Goal: Task Accomplishment & Management: Use online tool/utility

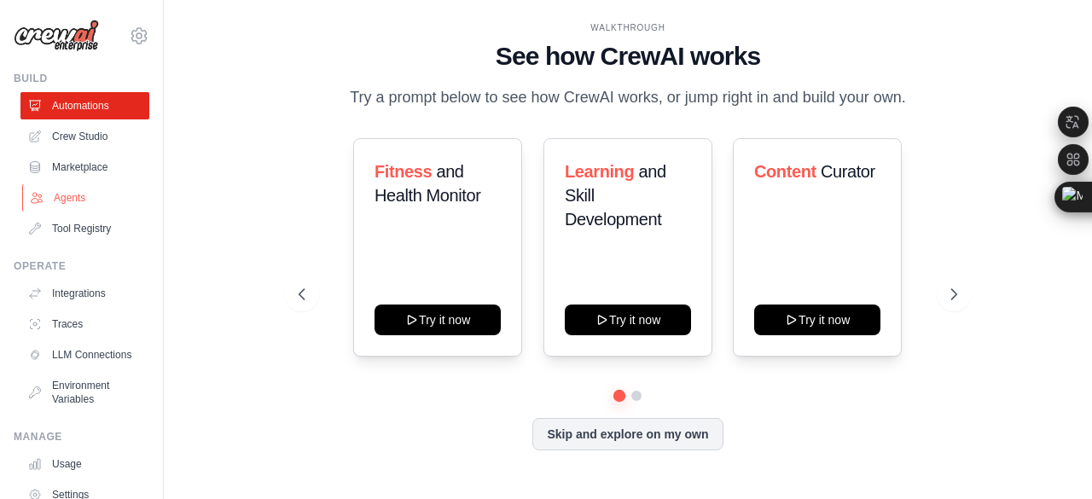
click at [41, 193] on link "Agents" at bounding box center [86, 197] width 129 height 27
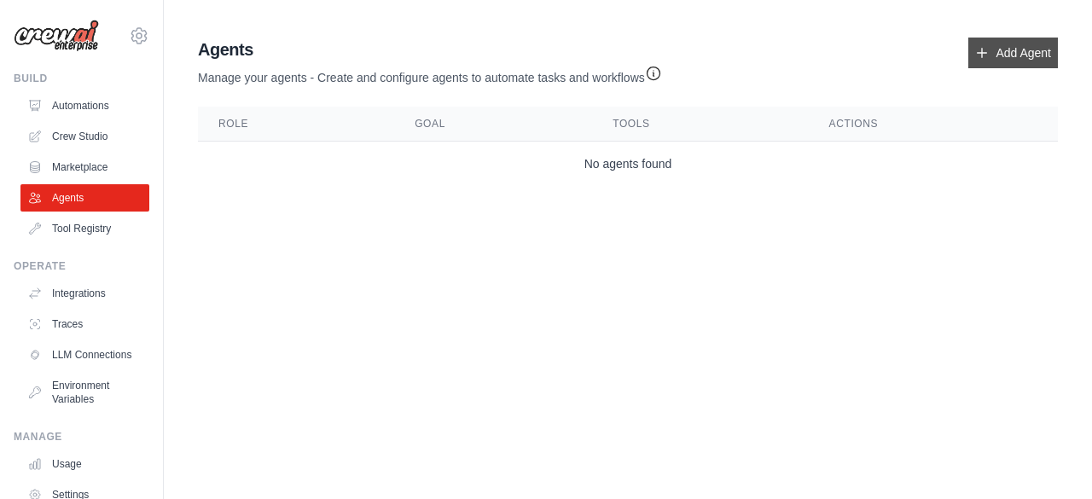
click at [1012, 48] on link "Add Agent" at bounding box center [1013, 53] width 90 height 31
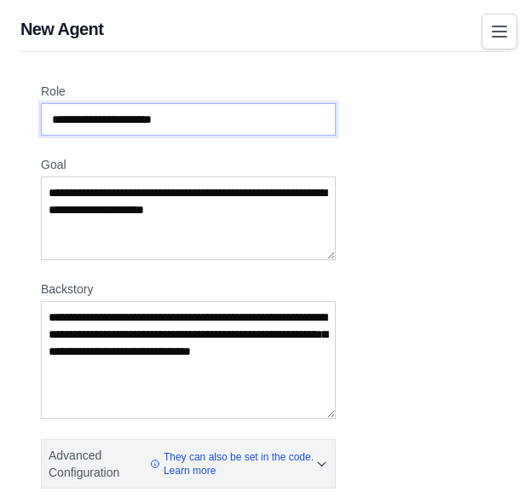
drag, startPoint x: 208, startPoint y: 105, endPoint x: 242, endPoint y: 128, distance: 41.2
click at [166, 113] on input "Role" at bounding box center [188, 119] width 295 height 32
paste input "**********"
type input "**********"
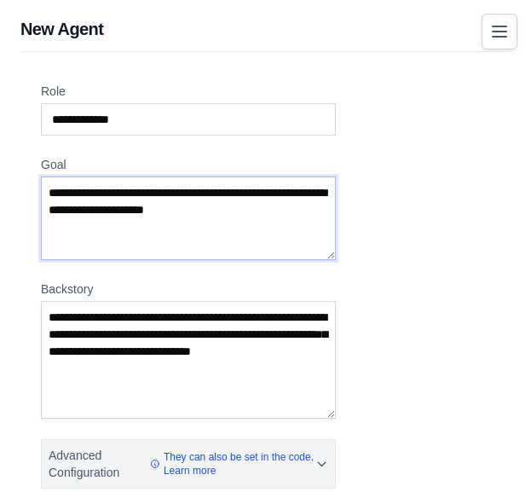
click at [169, 208] on textarea "Goal" at bounding box center [188, 219] width 295 height 84
drag, startPoint x: 235, startPoint y: 199, endPoint x: 65, endPoint y: 185, distance: 171.1
click at [65, 185] on textarea "Goal" at bounding box center [188, 219] width 295 height 84
paste textarea "**********"
type textarea "**********"
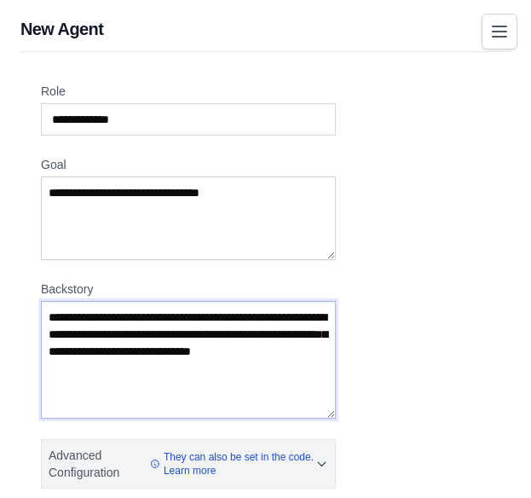
click at [178, 335] on textarea "Backstory" at bounding box center [188, 360] width 295 height 118
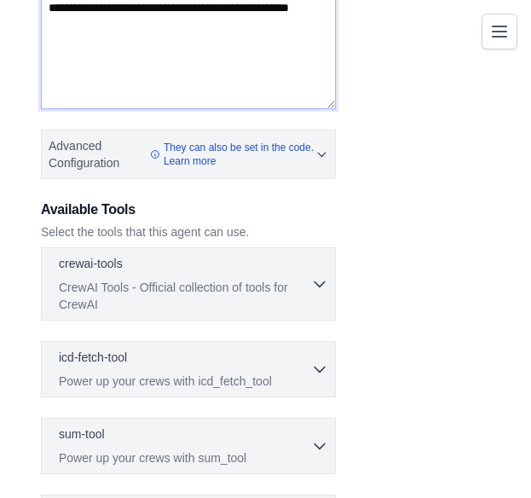
scroll to position [449, 0]
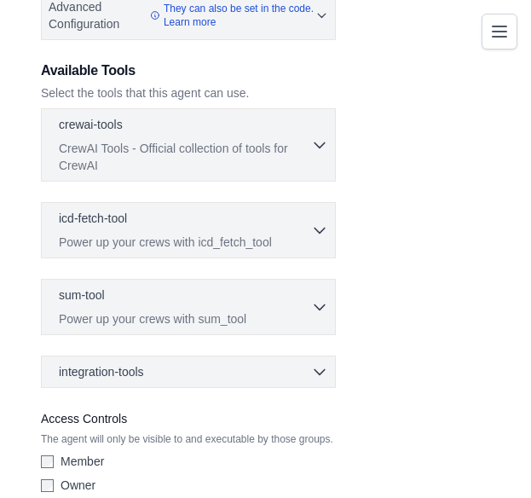
type textarea "**********"
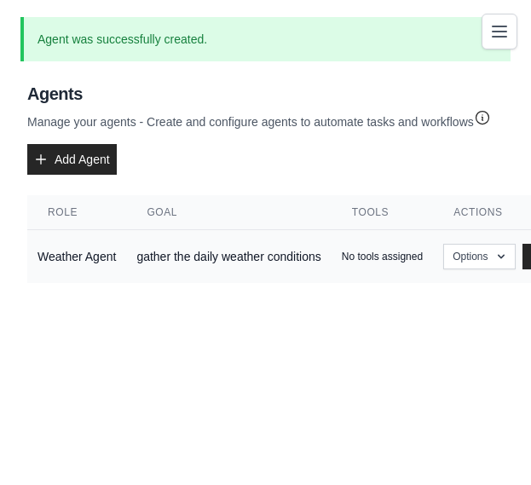
scroll to position [13, 0]
click at [367, 250] on p "No tools assigned" at bounding box center [382, 257] width 81 height 14
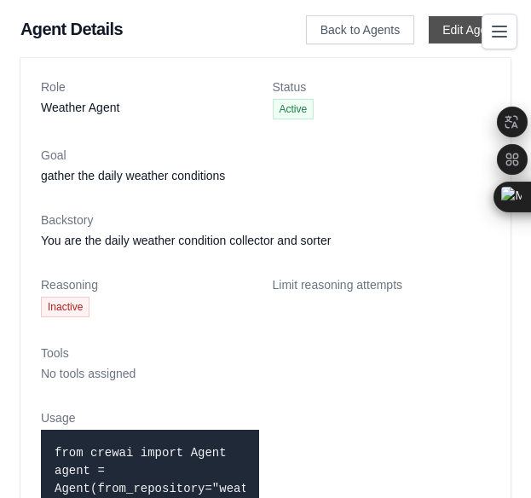
click at [446, 32] on link "Edit Agent" at bounding box center [470, 29] width 82 height 27
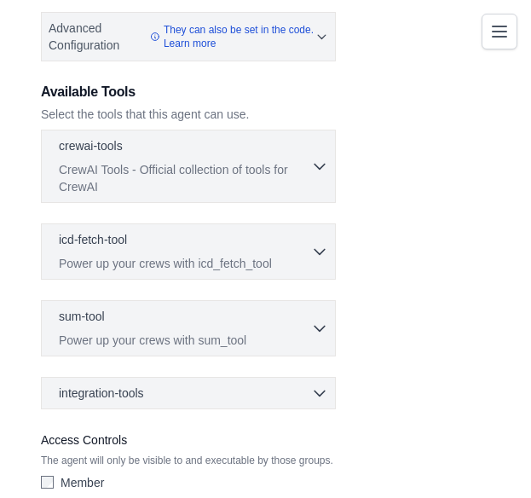
scroll to position [456, 0]
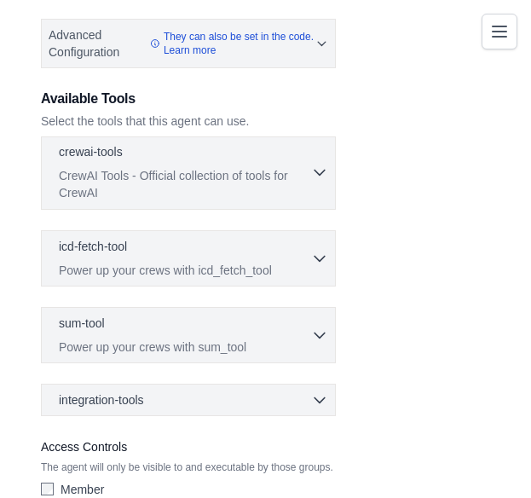
click at [305, 167] on p "CrewAI Tools - Official collection of tools for CrewAI" at bounding box center [185, 184] width 252 height 34
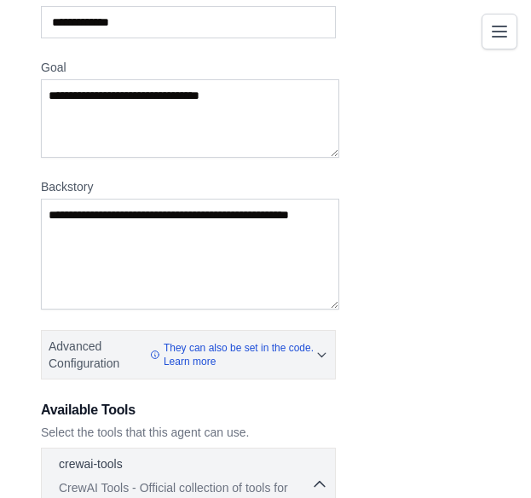
scroll to position [217, 0]
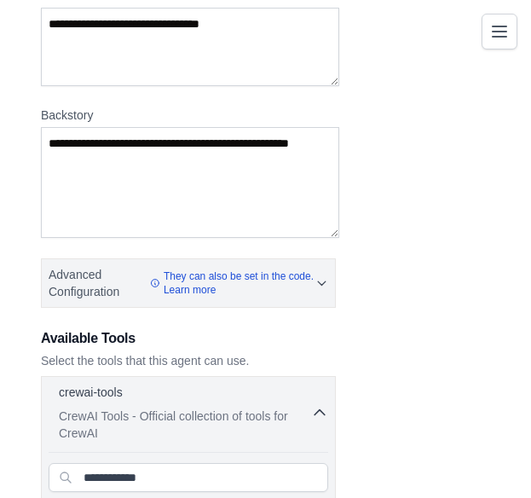
click at [110, 352] on p "Select the tools that this agent can use." at bounding box center [188, 360] width 295 height 17
click at [288, 383] on div "crewai-tools 0 selected" at bounding box center [185, 393] width 252 height 20
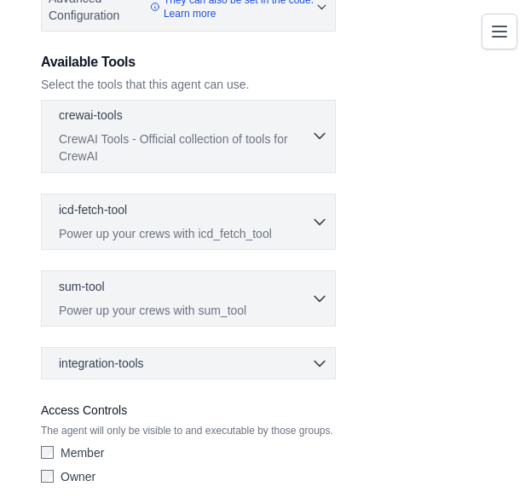
scroll to position [494, 0]
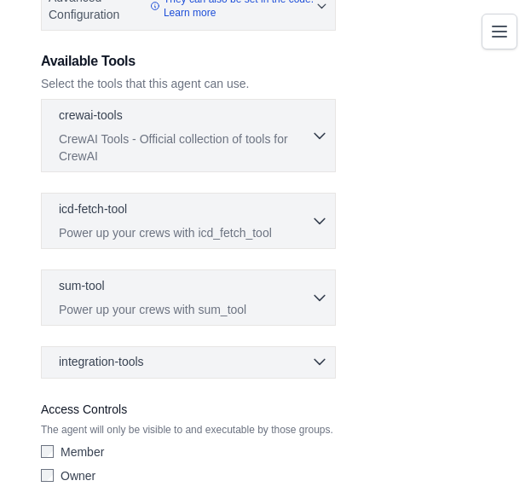
click at [301, 353] on div "integration-tools 0 selected" at bounding box center [194, 361] width 270 height 17
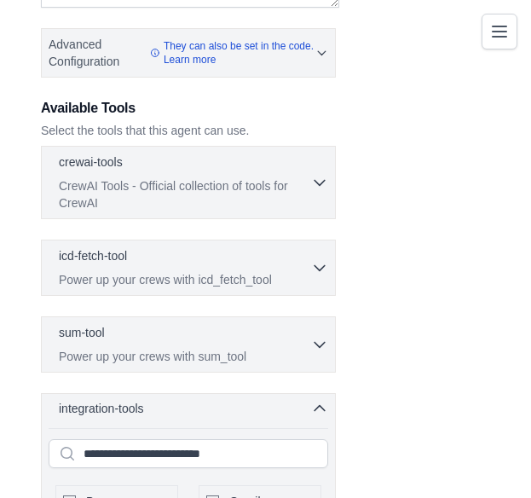
scroll to position [448, 0]
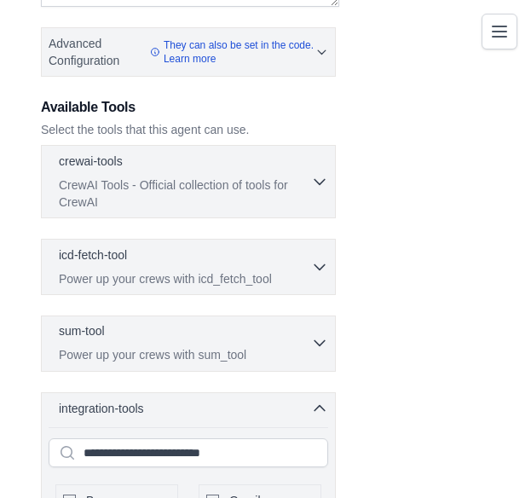
click at [238, 322] on div "sum-tool 0 selected" at bounding box center [185, 332] width 252 height 20
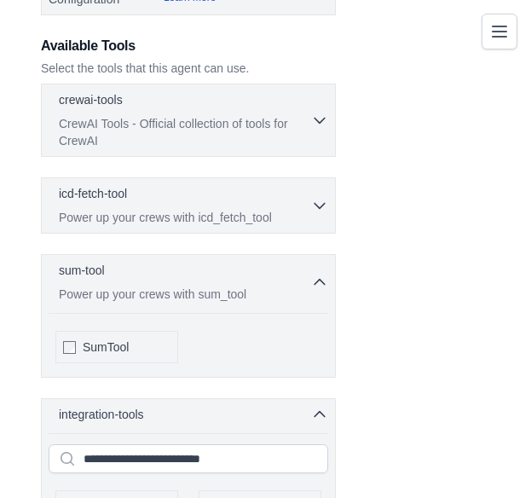
scroll to position [510, 0]
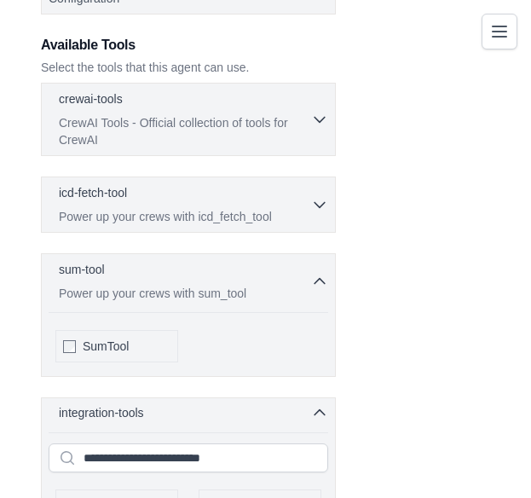
click at [278, 404] on div "integration-tools 0 selected" at bounding box center [194, 412] width 270 height 17
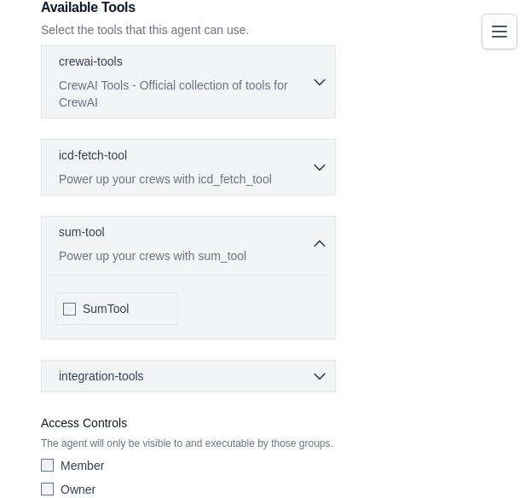
scroll to position [557, 0]
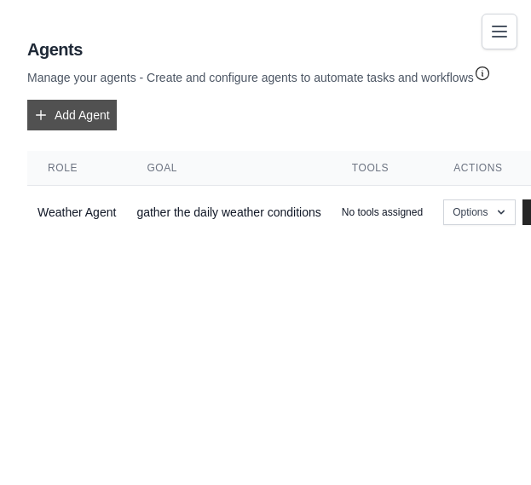
click at [56, 101] on link "Add Agent" at bounding box center [72, 115] width 90 height 31
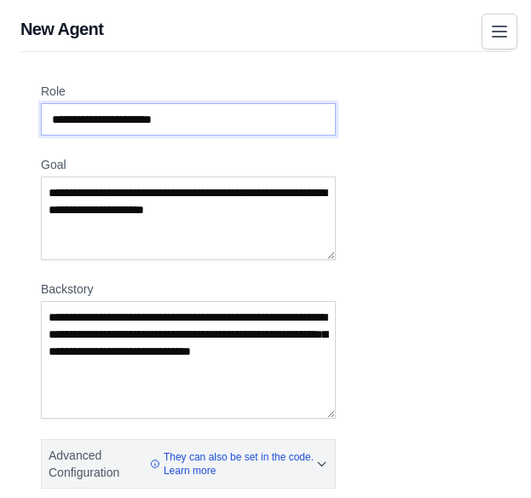
click at [231, 103] on input "Role" at bounding box center [188, 119] width 295 height 32
paste input "**********"
click at [47, 107] on input "**********" at bounding box center [188, 119] width 295 height 32
type input "**********"
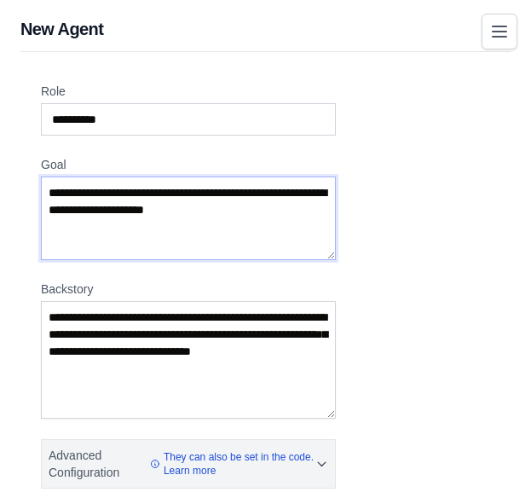
click at [223, 196] on textarea "Goal" at bounding box center [188, 219] width 295 height 84
paste textarea "**********"
type textarea "**********"
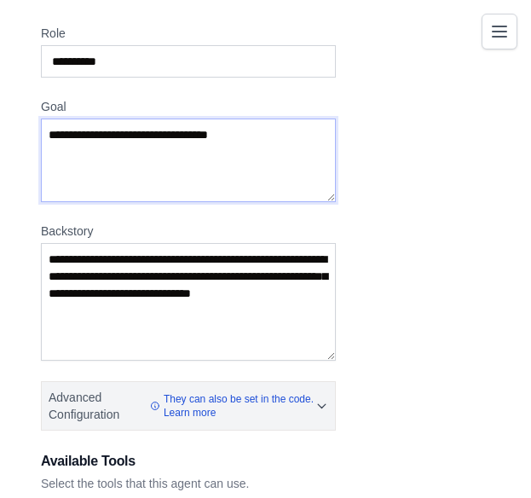
scroll to position [57, 0]
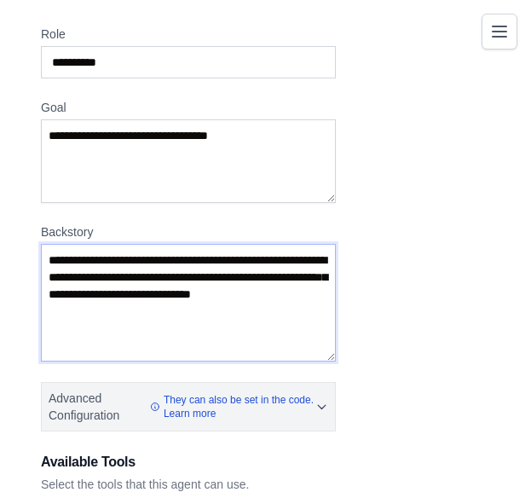
click at [217, 295] on textarea "Backstory" at bounding box center [188, 303] width 295 height 118
click at [138, 287] on textarea "Backstory" at bounding box center [188, 303] width 295 height 118
type textarea "*"
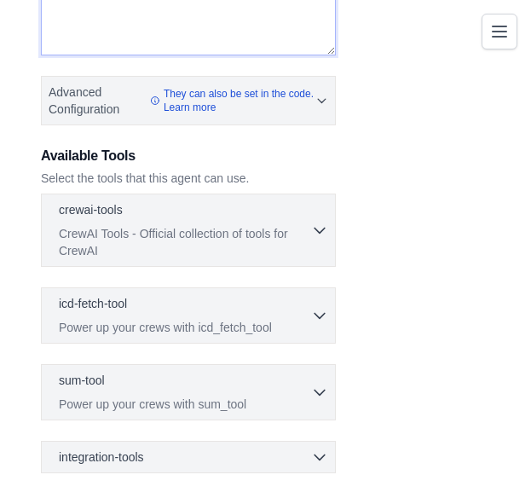
scroll to position [449, 0]
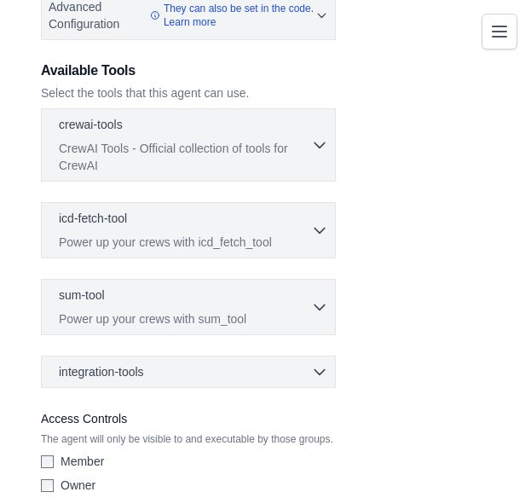
type textarea "**********"
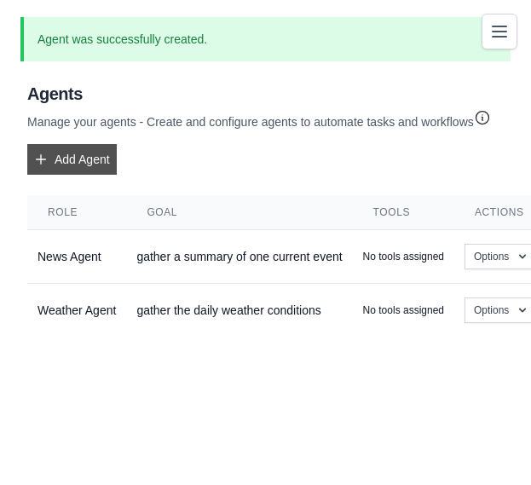
click at [59, 144] on link "Add Agent" at bounding box center [72, 159] width 90 height 31
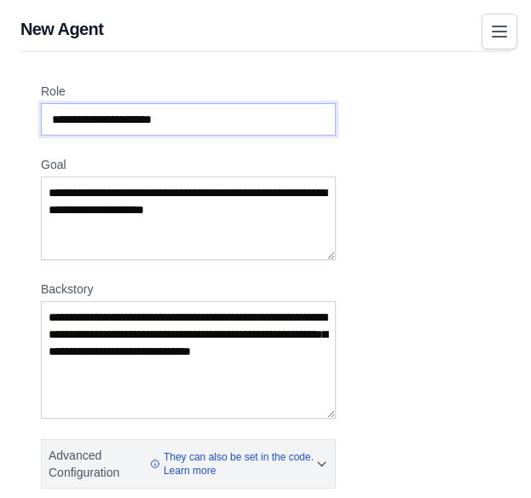
drag, startPoint x: 200, startPoint y: 105, endPoint x: 83, endPoint y: 105, distance: 116.8
click at [83, 105] on input "Role" at bounding box center [188, 119] width 295 height 32
paste input "**********"
type input "**********"
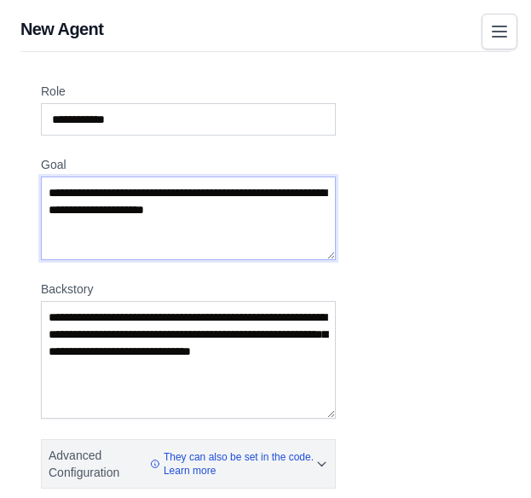
click at [162, 200] on textarea "Goal" at bounding box center [188, 219] width 295 height 84
paste textarea "**********"
click at [300, 212] on textarea "**********" at bounding box center [188, 219] width 295 height 84
type textarea "**********"
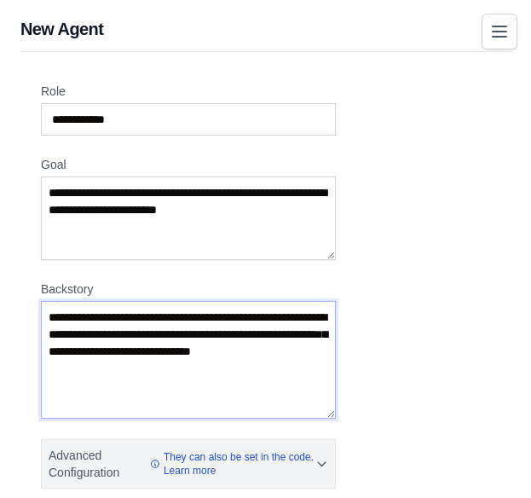
drag, startPoint x: 46, startPoint y: 295, endPoint x: 124, endPoint y: 332, distance: 85.8
click at [124, 332] on textarea "Backstory" at bounding box center [188, 360] width 295 height 118
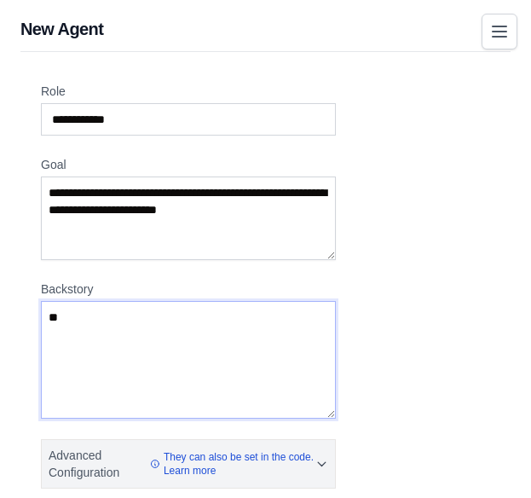
type textarea "*"
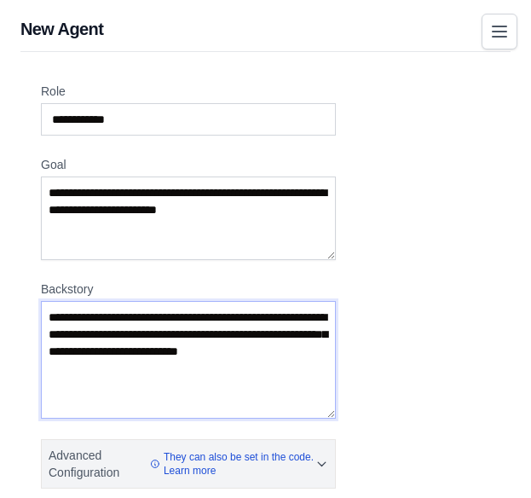
scroll to position [449, 0]
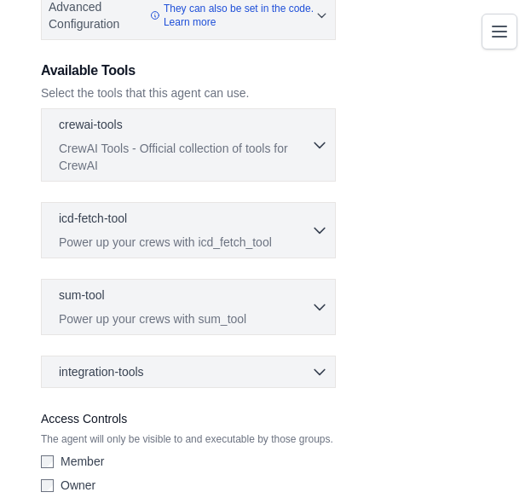
type textarea "**********"
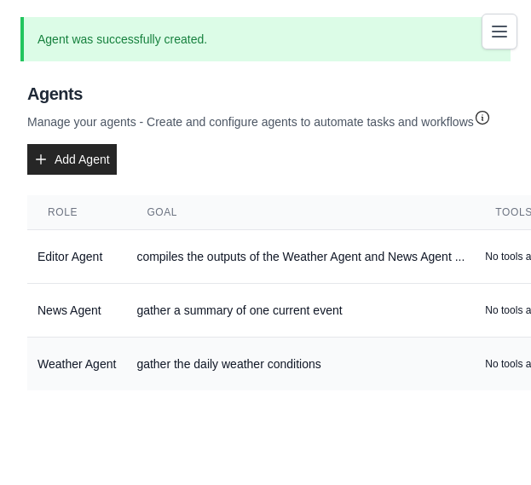
click at [78, 339] on td "Weather Agent" at bounding box center [76, 365] width 99 height 54
click at [154, 287] on td "gather a summary of one current event" at bounding box center [300, 311] width 349 height 54
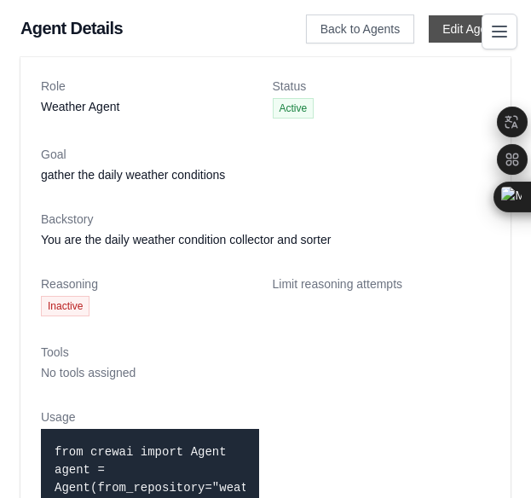
click at [453, 39] on link "Edit Agent" at bounding box center [470, 28] width 82 height 27
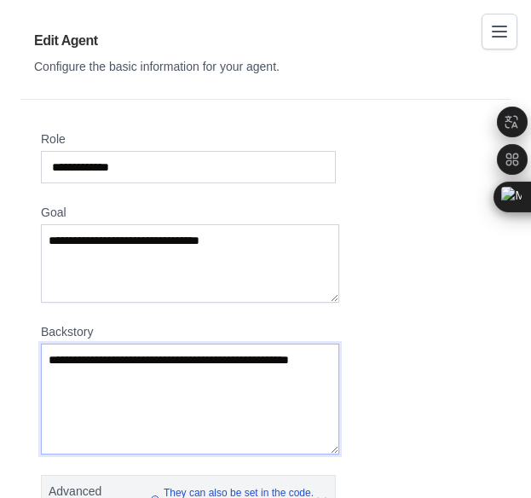
click at [321, 344] on textarea "**********" at bounding box center [190, 399] width 298 height 111
click at [216, 344] on textarea "**********" at bounding box center [190, 399] width 298 height 111
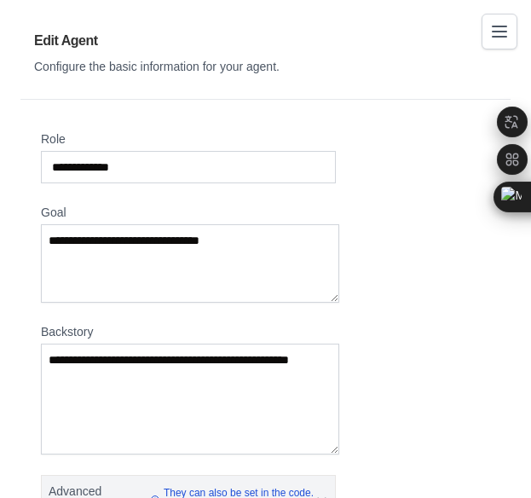
scroll to position [1, 0]
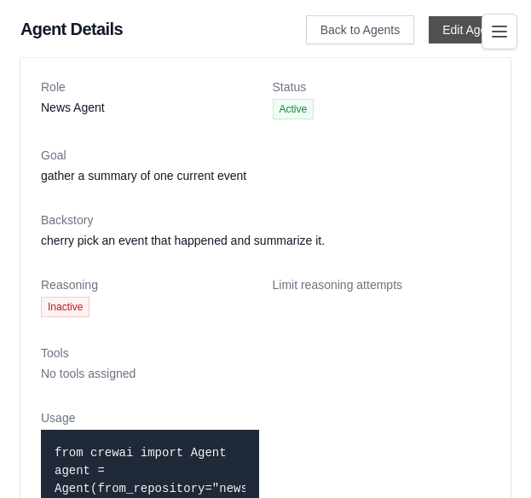
drag, startPoint x: 0, startPoint y: 0, endPoint x: 463, endPoint y: 35, distance: 464.4
click at [463, 35] on link "Edit Agent" at bounding box center [470, 29] width 82 height 27
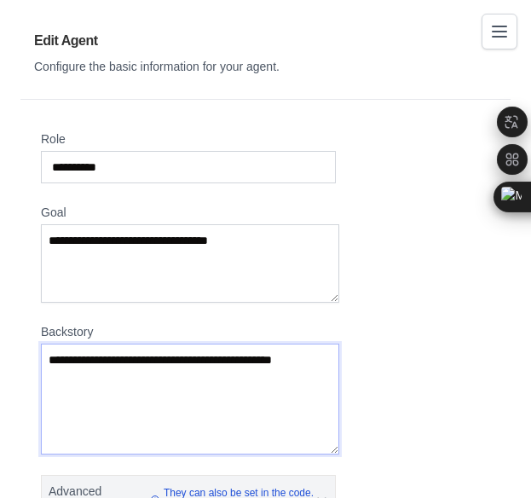
click at [225, 344] on textarea "**********" at bounding box center [190, 399] width 298 height 111
type textarea "**********"
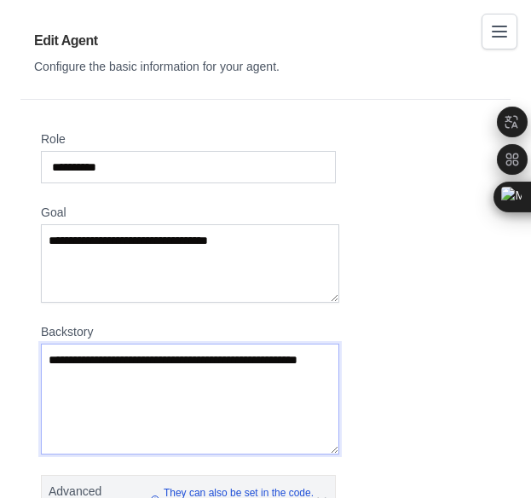
drag, startPoint x: 101, startPoint y: 342, endPoint x: 40, endPoint y: 341, distance: 60.6
click at [41, 344] on textarea "**********" at bounding box center [190, 399] width 298 height 111
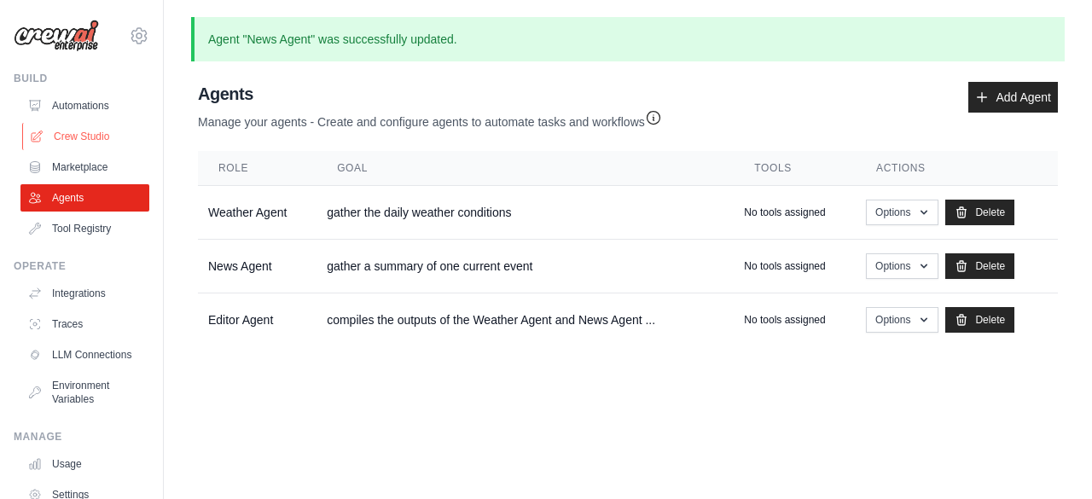
click at [32, 136] on link "Crew Studio" at bounding box center [86, 136] width 129 height 27
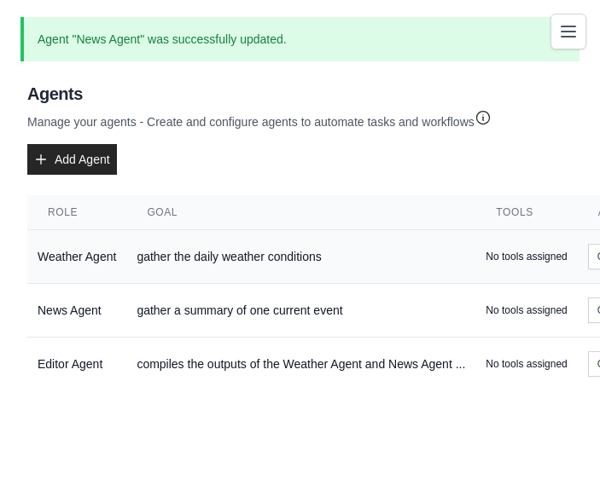
click at [485, 250] on p "No tools assigned" at bounding box center [525, 257] width 81 height 14
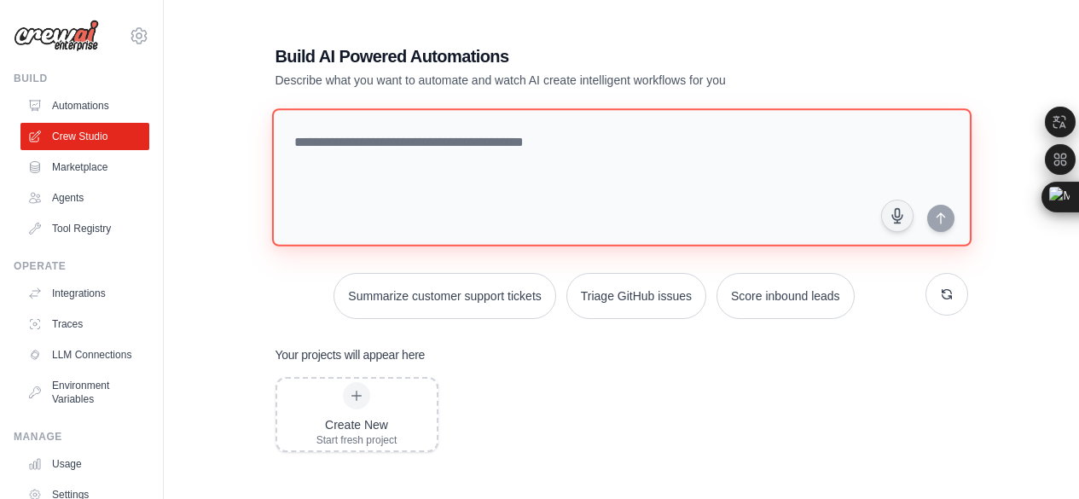
click at [432, 157] on textarea at bounding box center [620, 177] width 699 height 138
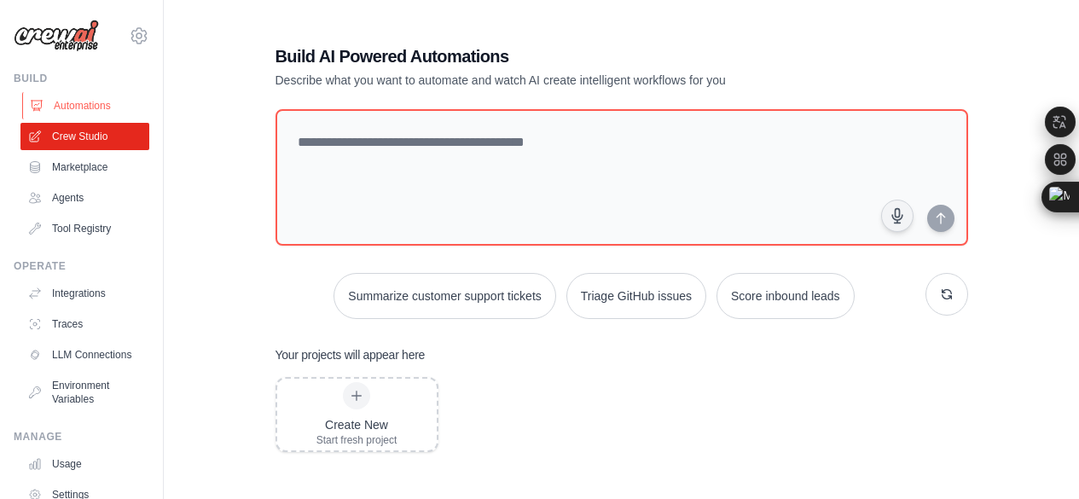
click at [86, 96] on link "Automations" at bounding box center [86, 105] width 129 height 27
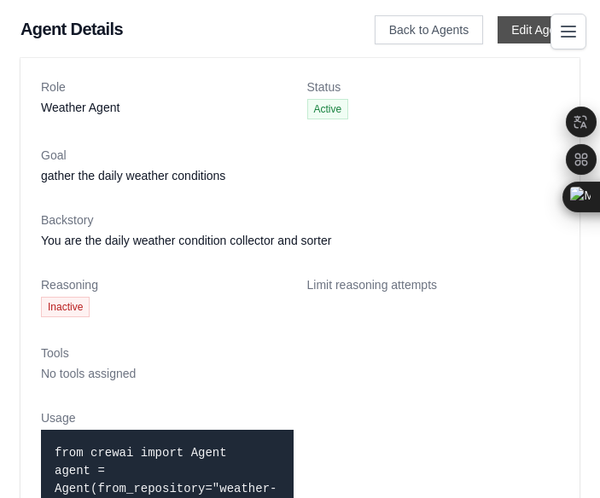
click at [530, 26] on link "Edit Agent" at bounding box center [538, 29] width 82 height 27
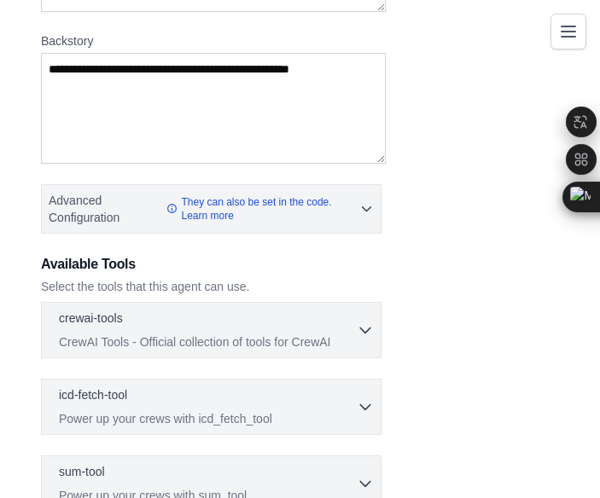
scroll to position [290, 0]
click at [356, 310] on div "crewai-tools 0 selected" at bounding box center [208, 320] width 298 height 20
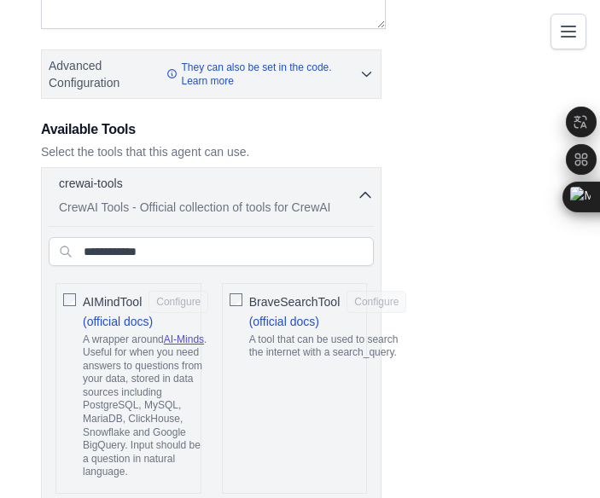
scroll to position [426, 0]
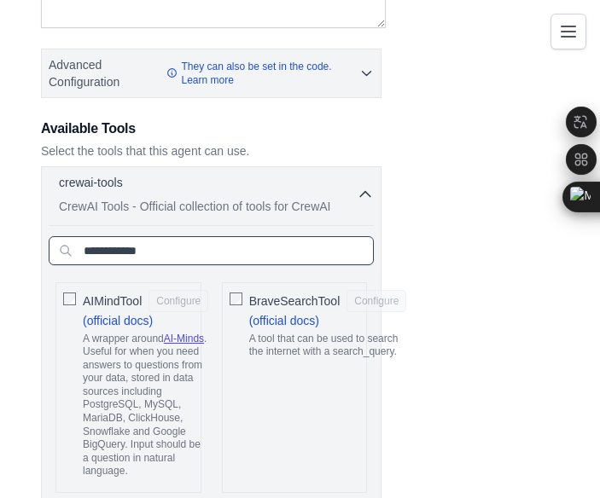
click at [257, 236] on input "text" at bounding box center [211, 250] width 325 height 29
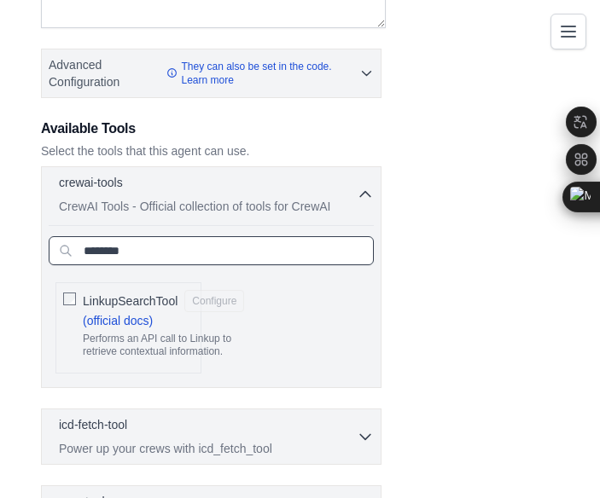
type input "********"
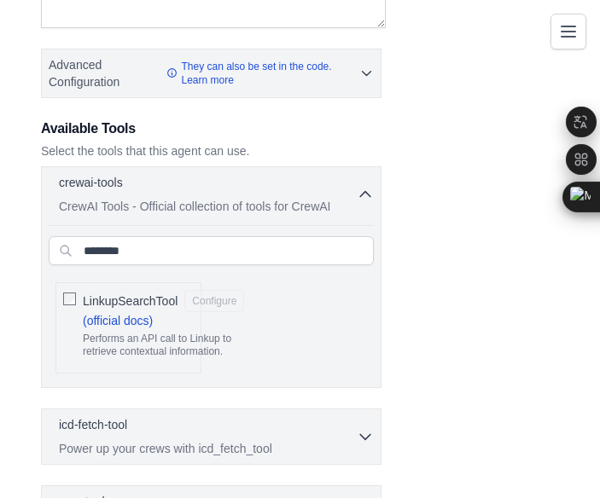
click at [72, 282] on div "LinkupSearchTool Configure (official docs) Performs an API call to Linkup to re…" at bounding box center [128, 327] width 146 height 91
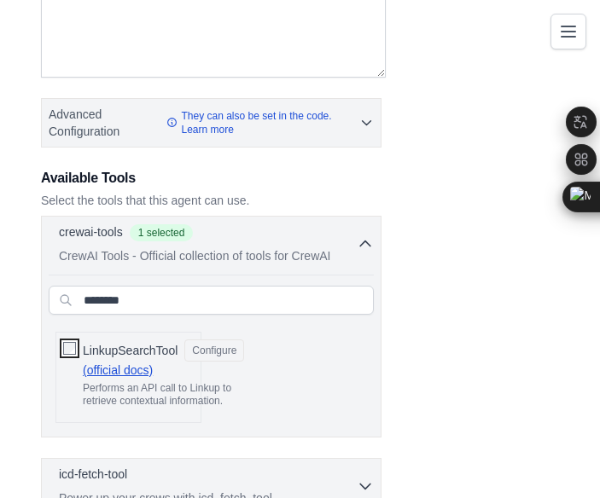
scroll to position [356, 0]
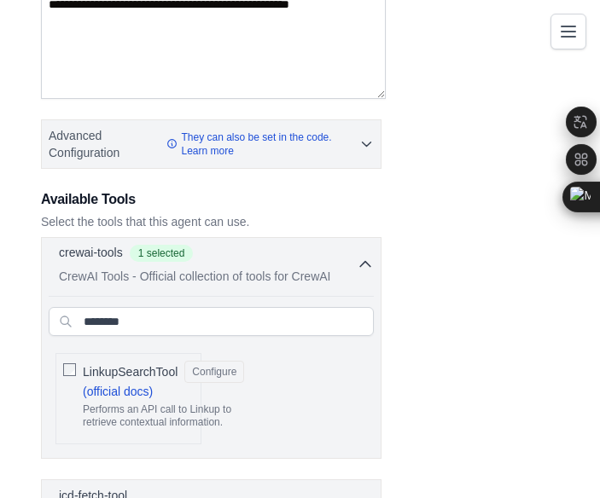
click at [151, 245] on span "1 selected" at bounding box center [162, 253] width 64 height 17
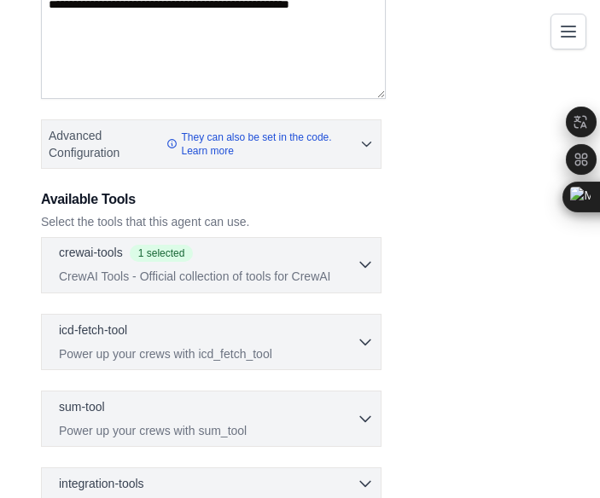
click at [184, 244] on div "crewai-tools 1 selected CrewAI Tools - Official collection of tools for CrewAI" at bounding box center [208, 264] width 298 height 41
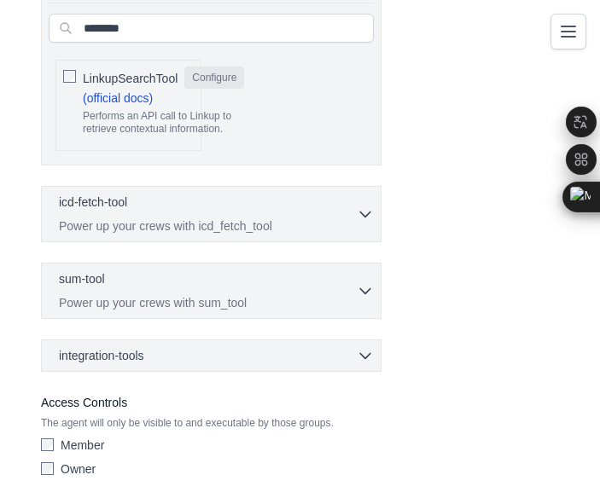
scroll to position [648, 0]
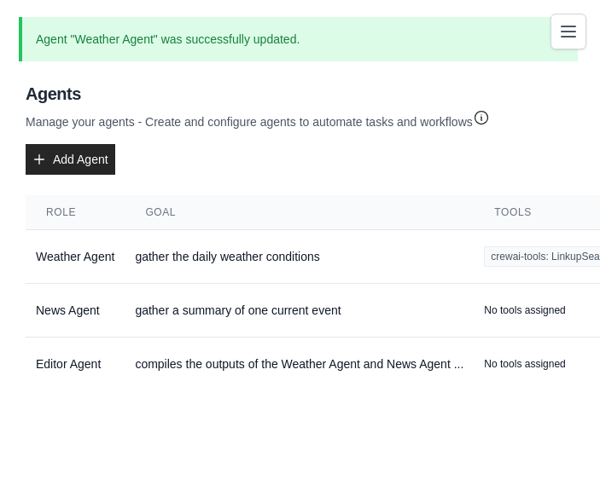
scroll to position [13, 2]
click at [484, 246] on span "crewai-tools: LinkupSearchTool" at bounding box center [561, 256] width 155 height 20
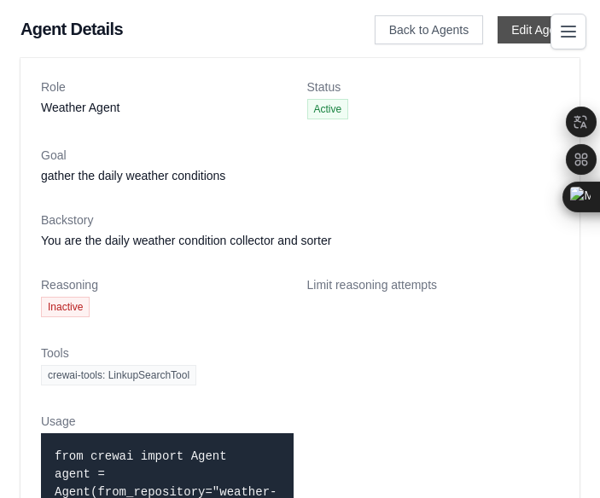
click at [512, 34] on link "Edit Agent" at bounding box center [538, 29] width 82 height 27
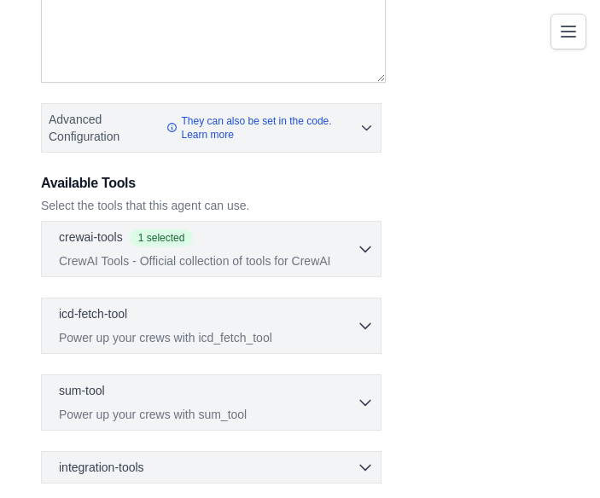
scroll to position [406, 0]
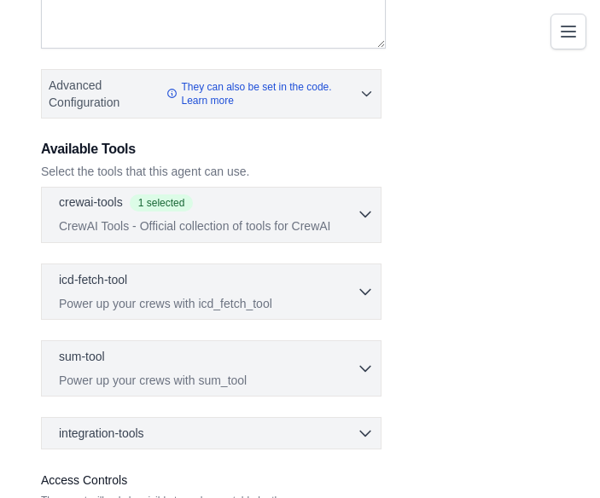
click at [272, 194] on div "crewai-tools 1 selected" at bounding box center [208, 204] width 298 height 20
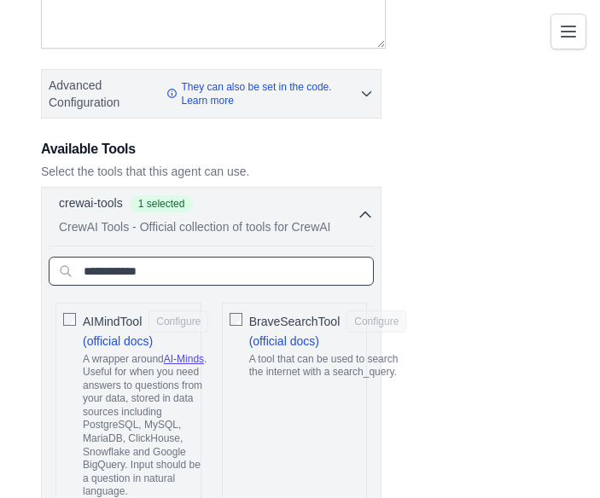
click at [194, 257] on input "text" at bounding box center [211, 271] width 325 height 29
click at [159, 194] on span "1 selected" at bounding box center [162, 202] width 64 height 17
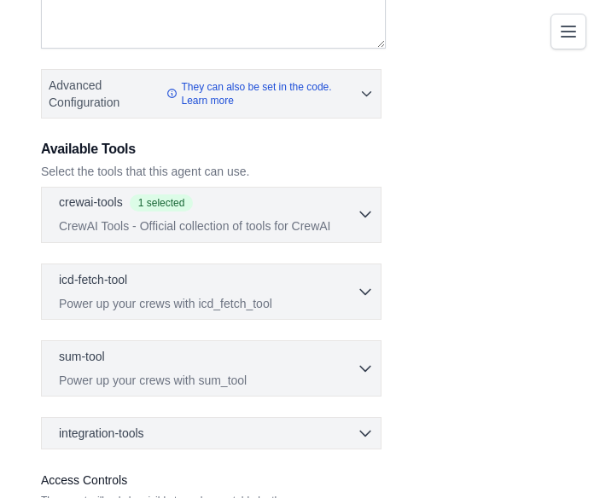
click at [159, 194] on span "1 selected" at bounding box center [162, 202] width 64 height 17
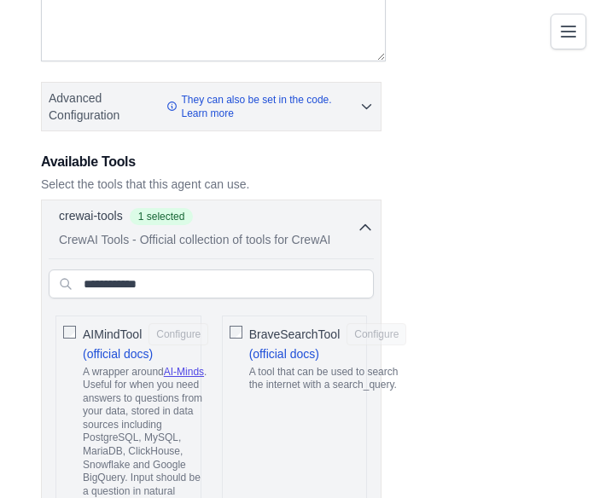
scroll to position [392, 0]
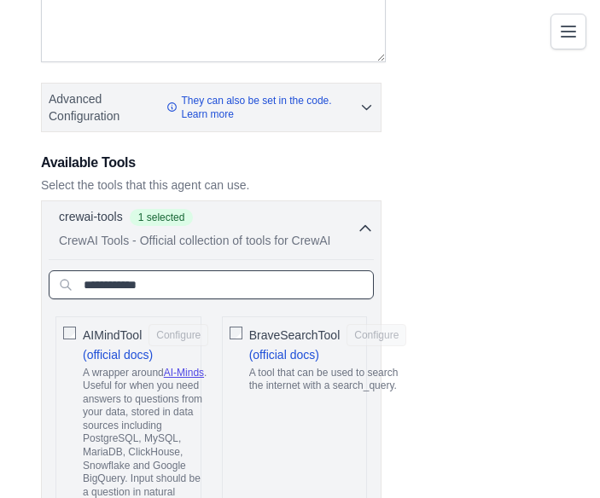
click at [175, 270] on input "text" at bounding box center [211, 284] width 325 height 29
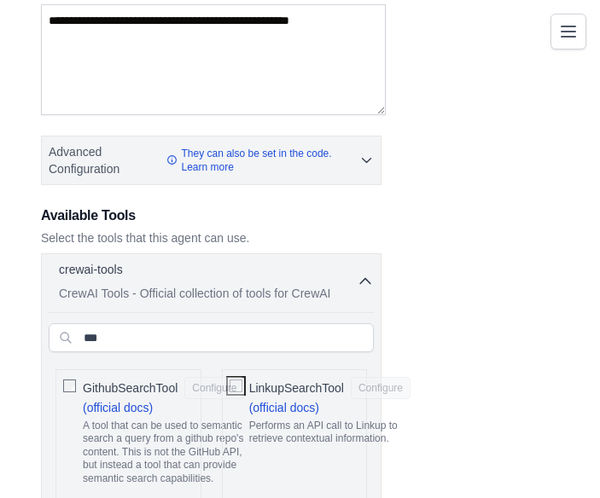
scroll to position [336, 0]
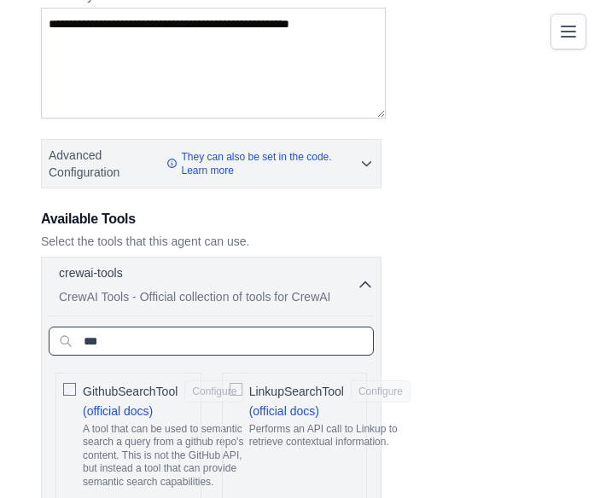
click at [182, 327] on input "***" at bounding box center [211, 341] width 325 height 29
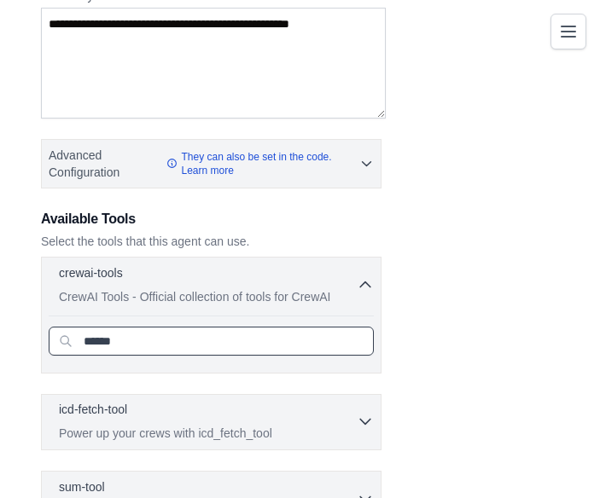
type input "******"
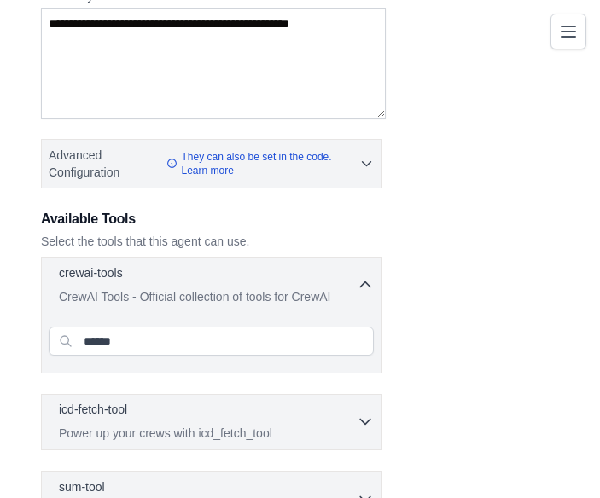
click at [223, 425] on p "Power up your crews with icd_fetch_tool" at bounding box center [208, 433] width 298 height 17
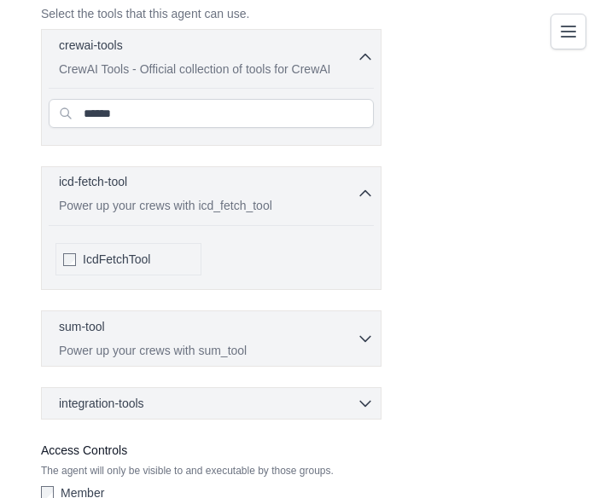
scroll to position [567, 0]
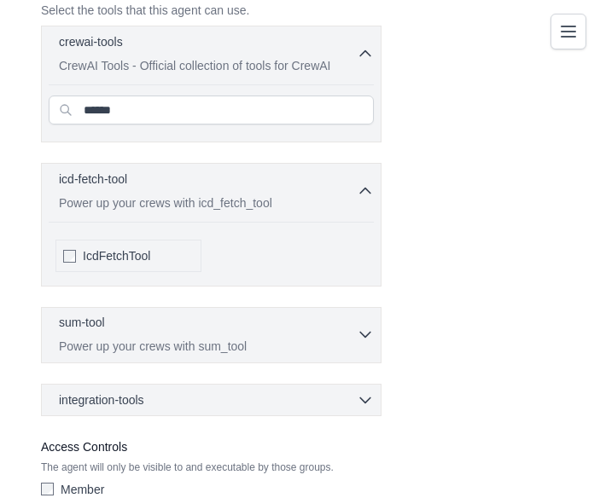
click at [219, 338] on p "Power up your crews with sum_tool" at bounding box center [208, 346] width 298 height 17
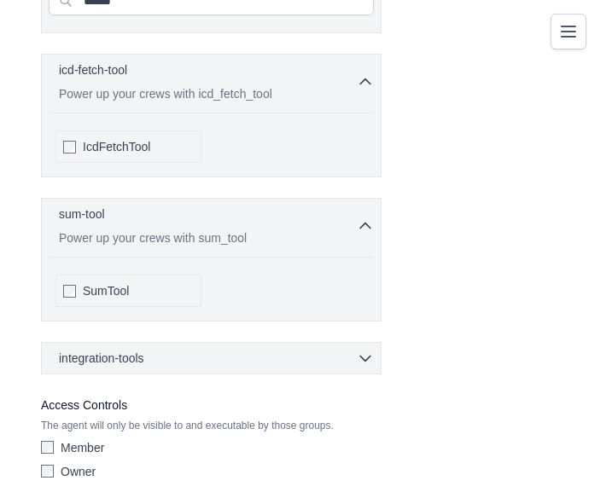
scroll to position [677, 0]
click at [239, 348] on div "integration-tools 0 selected" at bounding box center [216, 356] width 315 height 17
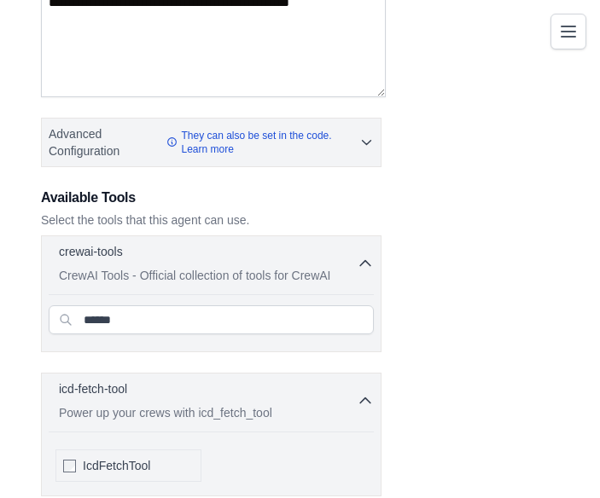
scroll to position [365, 0]
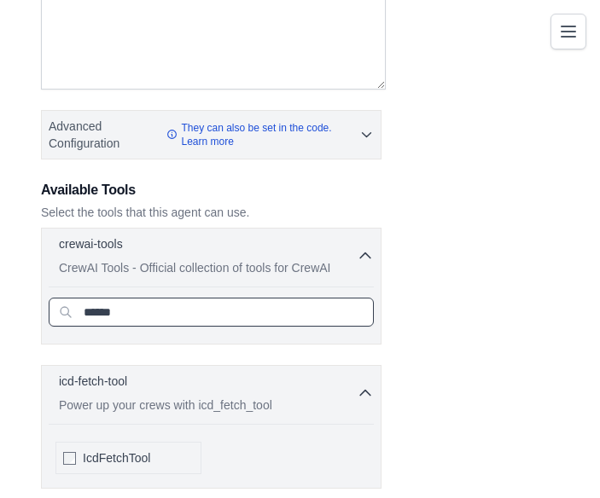
drag, startPoint x: 214, startPoint y: 272, endPoint x: 47, endPoint y: 280, distance: 167.3
click at [49, 298] on input "******" at bounding box center [211, 312] width 325 height 29
type input "*"
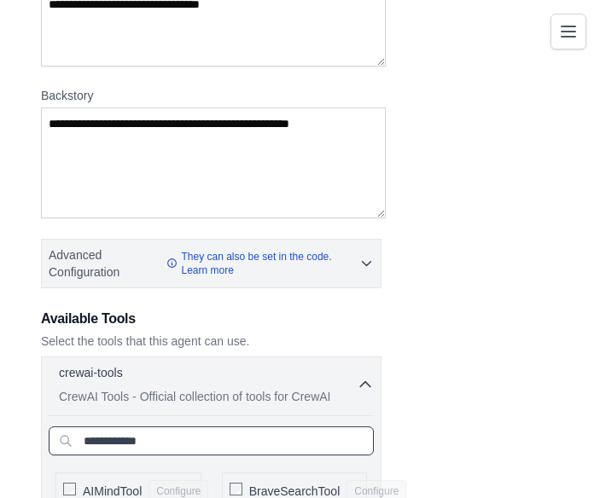
scroll to position [223, 0]
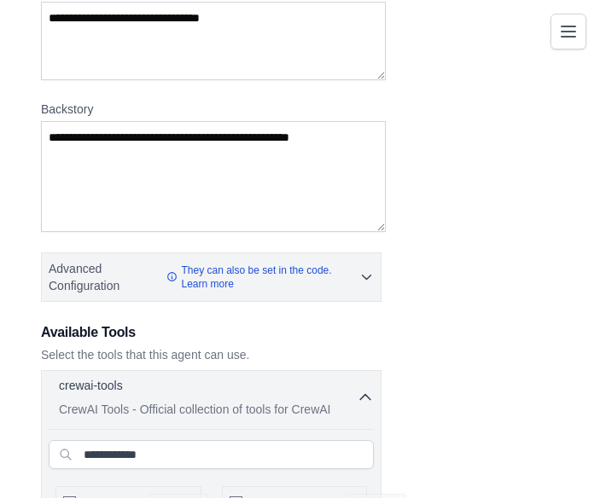
click at [217, 401] on p "CrewAI Tools - Official collection of tools for CrewAI" at bounding box center [208, 409] width 298 height 17
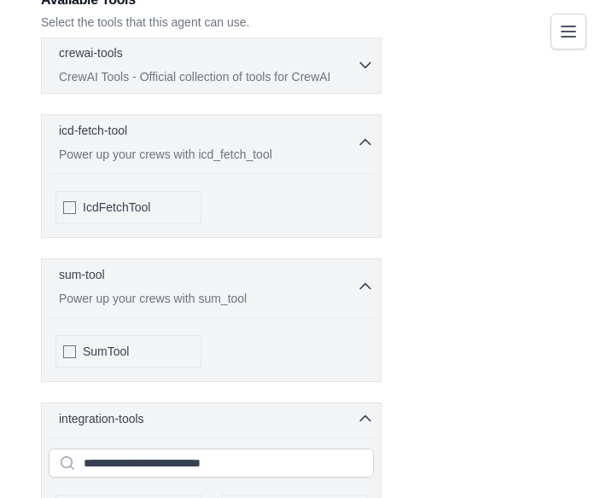
scroll to position [556, 0]
click at [72, 334] on div "SumTool" at bounding box center [128, 350] width 146 height 32
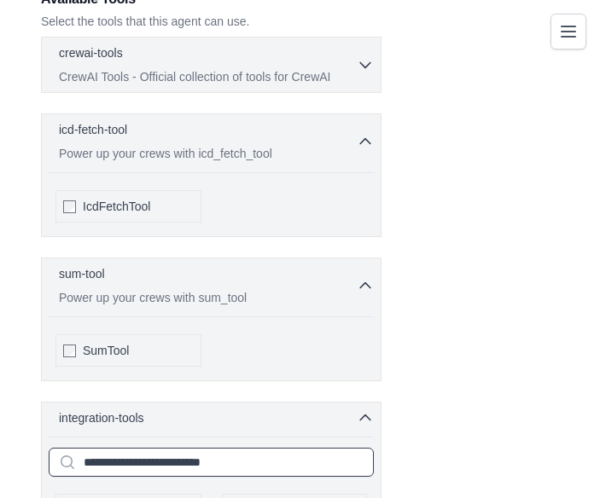
click at [210, 448] on input "text" at bounding box center [211, 462] width 325 height 29
type input "*"
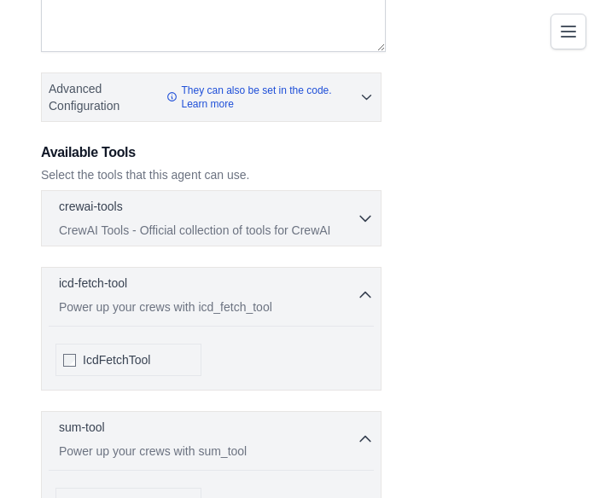
scroll to position [388, 0]
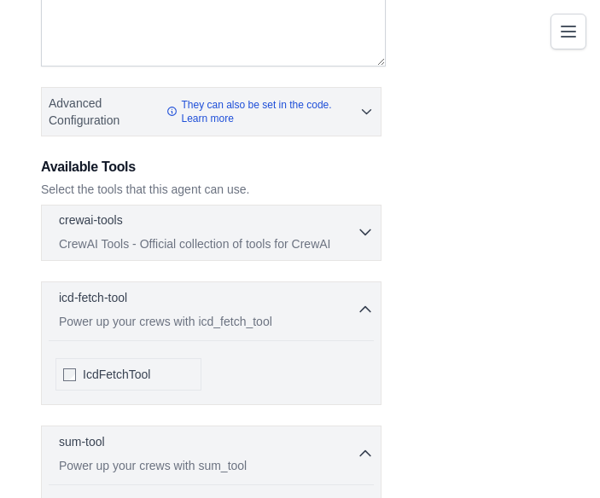
click at [196, 235] on p "CrewAI Tools - Official collection of tools for CrewAI" at bounding box center [208, 243] width 298 height 17
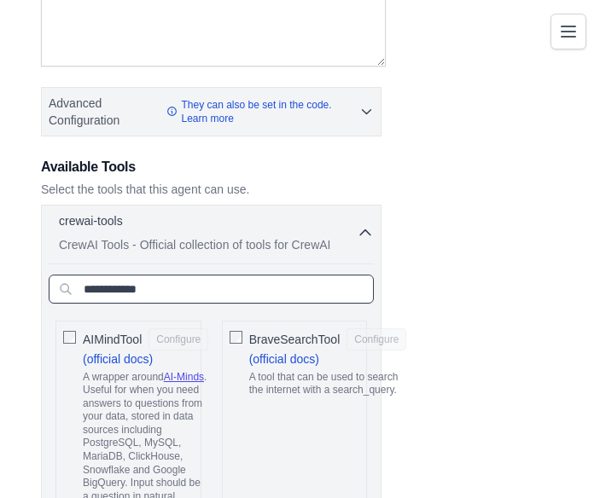
click at [202, 275] on input "text" at bounding box center [211, 289] width 325 height 29
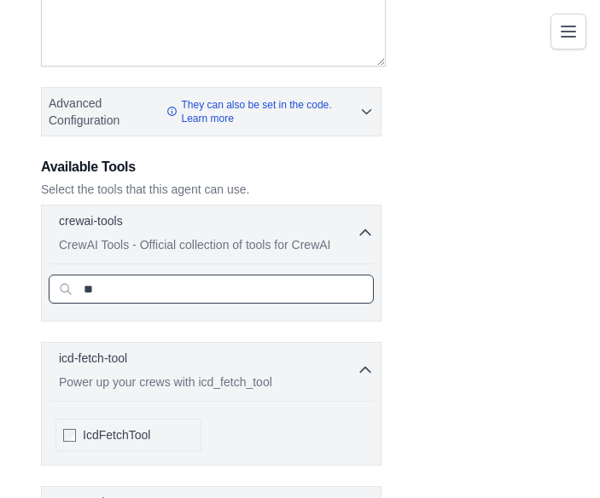
type input "*"
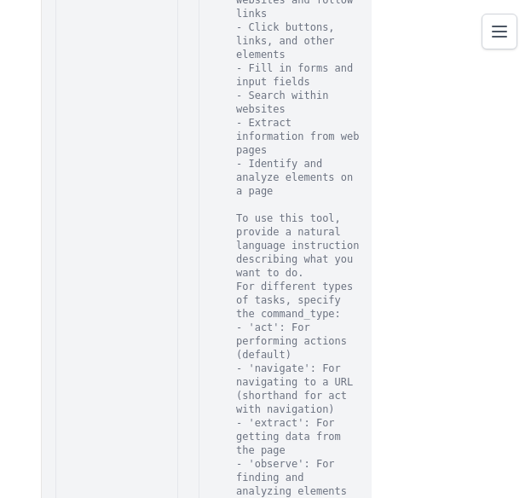
scroll to position [4363, 0]
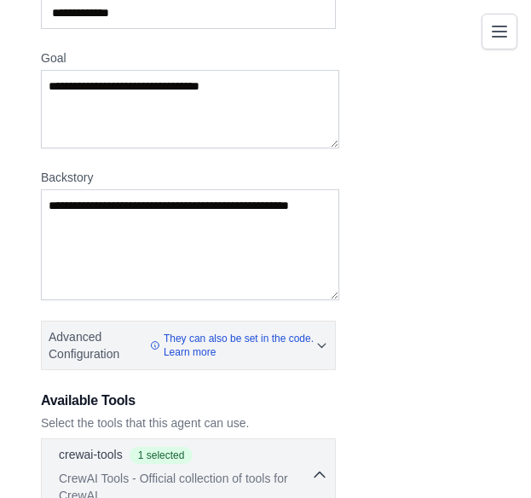
scroll to position [158, 0]
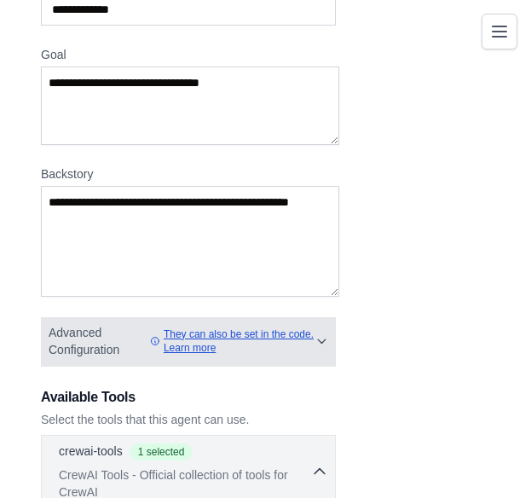
click at [204, 327] on link "They can also be set in the code. Learn more" at bounding box center [232, 340] width 165 height 27
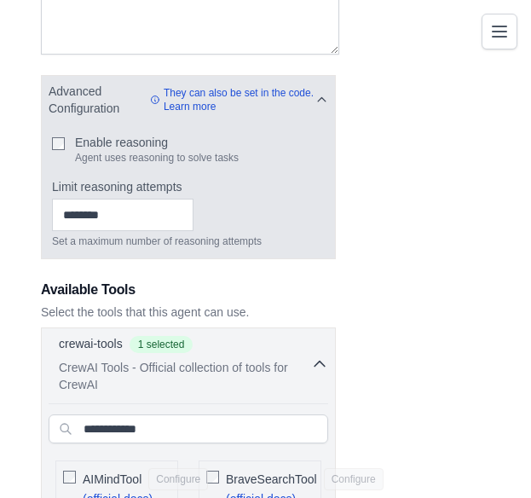
scroll to position [397, 0]
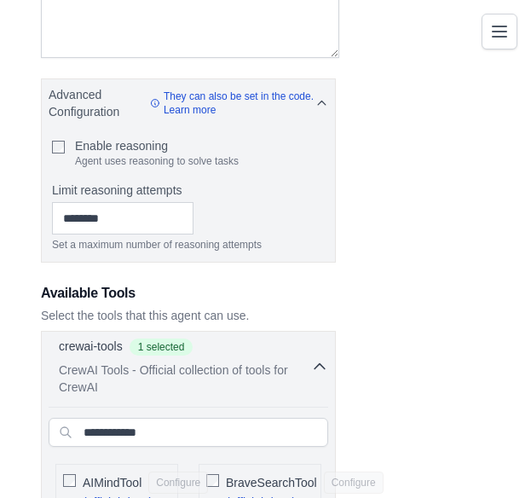
click at [320, 358] on icon "button" at bounding box center [319, 366] width 17 height 17
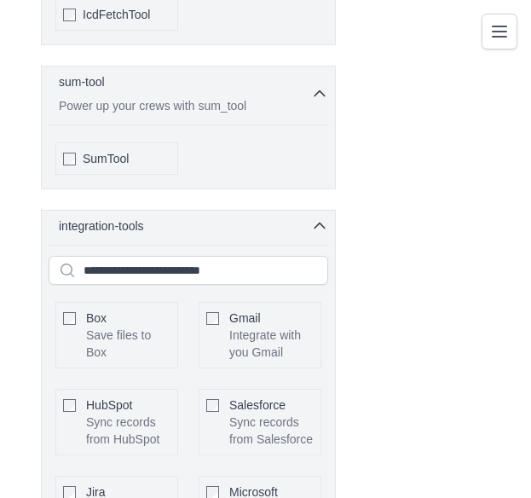
scroll to position [885, 0]
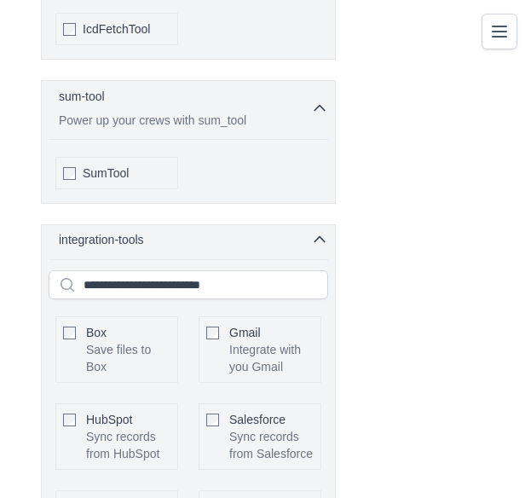
click at [276, 231] on div "integration-tools 0 selected" at bounding box center [194, 239] width 270 height 17
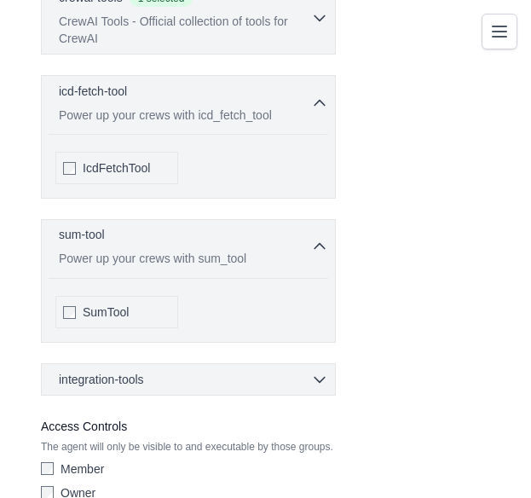
click at [307, 226] on div "sum-tool 0 selected Power up your crews with sum_tool" at bounding box center [185, 246] width 252 height 41
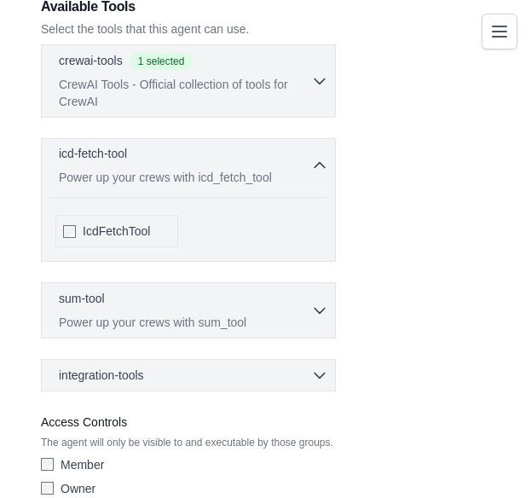
click at [307, 169] on p "Power up your crews with icd_fetch_tool" at bounding box center [185, 177] width 252 height 17
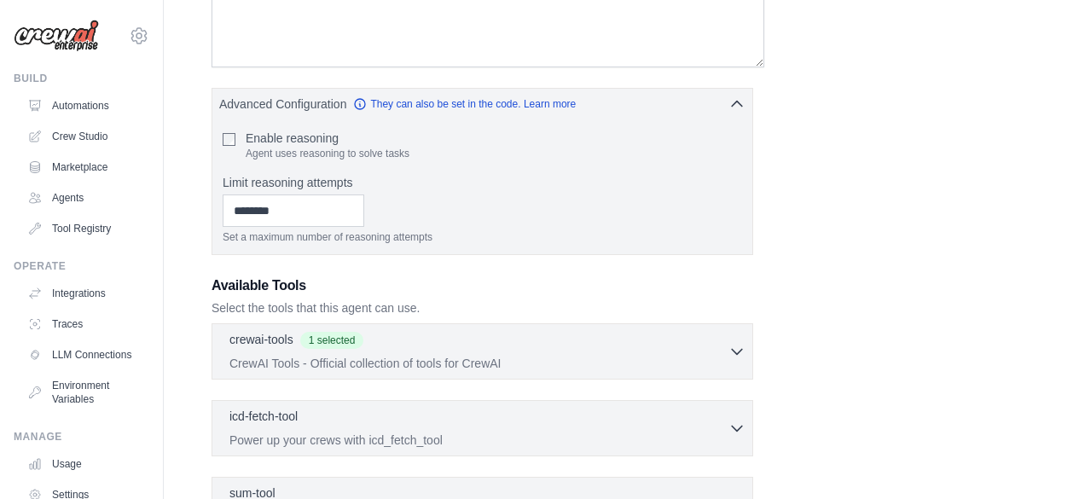
scroll to position [389, 0]
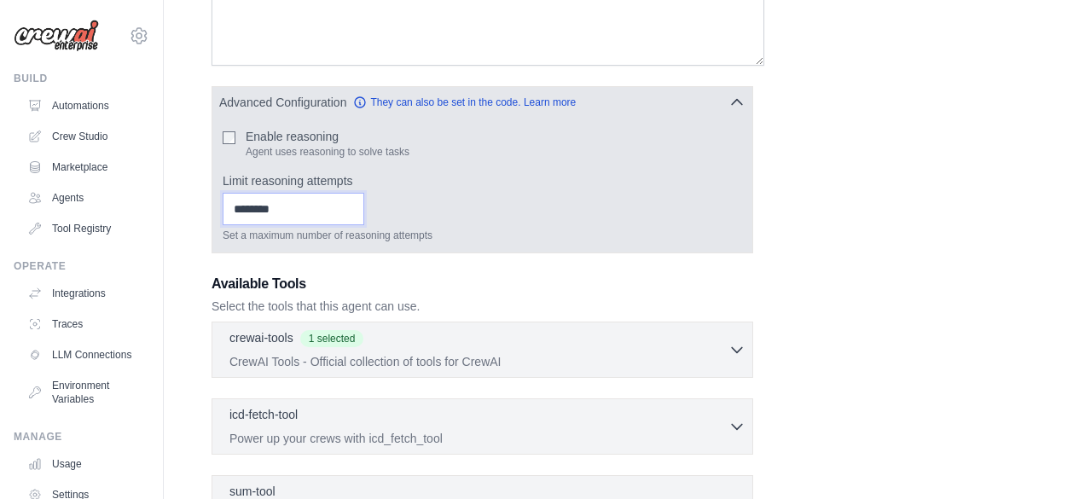
click at [346, 193] on input "*" at bounding box center [294, 209] width 142 height 32
click at [350, 193] on input "*" at bounding box center [294, 209] width 142 height 32
click at [353, 193] on input "*" at bounding box center [294, 209] width 142 height 32
click at [349, 193] on input "*" at bounding box center [294, 209] width 142 height 32
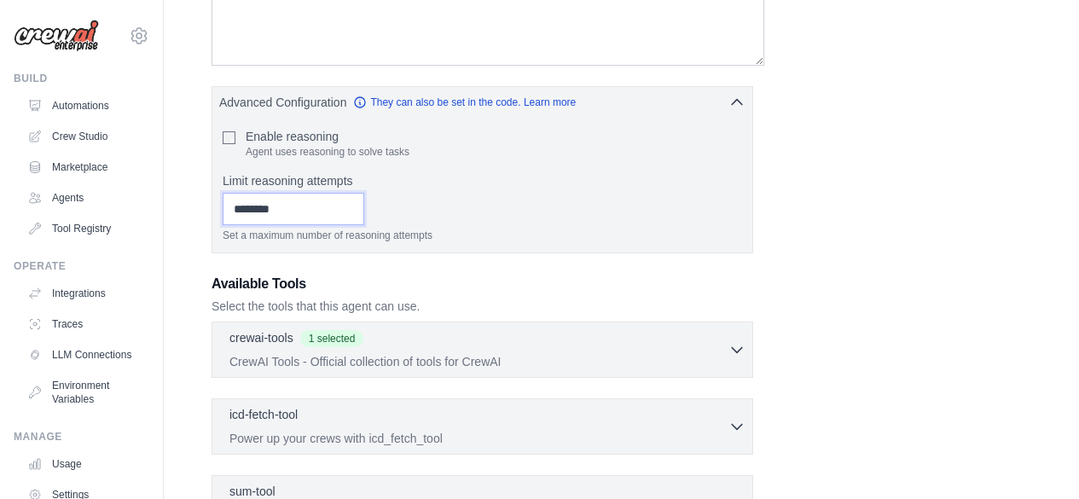
drag, startPoint x: 296, startPoint y: 184, endPoint x: 195, endPoint y: 183, distance: 100.6
click at [195, 183] on div "**********" at bounding box center [621, 234] width 861 height 1046
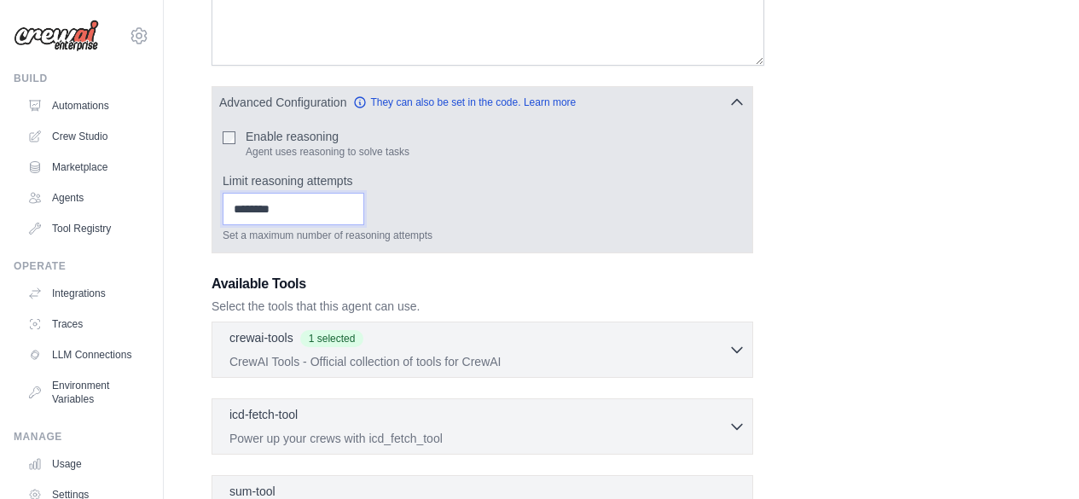
type input "*"
click at [599, 229] on p "Set a maximum number of reasoning attempts" at bounding box center [482, 236] width 519 height 14
click at [599, 93] on icon "button" at bounding box center [736, 101] width 17 height 17
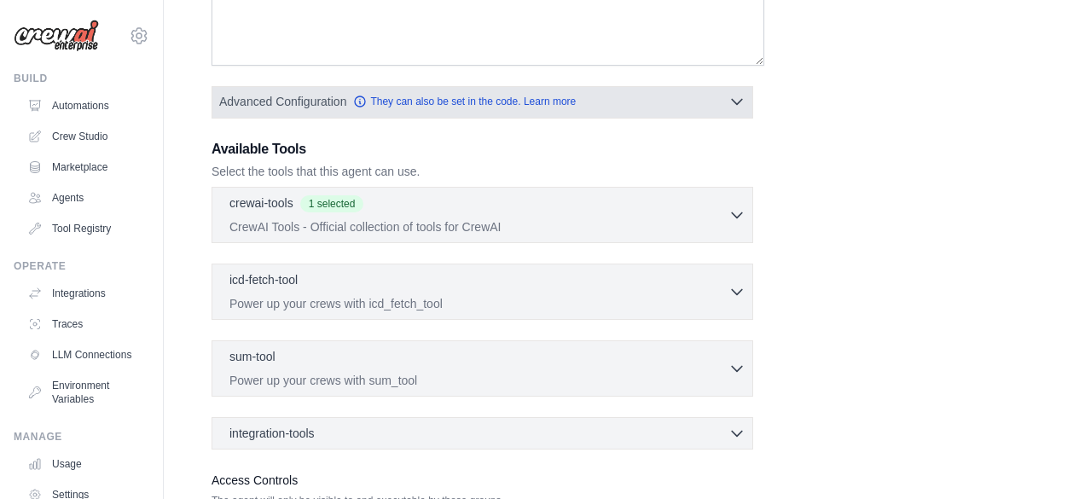
click at [599, 99] on icon "button" at bounding box center [737, 101] width 10 height 5
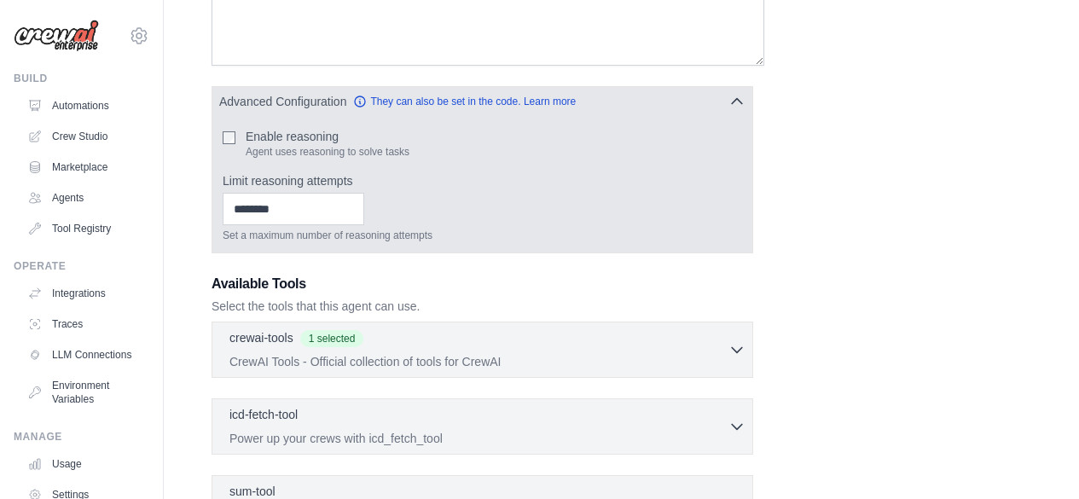
click at [599, 93] on icon "button" at bounding box center [736, 101] width 17 height 17
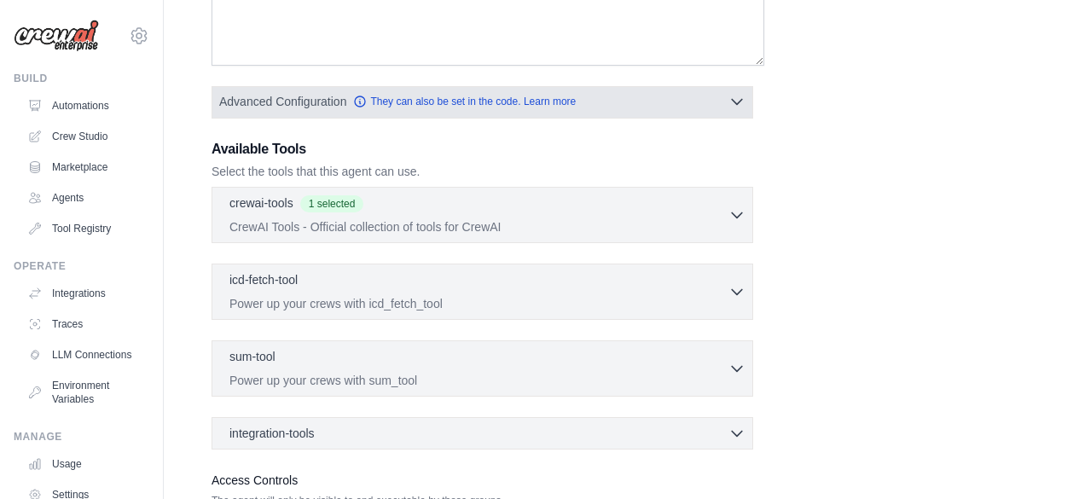
click at [599, 99] on icon "button" at bounding box center [737, 101] width 10 height 5
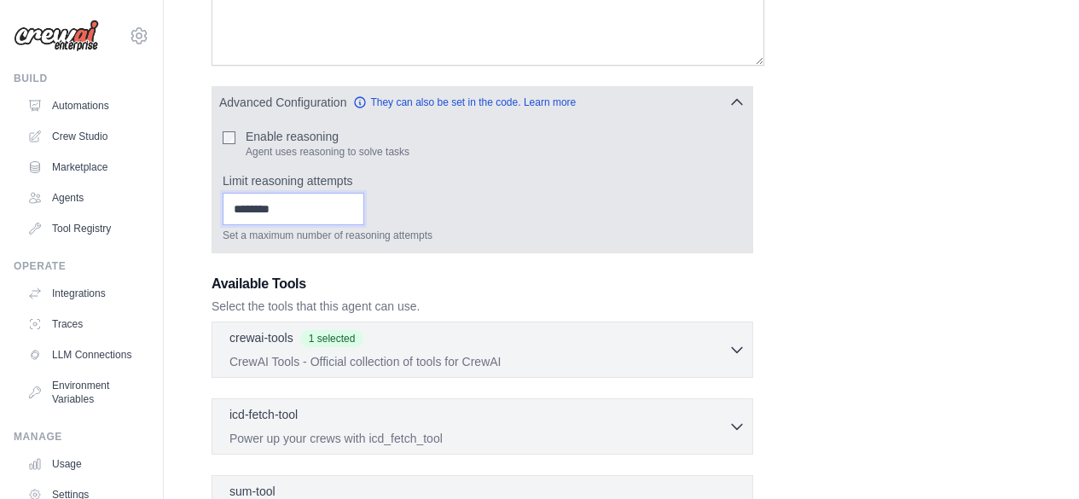
click at [275, 194] on input "*" at bounding box center [294, 209] width 142 height 32
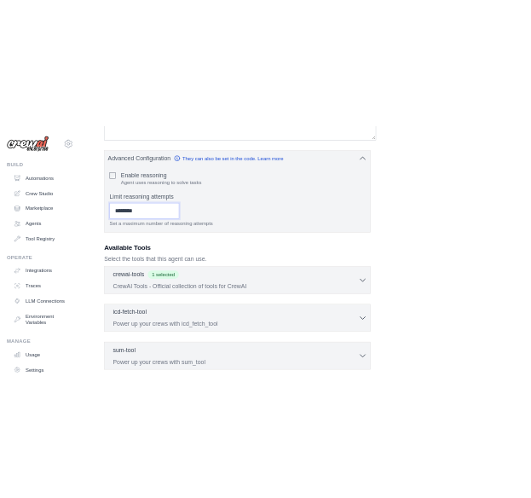
scroll to position [414, 0]
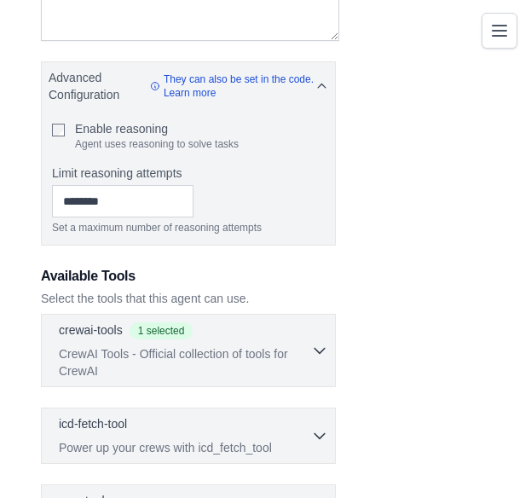
click at [494, 34] on icon "Toggle navigation" at bounding box center [500, 30] width 20 height 20
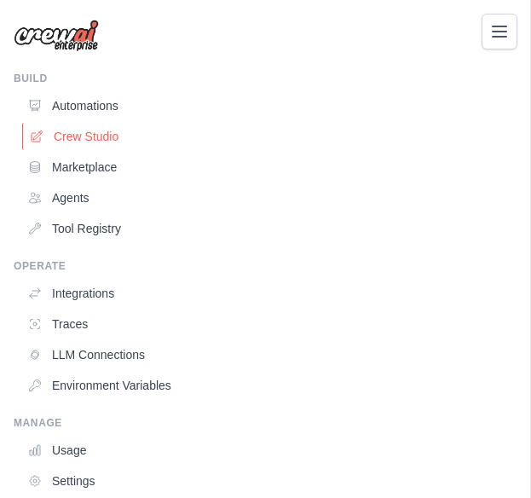
click at [64, 129] on link "Crew Studio" at bounding box center [270, 136] width 496 height 27
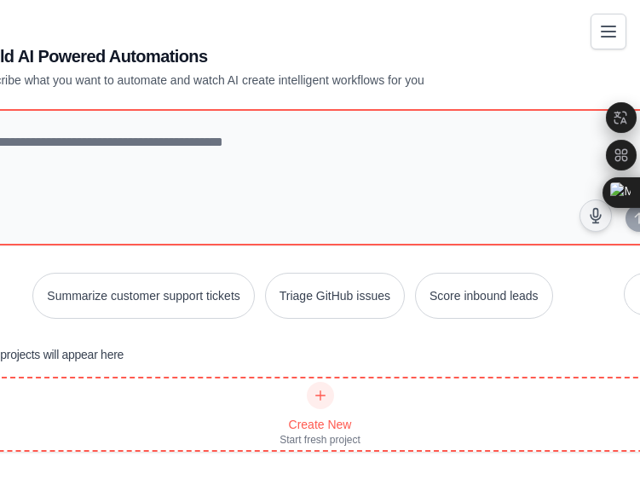
click at [325, 387] on div "Create New Start fresh project" at bounding box center [320, 414] width 81 height 65
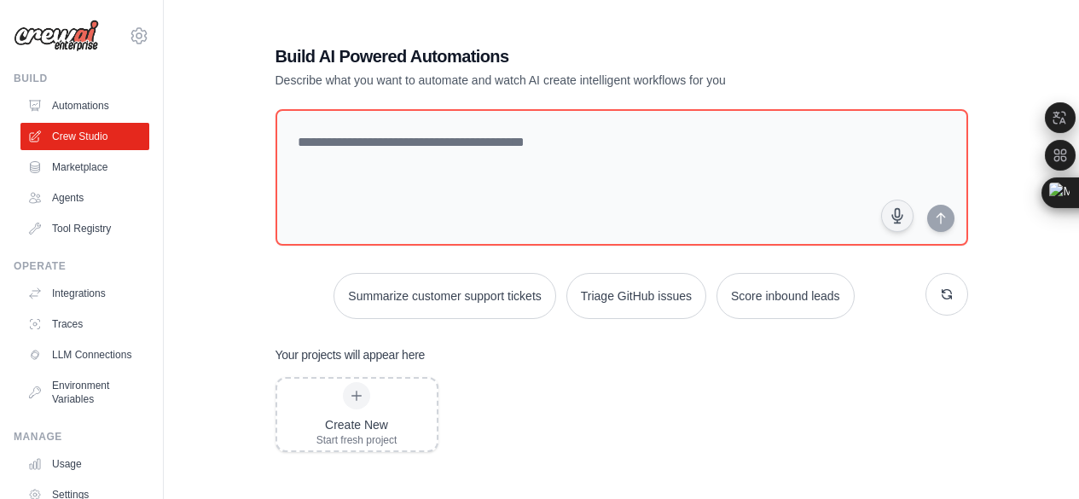
drag, startPoint x: 432, startPoint y: 19, endPoint x: 512, endPoint y: 129, distance: 136.1
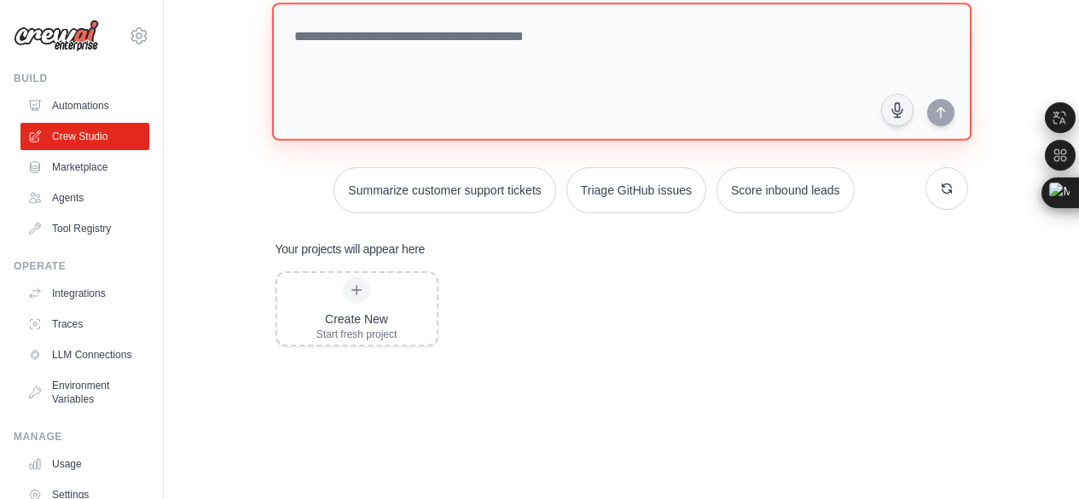
click at [508, 135] on div "Summarize customer support tickets Triage GitHub issues Score inbound leads" at bounding box center [621, 108] width 693 height 210
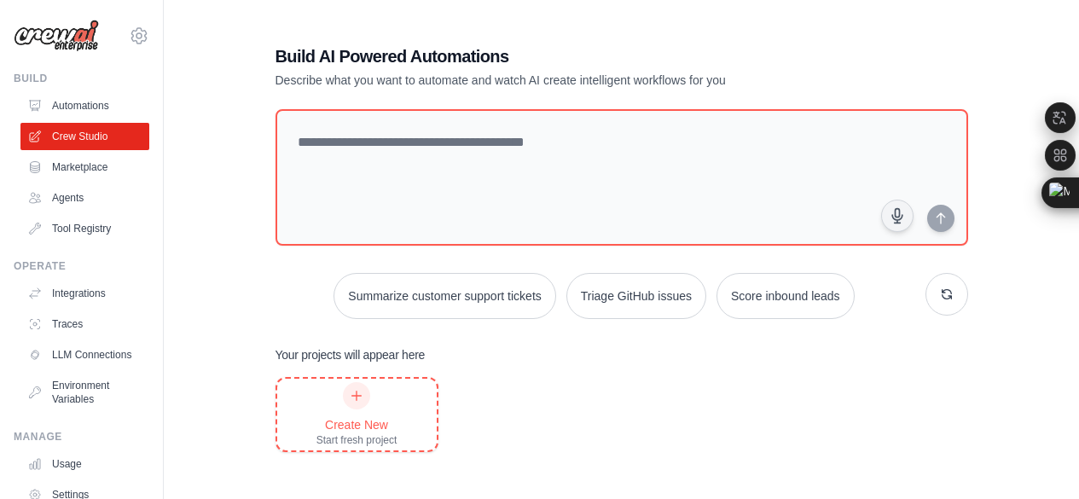
click at [373, 383] on div "Create New Start fresh project" at bounding box center [356, 414] width 81 height 65
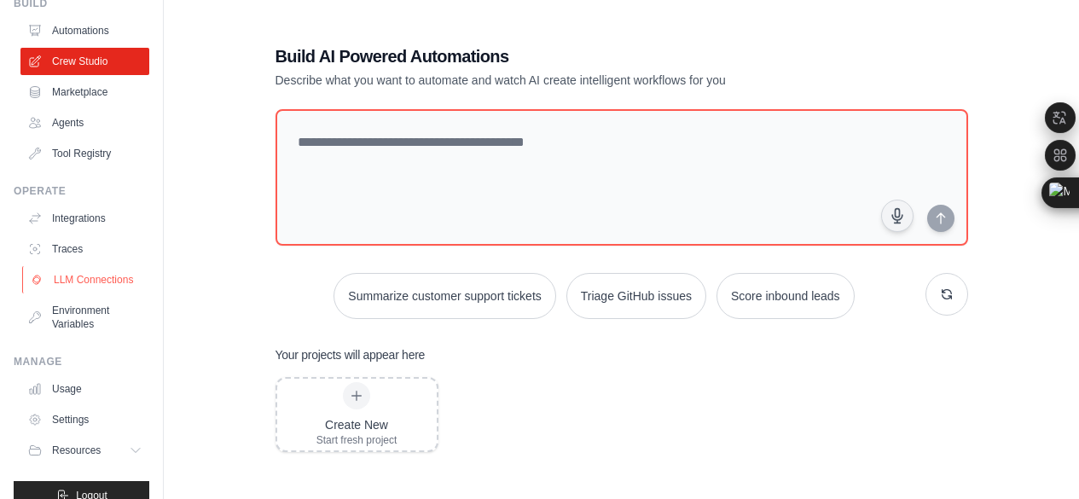
click at [69, 266] on link "LLM Connections" at bounding box center [86, 279] width 129 height 27
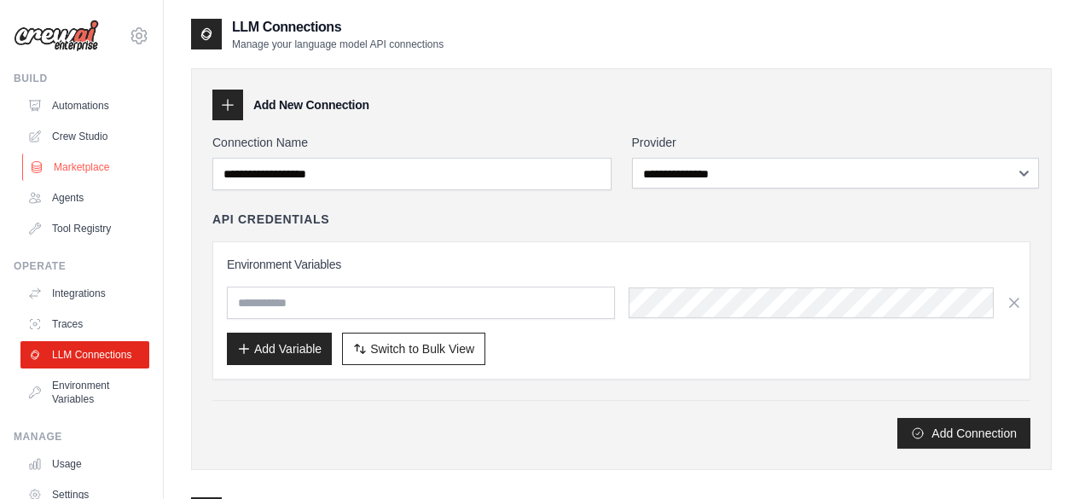
click at [83, 163] on link "Marketplace" at bounding box center [86, 167] width 129 height 27
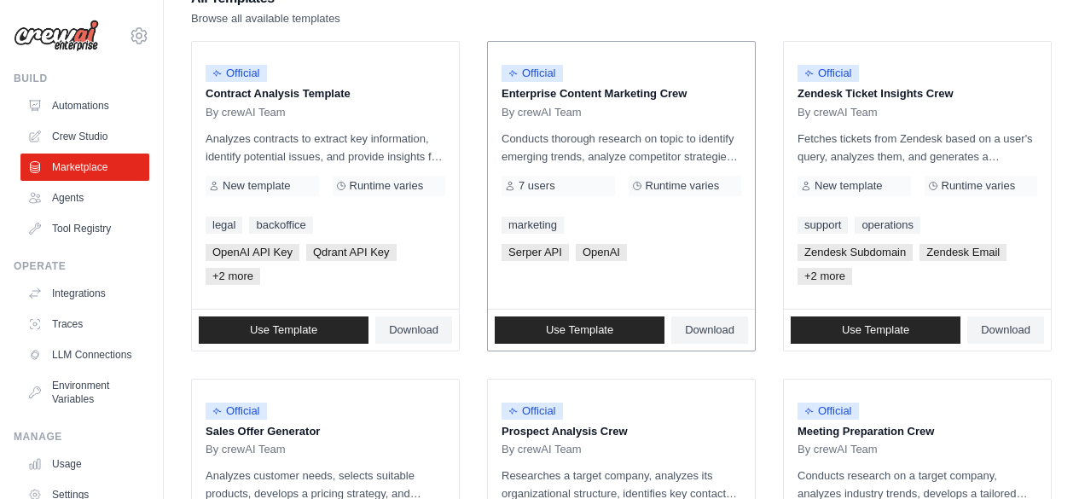
scroll to position [171, 0]
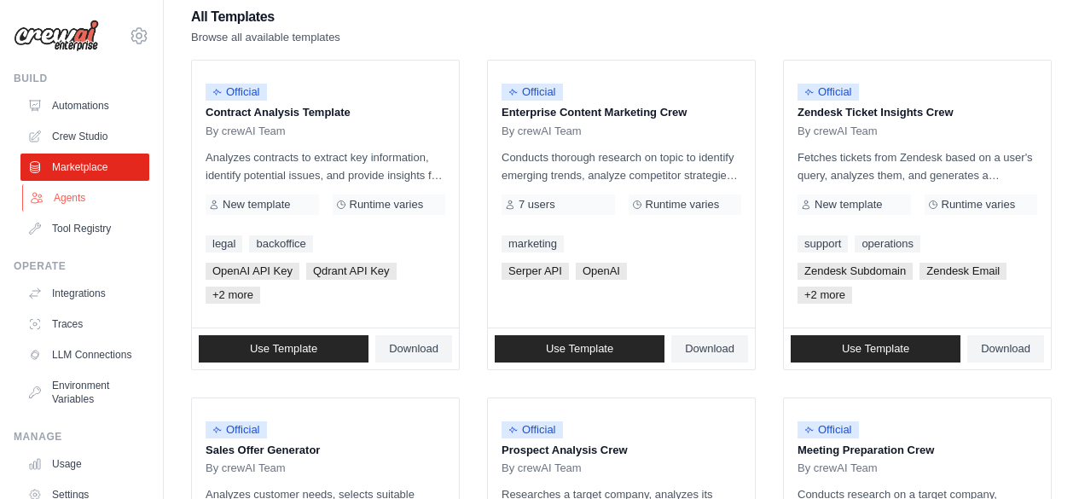
click at [63, 184] on link "Agents" at bounding box center [86, 197] width 129 height 27
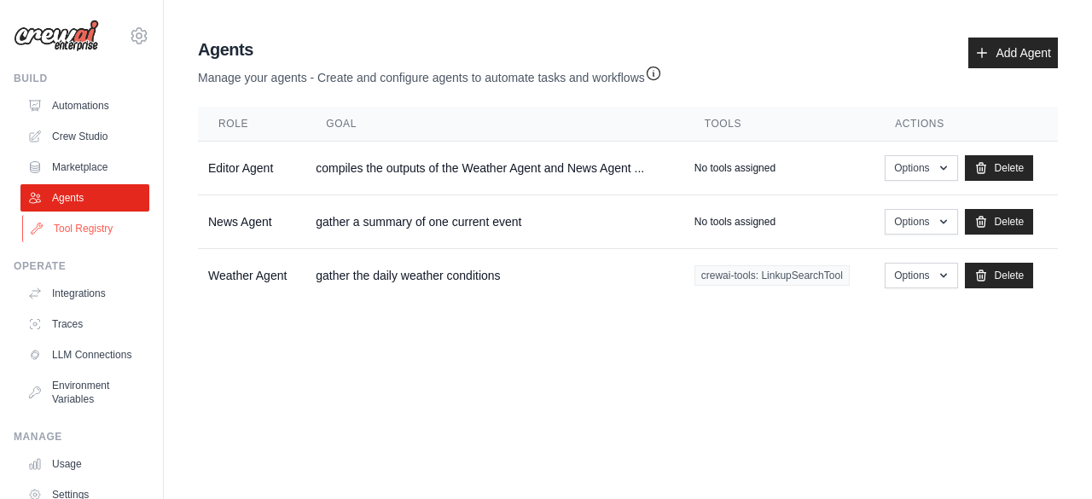
click at [78, 215] on link "Tool Registry" at bounding box center [86, 228] width 129 height 27
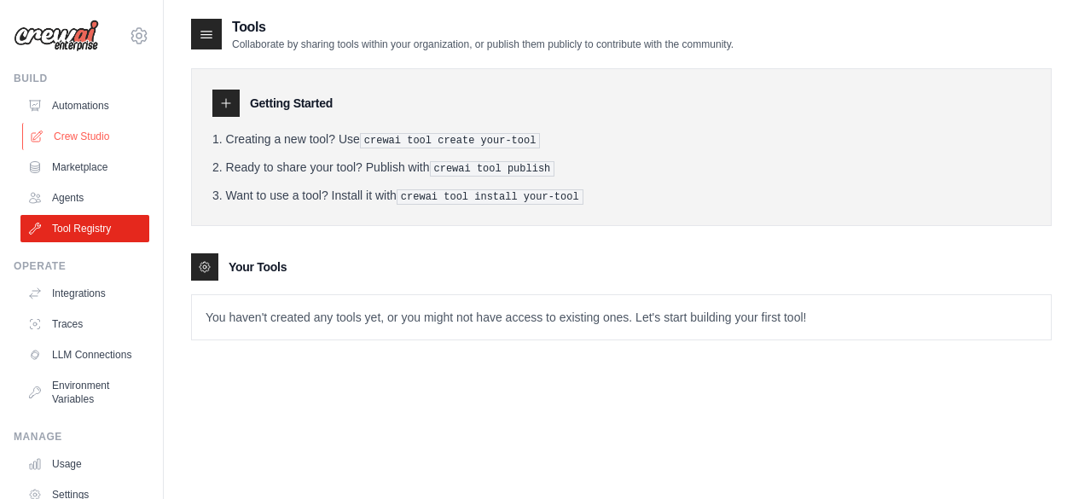
click at [72, 130] on link "Crew Studio" at bounding box center [86, 136] width 129 height 27
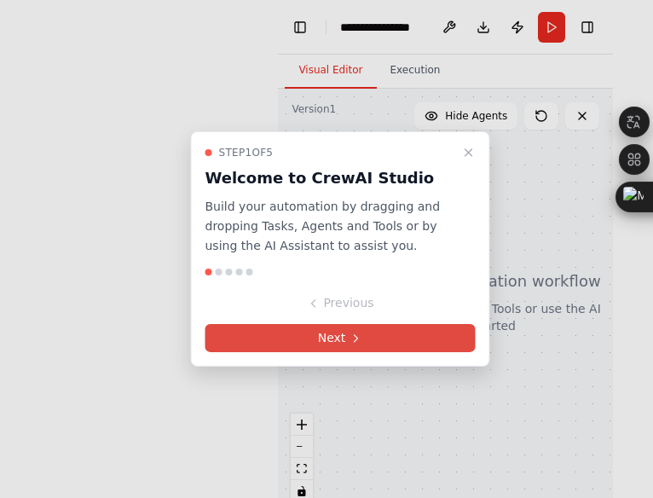
click at [347, 330] on button "Next" at bounding box center [341, 338] width 270 height 28
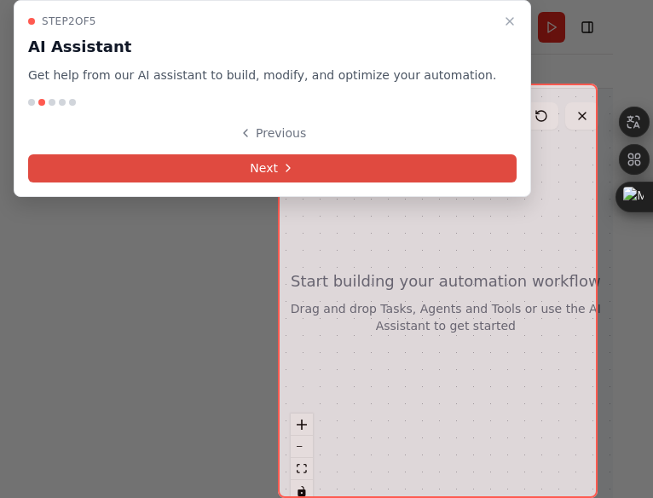
click at [297, 160] on button "Next" at bounding box center [272, 168] width 489 height 28
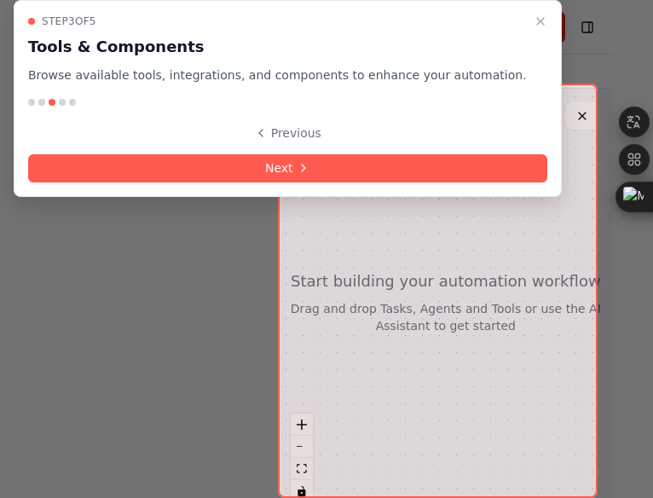
click at [297, 160] on button "Next" at bounding box center [287, 168] width 519 height 28
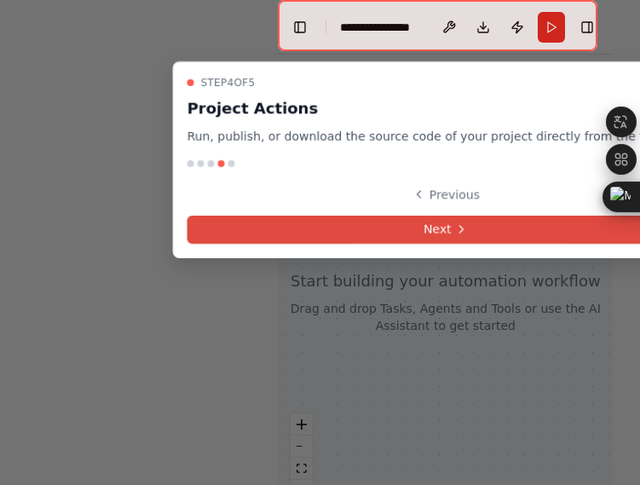
click at [450, 227] on button "Next" at bounding box center [447, 230] width 519 height 28
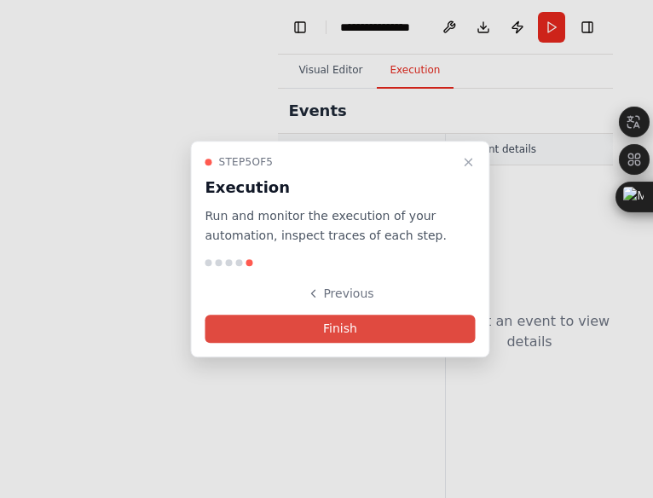
click at [409, 318] on button "Finish" at bounding box center [341, 329] width 270 height 28
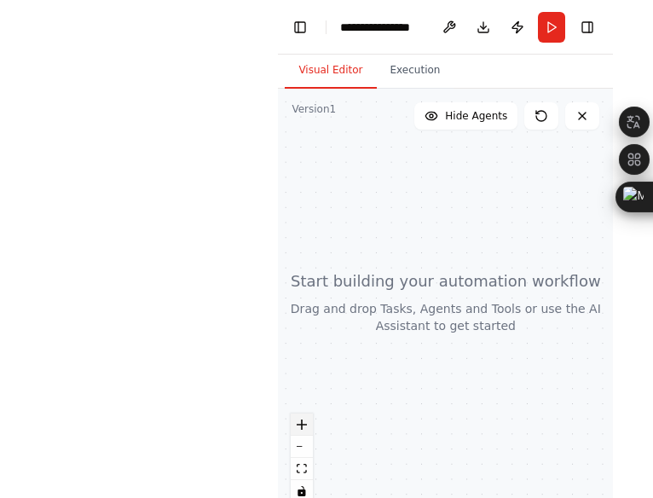
click at [298, 420] on icon "zoom in" at bounding box center [302, 425] width 10 height 10
click at [304, 420] on icon "zoom in" at bounding box center [302, 425] width 10 height 10
click at [426, 112] on icon at bounding box center [431, 116] width 11 height 8
click at [426, 109] on icon at bounding box center [427, 116] width 14 height 14
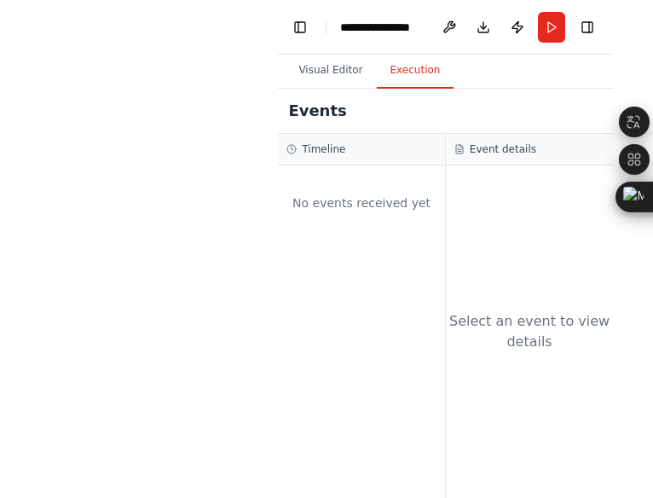
click at [384, 66] on button "Execution" at bounding box center [416, 71] width 78 height 36
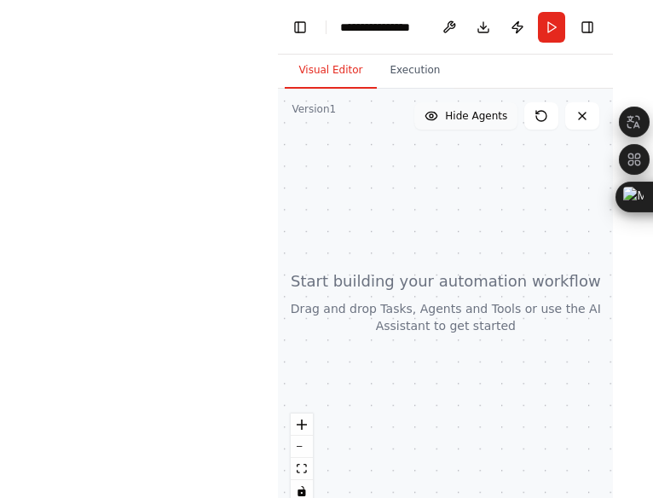
click at [322, 67] on button "Visual Editor" at bounding box center [330, 71] width 91 height 36
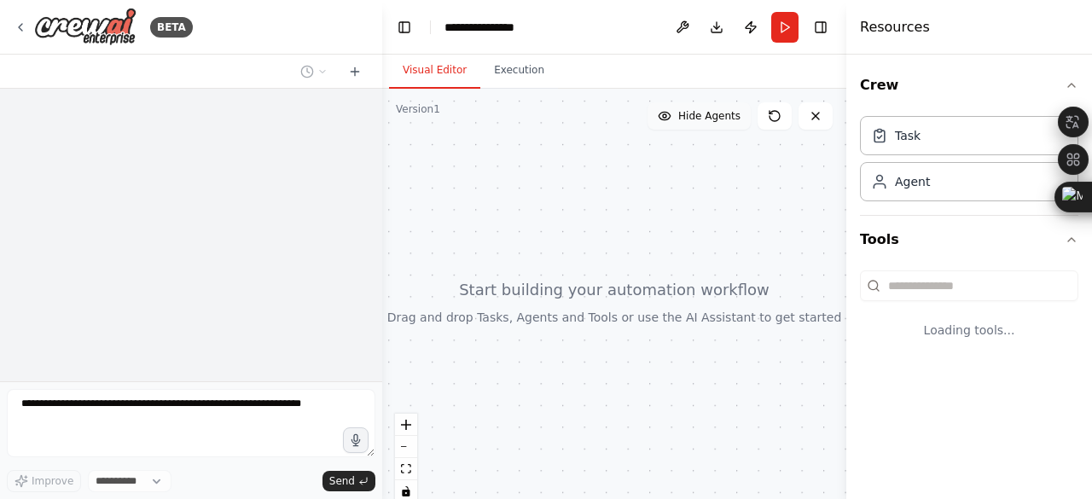
select select "****"
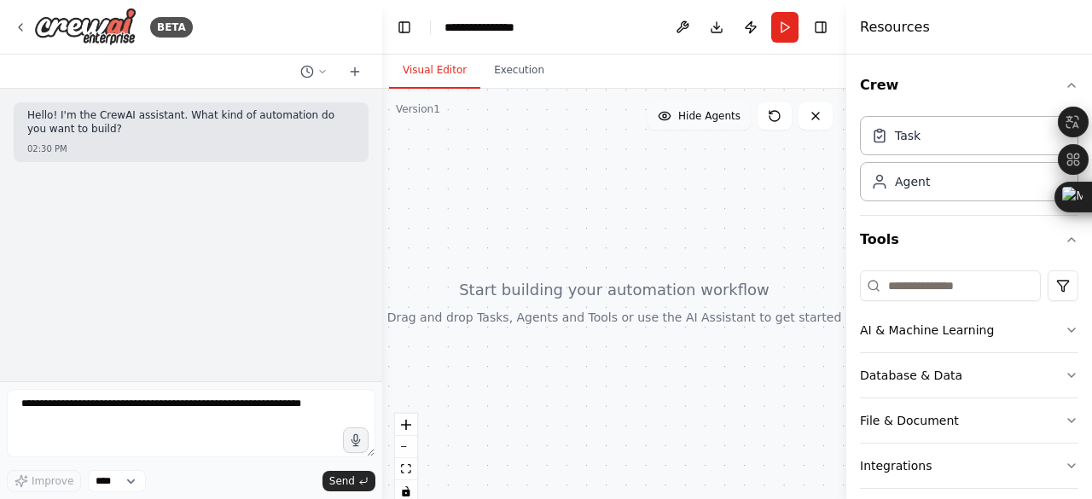
click at [652, 146] on div "Task" at bounding box center [969, 135] width 218 height 39
click at [652, 180] on div "Agent" at bounding box center [969, 180] width 218 height 39
drag, startPoint x: 522, startPoint y: 157, endPoint x: 443, endPoint y: 27, distance: 152.0
click at [444, 27] on div "**********" at bounding box center [485, 27] width 82 height 16
click at [929, 130] on div "Task" at bounding box center [969, 134] width 218 height 39
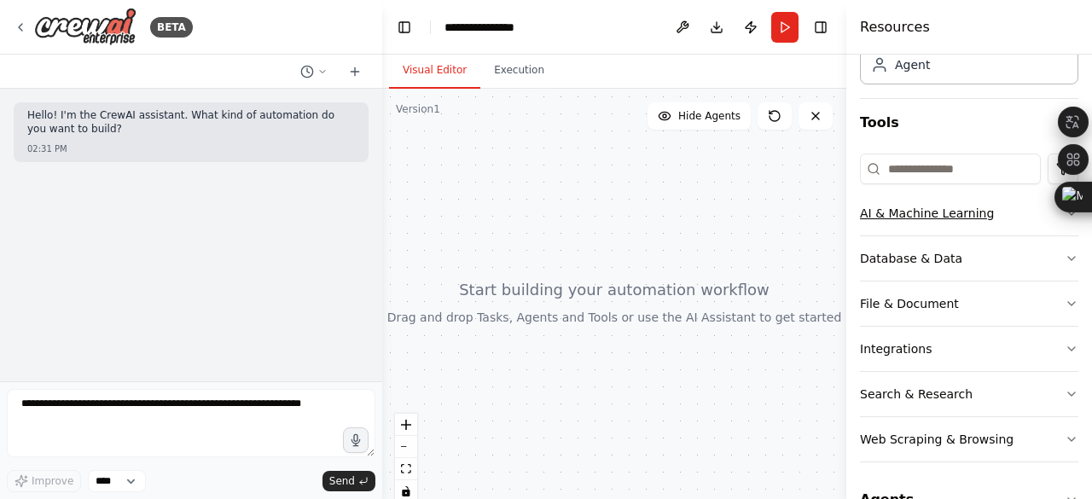
scroll to position [32, 0]
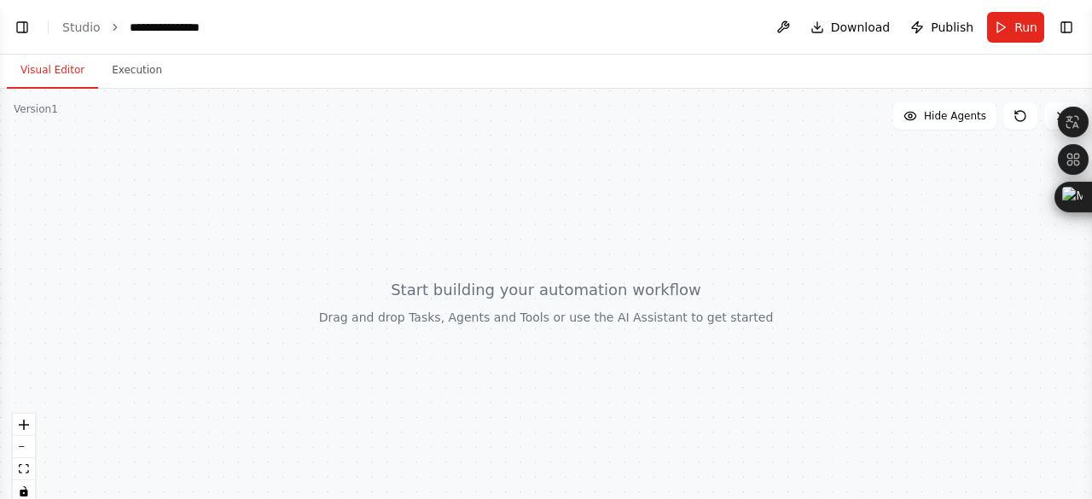
select select "****"
click at [1072, 26] on button "Toggle Right Sidebar" at bounding box center [1066, 27] width 24 height 24
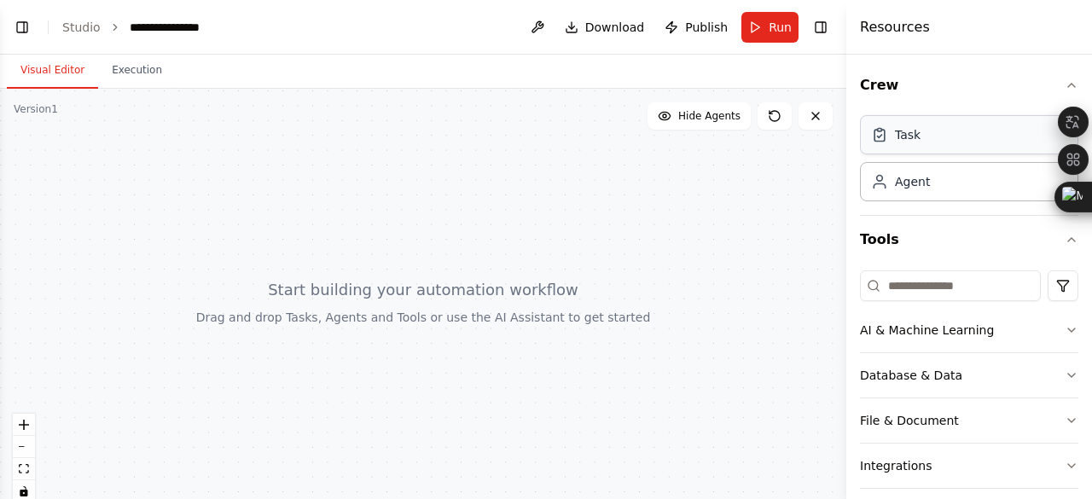
click at [957, 124] on div "Task" at bounding box center [969, 134] width 218 height 39
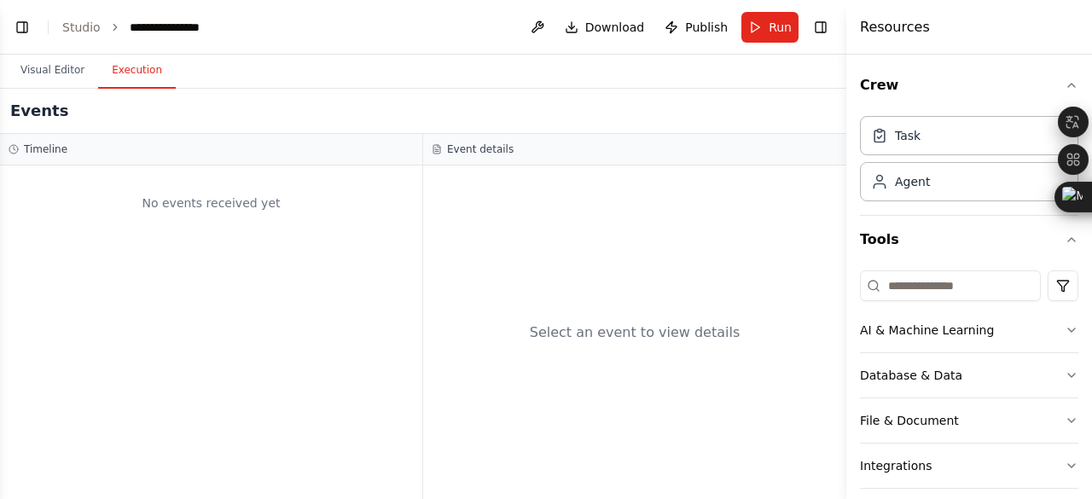
click at [137, 72] on button "Execution" at bounding box center [137, 71] width 78 height 36
click at [938, 270] on input at bounding box center [950, 285] width 181 height 31
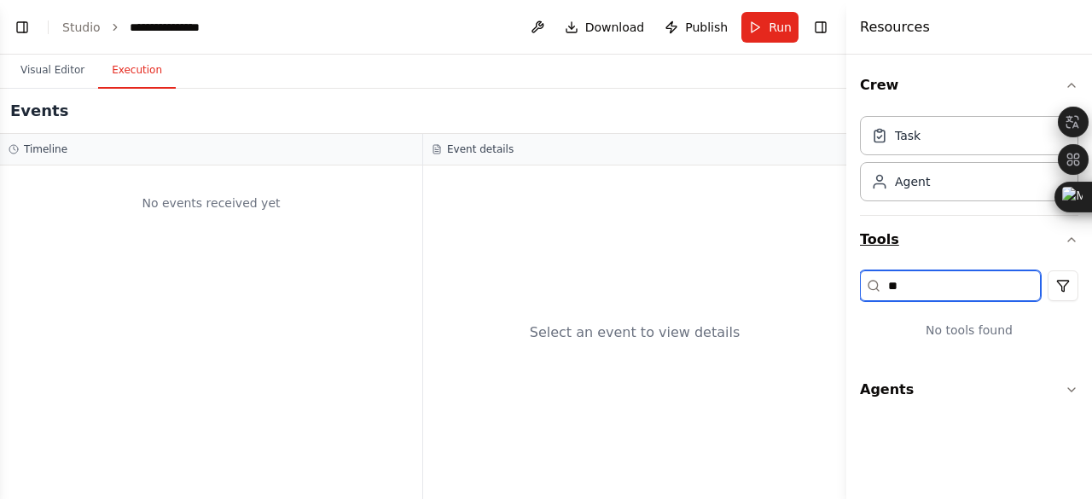
type input "***"
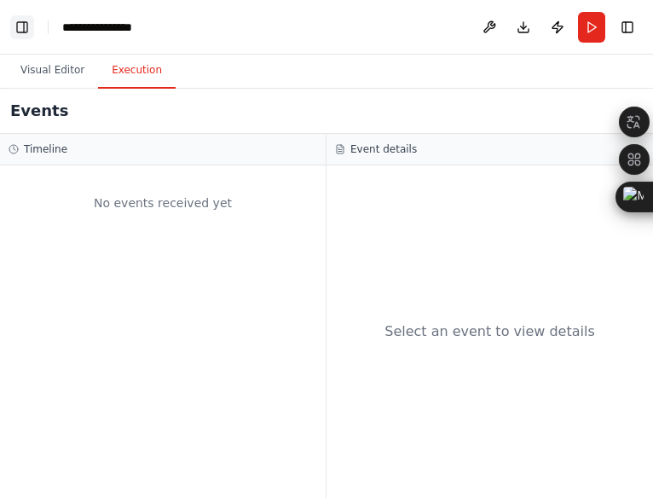
click at [19, 23] on button "Toggle Left Sidebar" at bounding box center [22, 27] width 24 height 24
click at [20, 29] on button "Toggle Left Sidebar" at bounding box center [22, 27] width 24 height 24
click at [26, 26] on button "Toggle Left Sidebar" at bounding box center [22, 27] width 24 height 24
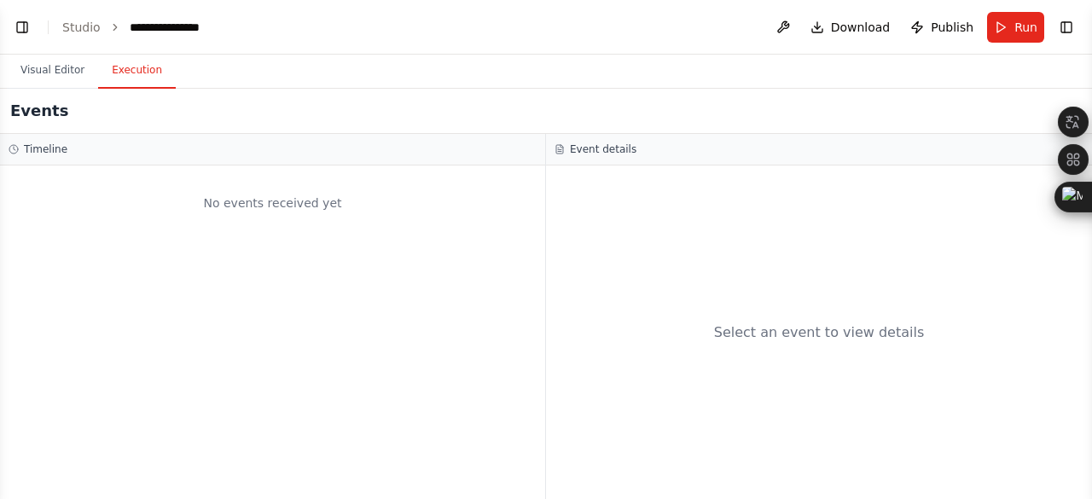
select select "****"
click at [15, 30] on button "Toggle Left Sidebar" at bounding box center [22, 27] width 24 height 24
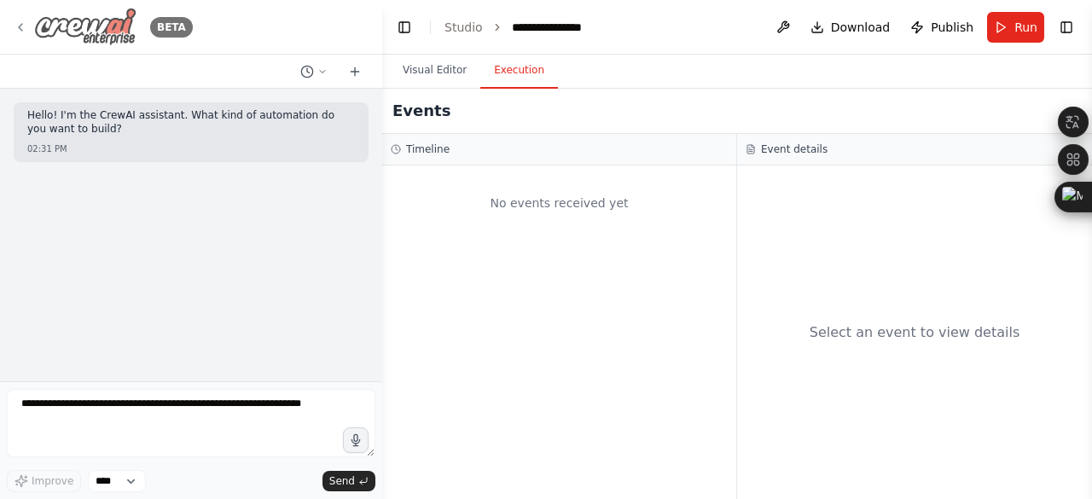
click at [27, 20] on div "BETA" at bounding box center [103, 27] width 179 height 38
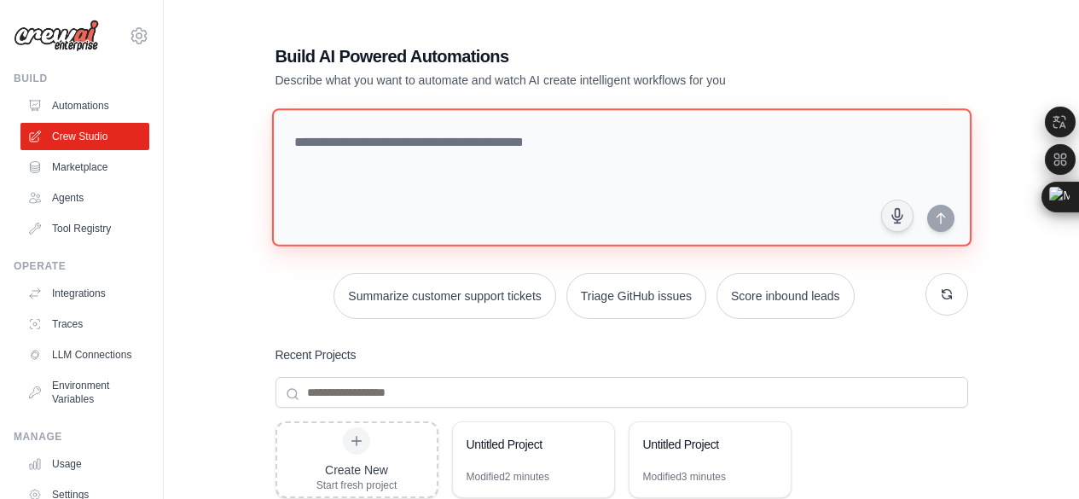
click at [635, 157] on textarea at bounding box center [620, 177] width 699 height 138
click at [699, 192] on textarea at bounding box center [620, 177] width 699 height 138
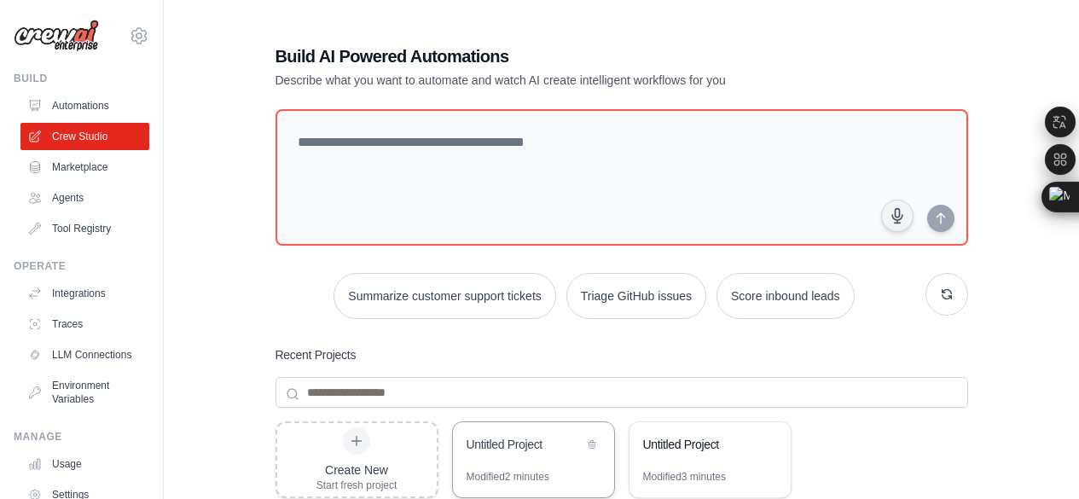
click at [539, 470] on div "Modified 2 minutes" at bounding box center [508, 477] width 83 height 14
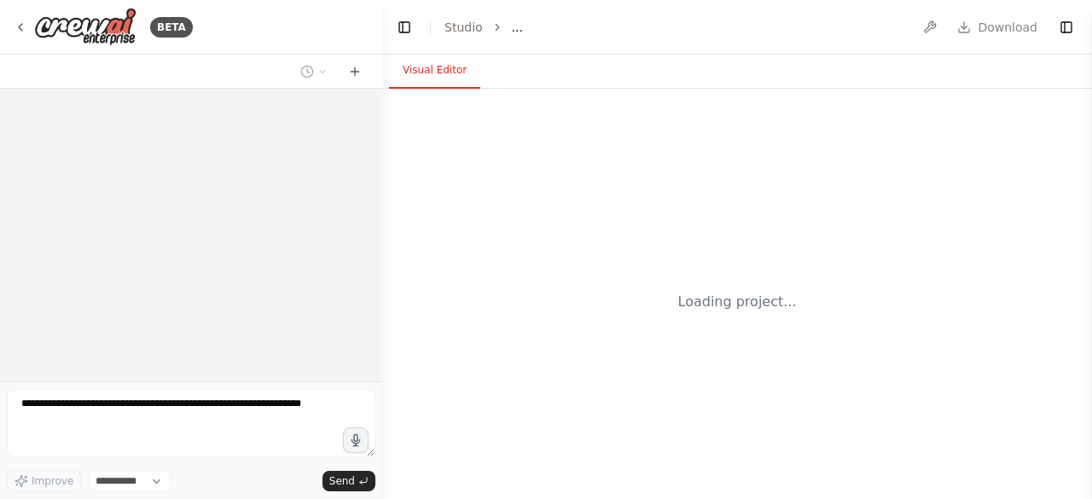
select select "****"
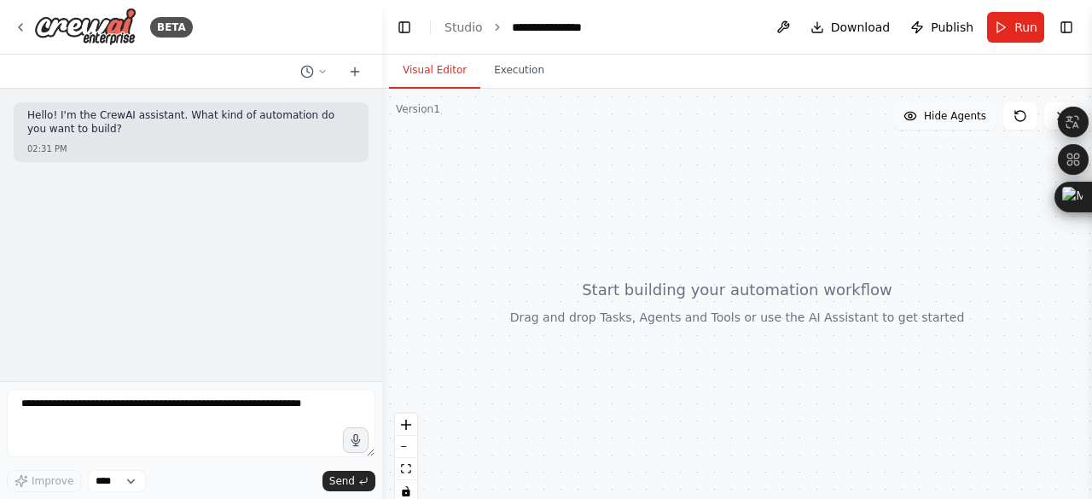
click at [969, 109] on span "Hide Agents" at bounding box center [955, 116] width 62 height 14
click at [970, 109] on span "Show Agents" at bounding box center [952, 116] width 67 height 14
click at [404, 414] on button "zoom in" at bounding box center [406, 425] width 22 height 22
click at [416, 414] on button "zoom in" at bounding box center [406, 425] width 22 height 22
drag, startPoint x: 609, startPoint y: 300, endPoint x: 521, endPoint y: 254, distance: 99.2
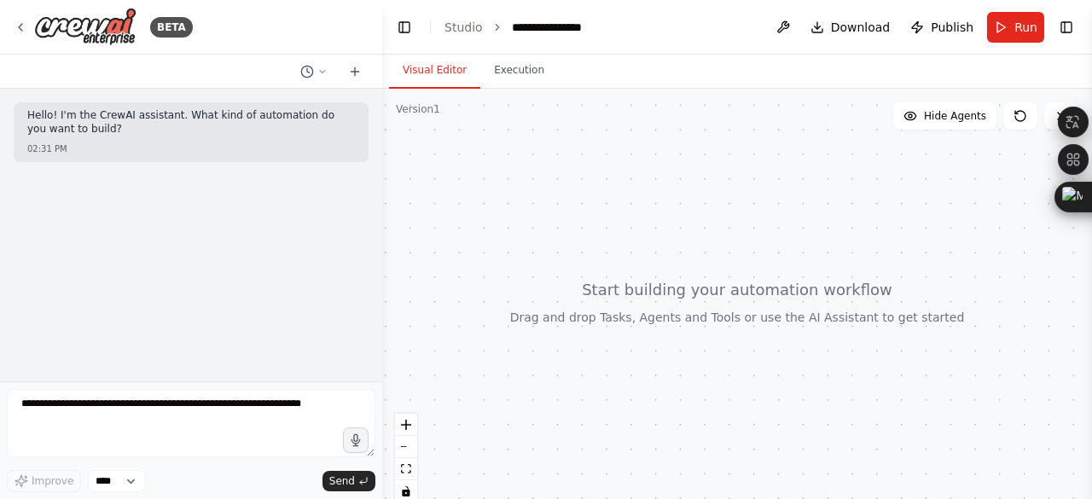
click at [521, 254] on div at bounding box center [737, 302] width 710 height 426
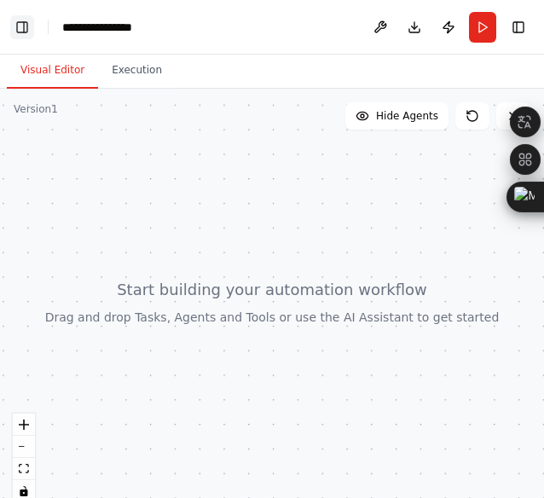
click at [20, 32] on button "Toggle Left Sidebar" at bounding box center [22, 27] width 24 height 24
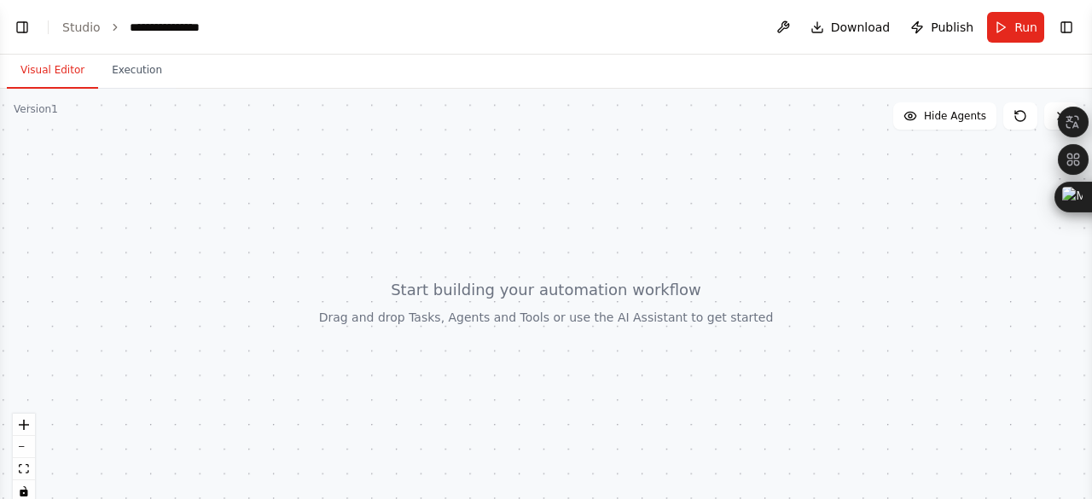
select select "****"
click at [29, 20] on button "Toggle Left Sidebar" at bounding box center [22, 27] width 24 height 24
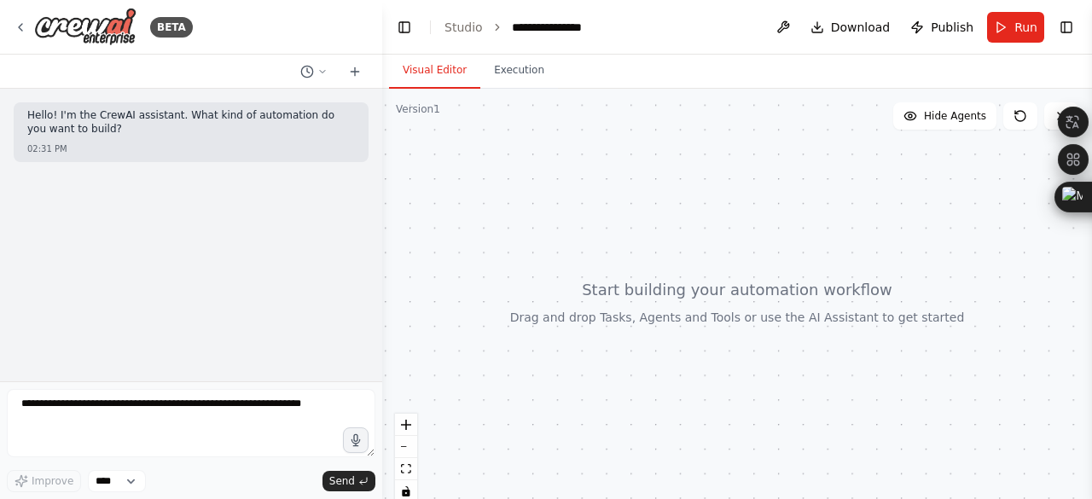
click at [428, 77] on button "Visual Editor" at bounding box center [434, 71] width 91 height 36
click at [448, 24] on link "Studio" at bounding box center [463, 27] width 38 height 14
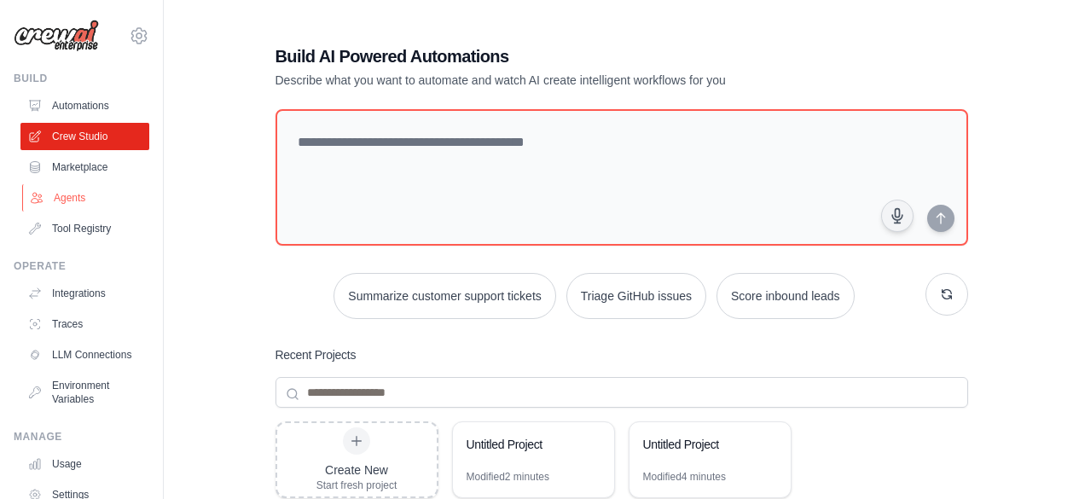
click at [68, 184] on link "Agents" at bounding box center [86, 197] width 129 height 27
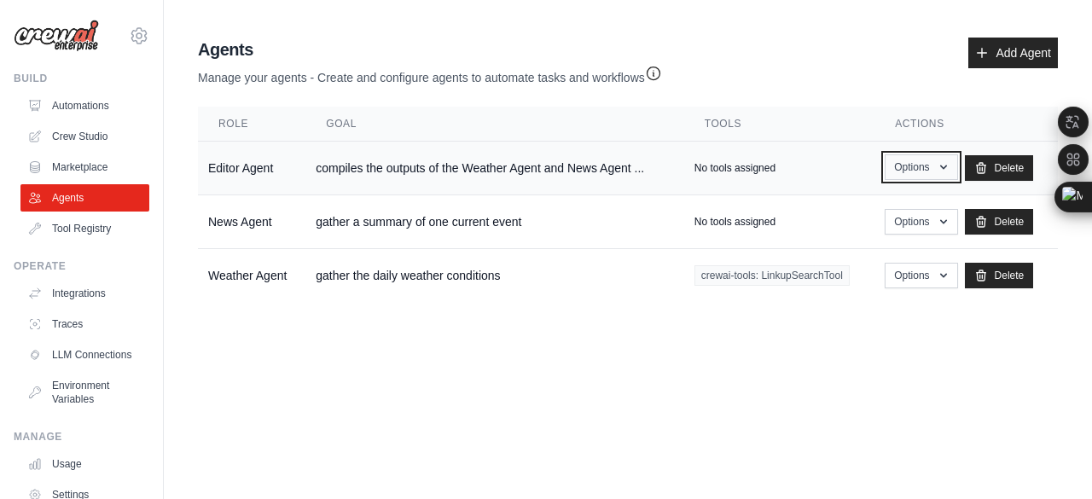
click at [924, 157] on button "Options" at bounding box center [920, 167] width 72 height 26
click at [882, 192] on link "Show" at bounding box center [896, 206] width 123 height 31
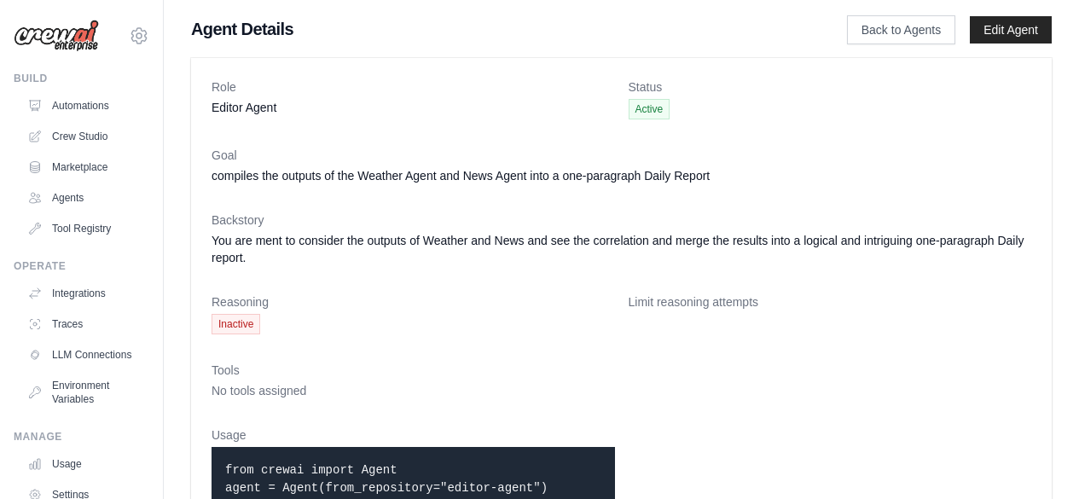
scroll to position [9, 0]
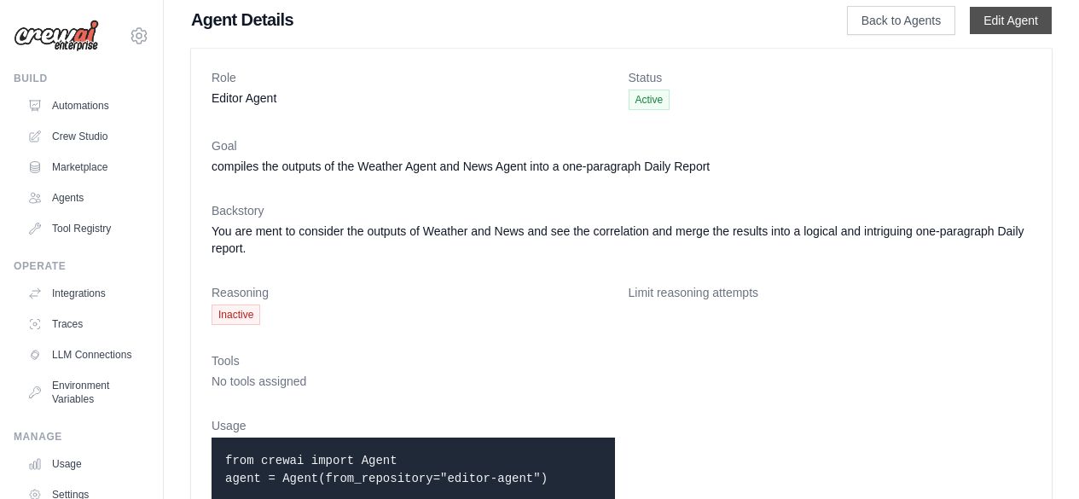
click at [994, 20] on link "Edit Agent" at bounding box center [1011, 20] width 82 height 27
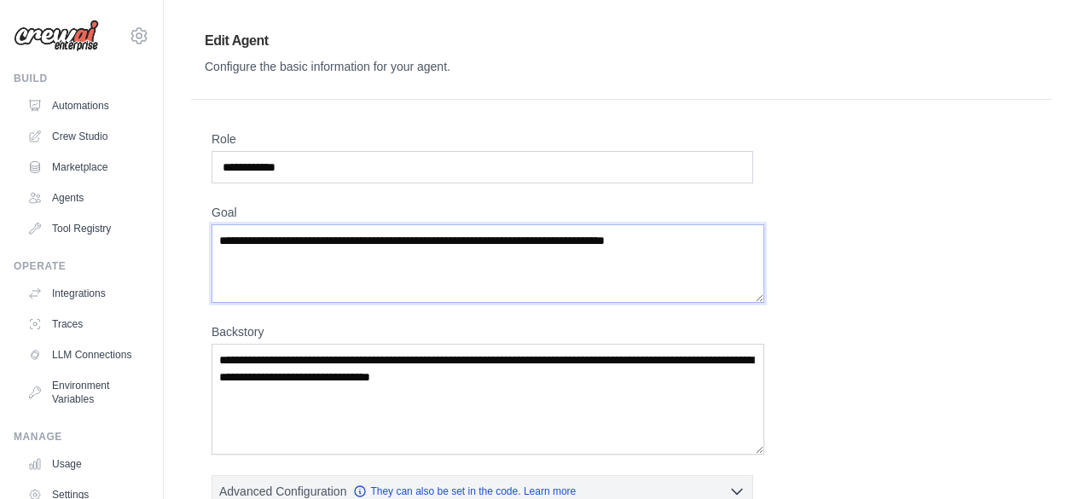
click at [528, 282] on textarea "**********" at bounding box center [488, 263] width 553 height 78
click at [657, 235] on textarea "**********" at bounding box center [488, 263] width 553 height 78
click at [695, 228] on textarea "**********" at bounding box center [488, 263] width 553 height 78
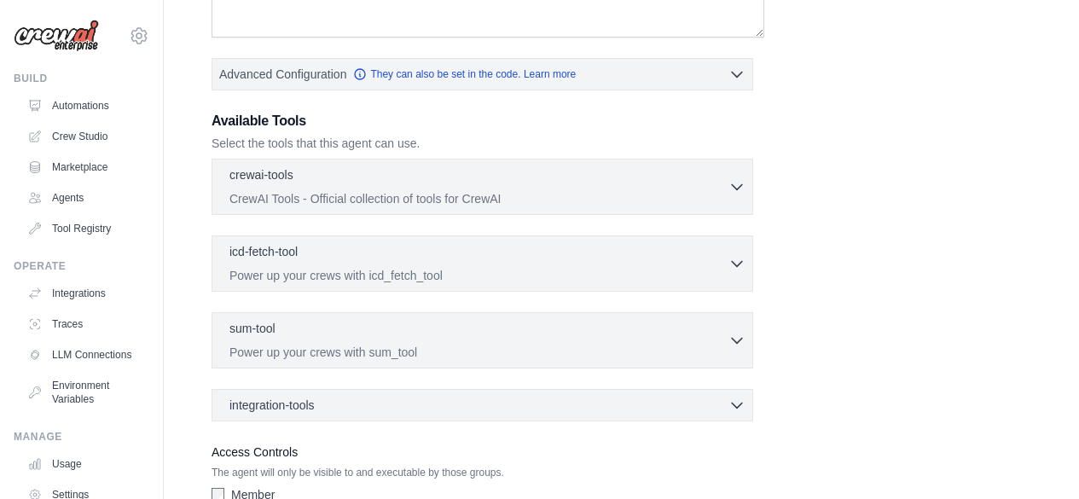
scroll to position [477, 0]
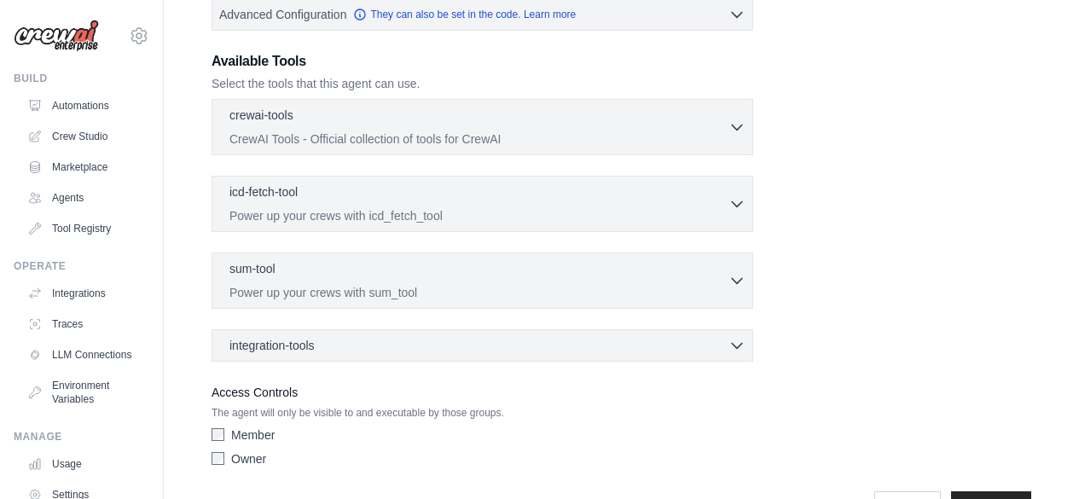
click at [196, 411] on div "**********" at bounding box center [621, 78] width 861 height 911
click at [1015, 491] on input "**********" at bounding box center [991, 507] width 80 height 32
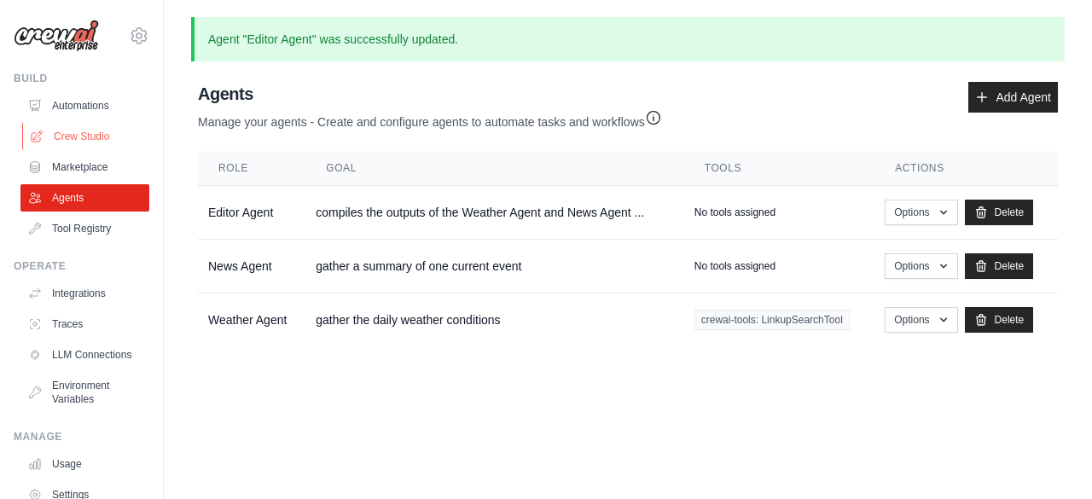
click at [81, 123] on link "Crew Studio" at bounding box center [86, 136] width 129 height 27
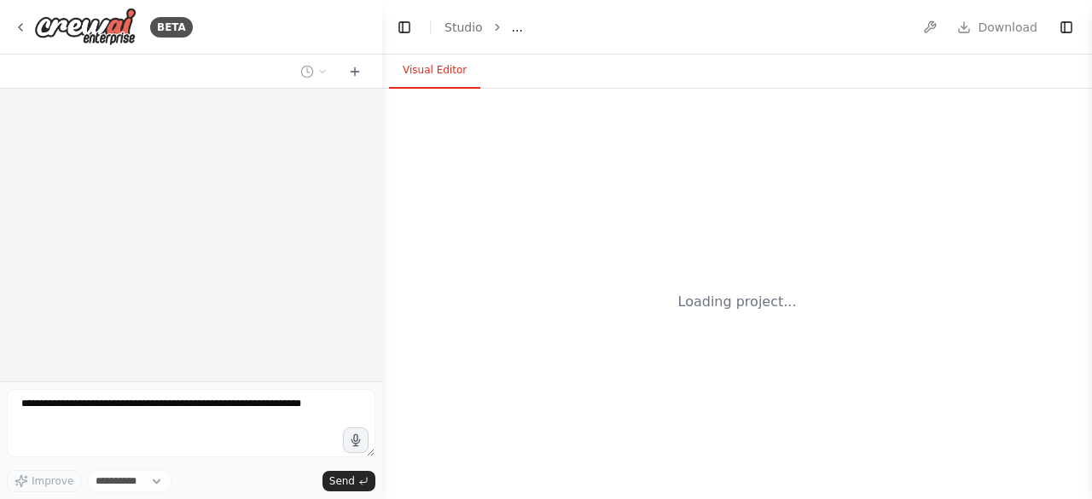
select select "****"
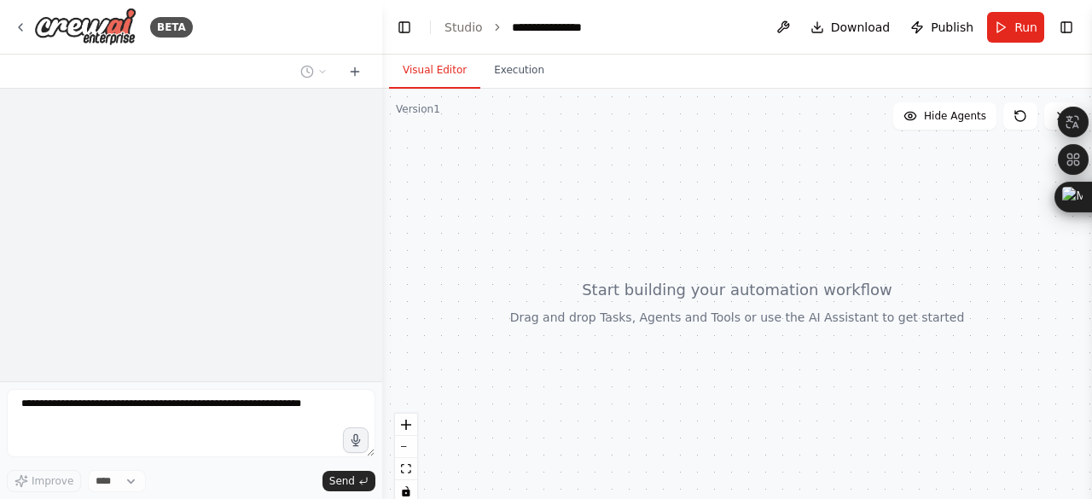
click at [507, 154] on div at bounding box center [737, 302] width 710 height 426
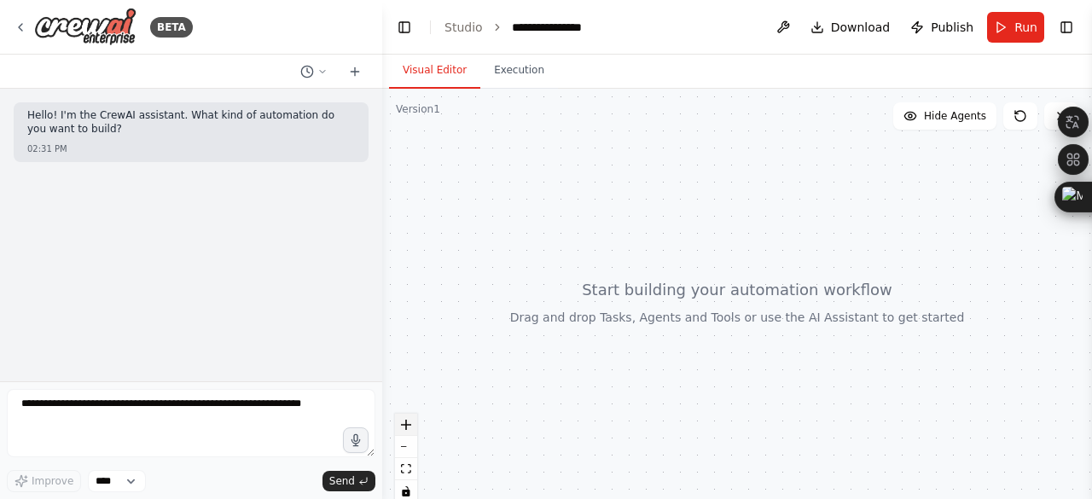
click at [405, 414] on button "zoom in" at bounding box center [406, 425] width 22 height 22
drag, startPoint x: 551, startPoint y: 282, endPoint x: 665, endPoint y: 315, distance: 118.8
click at [665, 317] on div at bounding box center [737, 302] width 710 height 426
drag, startPoint x: 703, startPoint y: 235, endPoint x: 611, endPoint y: 265, distance: 96.0
click at [611, 265] on div at bounding box center [737, 302] width 710 height 426
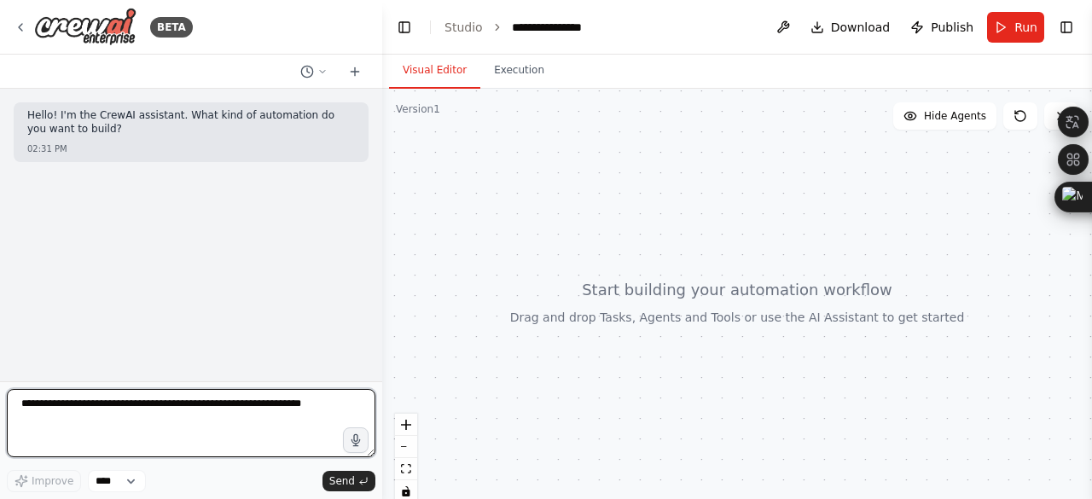
click at [217, 414] on textarea at bounding box center [191, 423] width 368 height 68
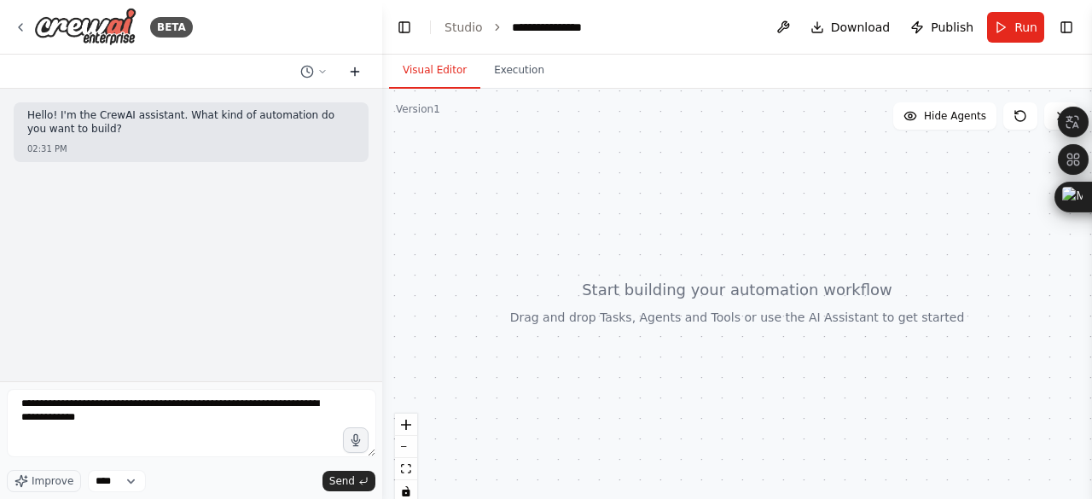
click at [360, 72] on icon at bounding box center [355, 72] width 14 height 14
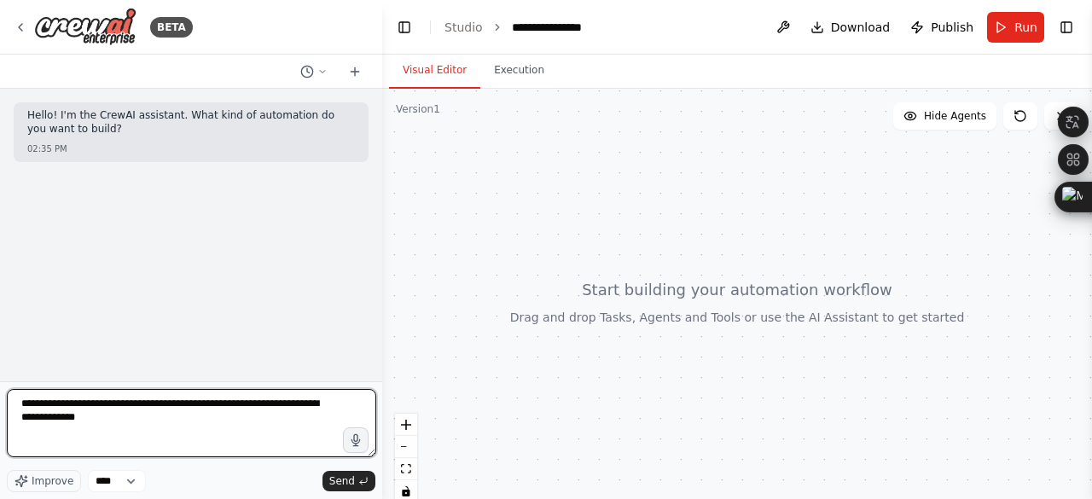
click at [134, 423] on textarea "**********" at bounding box center [191, 423] width 369 height 68
type textarea "**********"
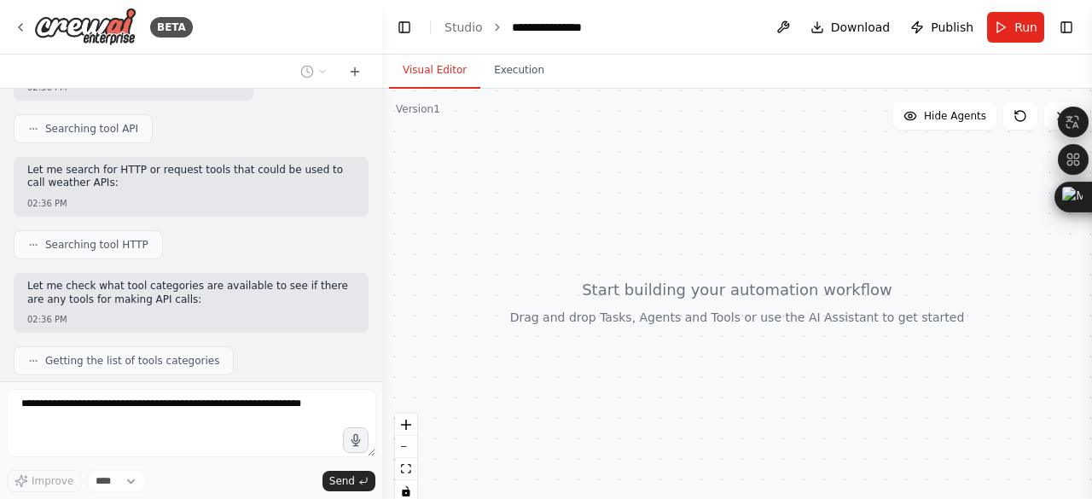
scroll to position [485, 0]
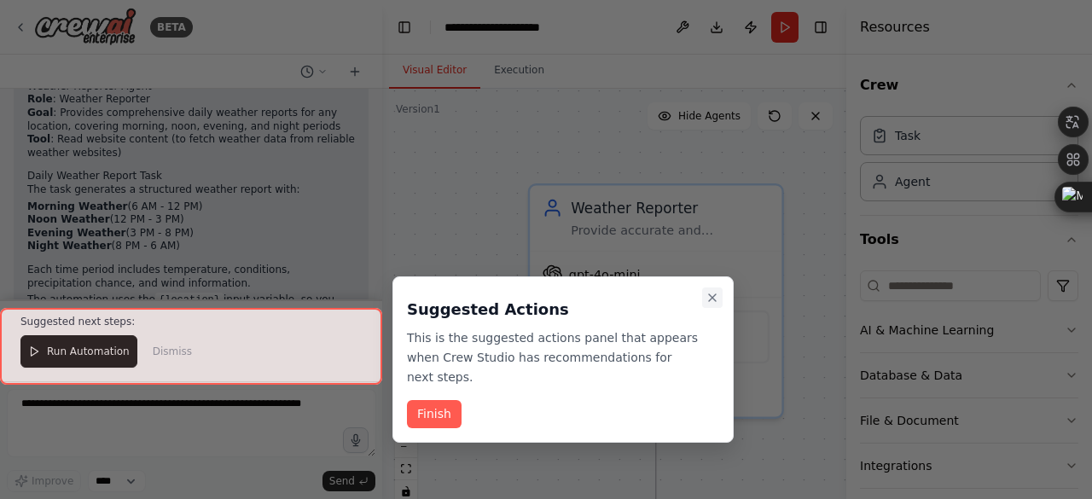
click at [707, 298] on icon "Close walkthrough" at bounding box center [712, 298] width 14 height 14
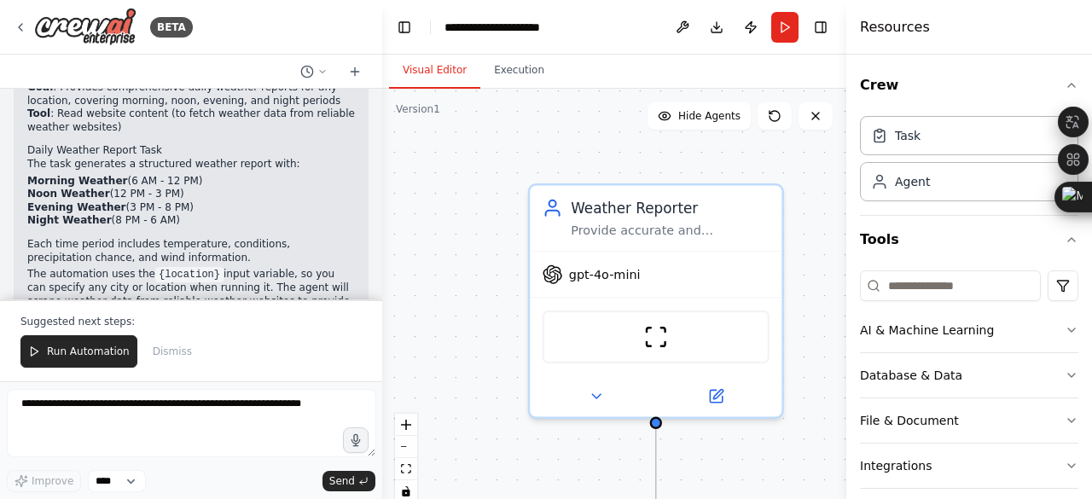
scroll to position [1404, 0]
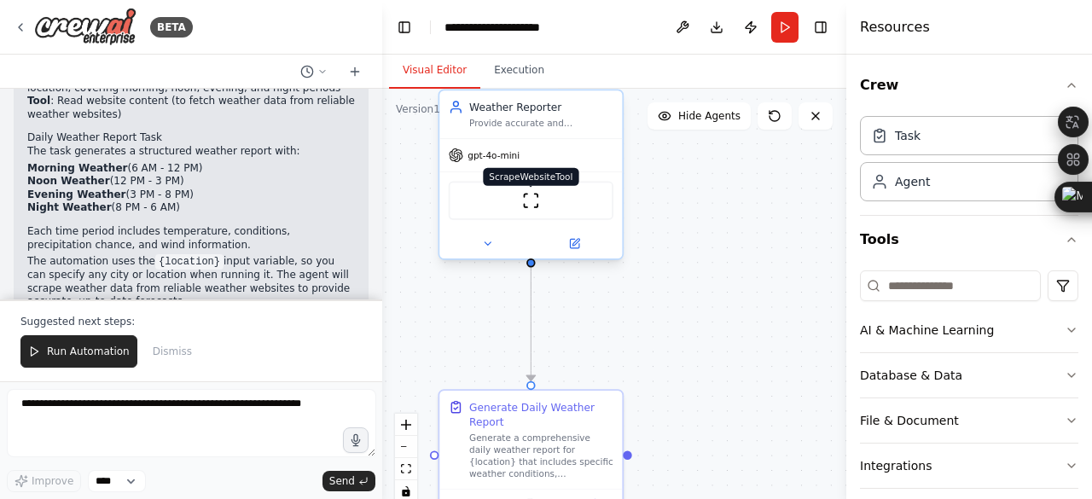
click at [536, 194] on img at bounding box center [531, 201] width 18 height 18
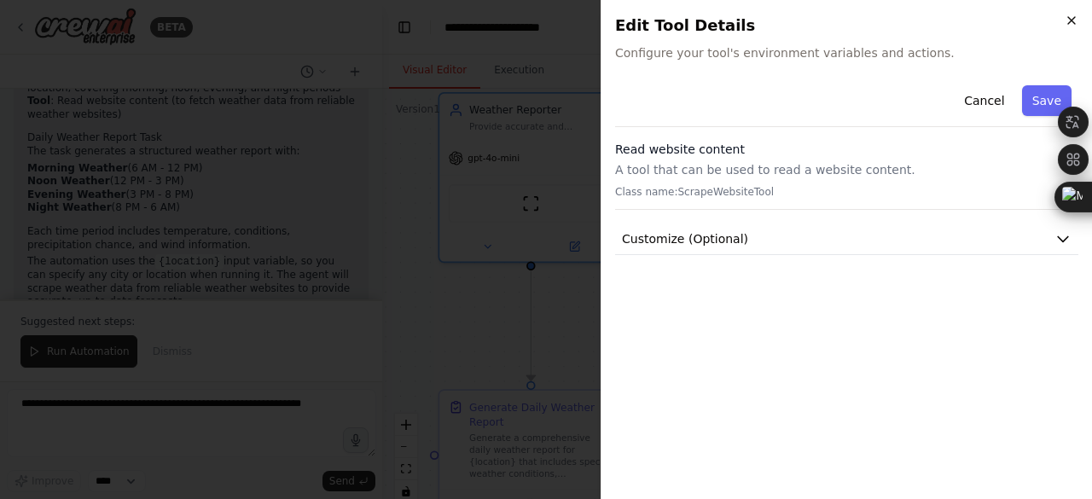
click at [1074, 22] on icon "button" at bounding box center [1071, 21] width 14 height 14
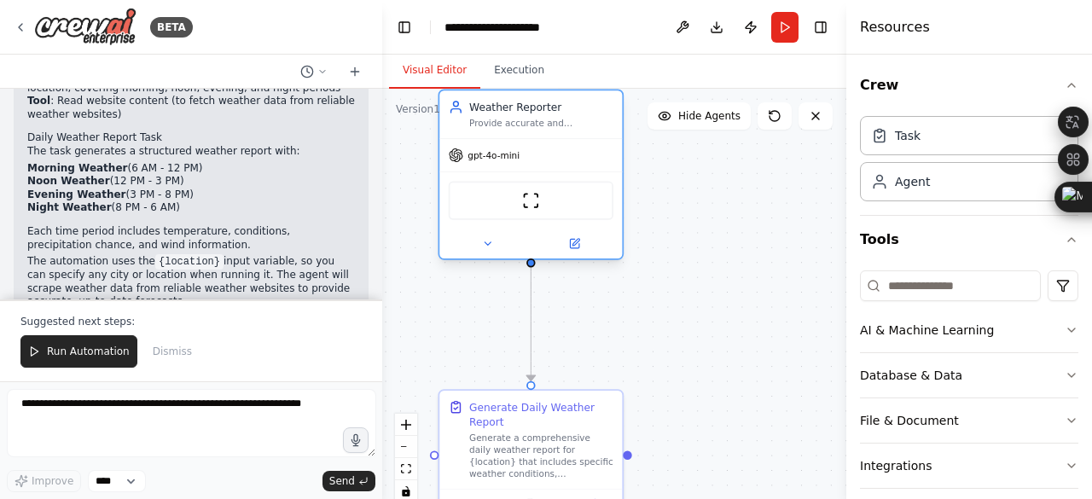
click at [519, 171] on div "ScrapeWebsiteTool" at bounding box center [530, 199] width 183 height 57
click at [525, 192] on img at bounding box center [531, 201] width 18 height 18
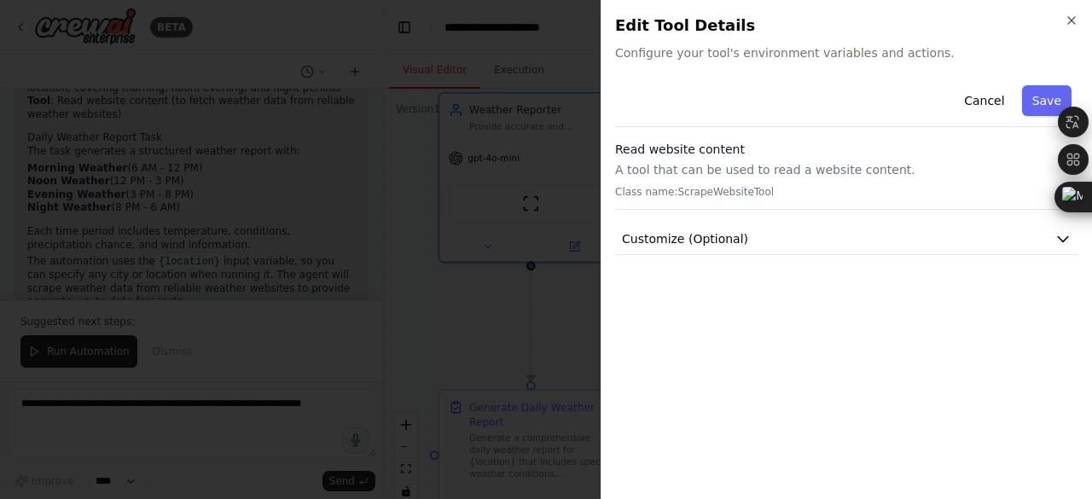
click at [799, 110] on div "Cancel Save" at bounding box center [846, 102] width 463 height 49
click at [816, 55] on span "Configure your tool's environment variables and actions." at bounding box center [846, 52] width 463 height 17
click at [818, 55] on span "Configure your tool's environment variables and actions." at bounding box center [846, 52] width 463 height 17
click at [848, 49] on span "Configure your tool's environment variables and actions." at bounding box center [846, 52] width 463 height 17
click at [716, 230] on span "Customize (Optional)" at bounding box center [685, 238] width 126 height 17
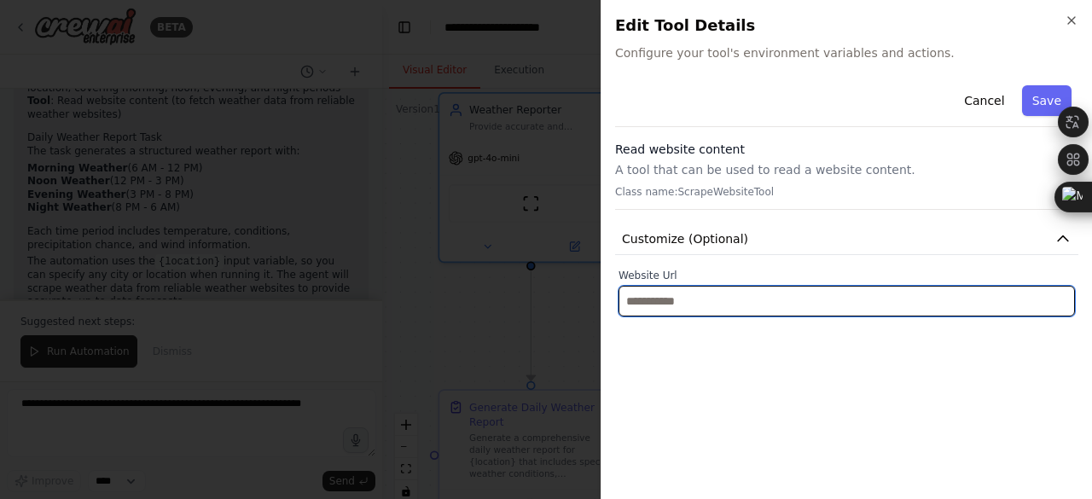
click at [730, 290] on input "text" at bounding box center [846, 301] width 456 height 31
paste input "**********"
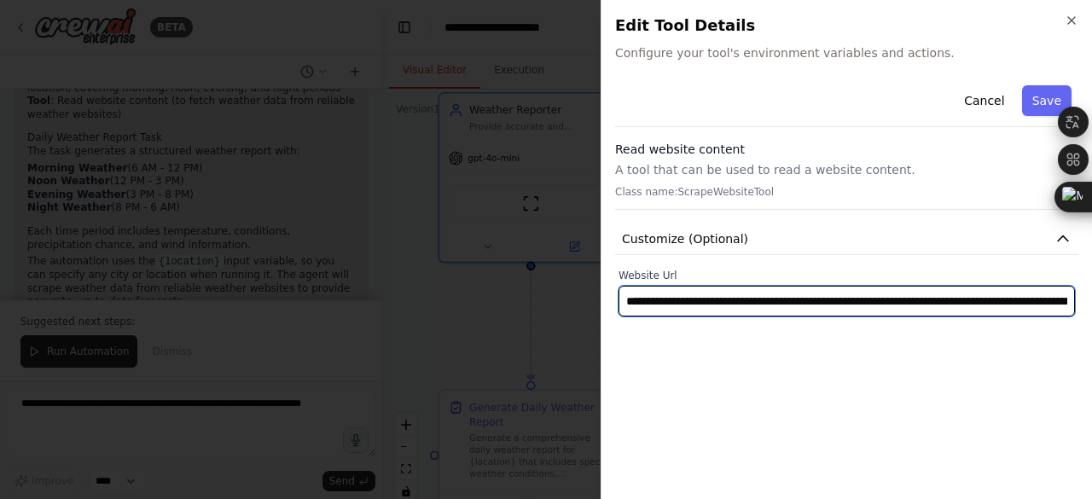
scroll to position [0, 598]
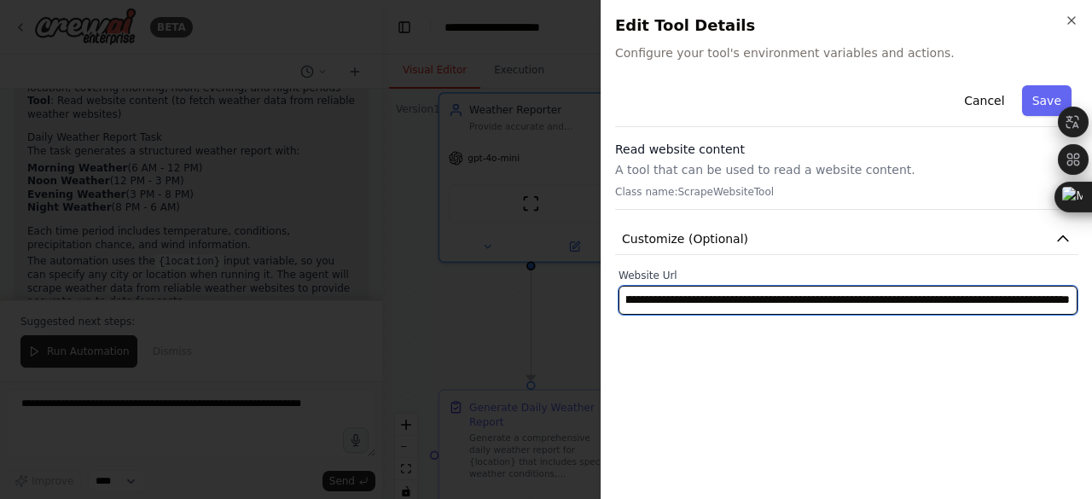
type input "**********"
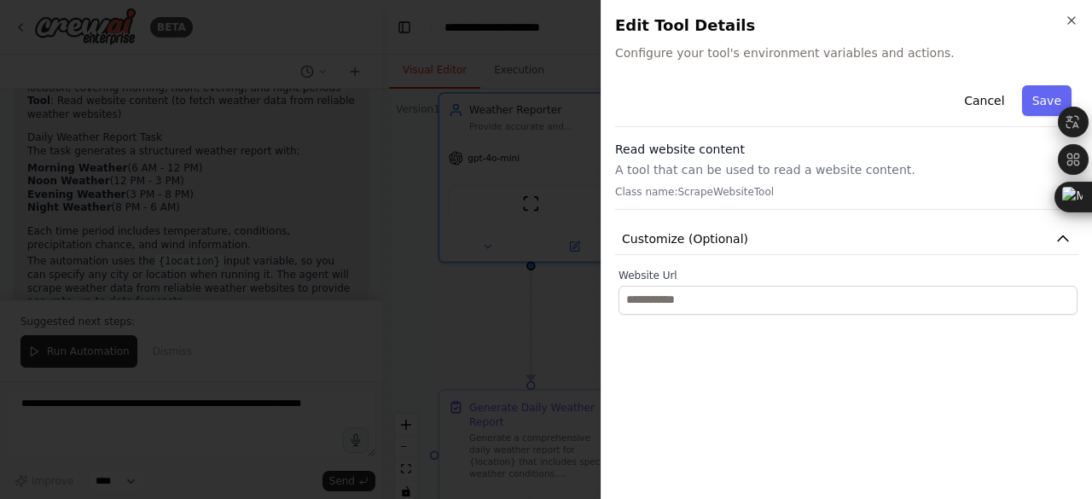
scroll to position [0, 0]
click at [545, 322] on div at bounding box center [546, 249] width 1092 height 499
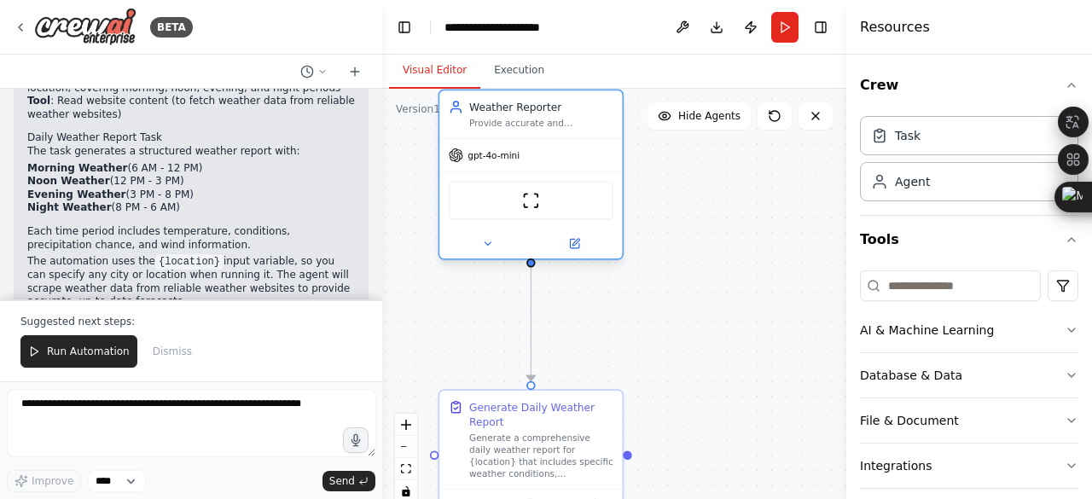
click at [550, 182] on div "ScrapeWebsiteTool" at bounding box center [531, 201] width 165 height 38
click at [547, 188] on div "ScrapeWebsiteTool" at bounding box center [531, 201] width 165 height 38
click at [522, 194] on div "ScrapeWebsiteTool" at bounding box center [531, 201] width 165 height 38
click at [534, 196] on img at bounding box center [531, 201] width 18 height 18
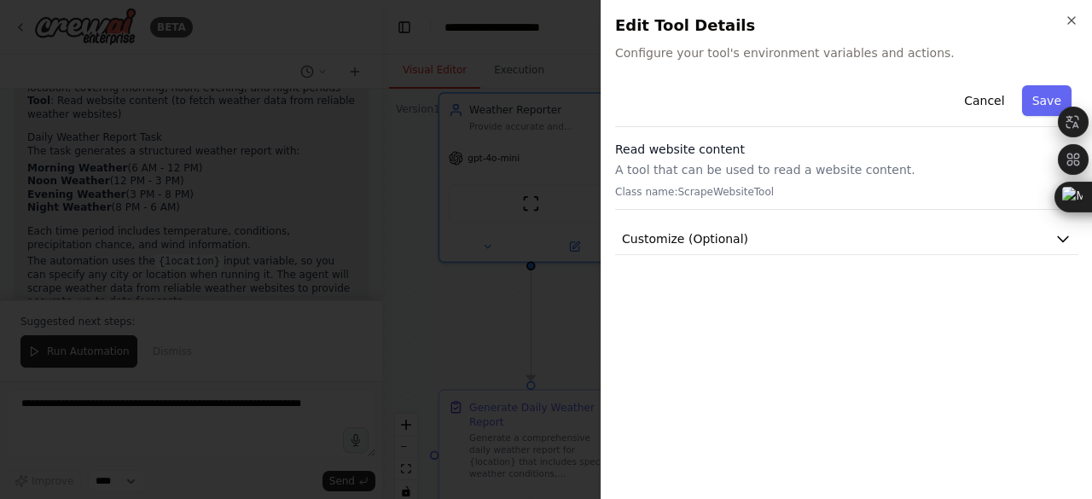
click at [802, 241] on div "Cancel Save Read website content A tool that can be used to read a website cont…" at bounding box center [846, 281] width 463 height 407
click at [810, 235] on button "Customize (Optional)" at bounding box center [846, 239] width 463 height 32
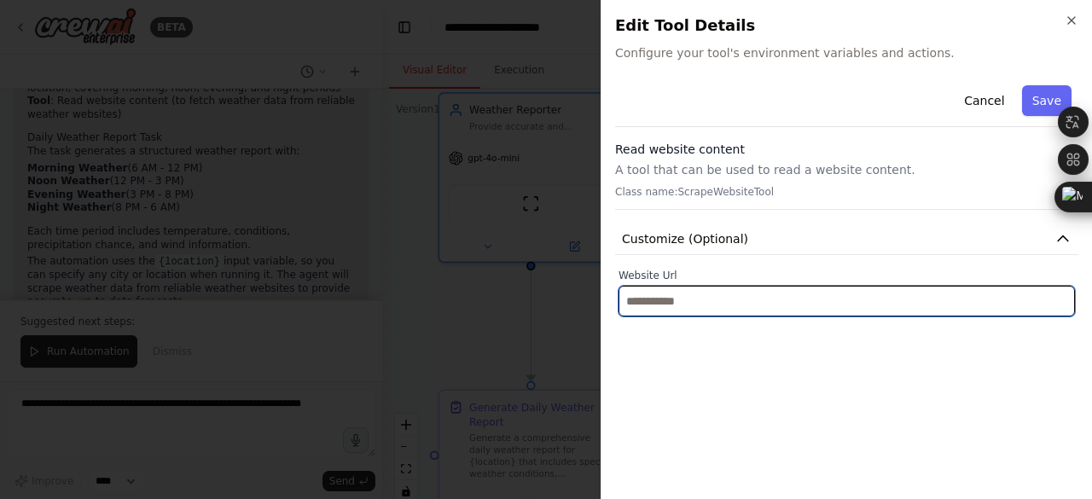
click at [808, 286] on input "text" at bounding box center [846, 301] width 456 height 31
paste input "**********"
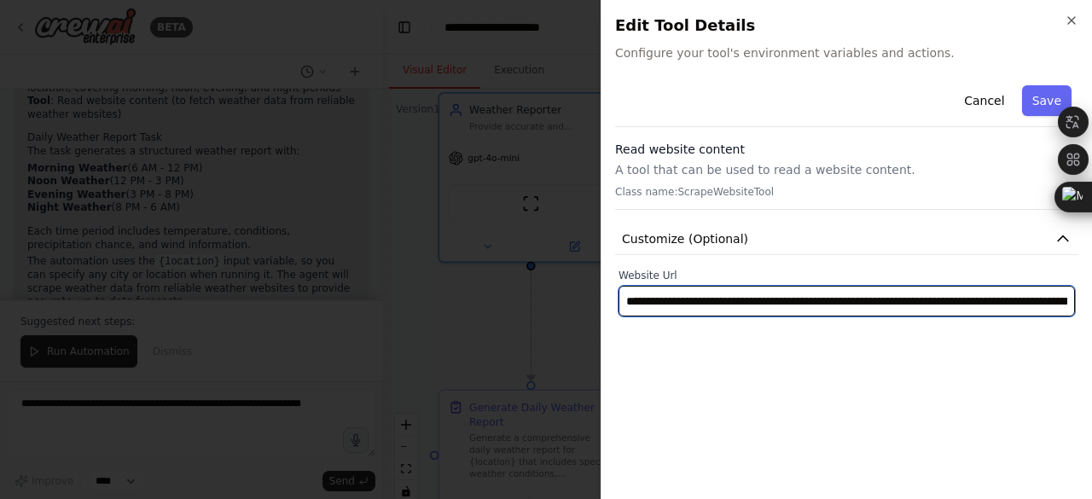
scroll to position [0, 598]
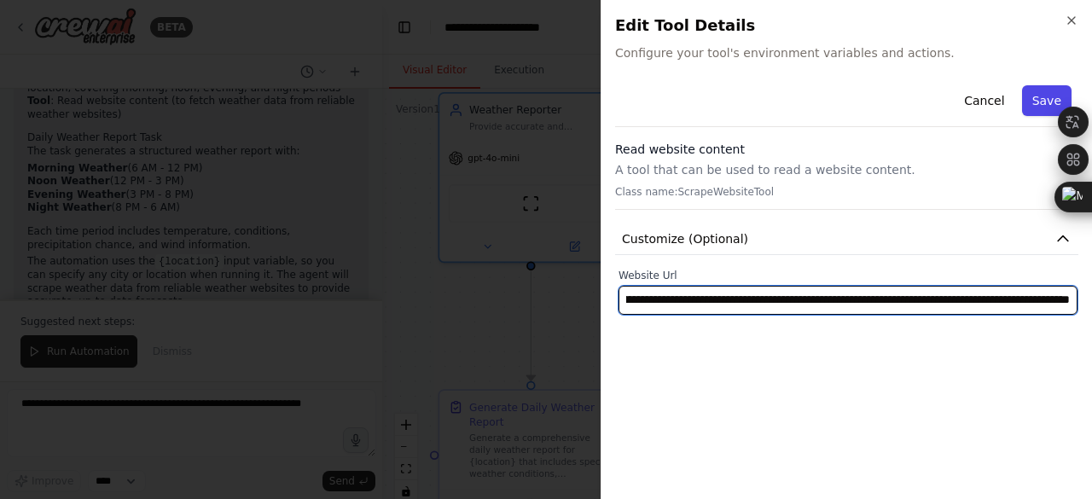
type input "**********"
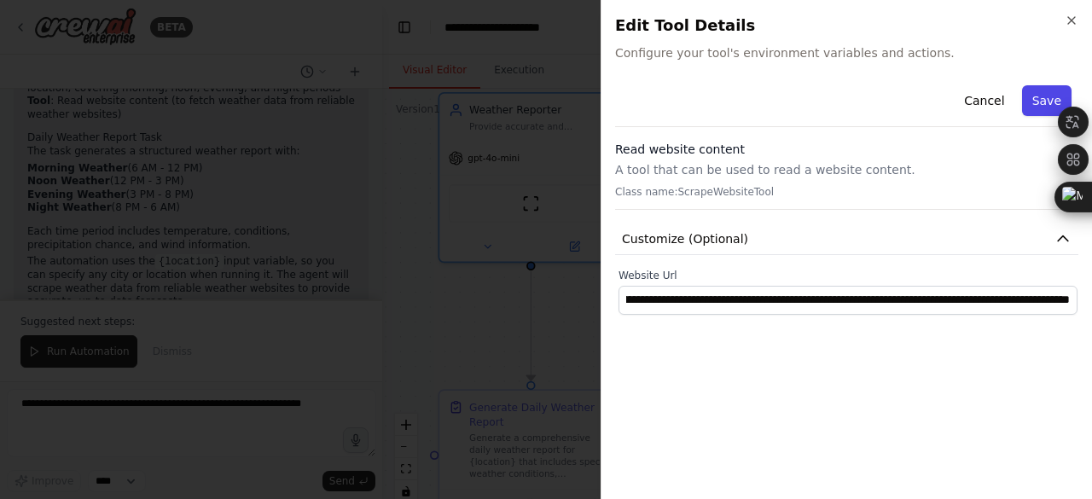
click at [1041, 95] on button "Save" at bounding box center [1046, 100] width 49 height 31
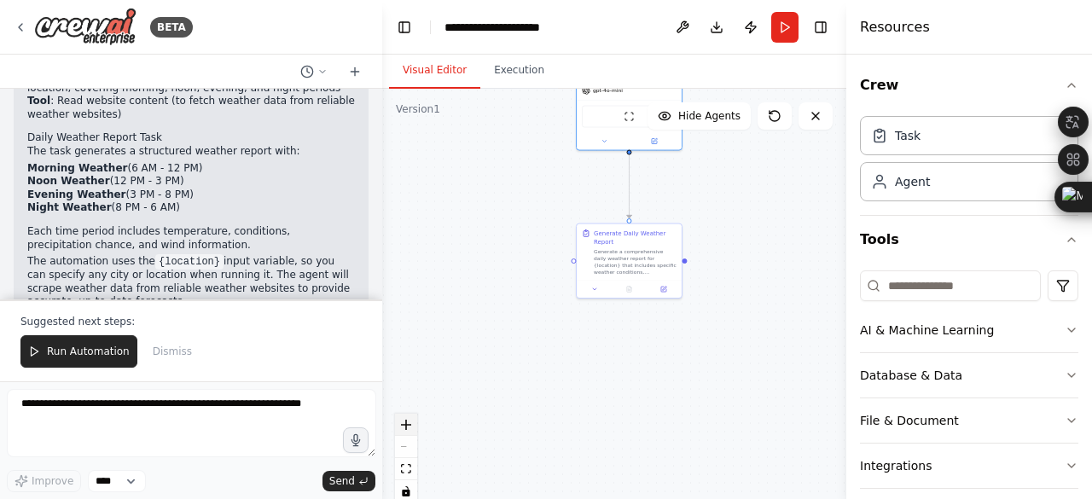
click at [408, 420] on icon "zoom in" at bounding box center [406, 425] width 10 height 10
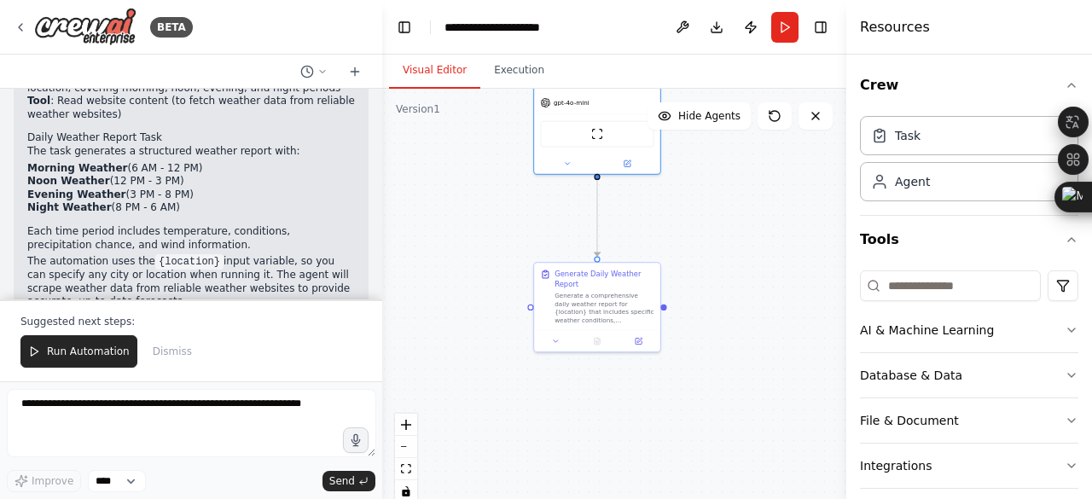
drag, startPoint x: 541, startPoint y: 306, endPoint x: 527, endPoint y: 330, distance: 27.5
click at [506, 364] on div ".deletable-edge-delete-btn { width: 20px; height: 20px; border: 0px solid #ffff…" at bounding box center [614, 302] width 464 height 426
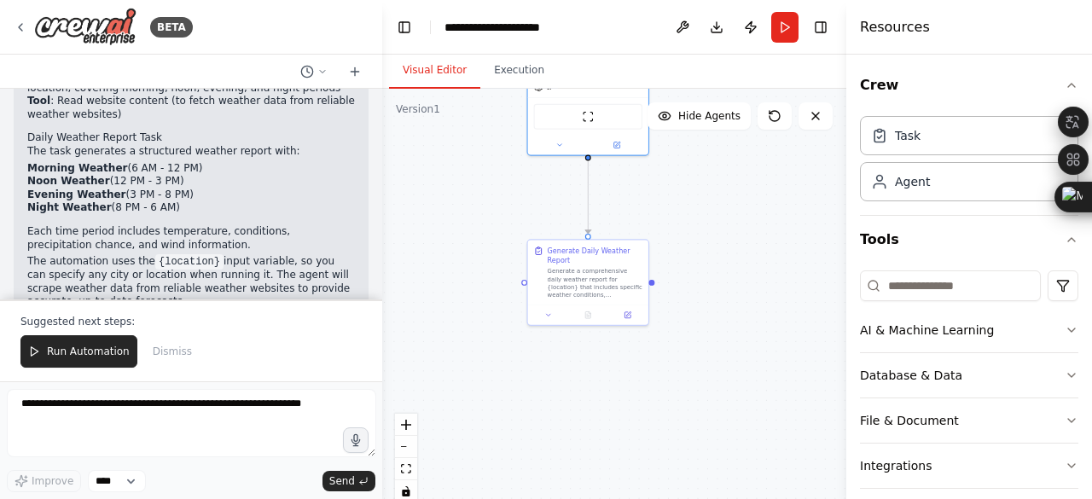
scroll to position [117, 0]
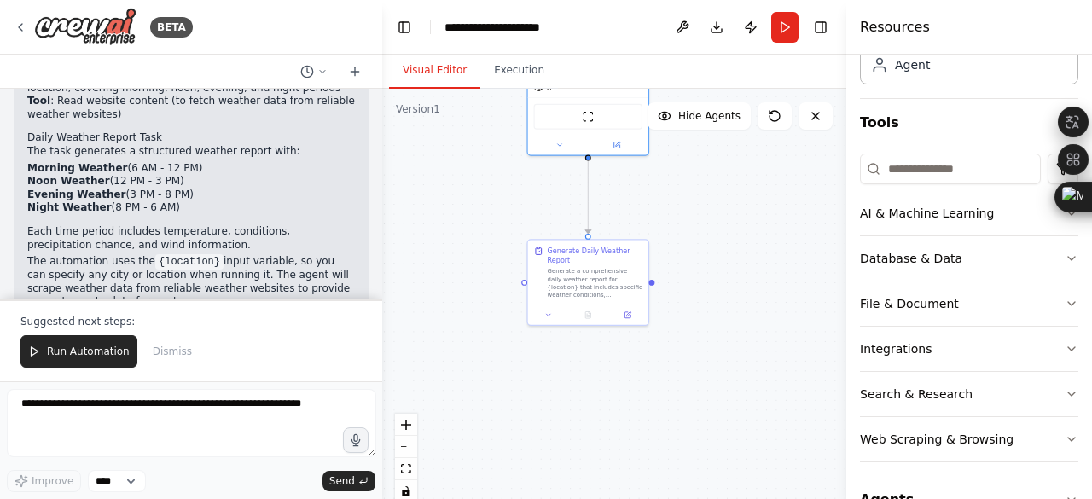
click at [917, 476] on button "Agents" at bounding box center [969, 500] width 218 height 48
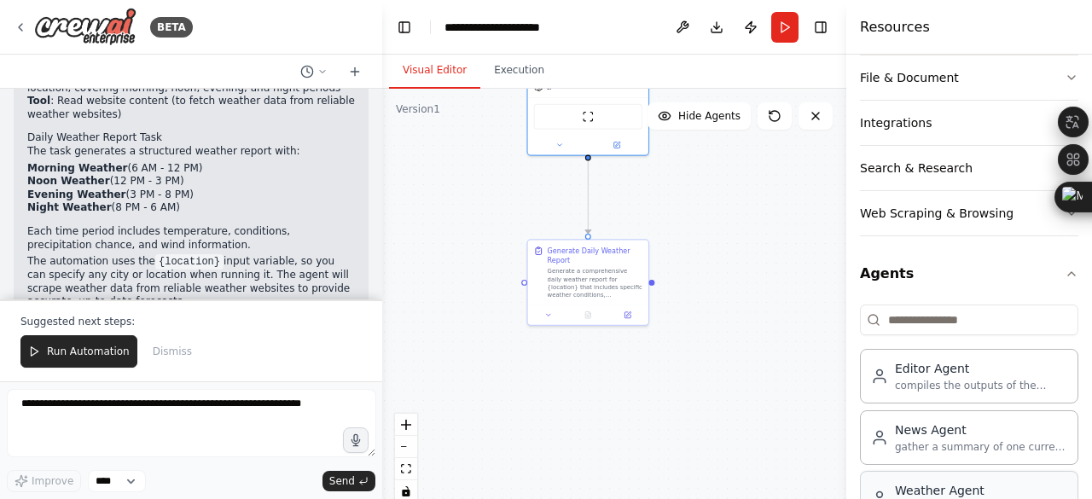
scroll to position [345, 0]
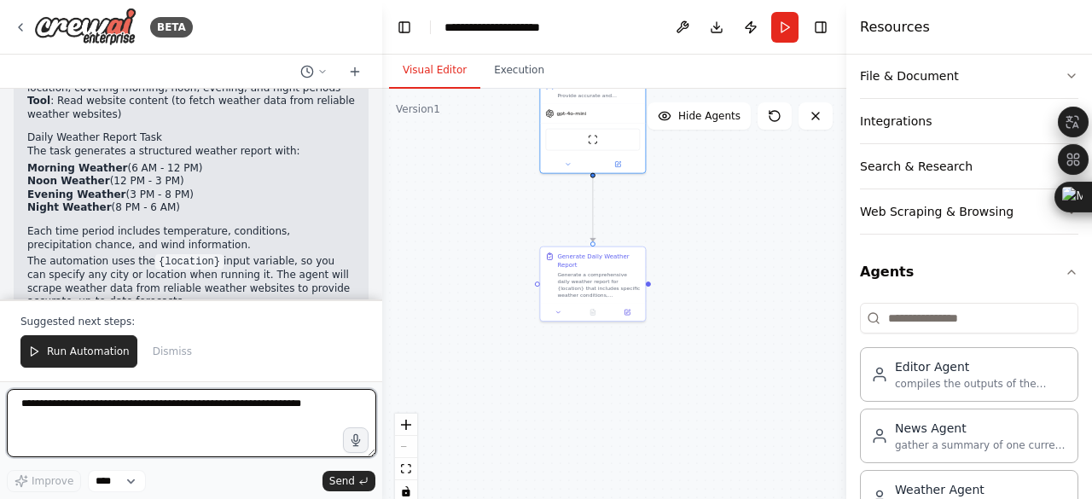
click at [125, 411] on textarea at bounding box center [191, 423] width 369 height 68
click at [208, 405] on textarea at bounding box center [191, 423] width 369 height 68
paste textarea "**********"
click at [315, 411] on textarea "**********" at bounding box center [191, 423] width 369 height 68
type textarea "**********"
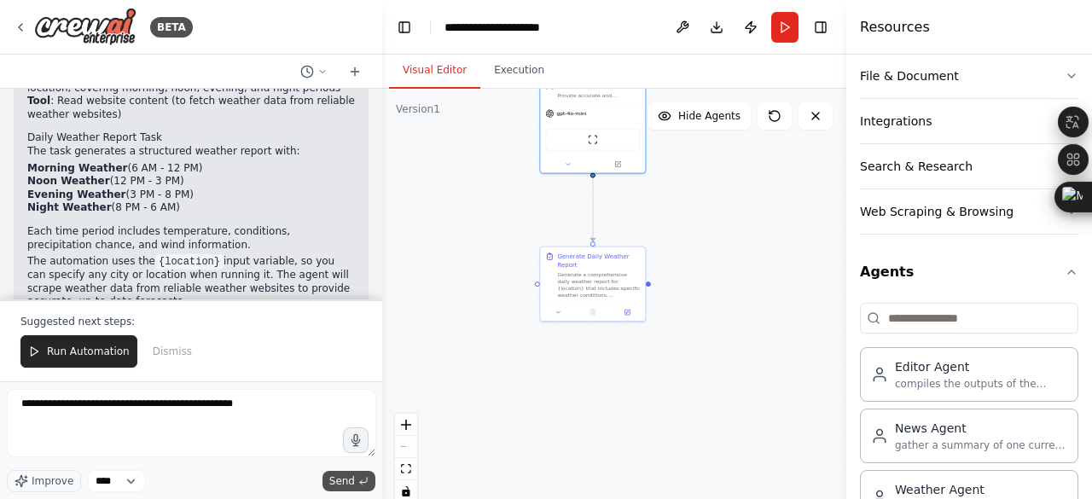
click at [349, 483] on span "Send" at bounding box center [342, 481] width 26 height 14
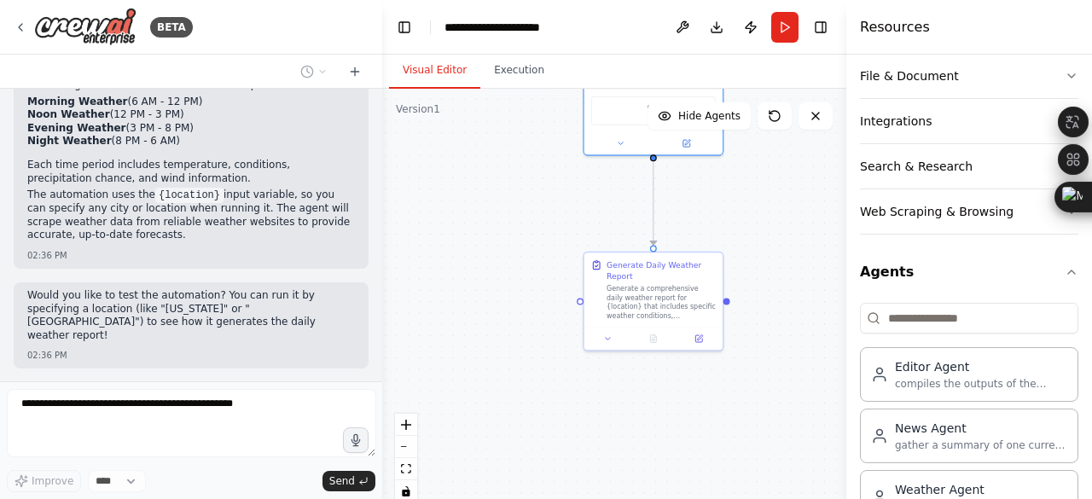
scroll to position [1564, 0]
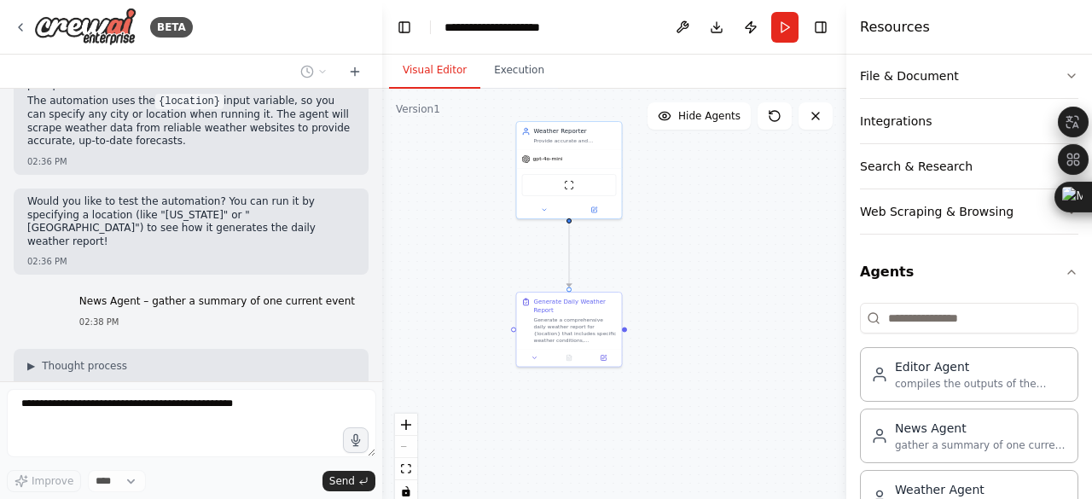
drag, startPoint x: 571, startPoint y: 224, endPoint x: 520, endPoint y: 252, distance: 57.7
click at [520, 252] on div ".deletable-edge-delete-btn { width: 20px; height: 20px; border: 0px solid #ffff…" at bounding box center [614, 302] width 464 height 426
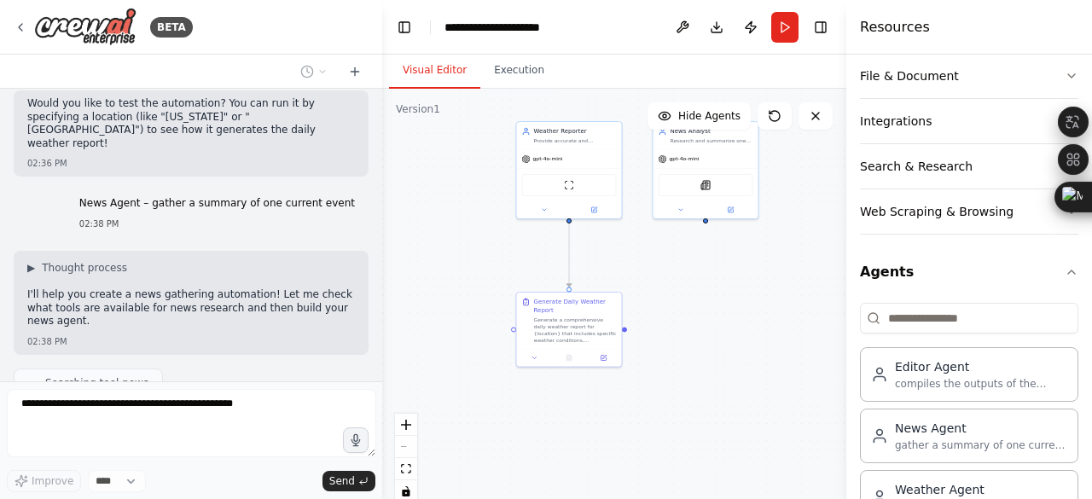
scroll to position [1675, 0]
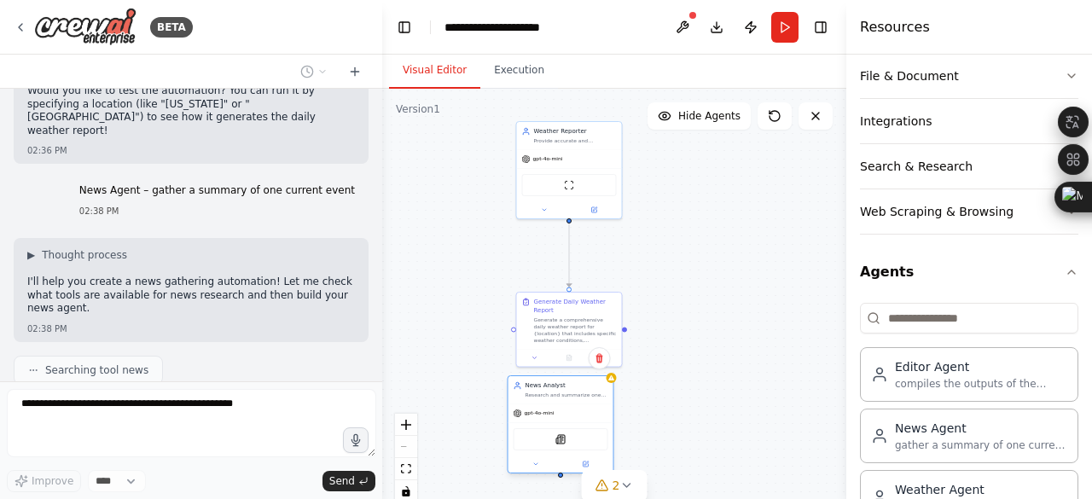
drag, startPoint x: 695, startPoint y: 134, endPoint x: 552, endPoint y: 402, distance: 303.7
click at [552, 402] on div "News Analyst Research and summarize one significant current event from {topic} …" at bounding box center [560, 424] width 107 height 98
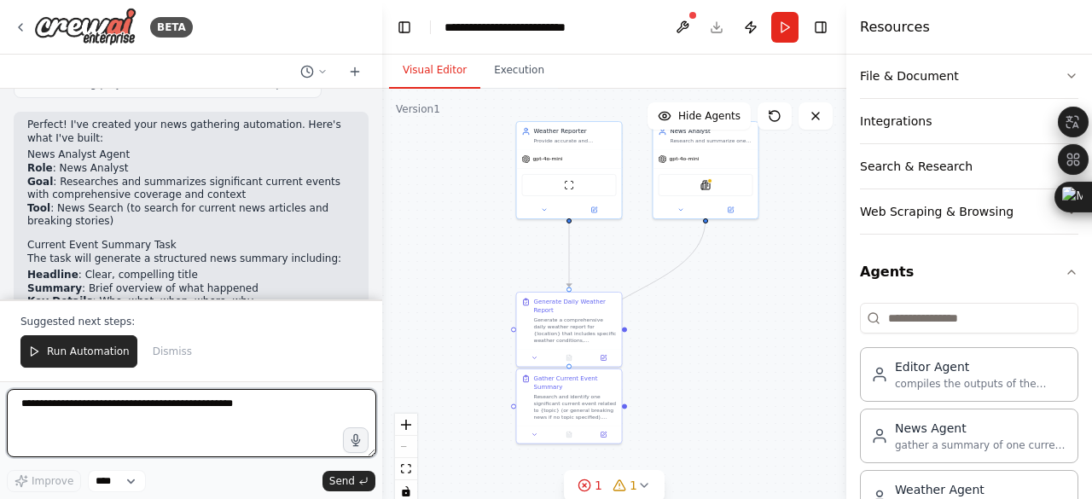
scroll to position [2398, 0]
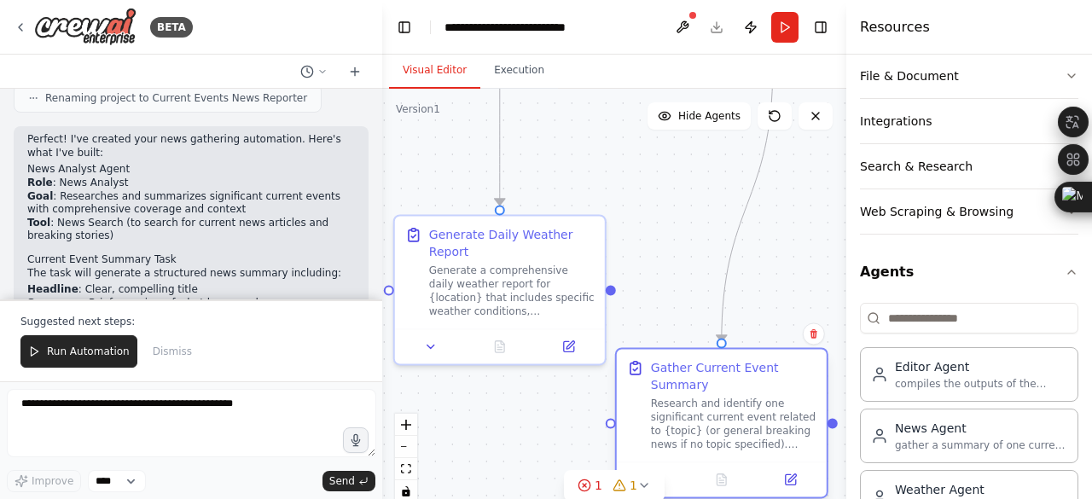
drag, startPoint x: 508, startPoint y: 372, endPoint x: 733, endPoint y: 353, distance: 225.1
click at [733, 359] on div "Gather Current Event Summary" at bounding box center [733, 376] width 165 height 34
click at [216, 355] on div "Run Automation Dismiss" at bounding box center [190, 351] width 341 height 32
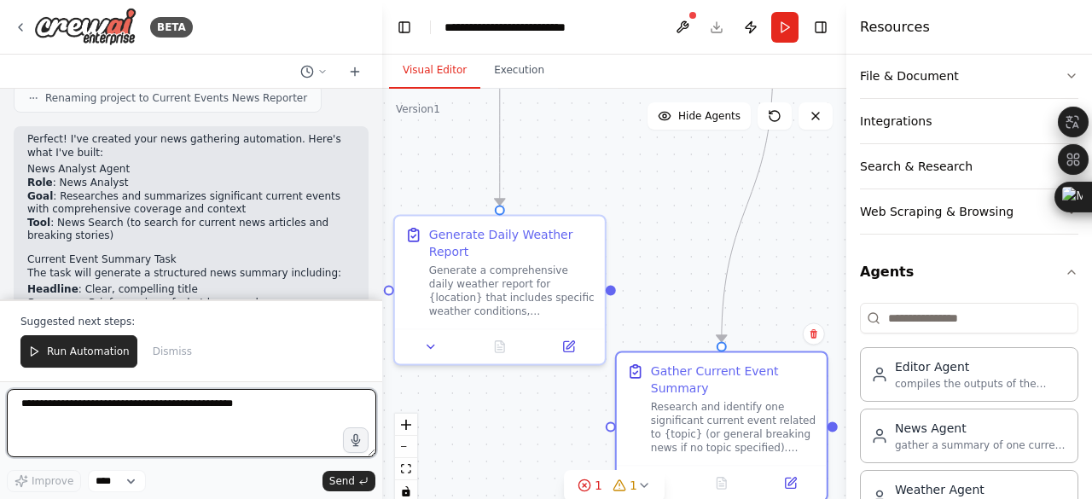
click at [175, 408] on textarea "**********" at bounding box center [191, 423] width 369 height 68
paste textarea "**********"
type textarea "**********"
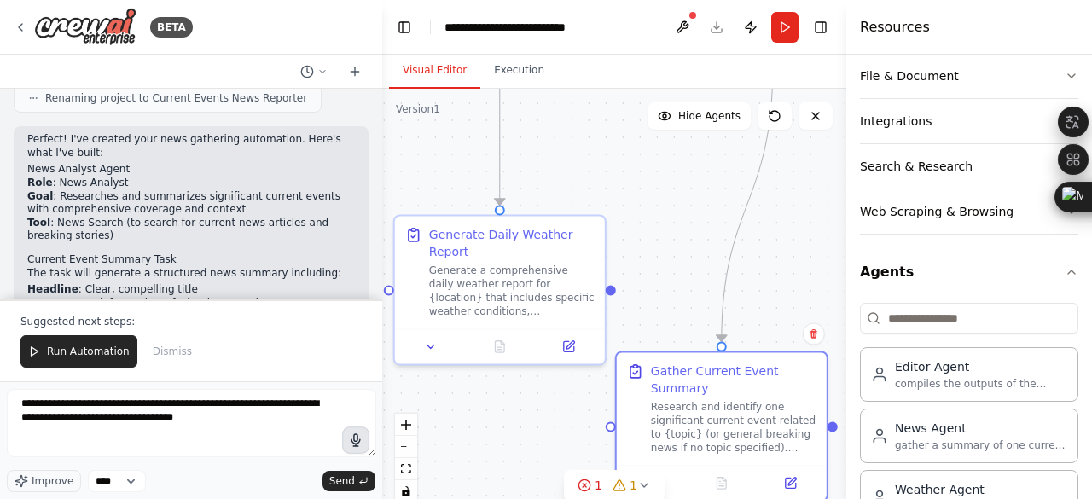
click at [357, 443] on icon "button" at bounding box center [356, 440] width 14 height 14
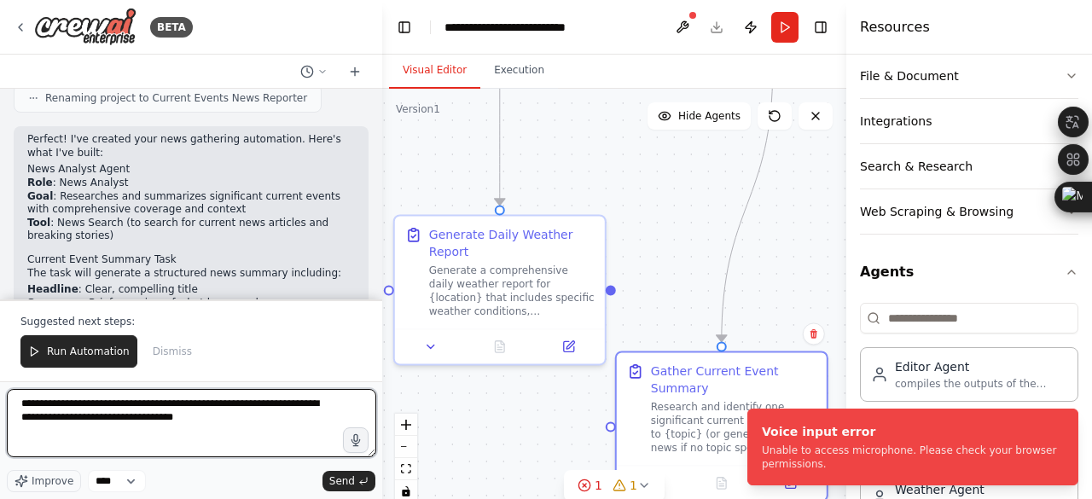
click at [188, 429] on textarea "**********" at bounding box center [191, 423] width 369 height 68
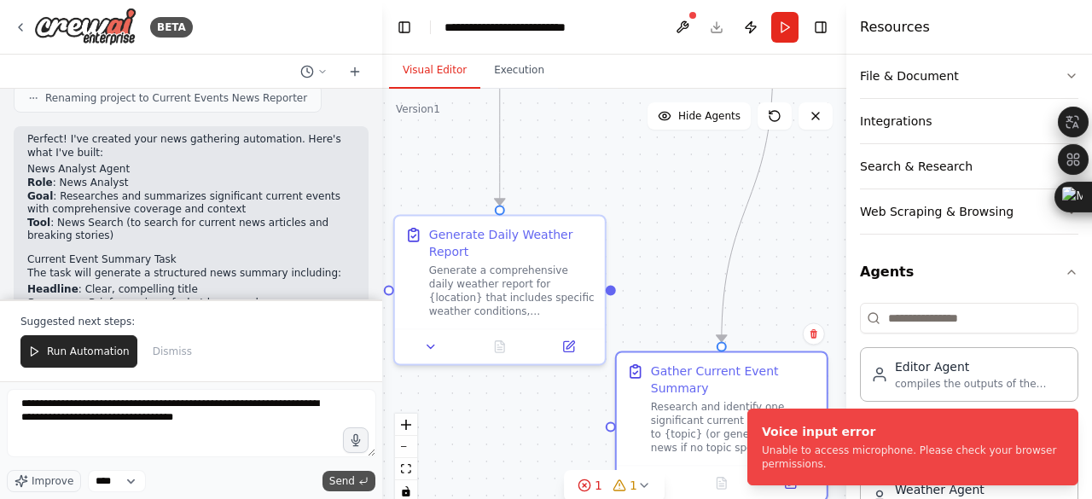
click at [351, 484] on span "Send" at bounding box center [342, 481] width 26 height 14
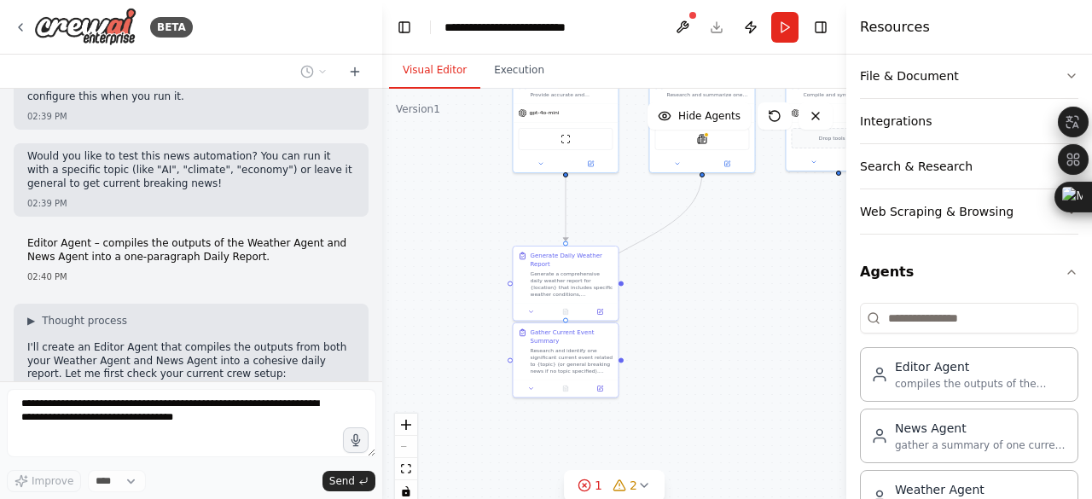
scroll to position [2791, 0]
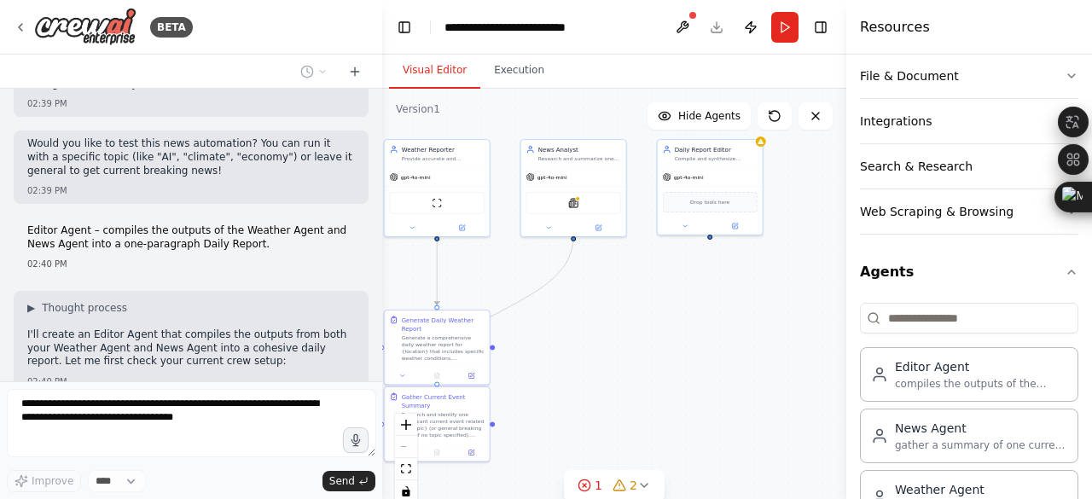
drag, startPoint x: 734, startPoint y: 177, endPoint x: 621, endPoint y: 238, distance: 129.0
click at [621, 238] on div ".deletable-edge-delete-btn { width: 20px; height: 20px; border: 0px solid #ffff…" at bounding box center [614, 302] width 464 height 426
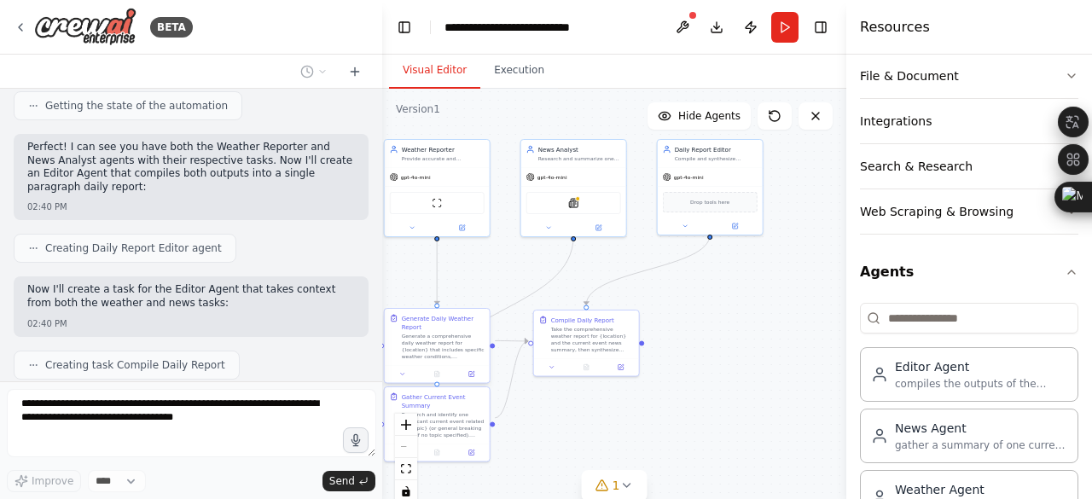
scroll to position [3121, 0]
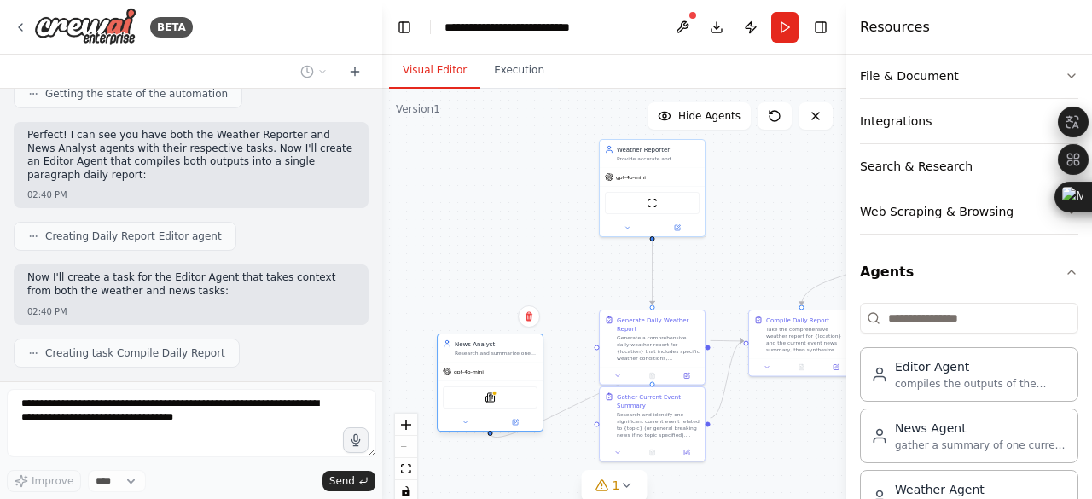
drag, startPoint x: 565, startPoint y: 164, endPoint x: 484, endPoint y: 362, distance: 213.5
click at [484, 362] on div "gpt-4o-mini" at bounding box center [490, 371] width 105 height 19
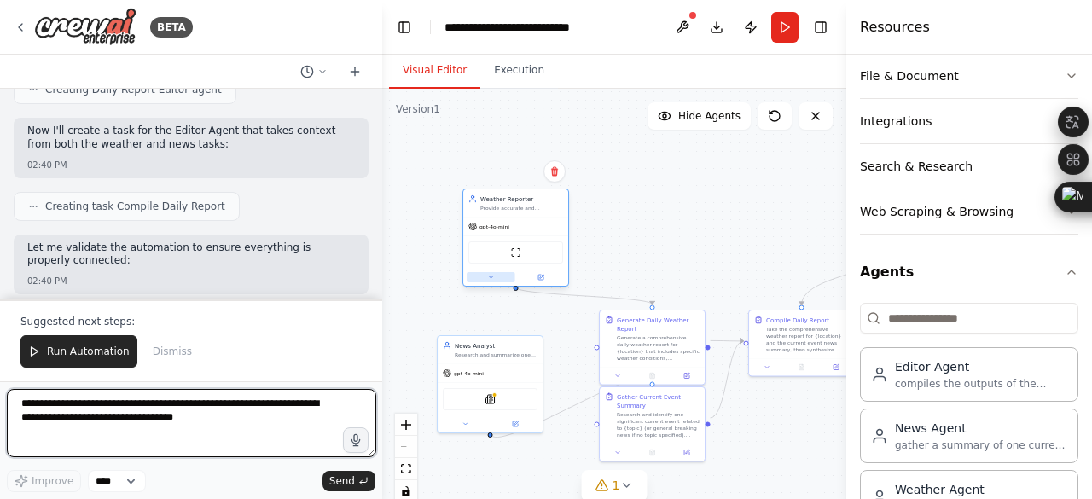
drag, startPoint x: 611, startPoint y: 217, endPoint x: 473, endPoint y: 271, distance: 147.8
click at [473, 272] on button at bounding box center [491, 277] width 49 height 10
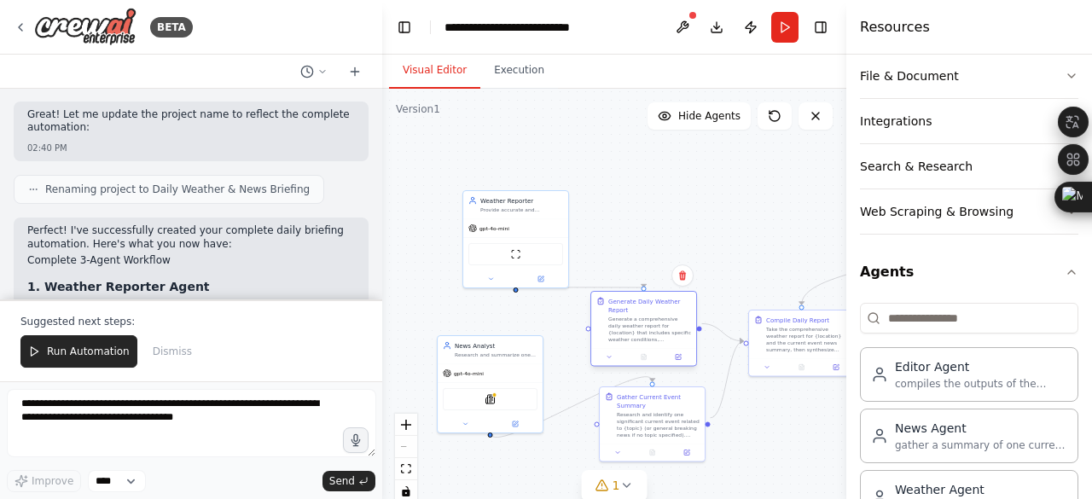
drag, startPoint x: 652, startPoint y: 338, endPoint x: 641, endPoint y: 317, distance: 22.9
click at [641, 317] on div "Generate a comprehensive daily weather report for {location} that includes spec…" at bounding box center [649, 329] width 83 height 27
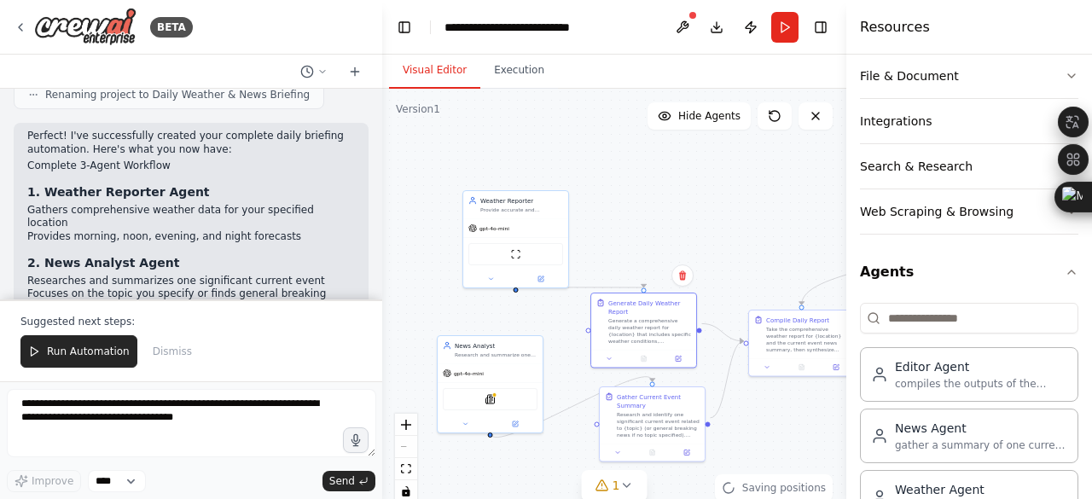
scroll to position [3625, 0]
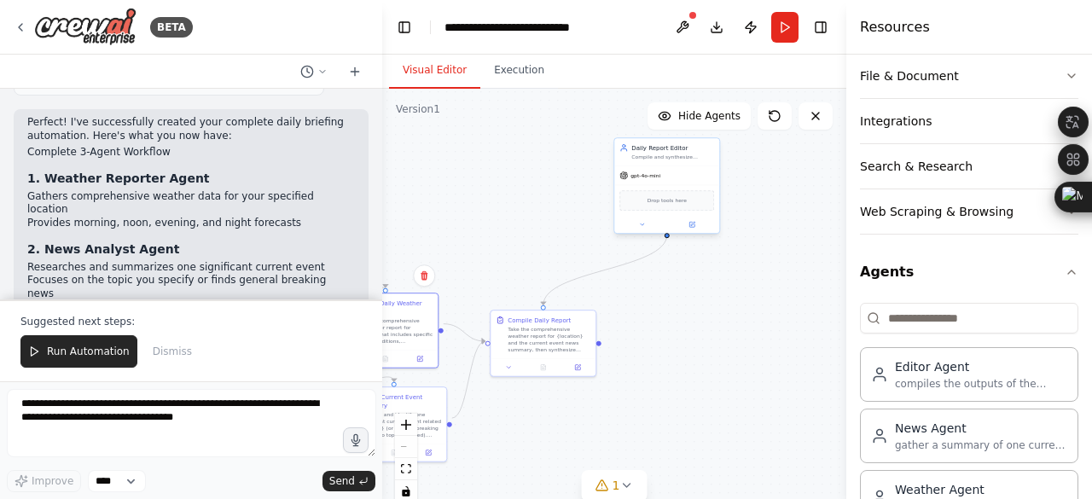
drag, startPoint x: 778, startPoint y: 172, endPoint x: 635, endPoint y: 154, distance: 144.4
click at [565, 194] on div ".deletable-edge-delete-btn { width: 20px; height: 20px; border: 0px solid #ffff…" at bounding box center [614, 302] width 464 height 426
drag, startPoint x: 661, startPoint y: 174, endPoint x: 527, endPoint y: 224, distance: 143.0
click at [527, 224] on div "gpt-4o-mini" at bounding box center [531, 229] width 105 height 19
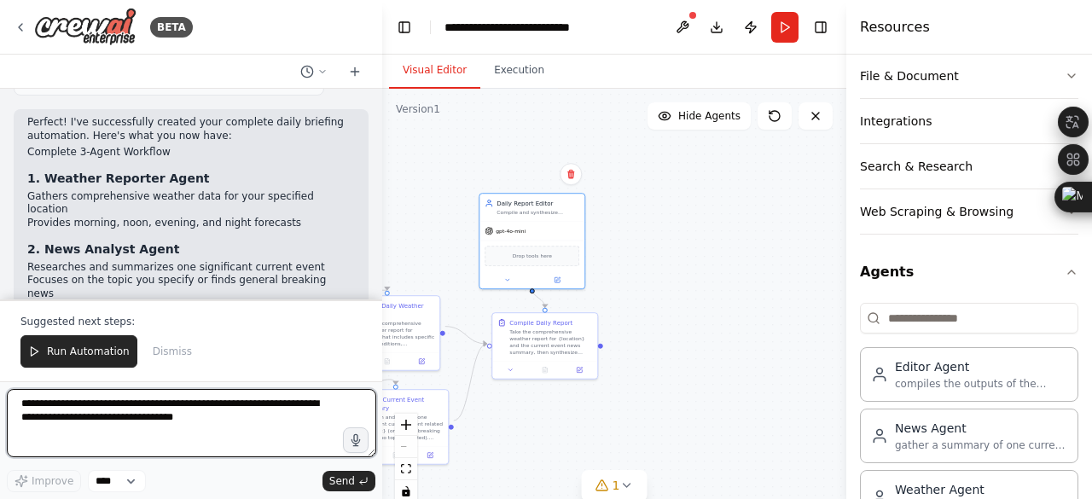
click at [183, 393] on textarea "**********" at bounding box center [191, 423] width 369 height 68
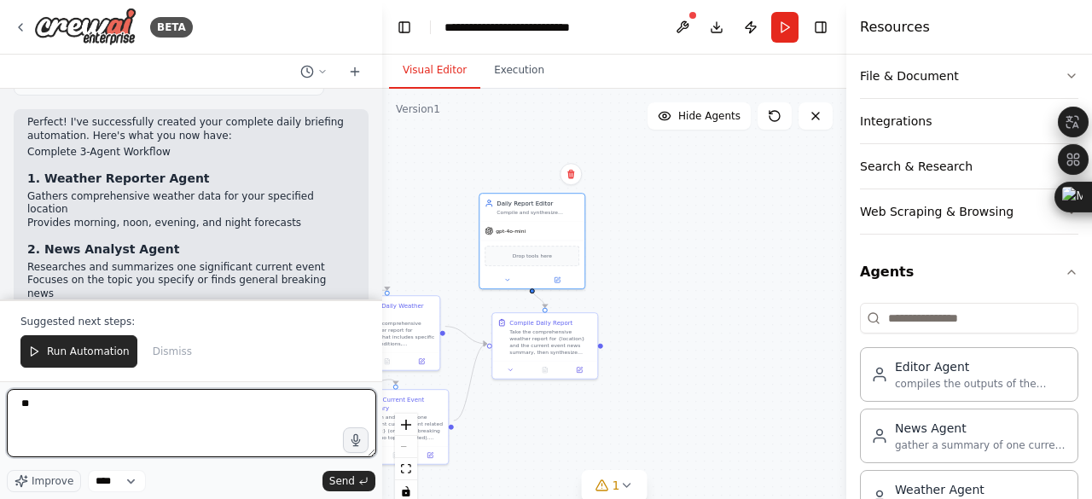
type textarea "*"
click at [174, 409] on textarea "**********" at bounding box center [191, 423] width 369 height 68
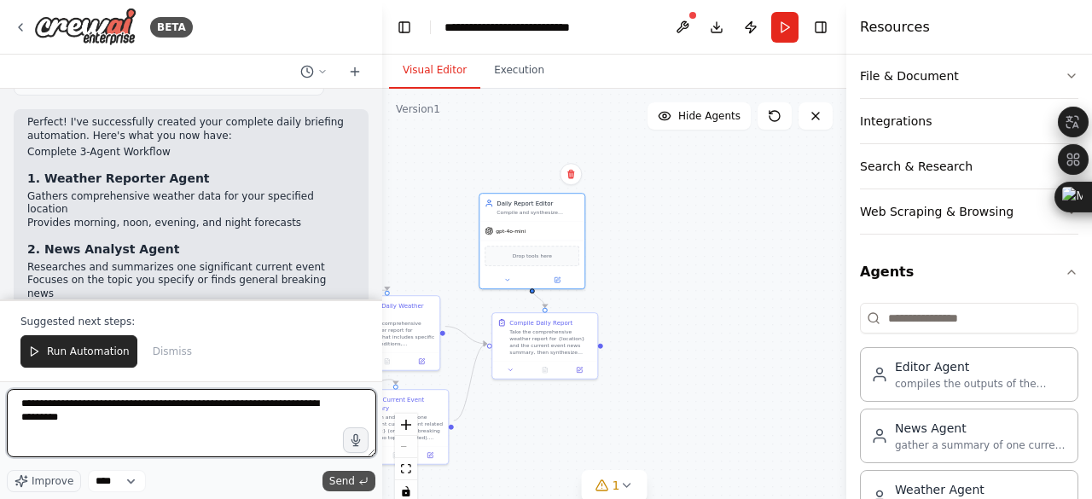
type textarea "**********"
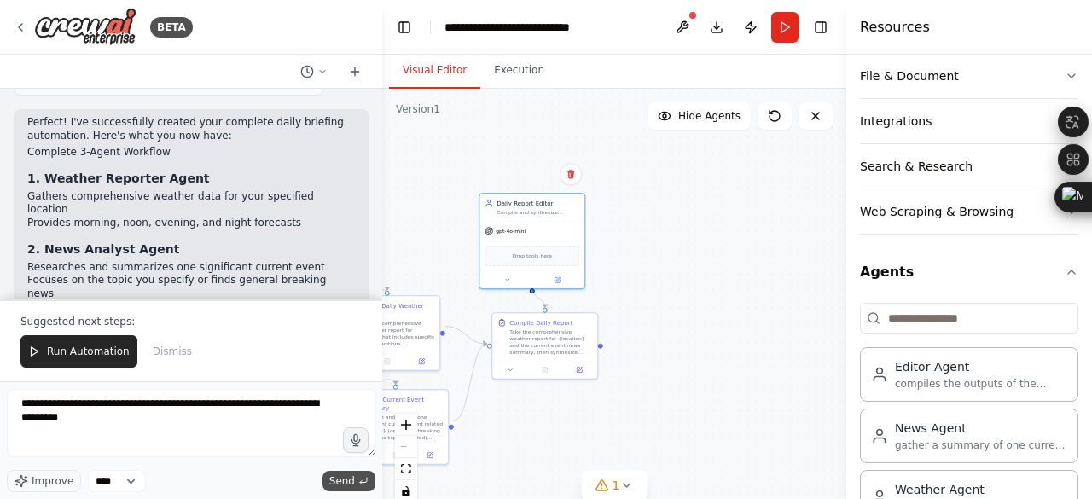
click at [368, 481] on icon "submit" at bounding box center [363, 481] width 10 height 10
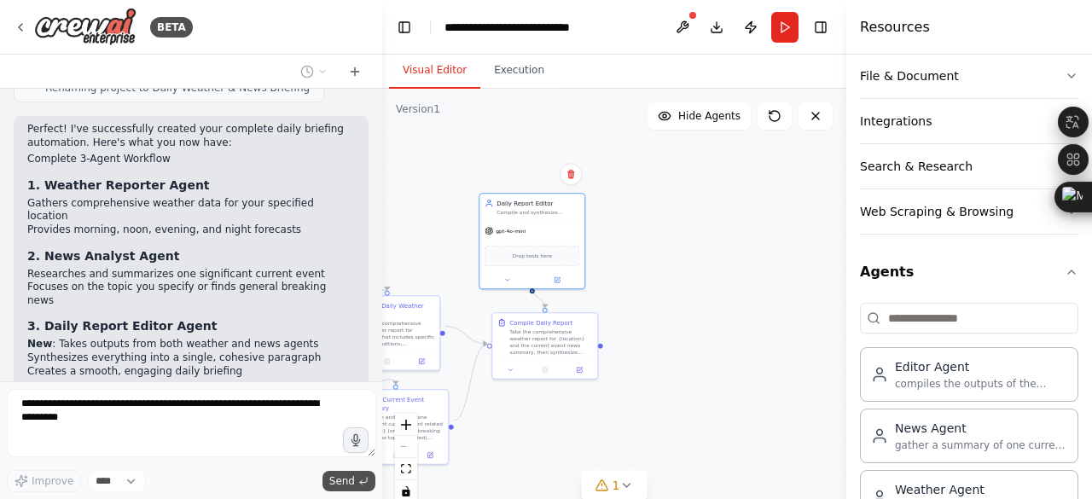
scroll to position [3659, 0]
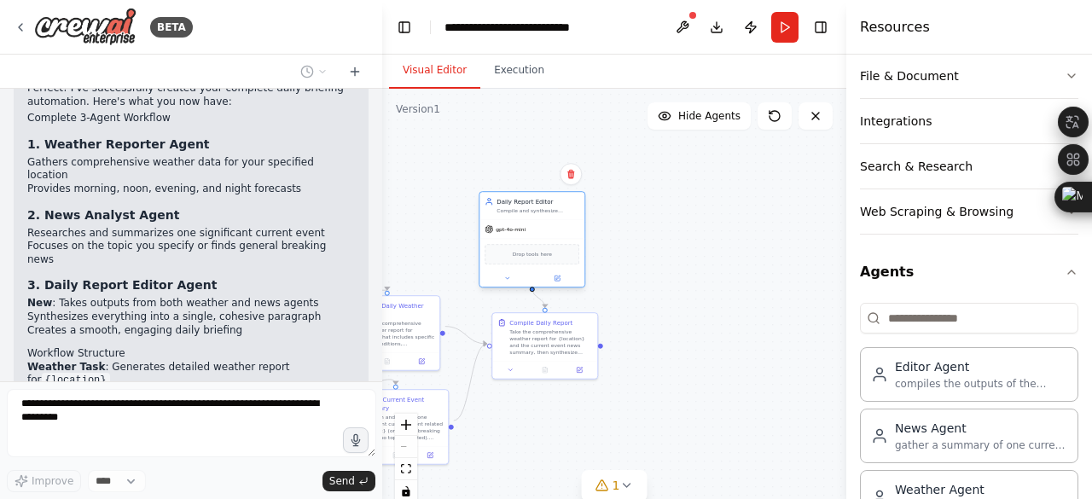
click at [552, 244] on div "Drop tools here" at bounding box center [531, 254] width 95 height 20
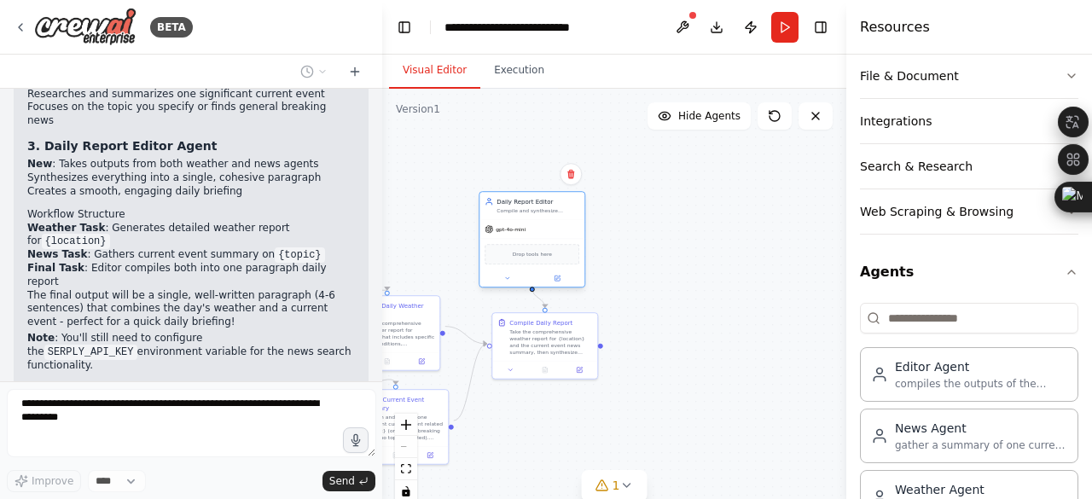
scroll to position [3811, 0]
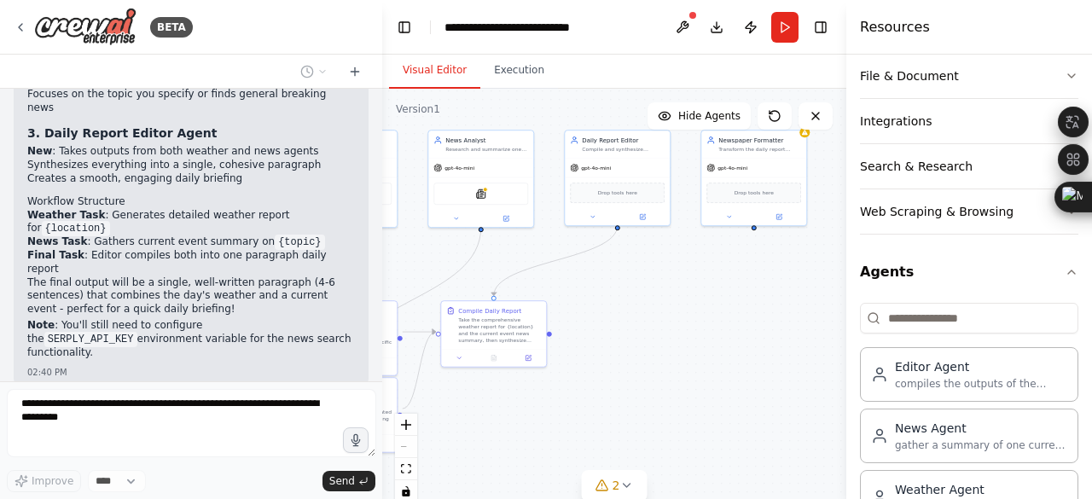
drag, startPoint x: 697, startPoint y: 319, endPoint x: 646, endPoint y: 307, distance: 52.5
click at [646, 307] on div ".deletable-edge-delete-btn { width: 20px; height: 20px; border: 0px solid #ffff…" at bounding box center [614, 302] width 464 height 426
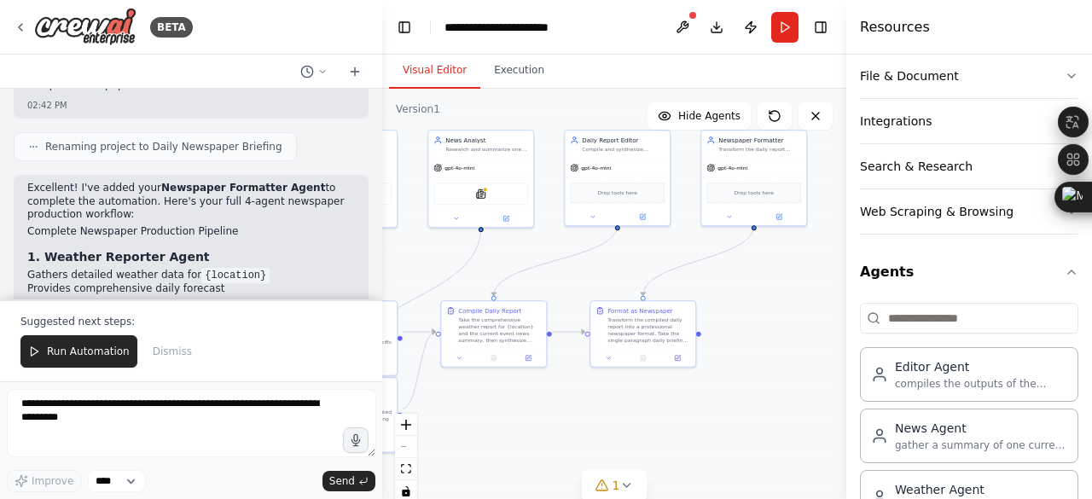
scroll to position [4744, 0]
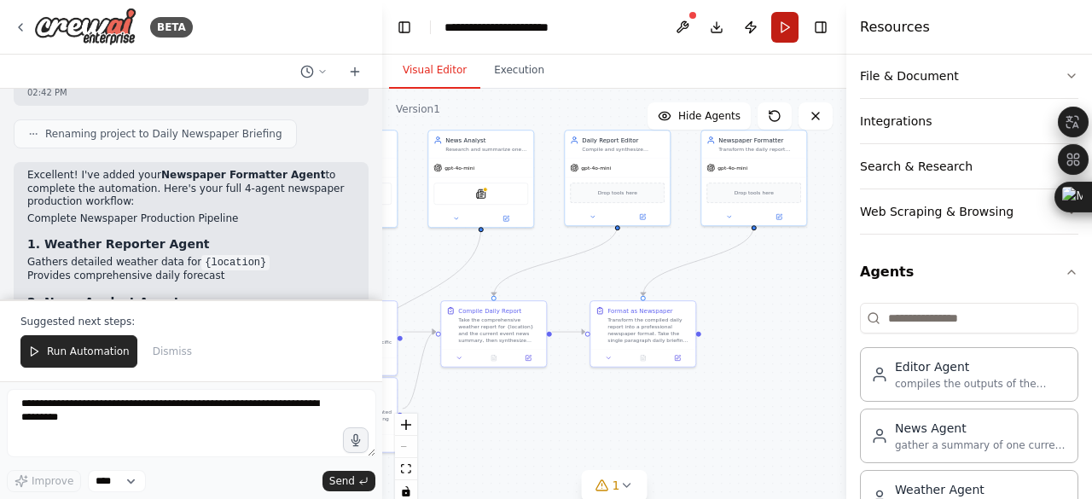
click at [797, 28] on button "Run" at bounding box center [784, 27] width 27 height 31
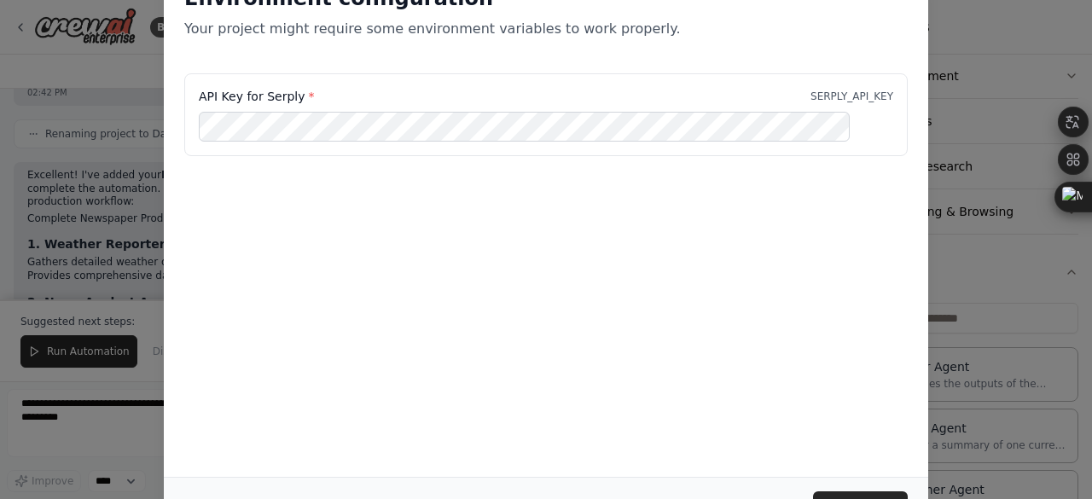
scroll to position [0, 0]
drag, startPoint x: 780, startPoint y: 23, endPoint x: 762, endPoint y: 11, distance: 21.5
click at [762, 11] on div "Environment configuration Your project might require some environment variables…" at bounding box center [545, 12] width 723 height 55
drag, startPoint x: 1081, startPoint y: 299, endPoint x: 1055, endPoint y: 359, distance: 65.0
click at [1076, 345] on div "Environment configuration Your project might require some environment variables…" at bounding box center [546, 249] width 1092 height 499
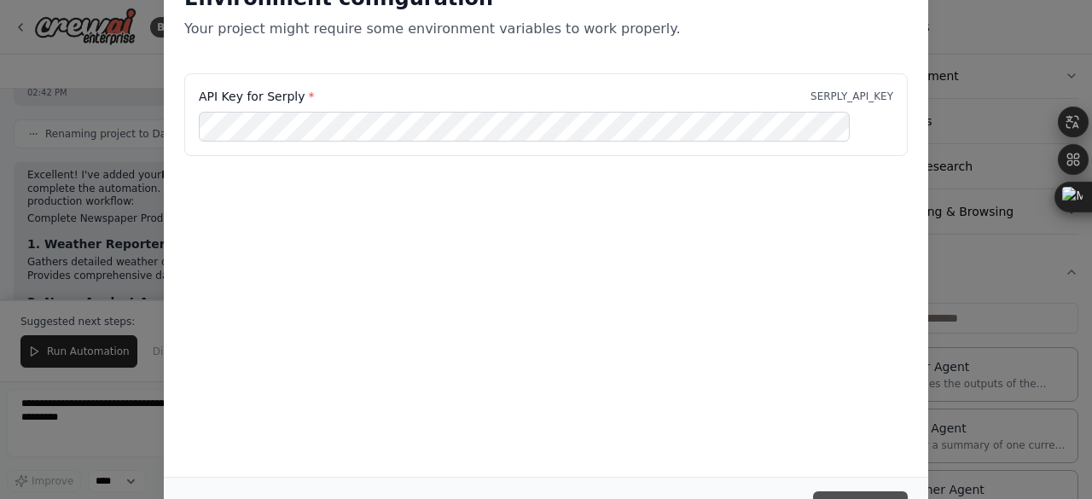
click at [862, 497] on button "Continue" at bounding box center [860, 506] width 95 height 31
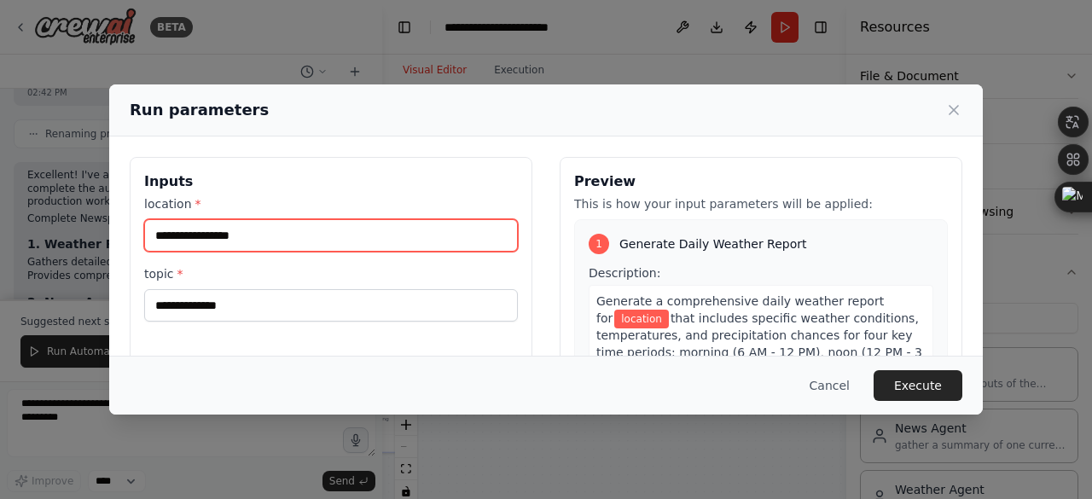
click at [364, 233] on input "location *" at bounding box center [331, 235] width 374 height 32
click at [282, 231] on input "location *" at bounding box center [331, 235] width 374 height 32
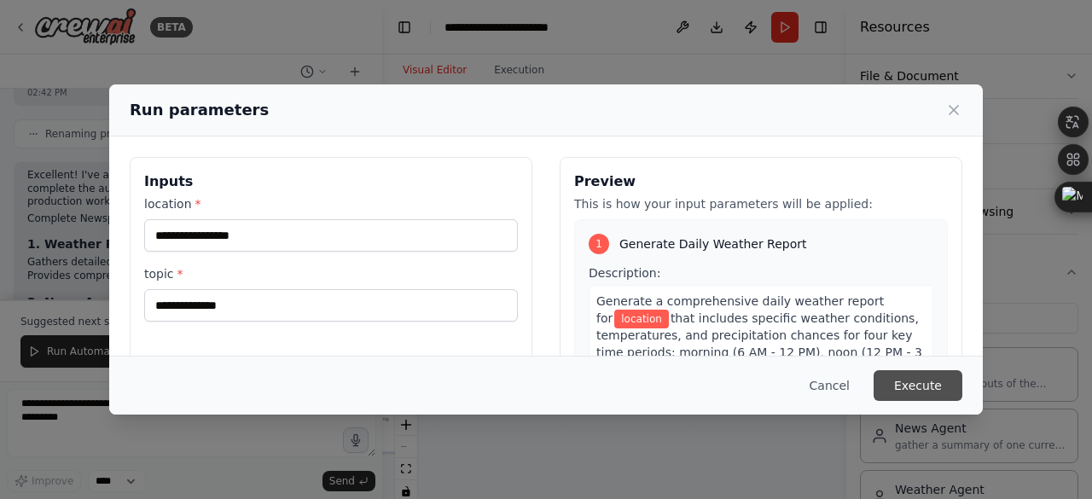
click at [873, 384] on button "Execute" at bounding box center [917, 385] width 89 height 31
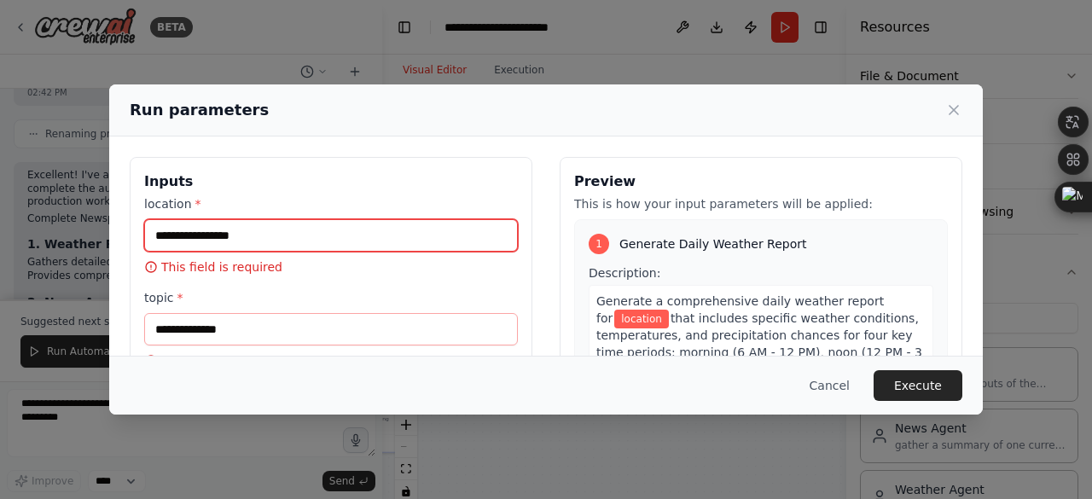
click at [279, 225] on input "location *" at bounding box center [331, 235] width 374 height 32
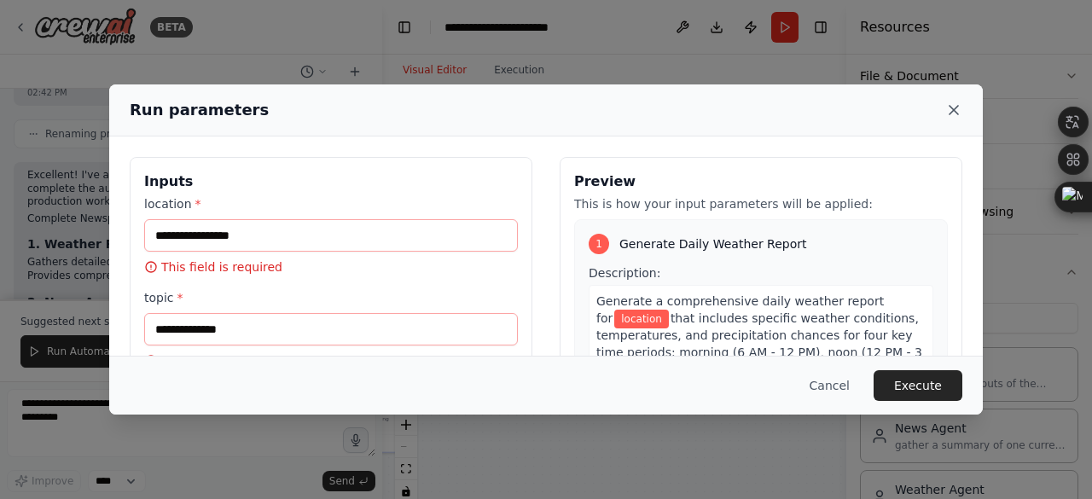
click at [945, 103] on icon at bounding box center [953, 109] width 17 height 17
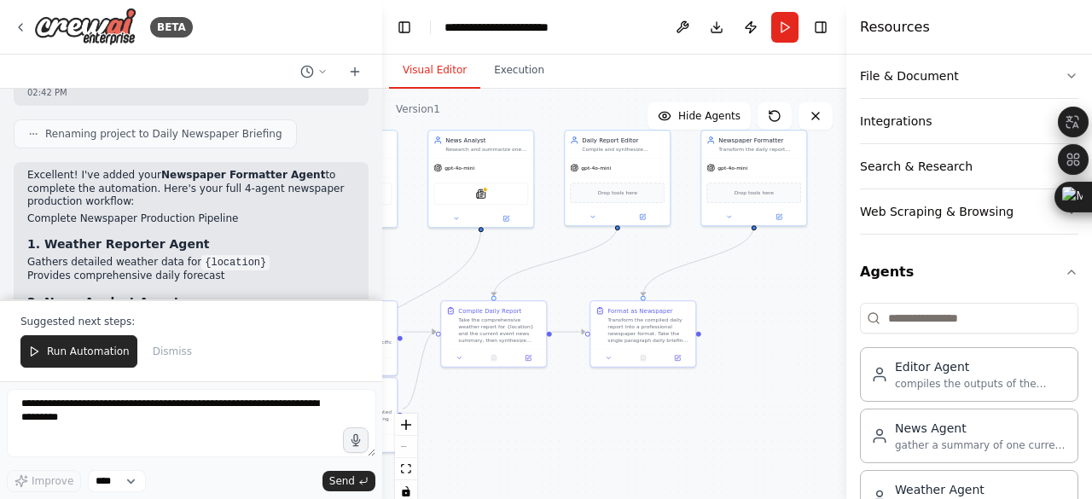
click at [261, 381] on div "Suggested next steps: Run Automation Dismiss" at bounding box center [191, 340] width 382 height 82
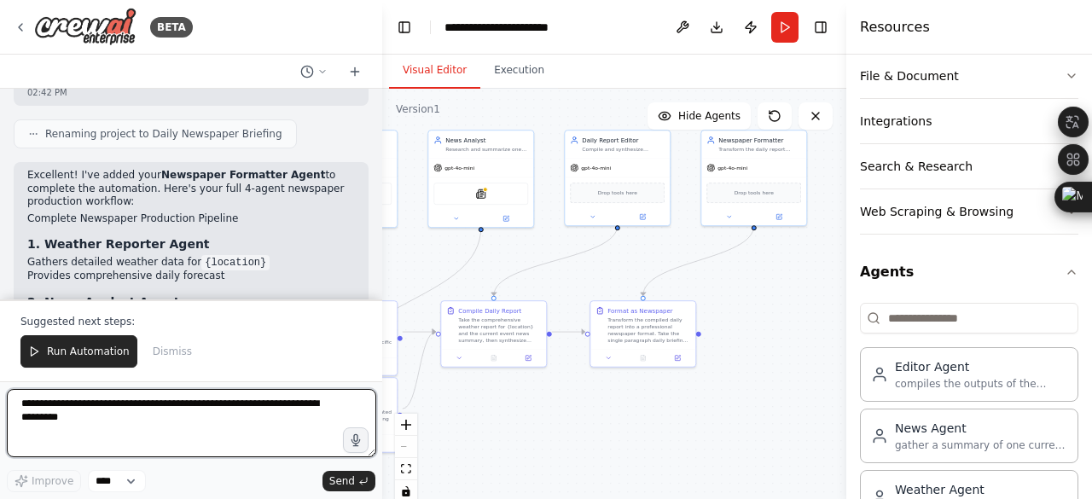
click at [200, 393] on textarea "**********" at bounding box center [191, 423] width 369 height 68
paste textarea "**********"
type textarea "**********"
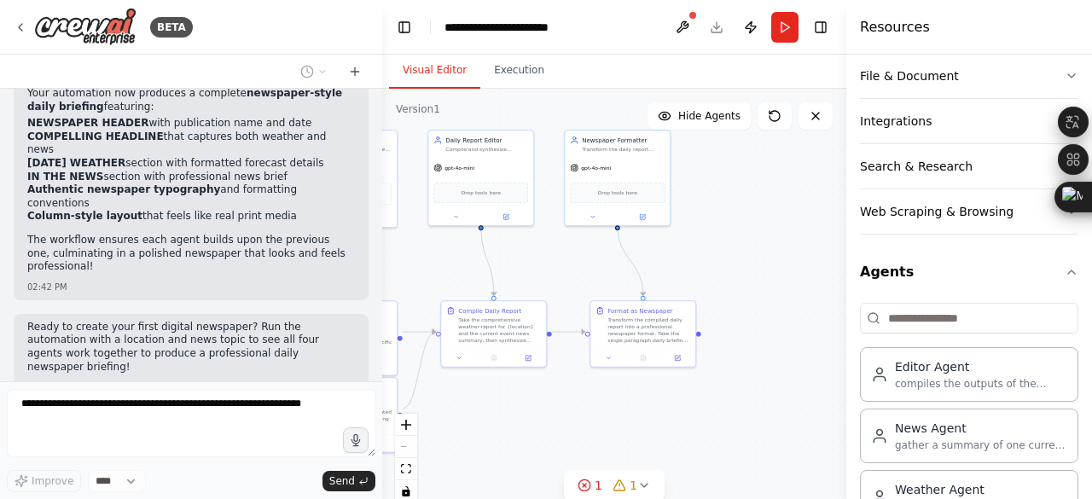
scroll to position [5161, 0]
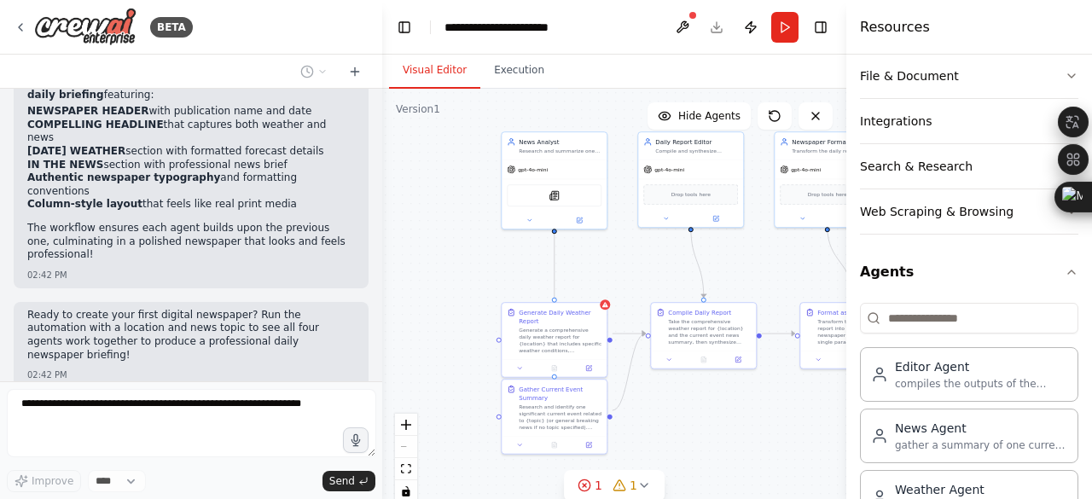
drag, startPoint x: 603, startPoint y: 240, endPoint x: 813, endPoint y: 241, distance: 209.8
click at [813, 241] on div ".deletable-edge-delete-btn { width: 20px; height: 20px; border: 0px solid #ffff…" at bounding box center [614, 302] width 464 height 426
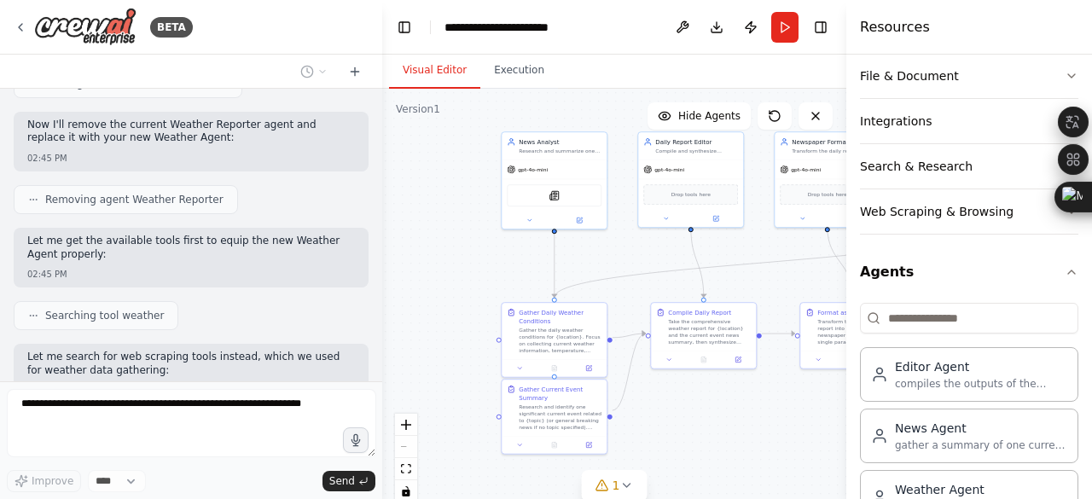
scroll to position [5795, 0]
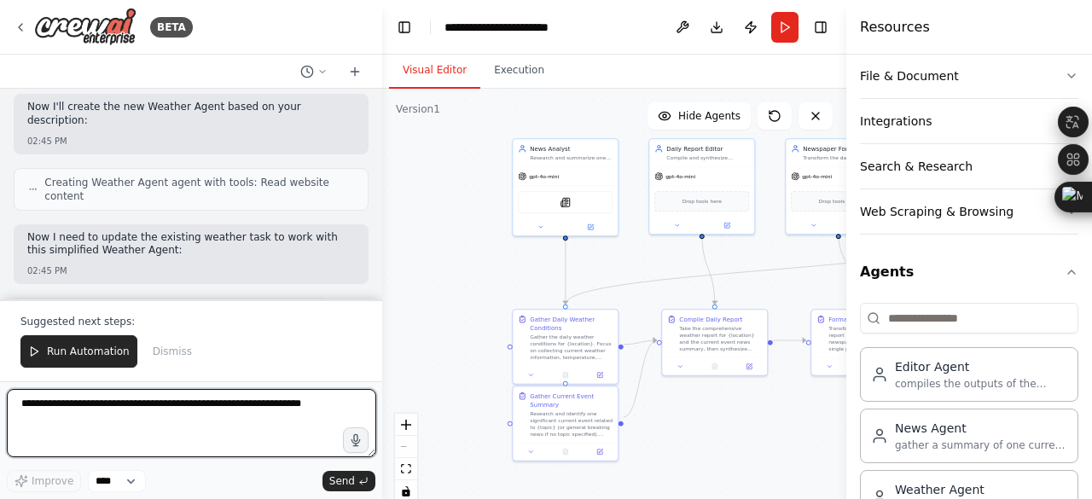
drag, startPoint x: 709, startPoint y: 228, endPoint x: 716, endPoint y: 235, distance: 9.6
click at [718, 233] on div ".deletable-edge-delete-btn { width: 20px; height: 20px; border: 0px solid #ffff…" at bounding box center [614, 302] width 464 height 426
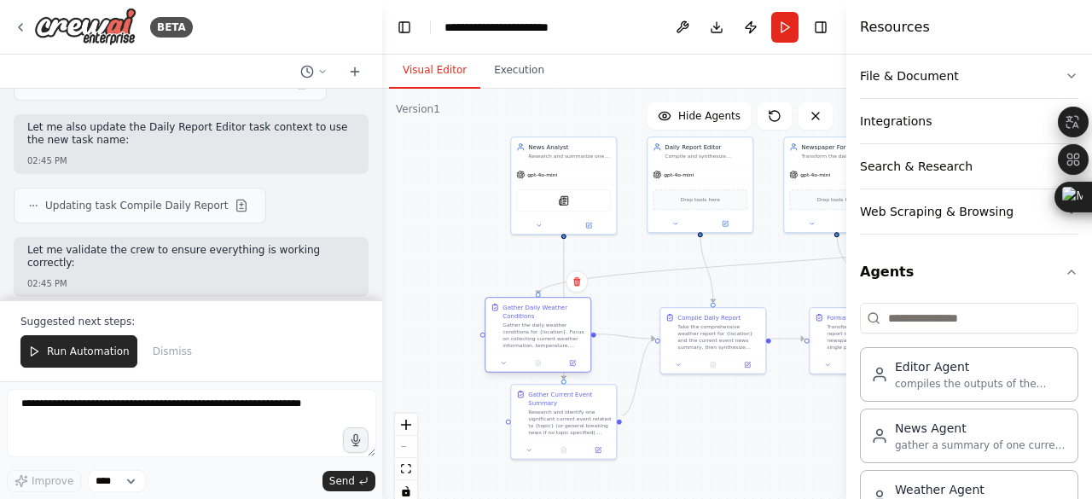
scroll to position [6309, 0]
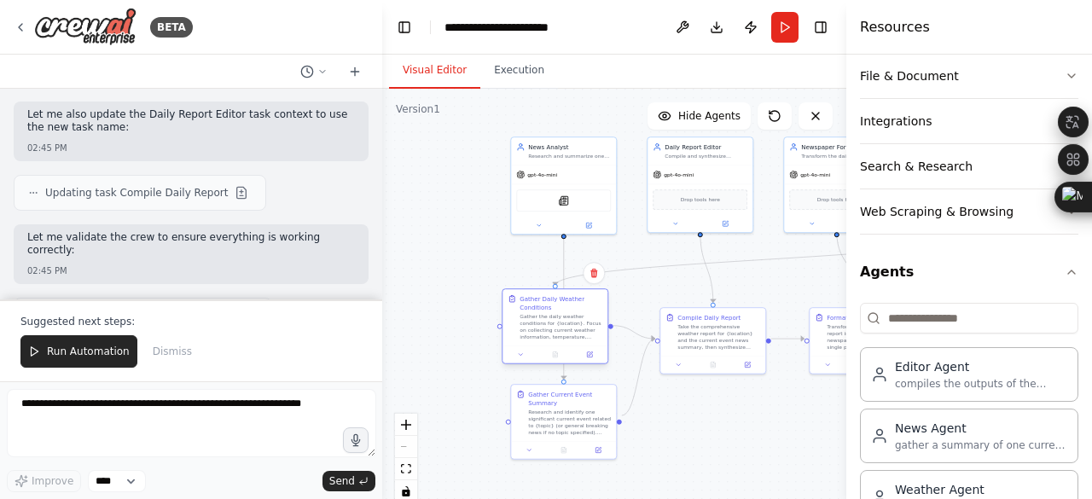
drag, startPoint x: 590, startPoint y: 327, endPoint x: 577, endPoint y: 306, distance: 24.1
click at [577, 313] on div "Gather the daily weather conditions for {location}. Focus on collecting current…" at bounding box center [560, 326] width 83 height 27
click at [619, 251] on div ".deletable-edge-delete-btn { width: 20px; height: 20px; border: 0px solid #ffff…" at bounding box center [614, 302] width 464 height 426
drag, startPoint x: 704, startPoint y: 215, endPoint x: 681, endPoint y: 223, distance: 24.3
click at [681, 225] on button at bounding box center [699, 230] width 49 height 10
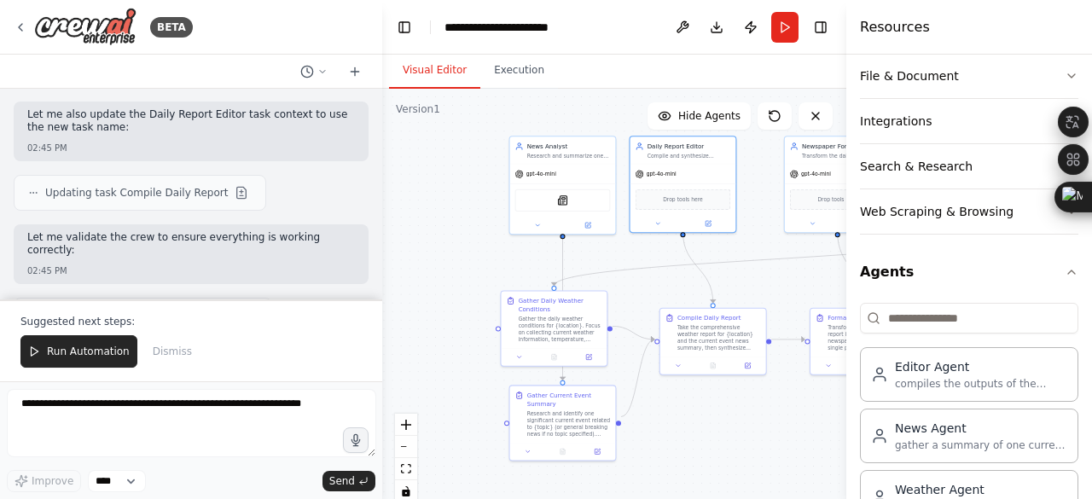
drag, startPoint x: 698, startPoint y: 189, endPoint x: 743, endPoint y: 206, distance: 48.0
click at [710, 189] on div "Drop tools here" at bounding box center [683, 199] width 96 height 20
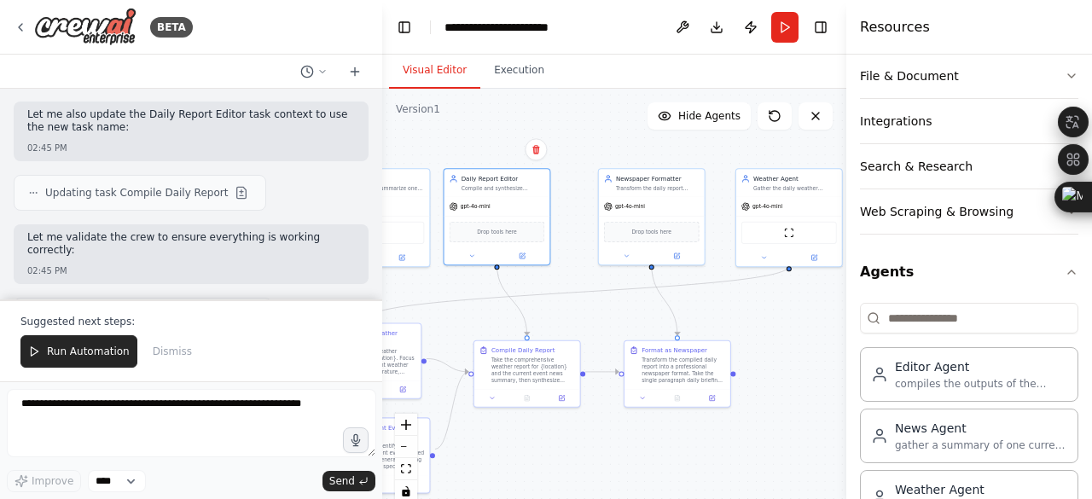
drag, startPoint x: 743, startPoint y: 263, endPoint x: 644, endPoint y: 263, distance: 98.9
click at [559, 295] on div ".deletable-edge-delete-btn { width: 20px; height: 20px; border: 0px solid #ffff…" at bounding box center [614, 302] width 464 height 426
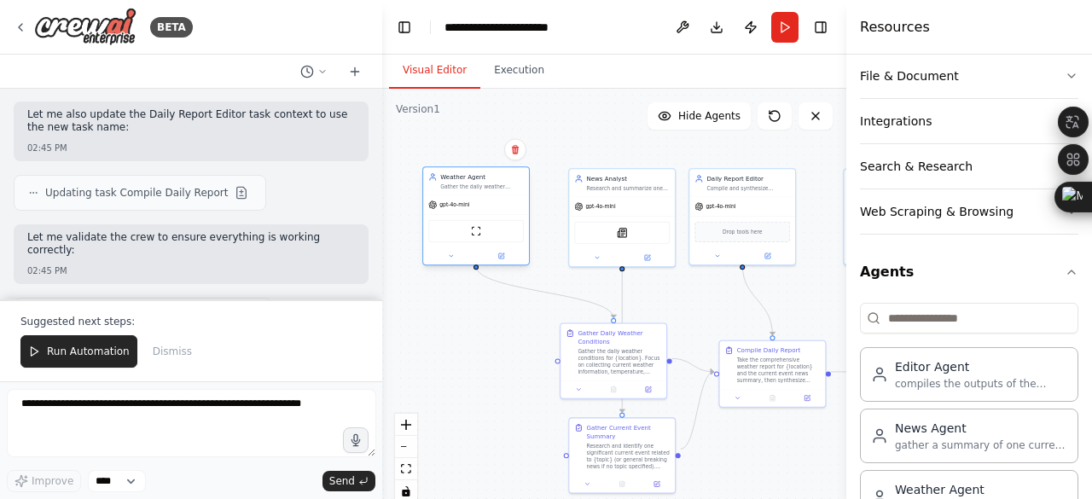
drag, startPoint x: 788, startPoint y: 208, endPoint x: 480, endPoint y: 206, distance: 307.9
click at [480, 206] on div "gpt-4o-mini ScrapeWebsiteTool" at bounding box center [476, 230] width 106 height 70
drag, startPoint x: 621, startPoint y: 334, endPoint x: 623, endPoint y: 324, distance: 10.5
click at [623, 324] on div "Gather Daily Weather Conditions" at bounding box center [619, 327] width 84 height 17
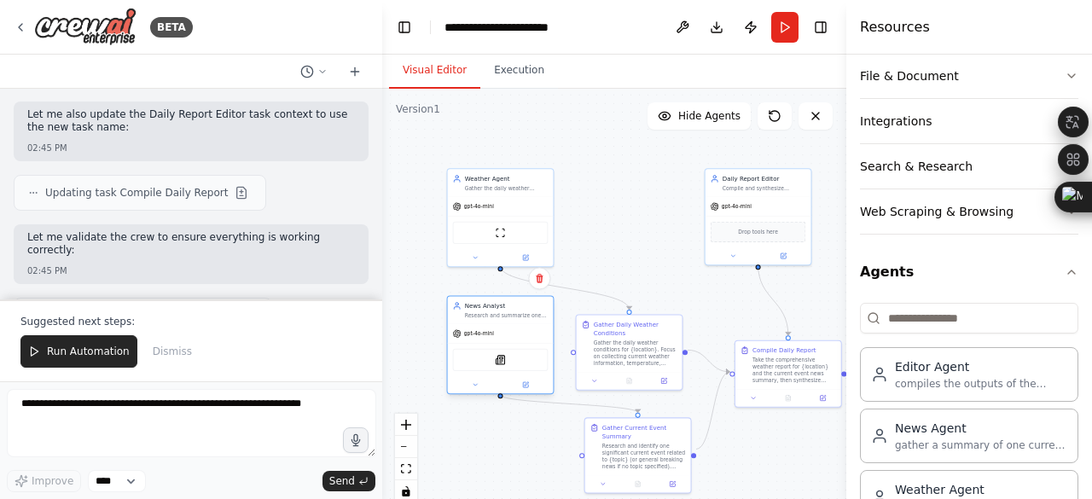
drag, startPoint x: 631, startPoint y: 184, endPoint x: 509, endPoint y: 312, distance: 176.7
click at [509, 312] on div "News Analyst Research and summarize one significant current event from {topic} …" at bounding box center [501, 309] width 106 height 27
click at [508, 313] on div "News Analyst Research and summarize one significant current event from {topic} …" at bounding box center [501, 309] width 106 height 27
click at [406, 488] on icon "toggle interactivity" at bounding box center [406, 491] width 8 height 10
click at [651, 265] on div ".deletable-edge-delete-btn { width: 20px; height: 20px; border: 0px solid #ffff…" at bounding box center [614, 302] width 464 height 426
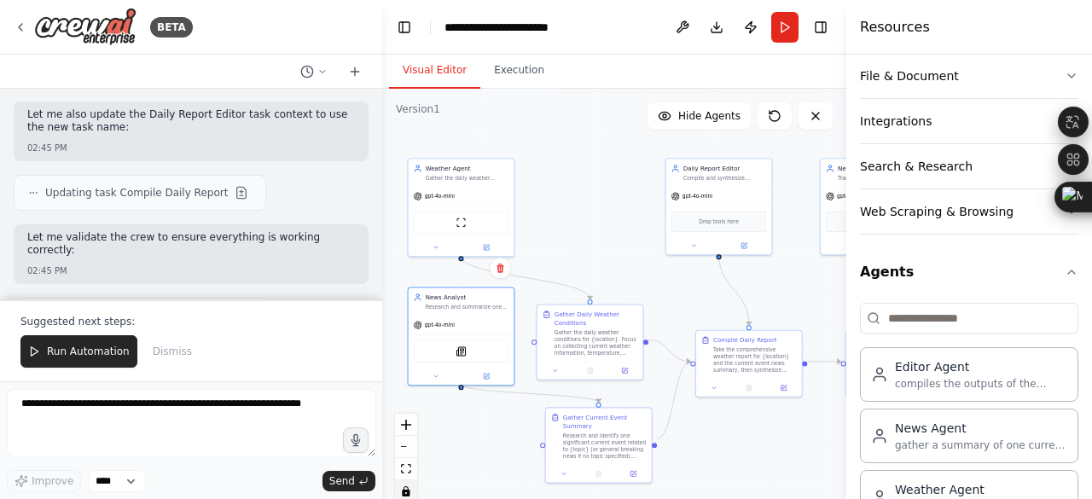
drag, startPoint x: 664, startPoint y: 205, endPoint x: 609, endPoint y: 206, distance: 55.4
click at [600, 210] on div ".deletable-edge-delete-btn { width: 20px; height: 20px; border: 0px solid #ffff…" at bounding box center [614, 302] width 464 height 426
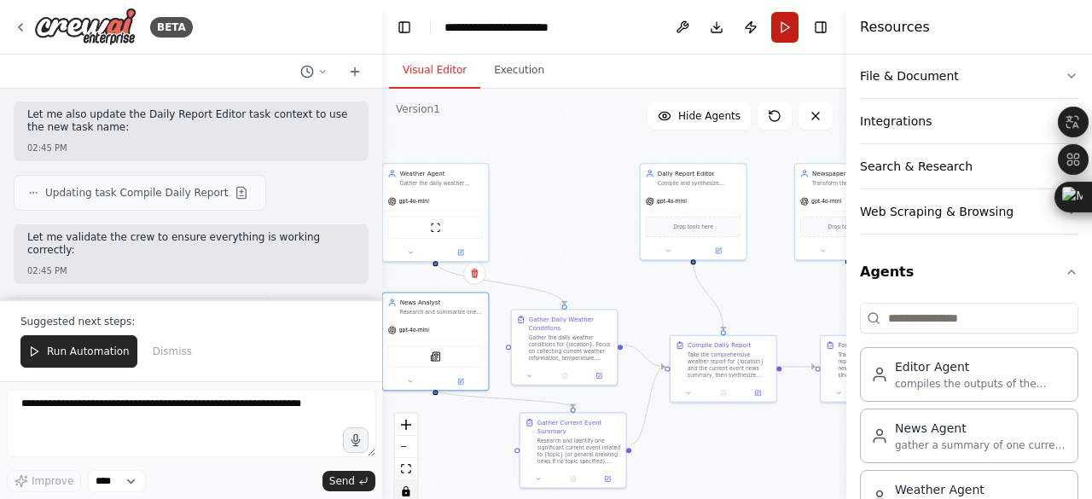
click at [783, 17] on button "Run" at bounding box center [784, 27] width 27 height 31
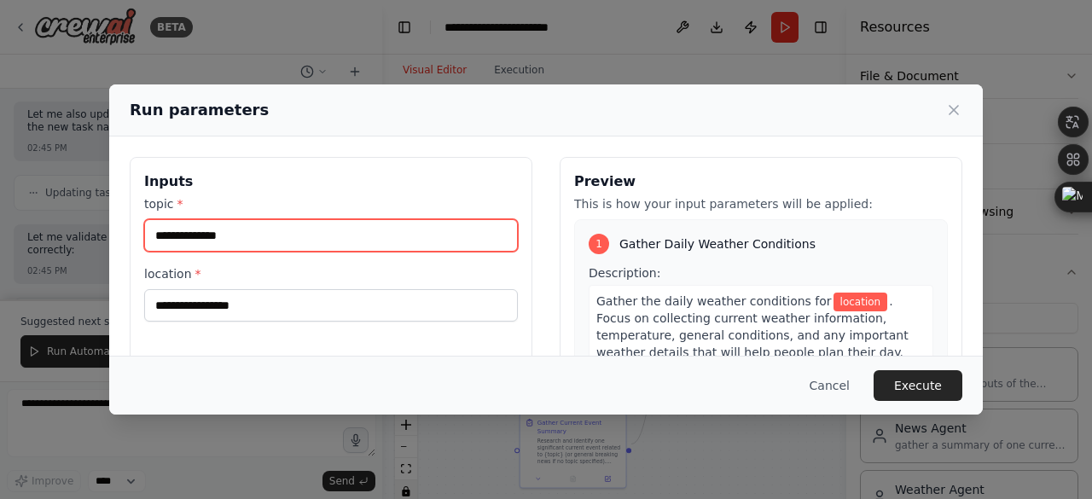
click at [431, 219] on input "topic *" at bounding box center [331, 235] width 374 height 32
type input "*"
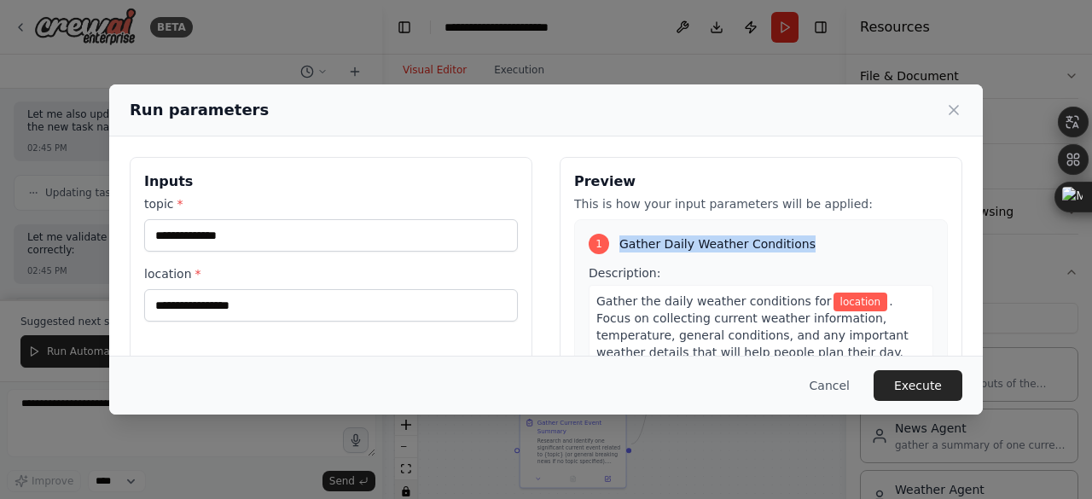
drag, startPoint x: 607, startPoint y: 233, endPoint x: 781, endPoint y: 240, distance: 174.1
click at [781, 240] on div "1 Gather Daily Weather Conditions" at bounding box center [760, 244] width 345 height 20
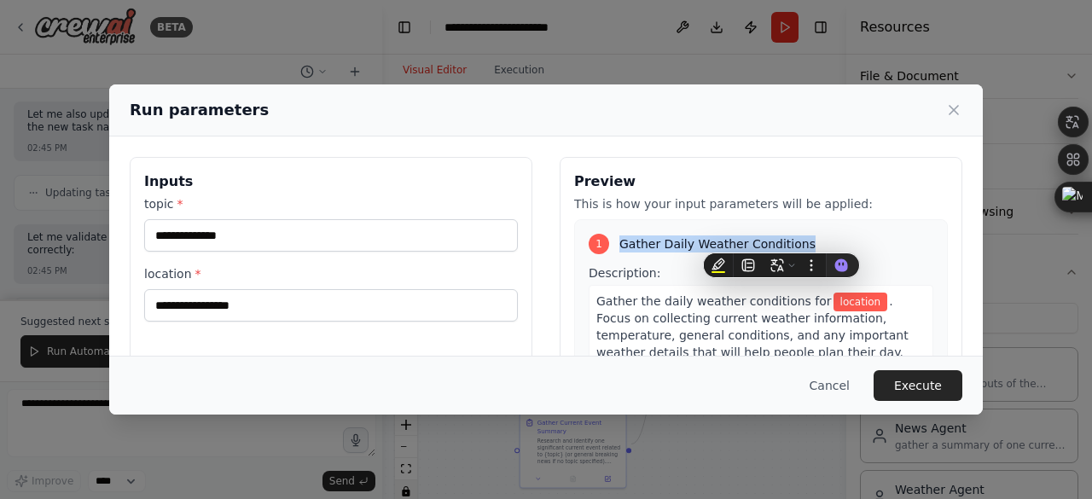
copy span "Gather Daily Weather Conditions"
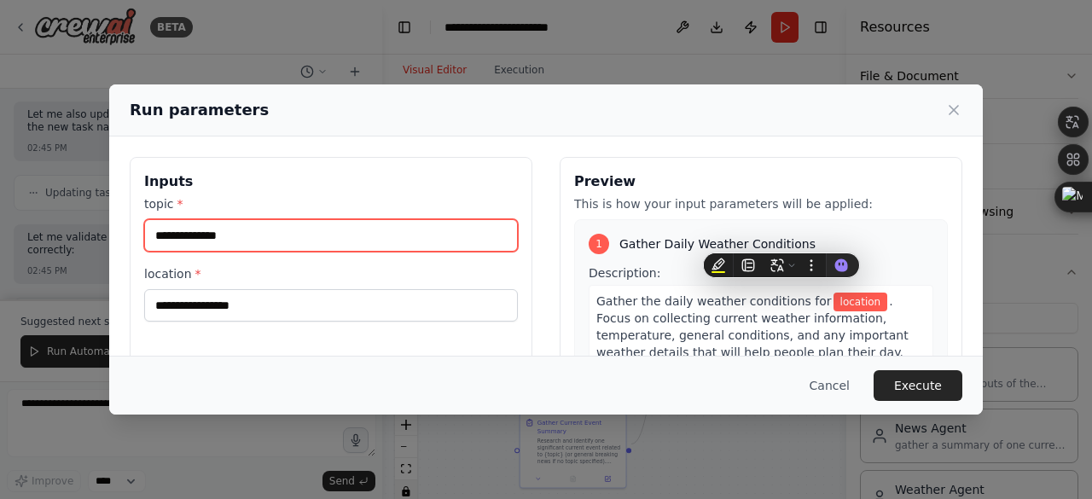
click at [278, 236] on input "topic *" at bounding box center [331, 235] width 374 height 32
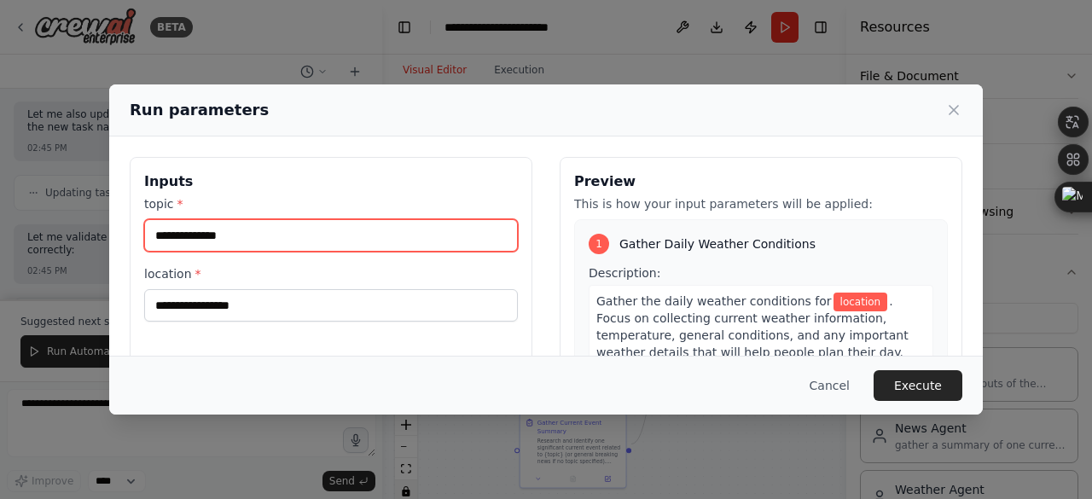
type input "*"
type input "**********"
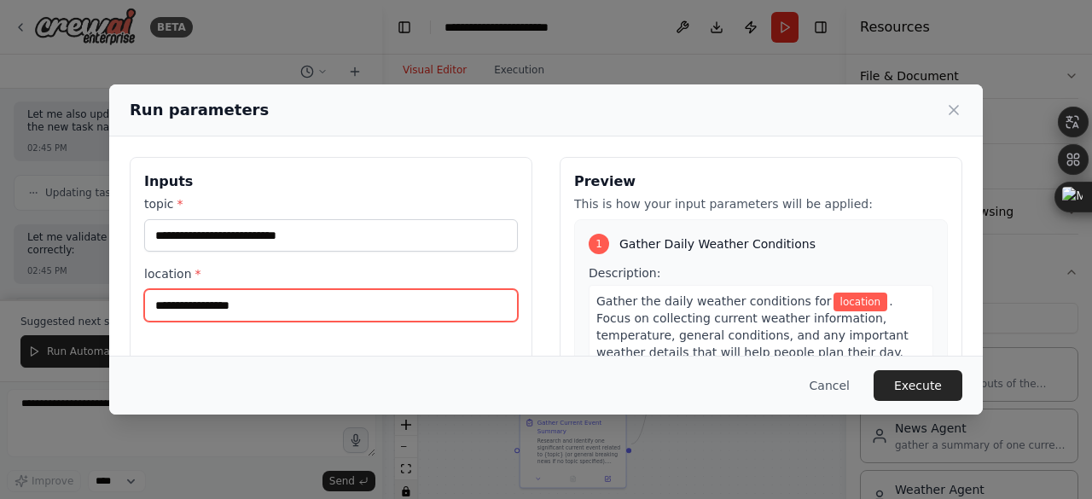
click at [283, 289] on input "location *" at bounding box center [331, 305] width 374 height 32
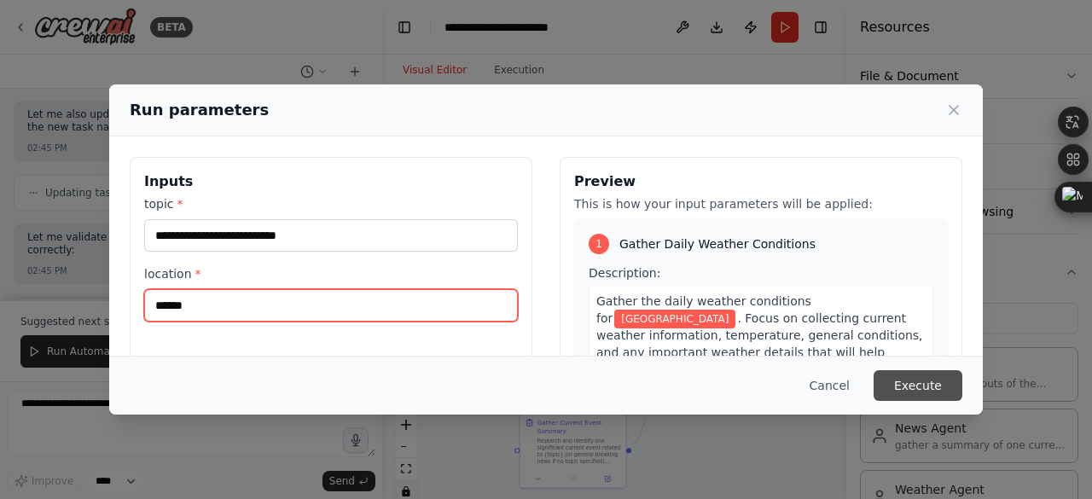
type input "******"
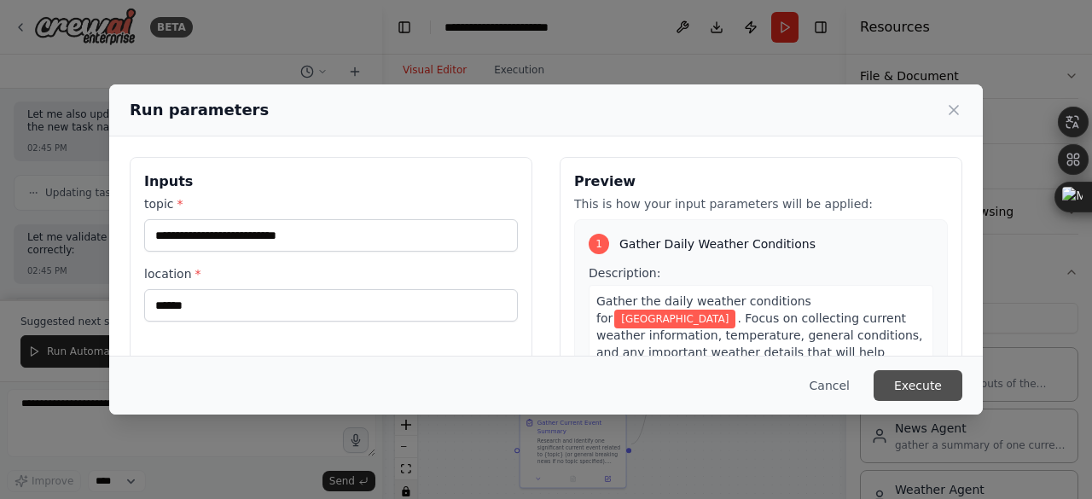
click at [890, 390] on button "Execute" at bounding box center [917, 385] width 89 height 31
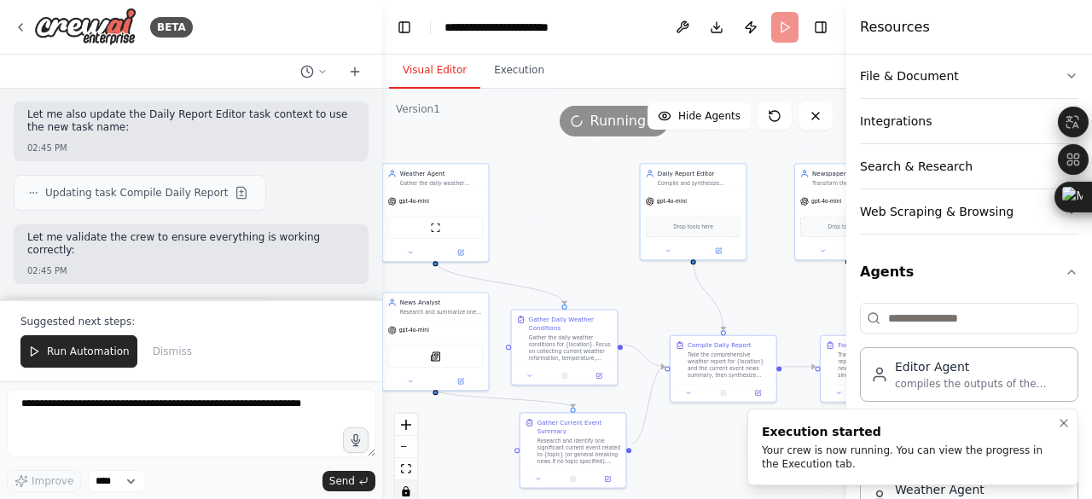
click at [837, 465] on div "Your crew is now running. You can view the progress in the Execution tab." at bounding box center [909, 456] width 295 height 27
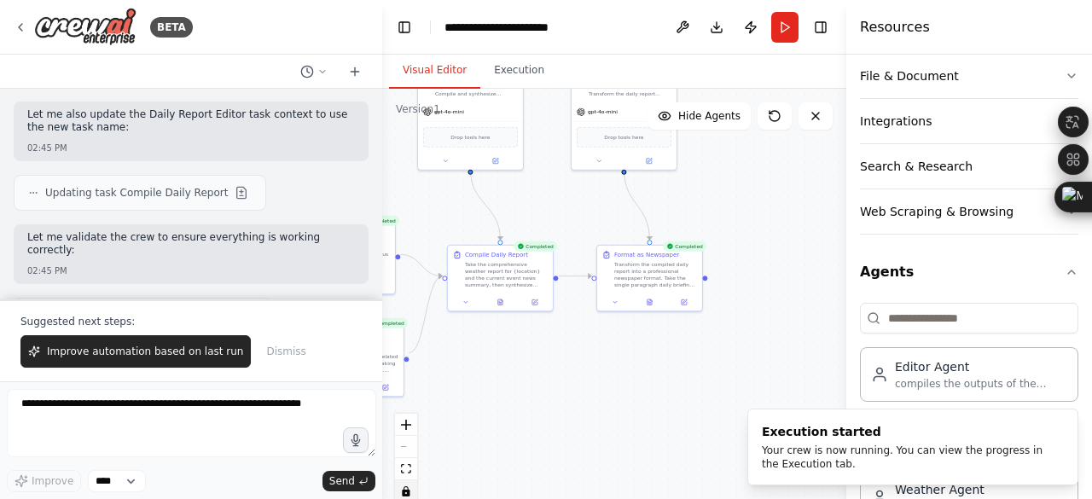
drag, startPoint x: 750, startPoint y: 180, endPoint x: 536, endPoint y: 92, distance: 231.4
click at [536, 92] on div ".deletable-edge-delete-btn { width: 20px; height: 20px; border: 0px solid #ffff…" at bounding box center [614, 302] width 464 height 426
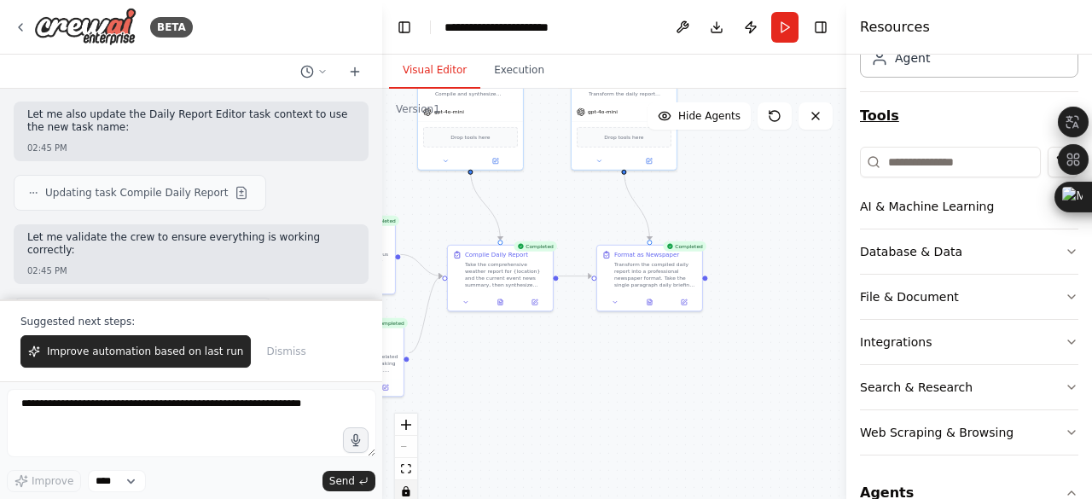
scroll to position [256, 0]
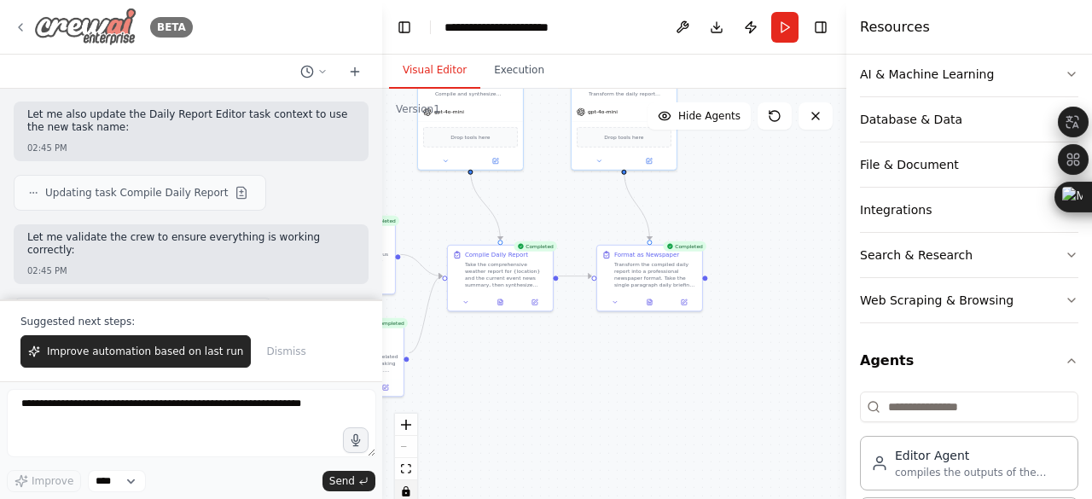
click at [84, 37] on img at bounding box center [85, 27] width 102 height 38
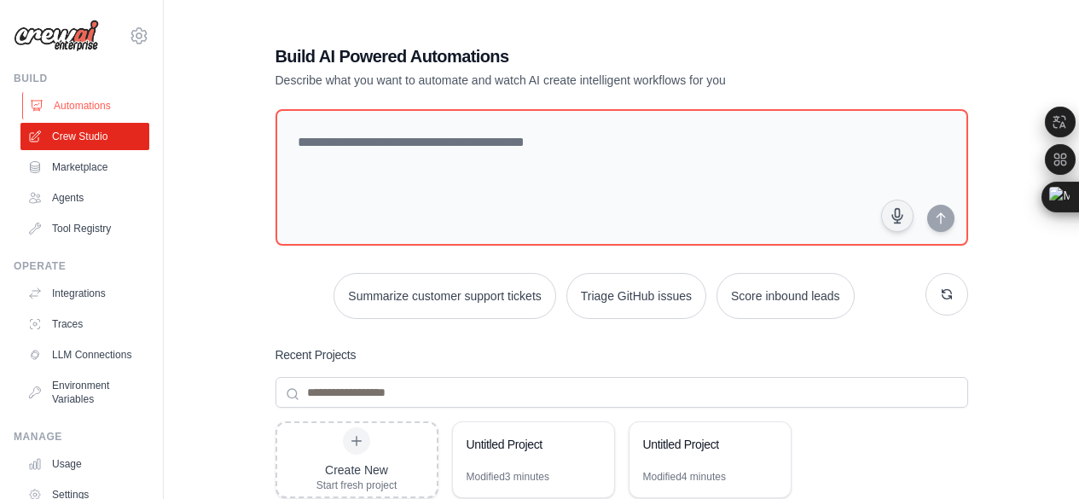
click at [85, 100] on link "Automations" at bounding box center [86, 105] width 129 height 27
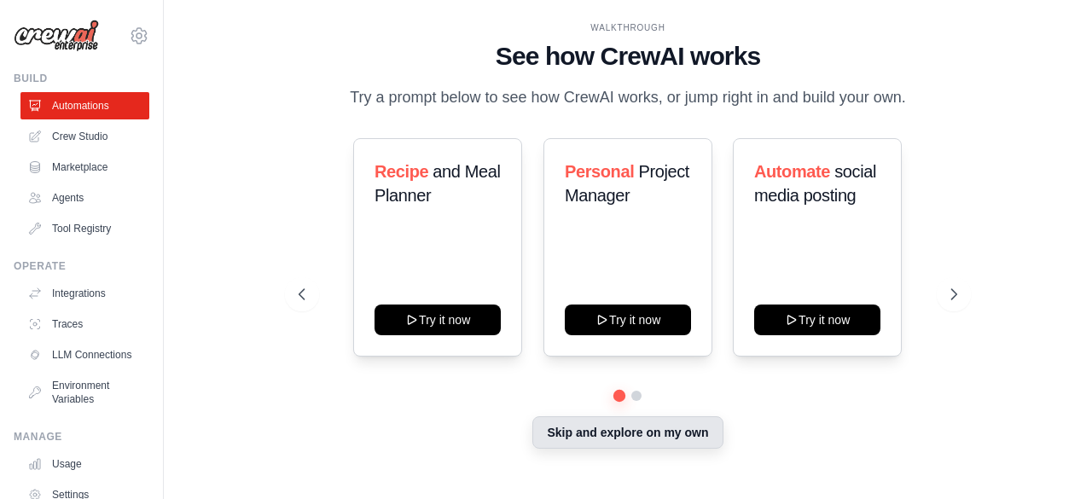
click at [585, 427] on button "Skip and explore on my own" at bounding box center [627, 432] width 190 height 32
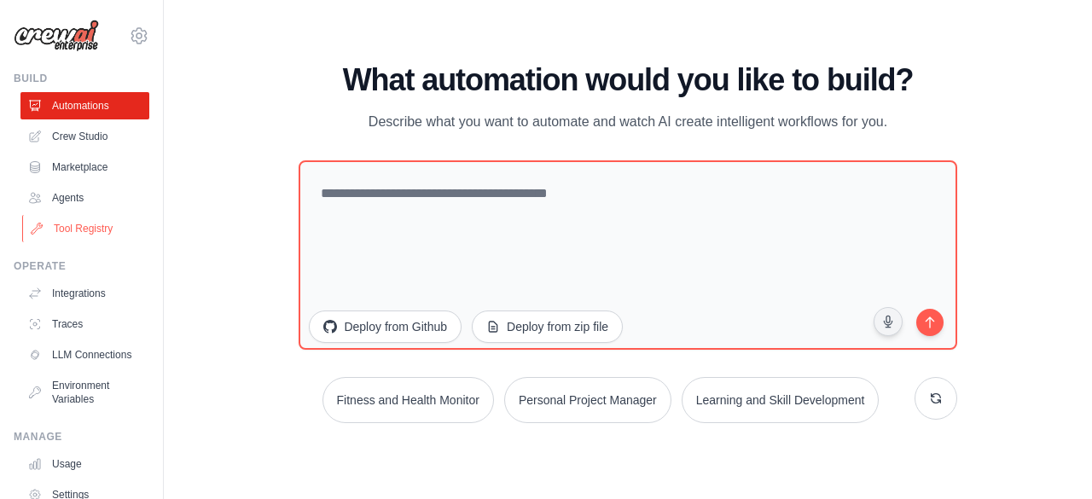
click at [75, 215] on link "Tool Registry" at bounding box center [86, 228] width 129 height 27
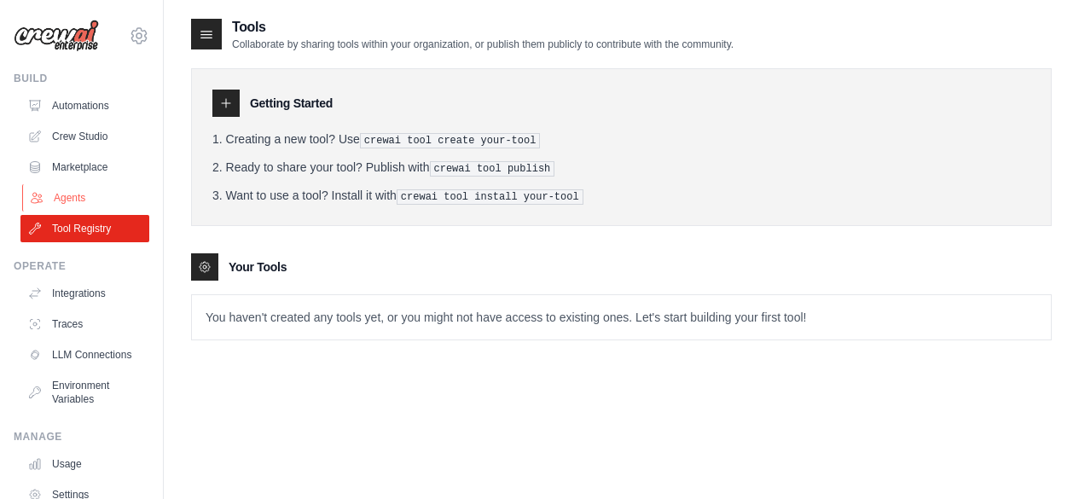
click at [84, 186] on link "Agents" at bounding box center [86, 197] width 129 height 27
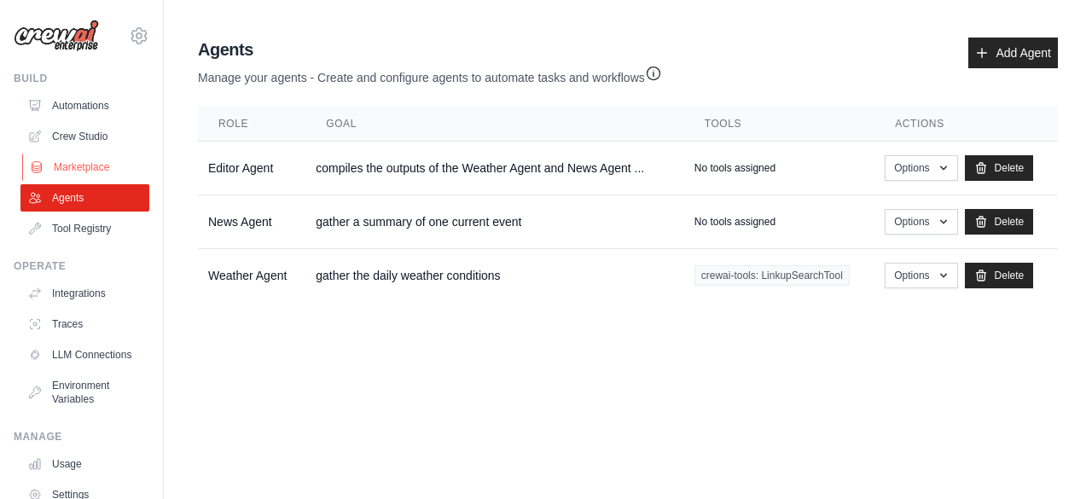
click at [103, 154] on link "Marketplace" at bounding box center [86, 167] width 129 height 27
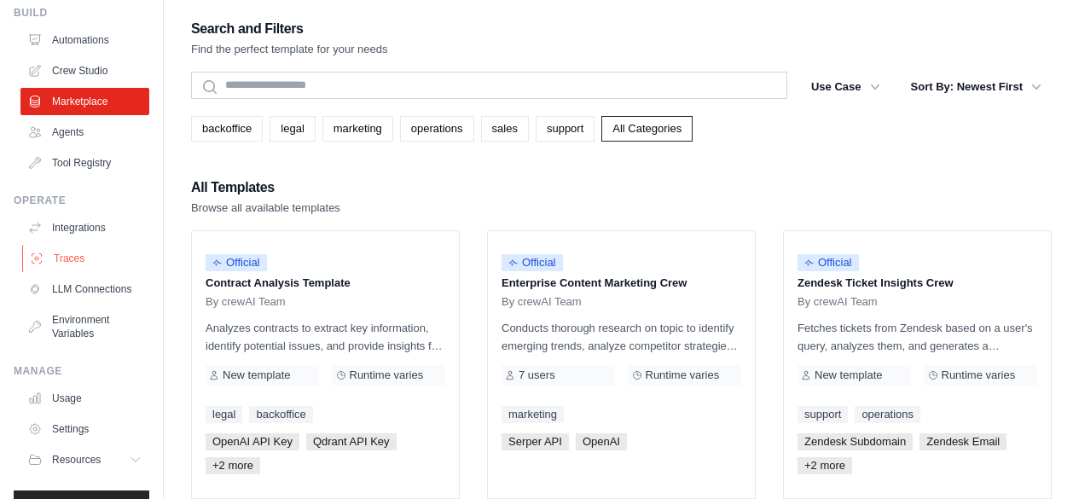
scroll to position [75, 0]
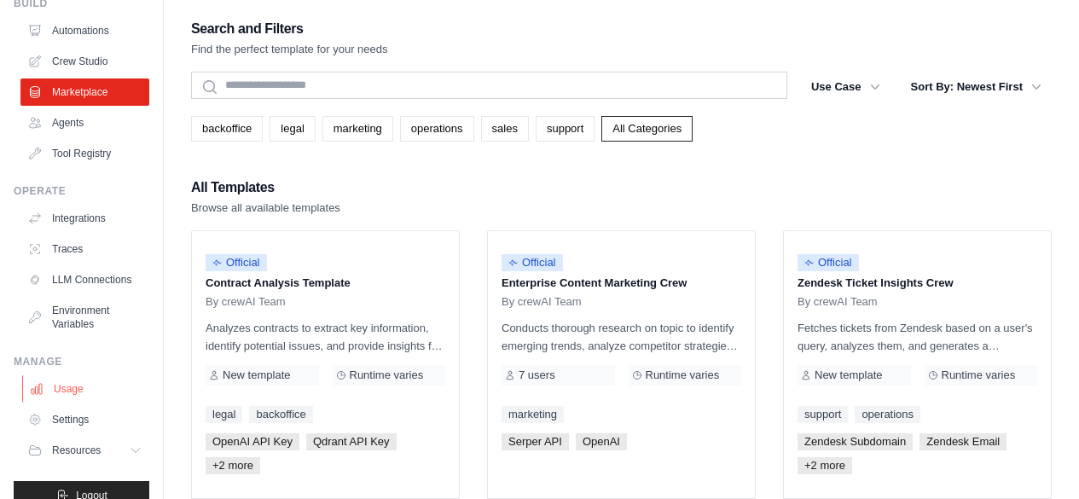
click at [84, 375] on link "Usage" at bounding box center [86, 388] width 129 height 27
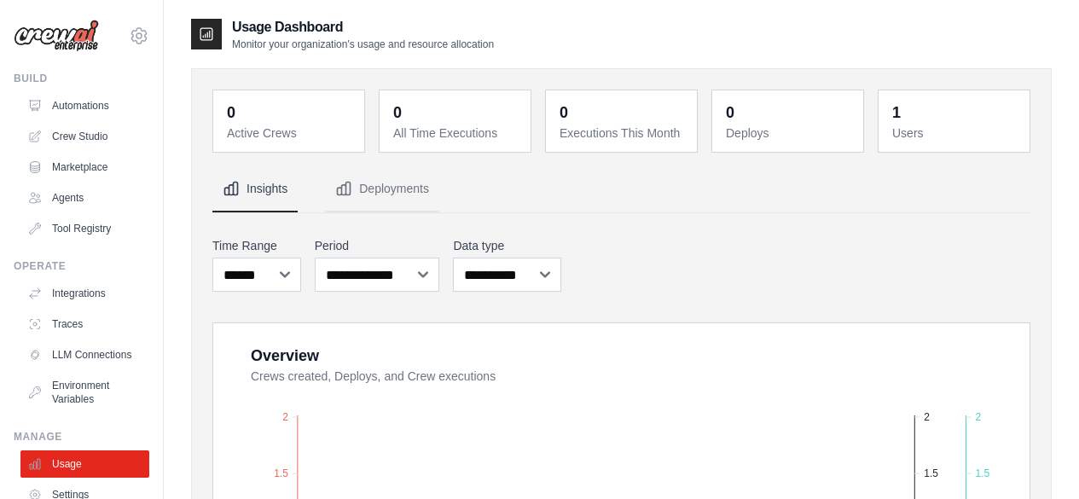
click at [426, 107] on dd "0" at bounding box center [456, 113] width 127 height 24
click at [325, 177] on button "Deployments" at bounding box center [382, 189] width 114 height 46
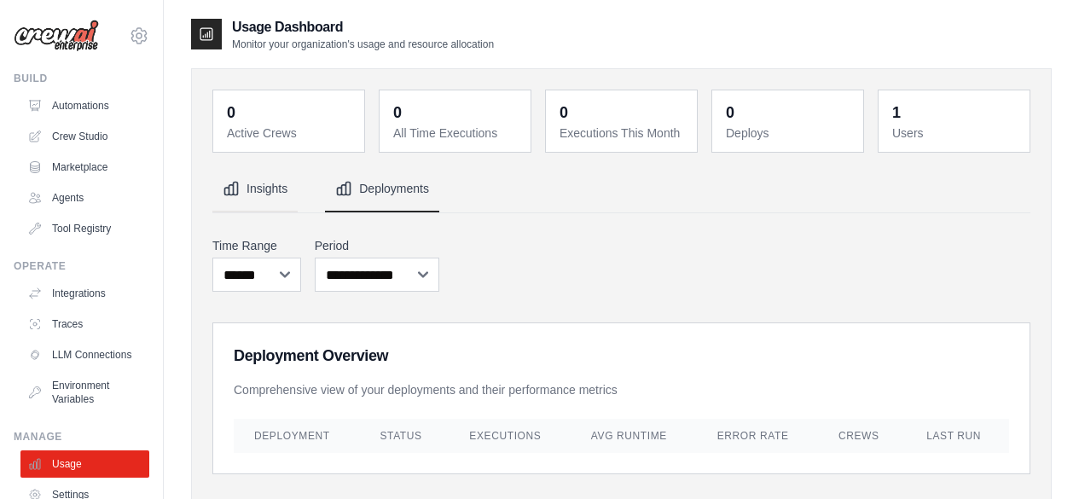
click at [248, 191] on button "Insights" at bounding box center [254, 189] width 85 height 46
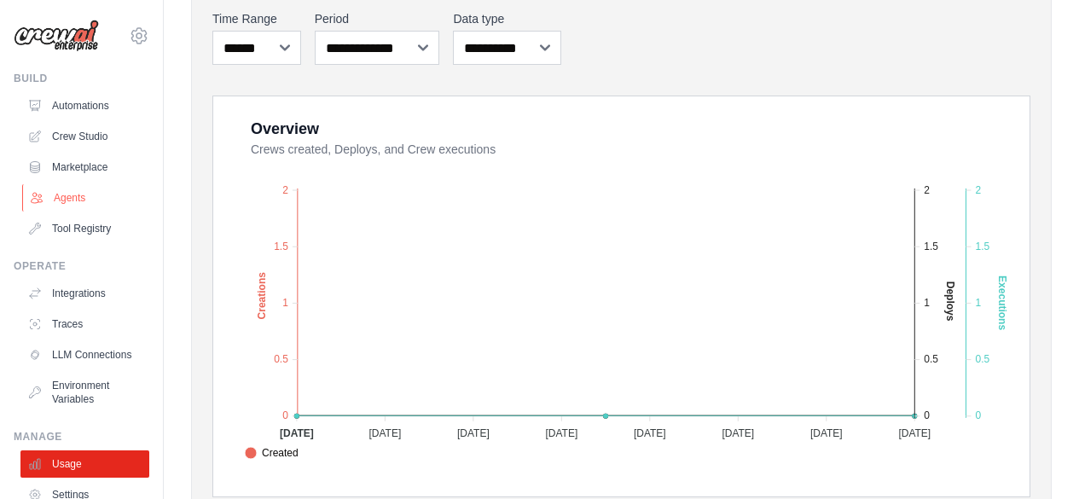
scroll to position [190, 0]
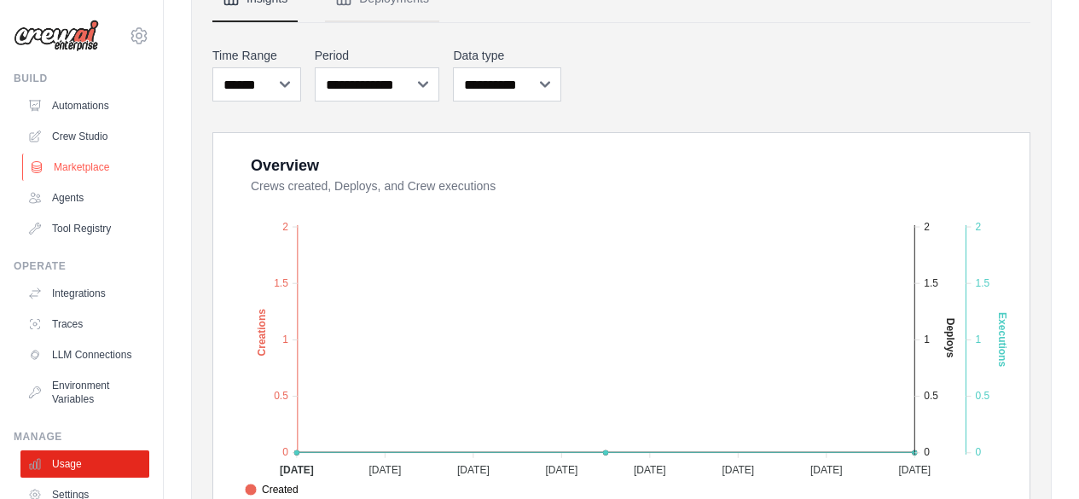
click at [79, 157] on link "Marketplace" at bounding box center [86, 167] width 129 height 27
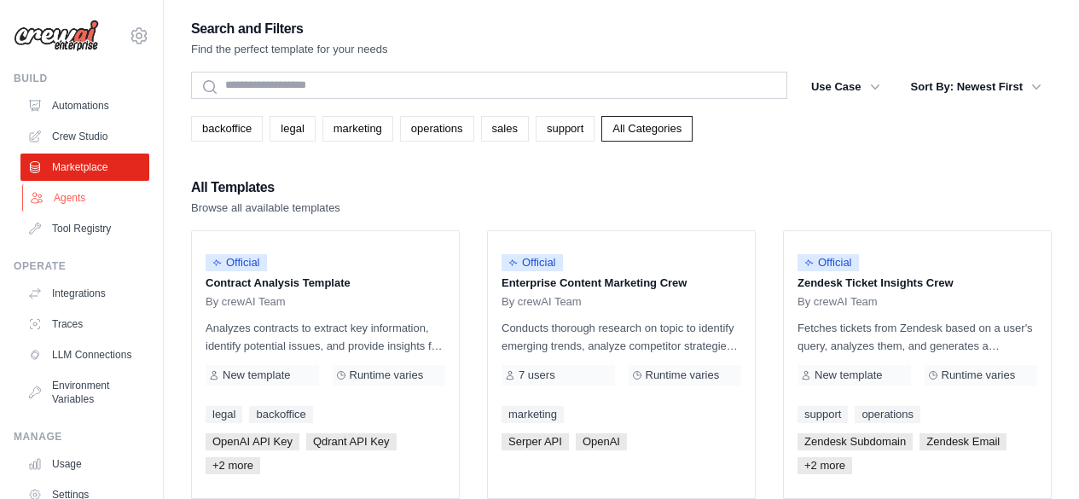
click at [63, 184] on link "Agents" at bounding box center [86, 197] width 129 height 27
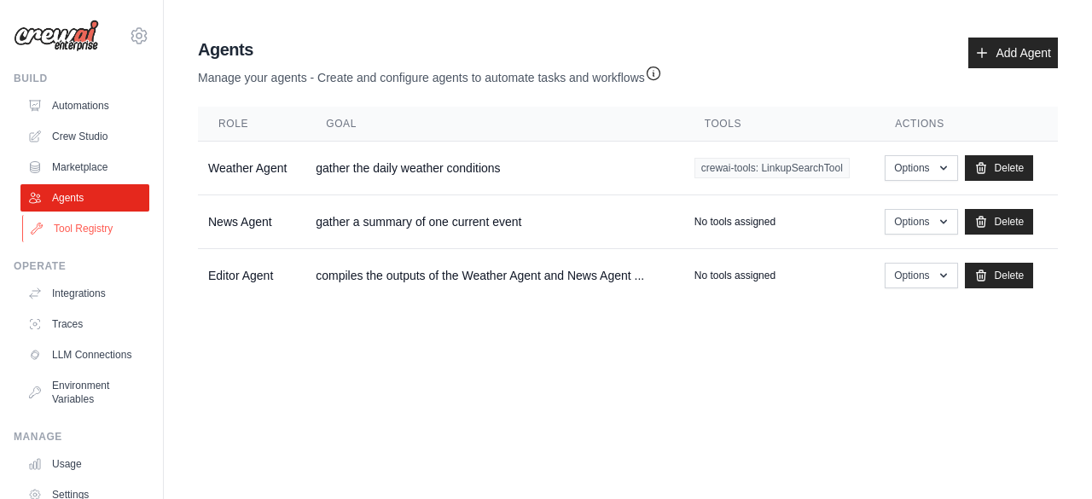
click at [73, 215] on link "Tool Registry" at bounding box center [86, 228] width 129 height 27
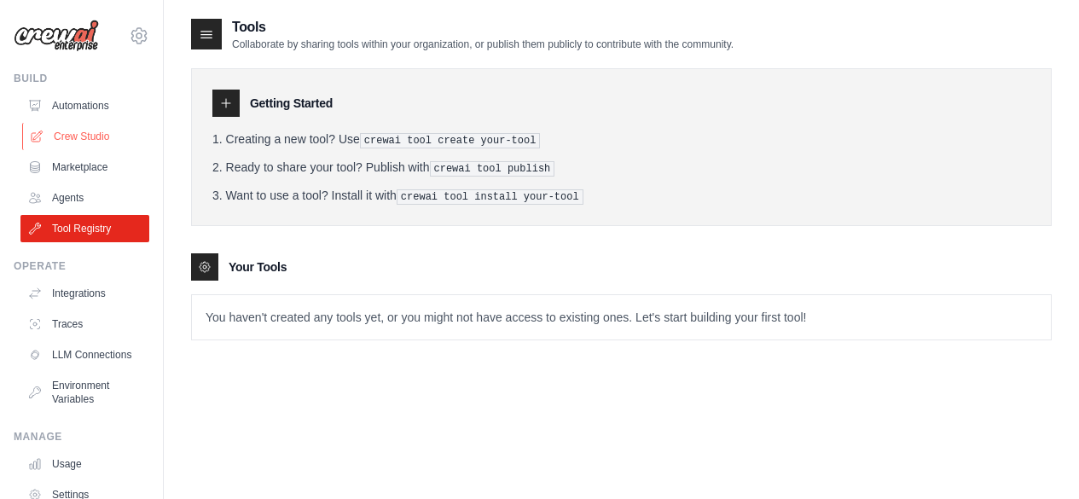
click at [79, 130] on link "Crew Studio" at bounding box center [86, 136] width 129 height 27
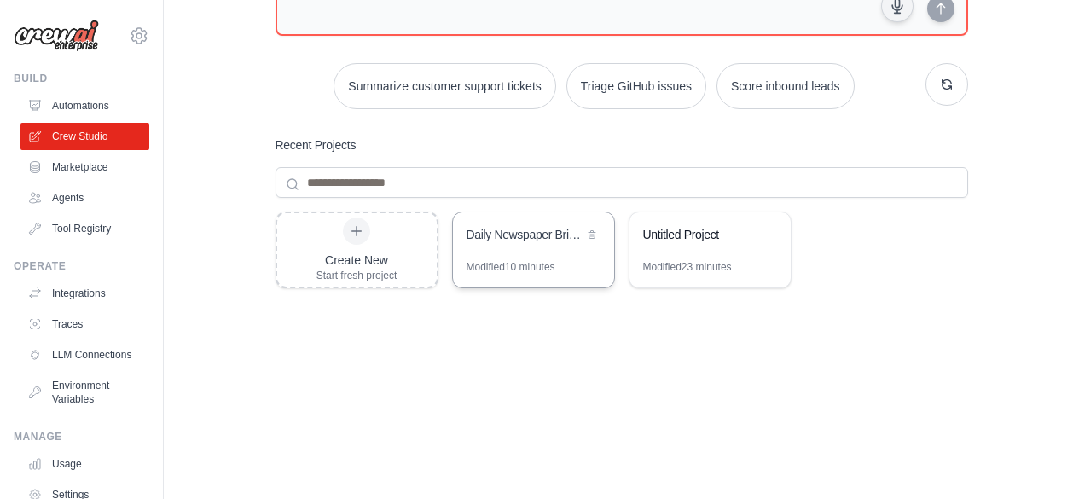
click at [530, 224] on div "Daily Newspaper Briefing" at bounding box center [533, 236] width 161 height 48
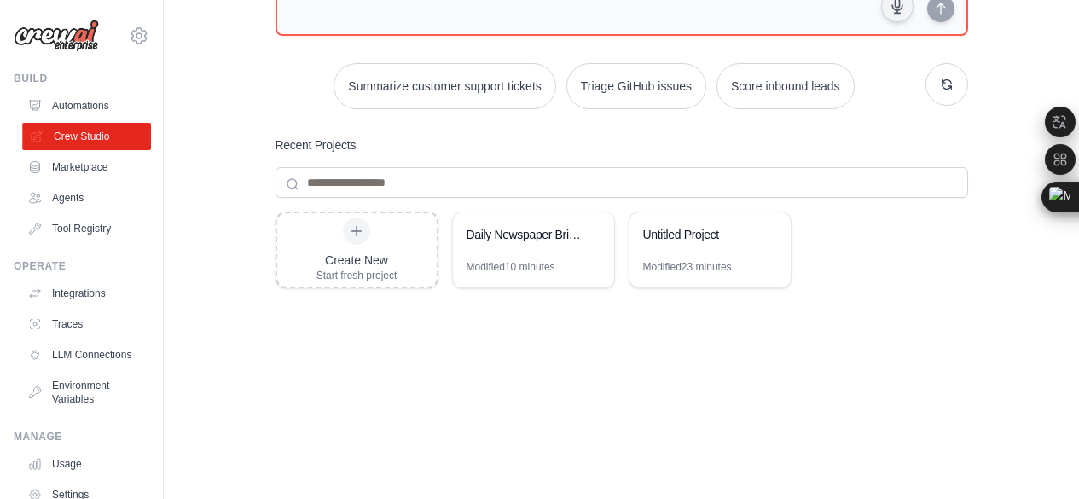
click at [84, 123] on link "Crew Studio" at bounding box center [86, 136] width 129 height 27
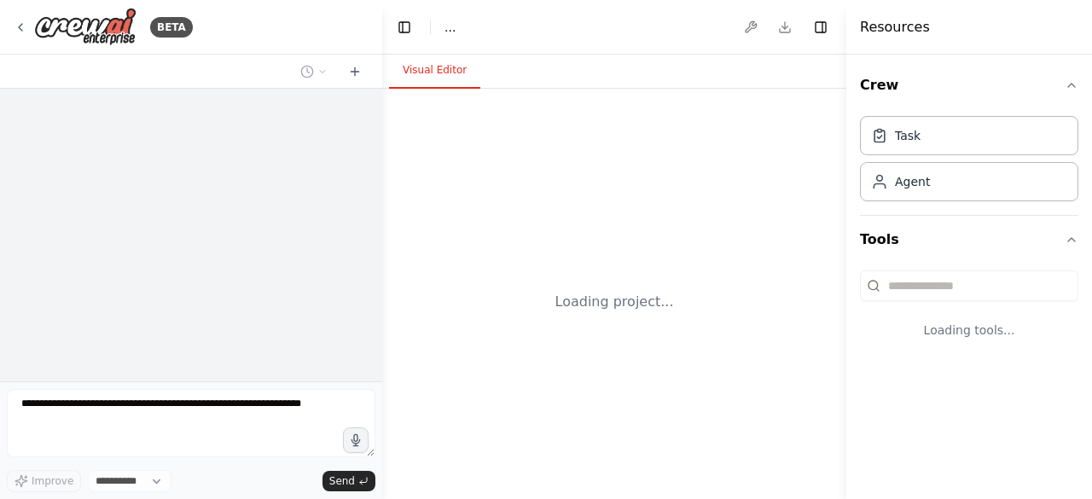
select select "****"
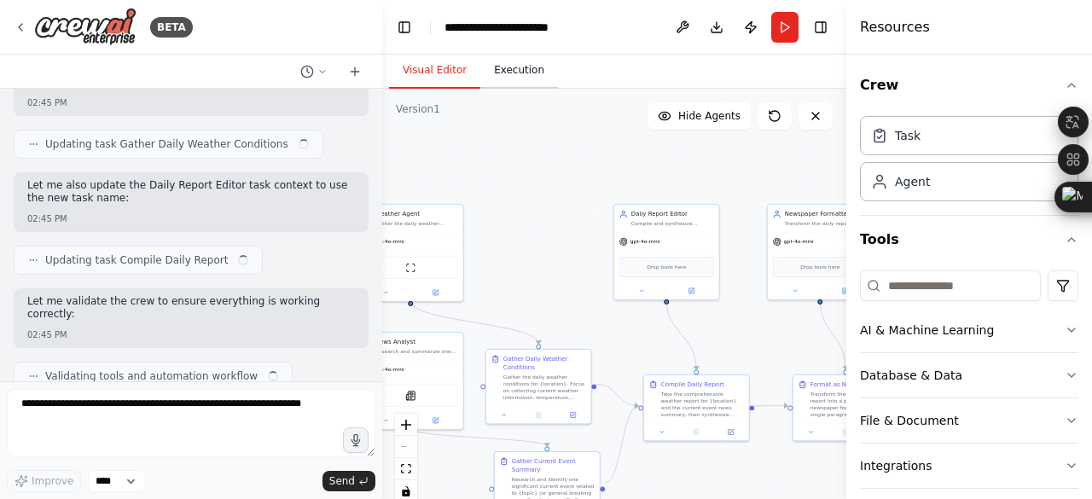
click at [525, 74] on button "Execution" at bounding box center [519, 71] width 78 height 36
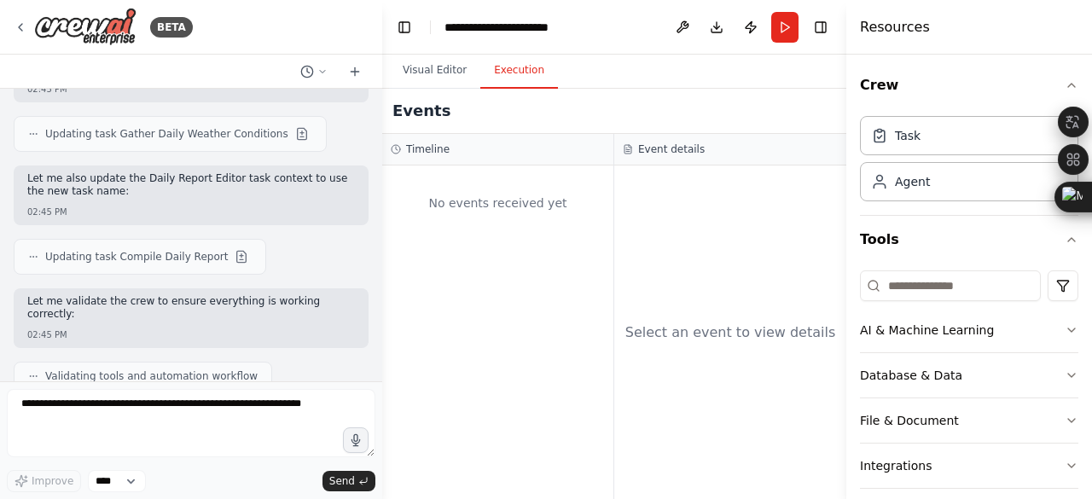
scroll to position [6233, 0]
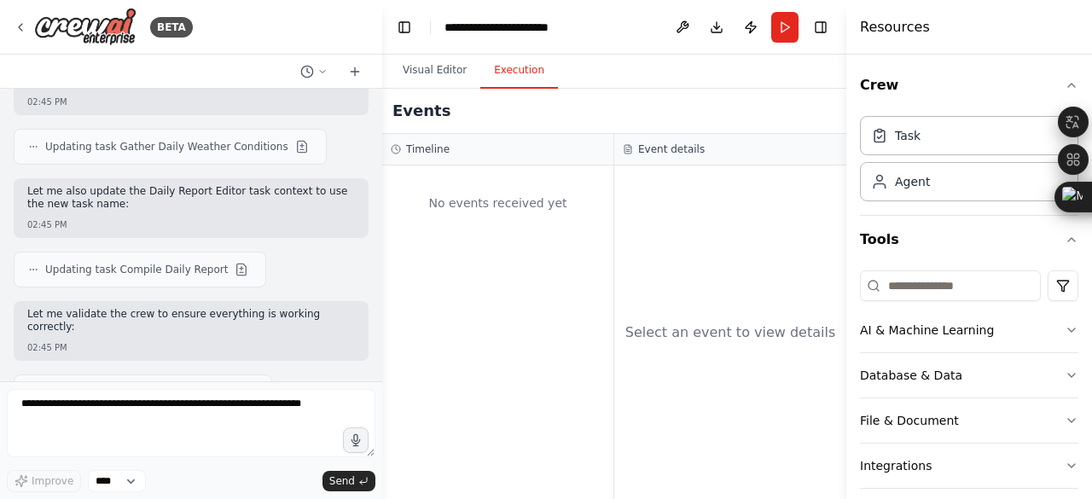
click at [503, 190] on div "No events received yet" at bounding box center [498, 203] width 214 height 58
click at [672, 183] on div "Select an event to view details" at bounding box center [730, 331] width 232 height 333
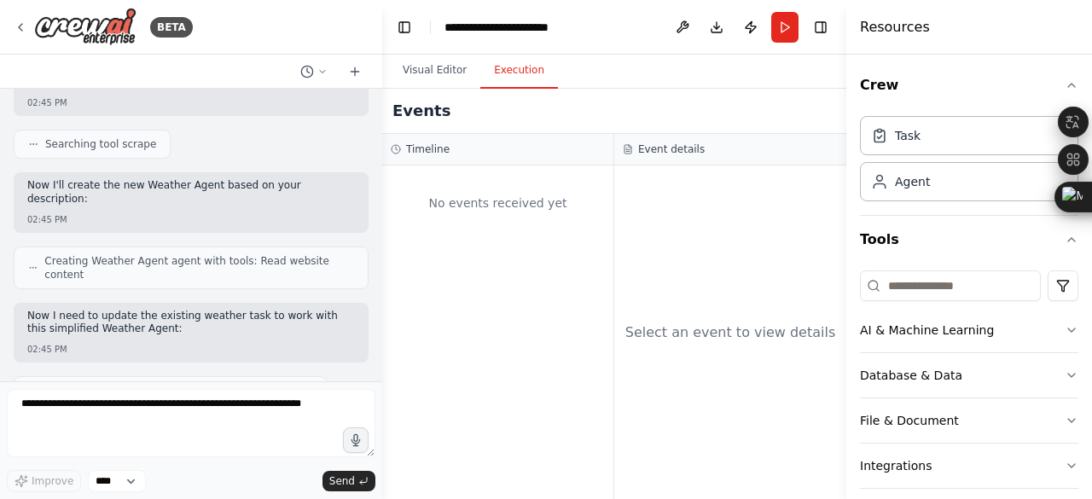
scroll to position [5977, 0]
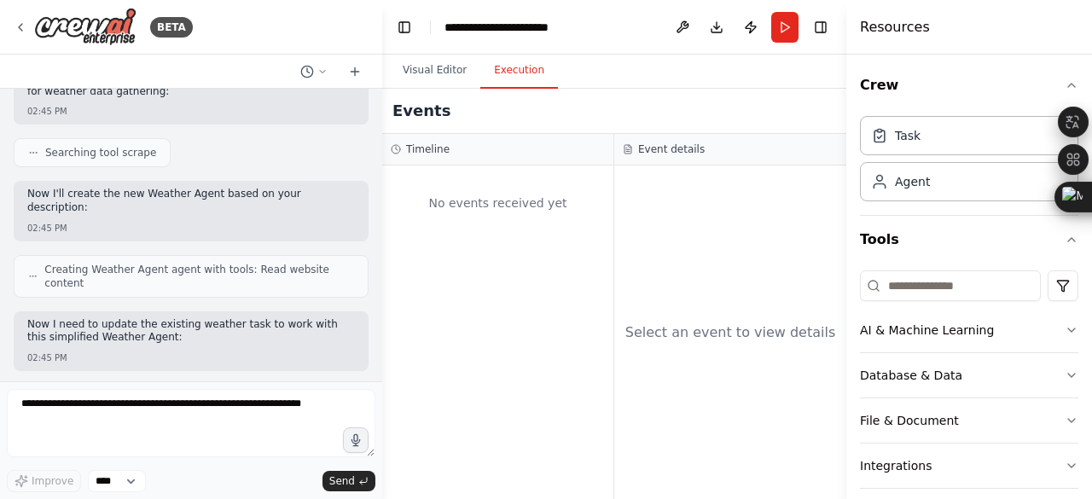
click at [669, 323] on div "Select an event to view details" at bounding box center [730, 332] width 211 height 20
click at [658, 179] on div "Select an event to view details" at bounding box center [730, 331] width 232 height 333
click at [646, 142] on h3 "Event details" at bounding box center [671, 149] width 67 height 14
click at [782, 30] on button "Run" at bounding box center [784, 27] width 27 height 31
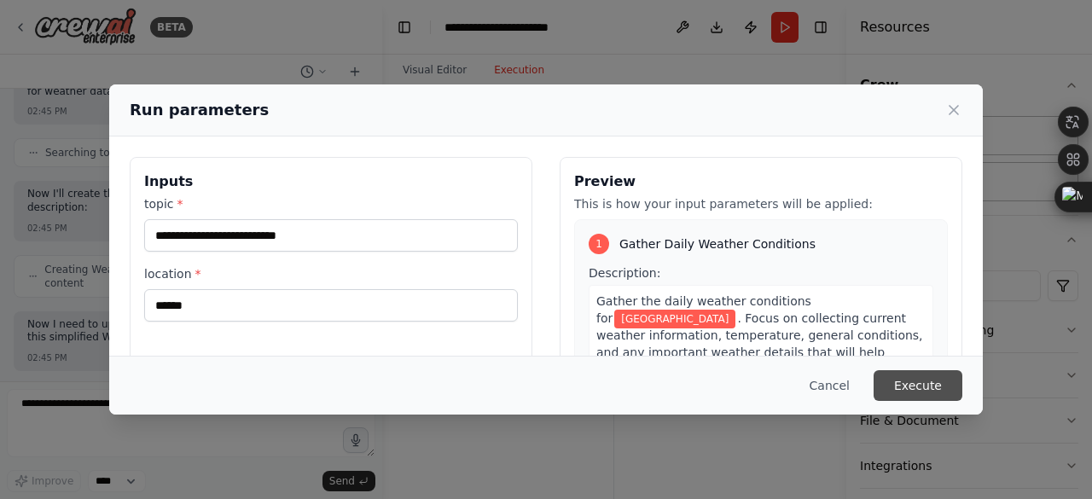
click at [882, 386] on button "Execute" at bounding box center [917, 385] width 89 height 31
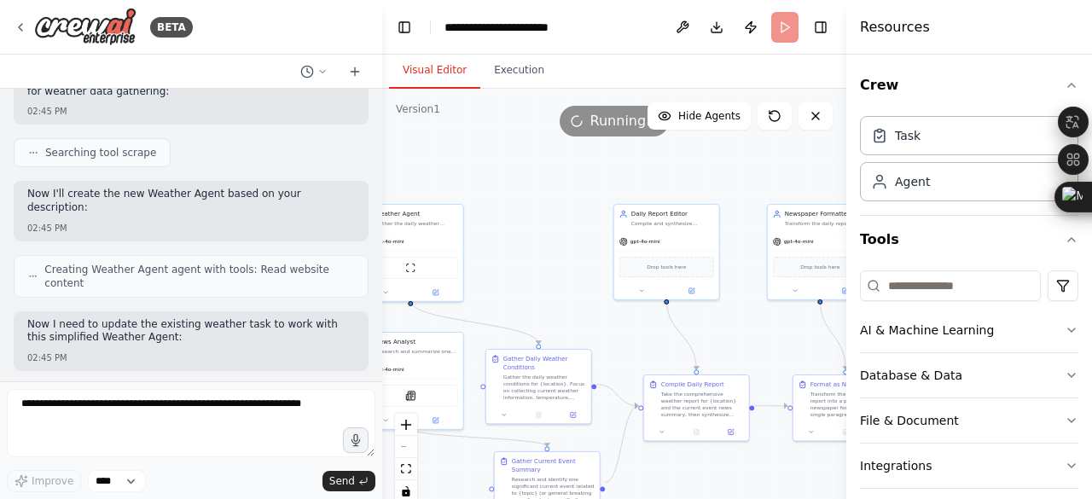
click at [436, 71] on button "Visual Editor" at bounding box center [434, 71] width 91 height 36
click at [22, 25] on icon at bounding box center [21, 27] width 14 height 14
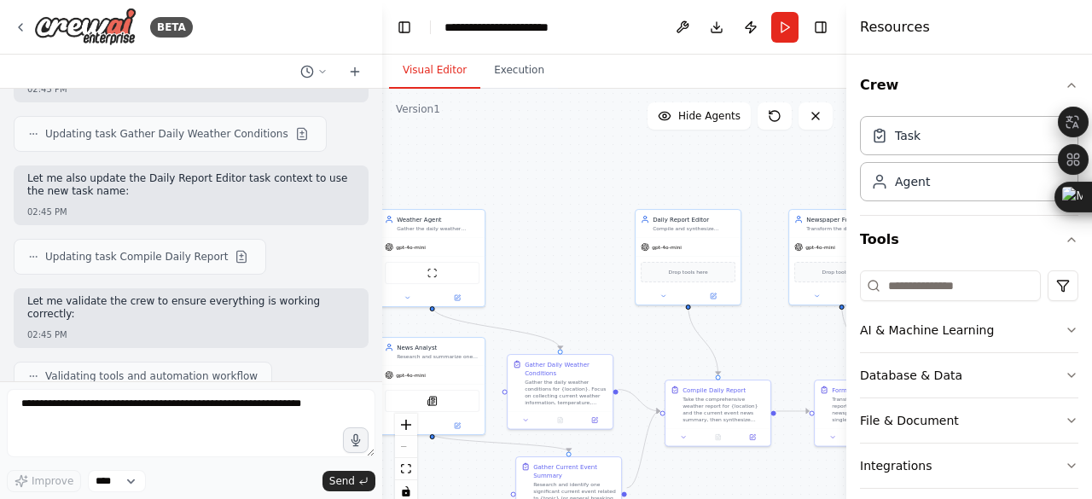
scroll to position [6233, 0]
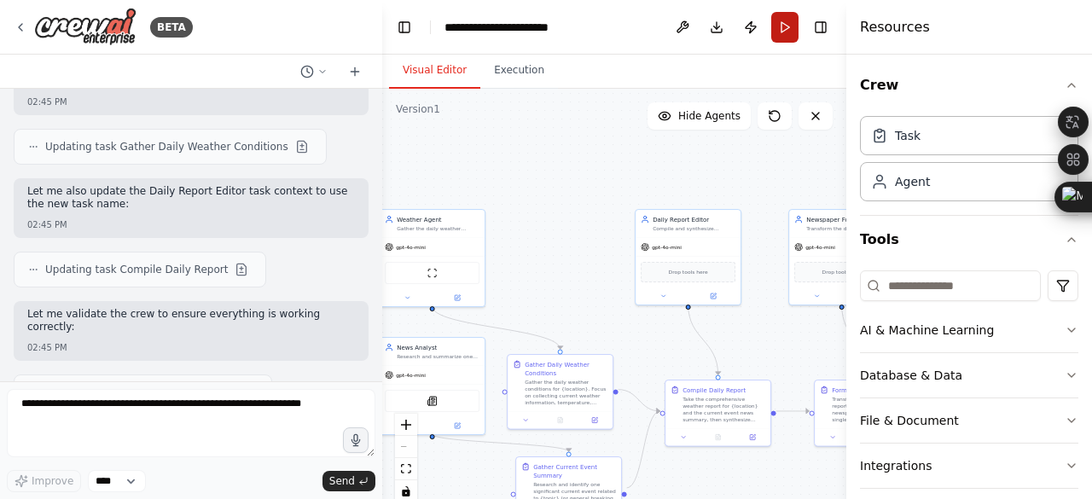
click at [781, 32] on button "Run" at bounding box center [784, 27] width 27 height 31
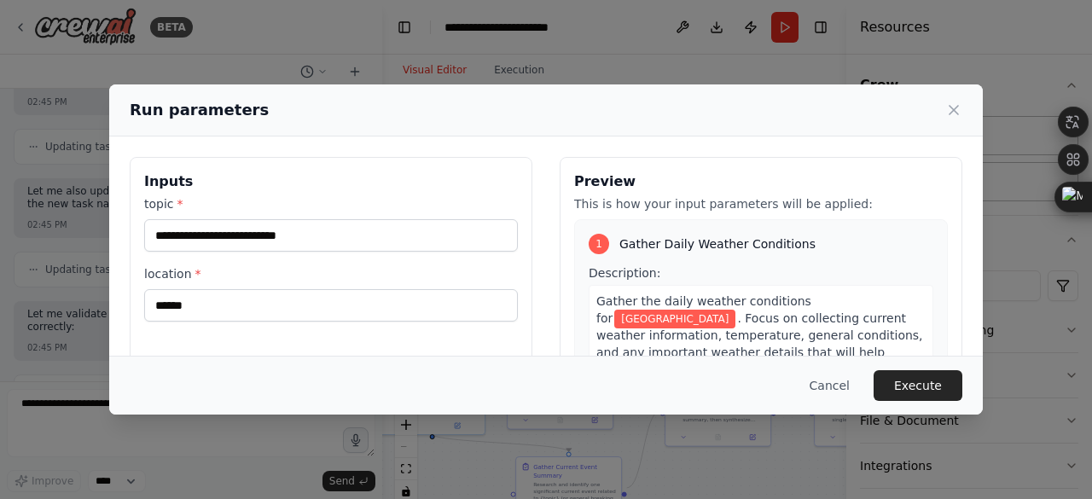
drag, startPoint x: 878, startPoint y: 380, endPoint x: 887, endPoint y: 368, distance: 14.5
click at [878, 380] on button "Execute" at bounding box center [917, 385] width 89 height 31
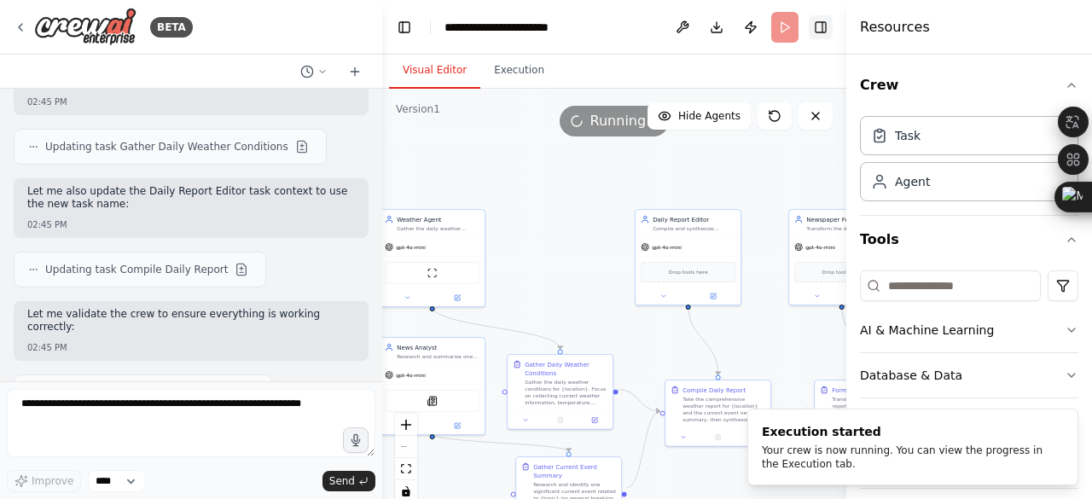
click at [822, 27] on button "Toggle Right Sidebar" at bounding box center [821, 27] width 24 height 24
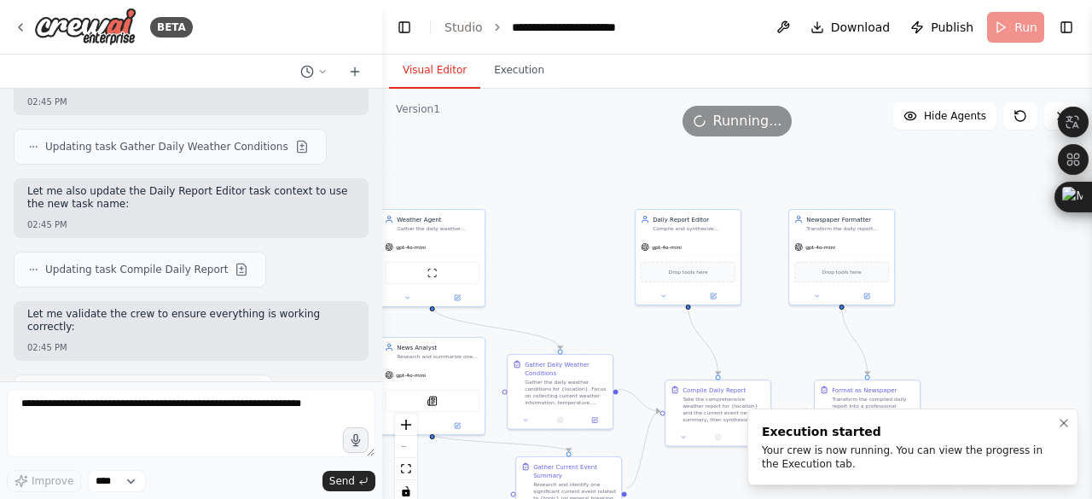
click at [910, 469] on div "Your crew is now running. You can view the progress in the Execution tab." at bounding box center [909, 456] width 295 height 27
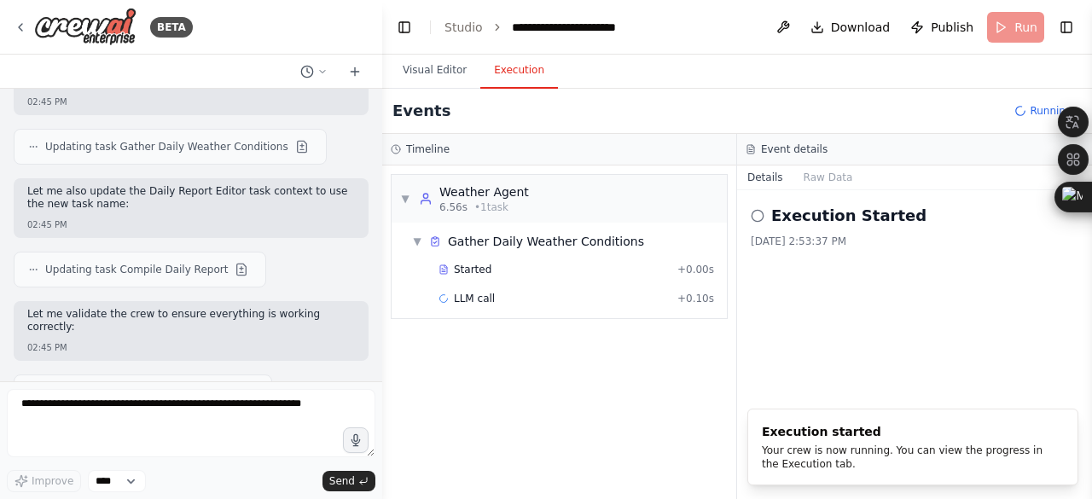
click at [506, 57] on button "Execution" at bounding box center [519, 71] width 78 height 36
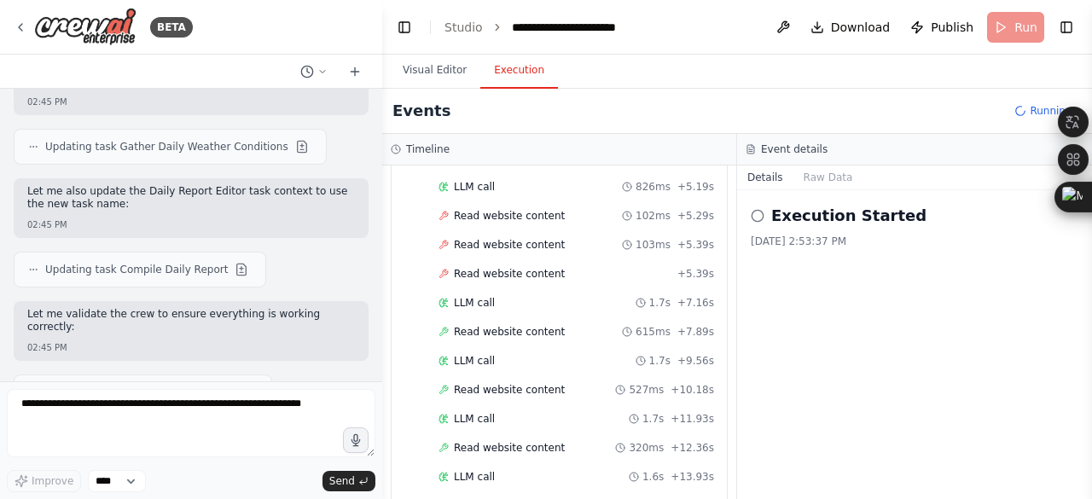
scroll to position [255, 0]
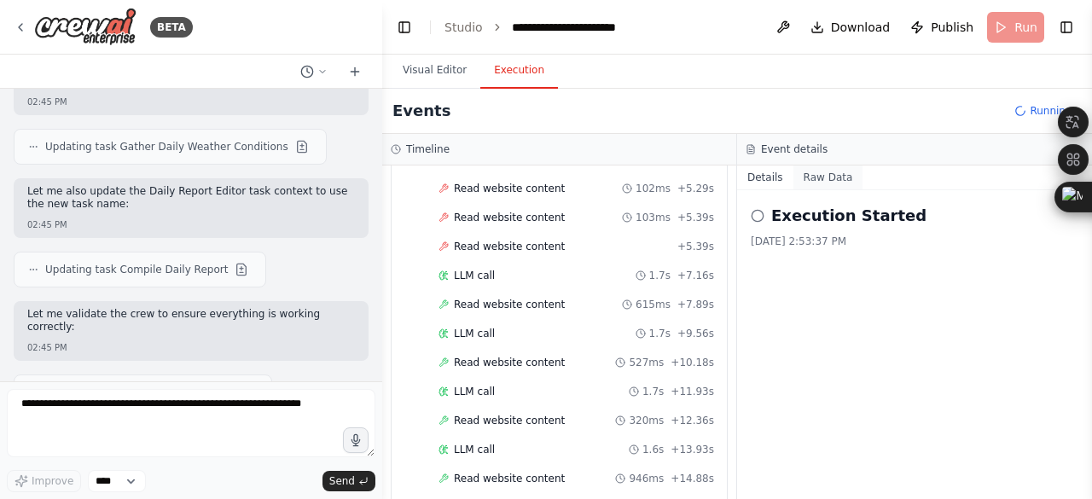
click at [804, 167] on button "Raw Data" at bounding box center [828, 177] width 70 height 24
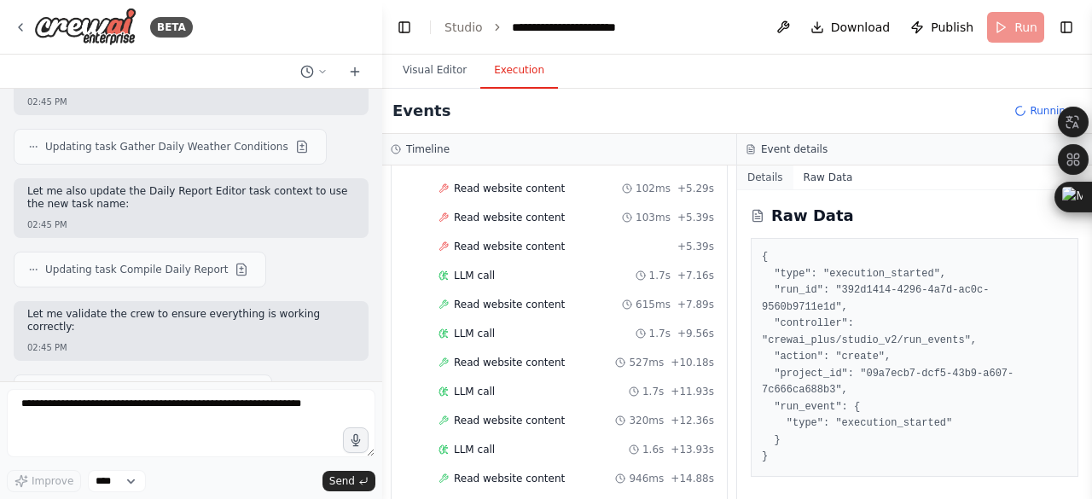
click at [765, 165] on button "Details" at bounding box center [765, 177] width 56 height 24
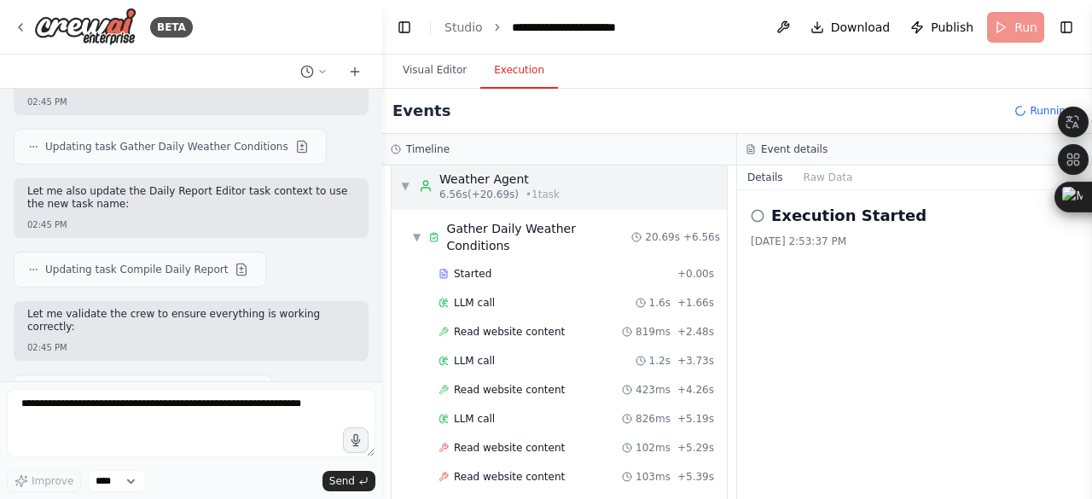
scroll to position [0, 0]
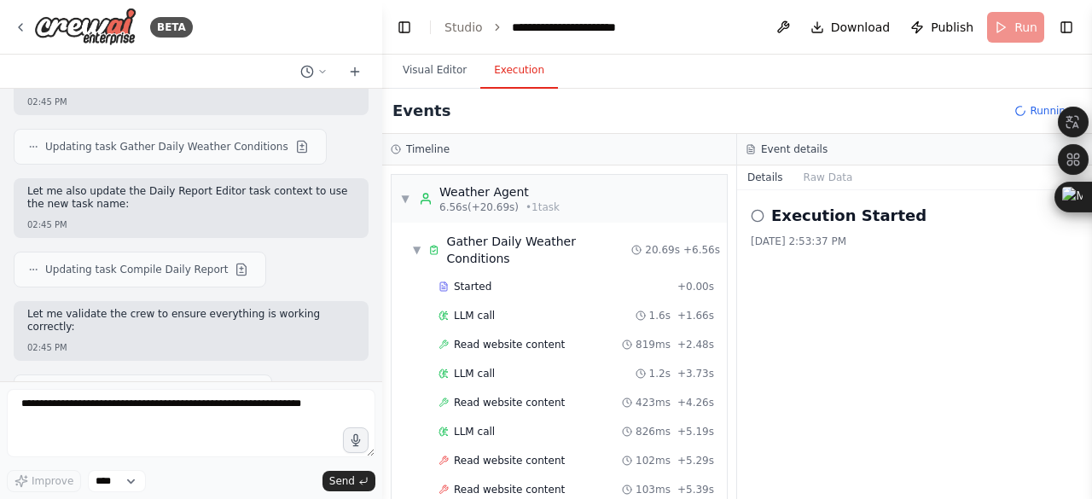
click at [412, 142] on h3 "Timeline" at bounding box center [427, 149] width 43 height 14
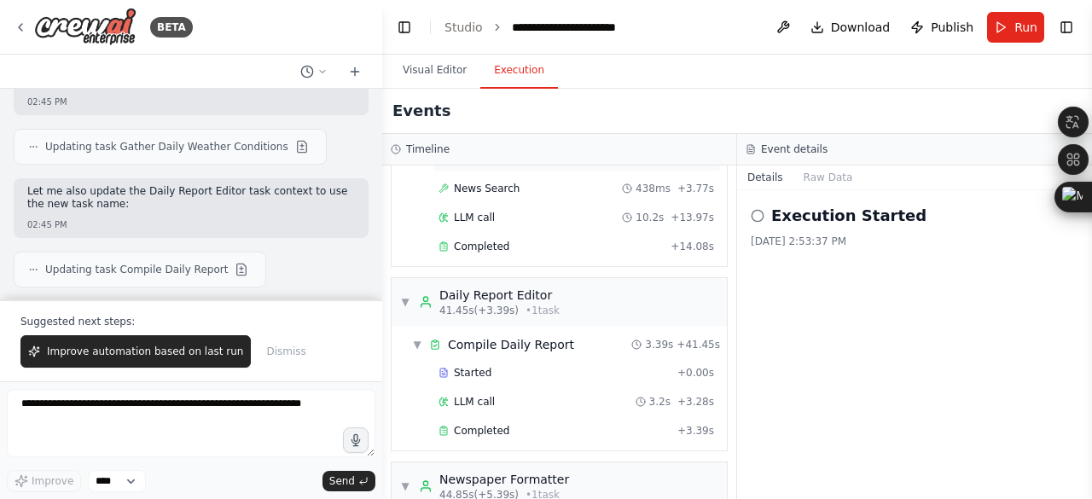
scroll to position [911, 0]
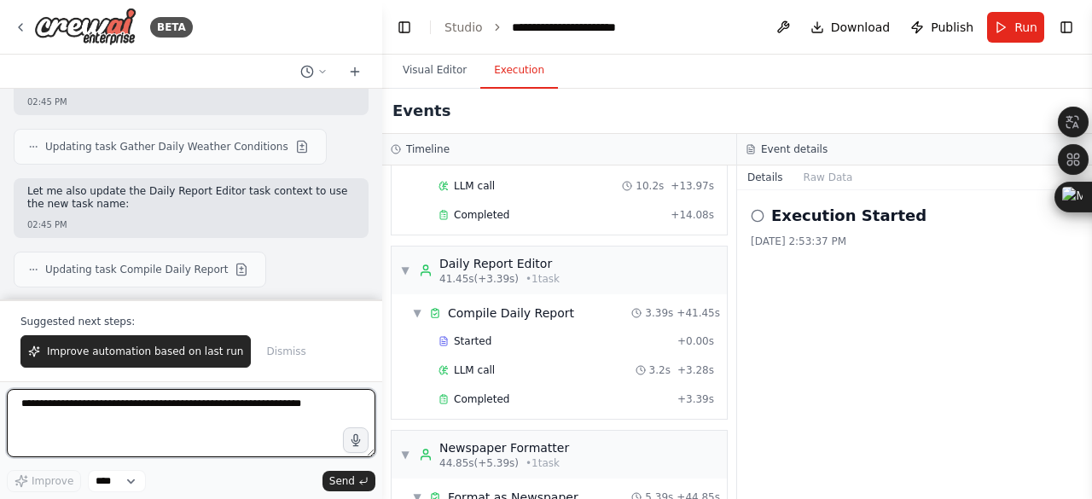
click at [136, 410] on textarea at bounding box center [191, 423] width 368 height 68
type textarea "**********"
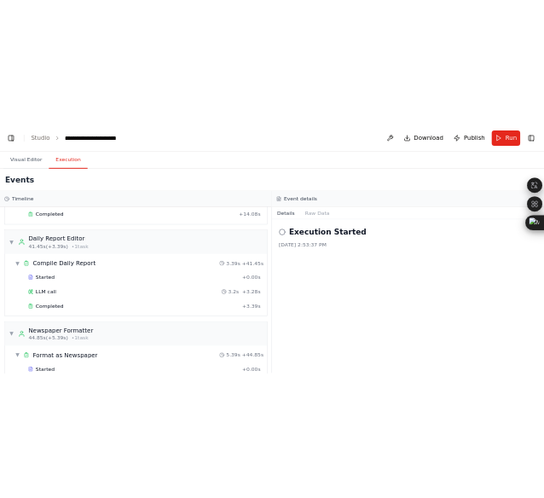
scroll to position [1045, 0]
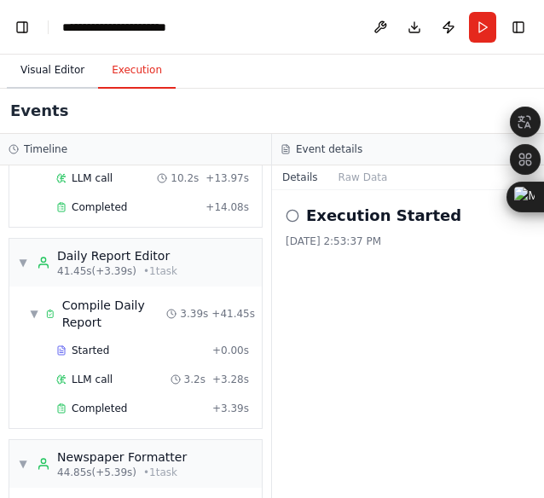
click at [44, 67] on button "Visual Editor" at bounding box center [52, 71] width 91 height 36
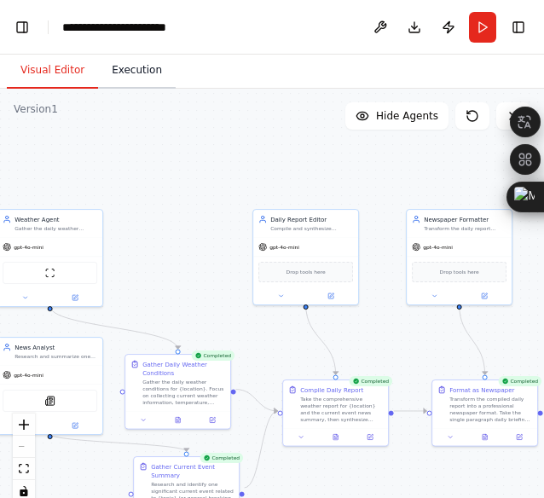
click at [98, 75] on button "Execution" at bounding box center [137, 71] width 78 height 36
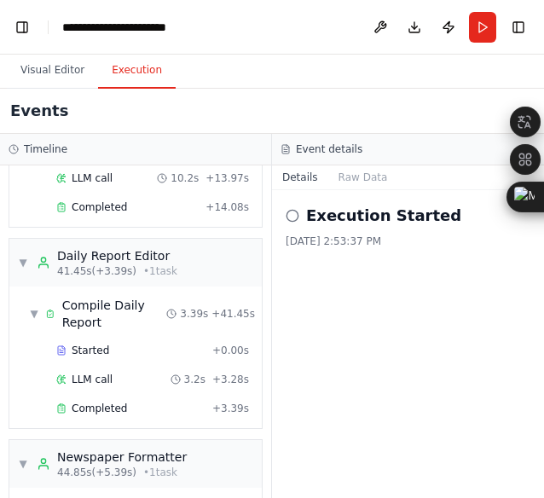
click at [292, 209] on icon at bounding box center [293, 216] width 14 height 14
click at [346, 170] on button "Raw Data" at bounding box center [363, 177] width 70 height 24
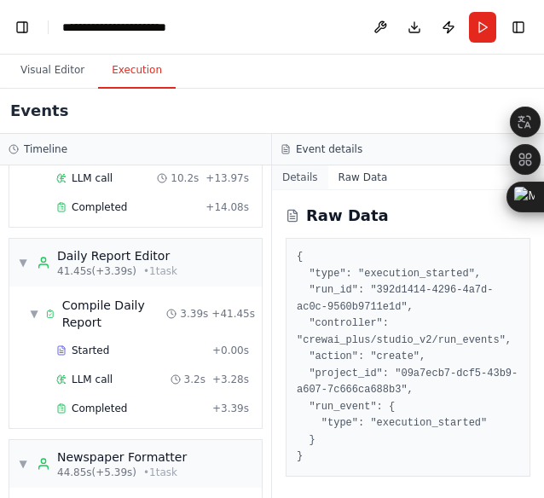
click at [298, 166] on button "Details" at bounding box center [300, 177] width 56 height 24
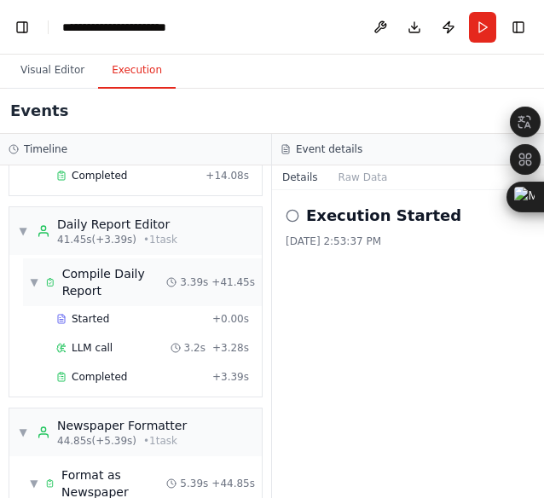
scroll to position [1078, 0]
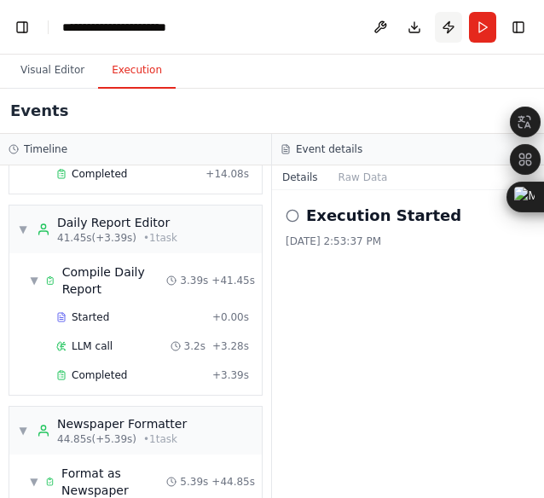
click at [458, 25] on button "Publish" at bounding box center [448, 27] width 27 height 31
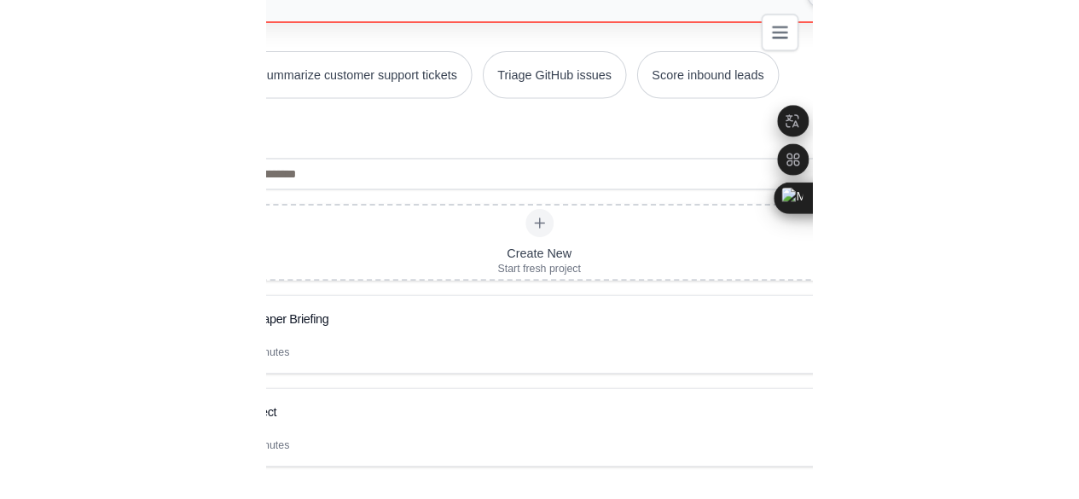
scroll to position [210, 0]
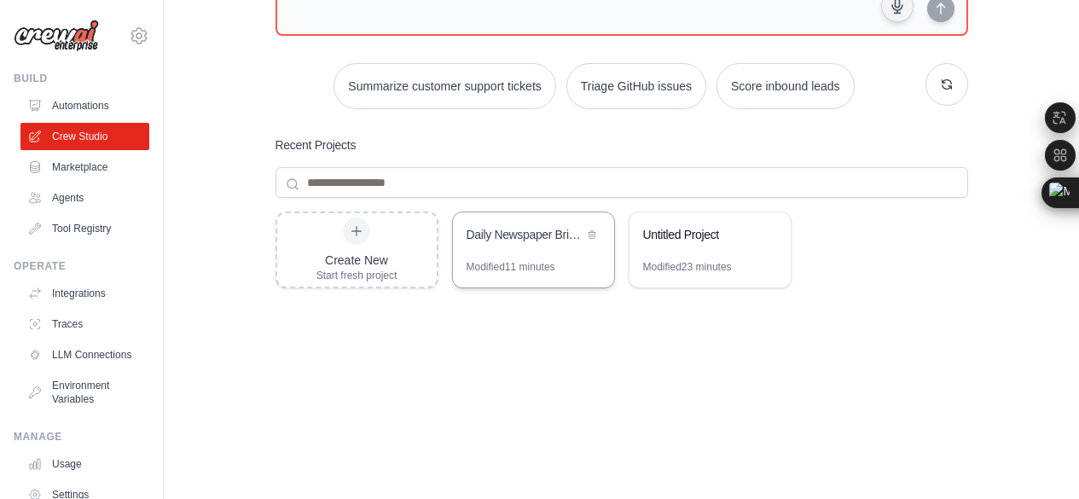
click at [512, 226] on div "Daily Newspaper Briefing" at bounding box center [525, 236] width 117 height 20
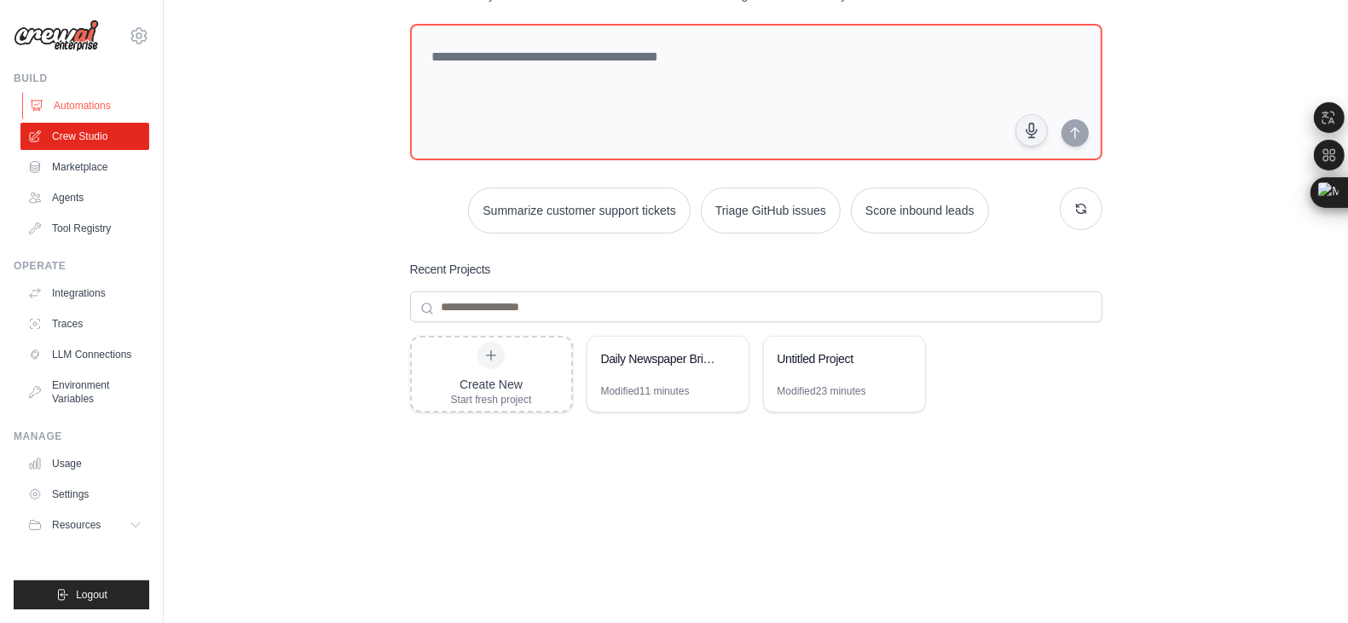
click at [98, 95] on link "Automations" at bounding box center [86, 105] width 129 height 27
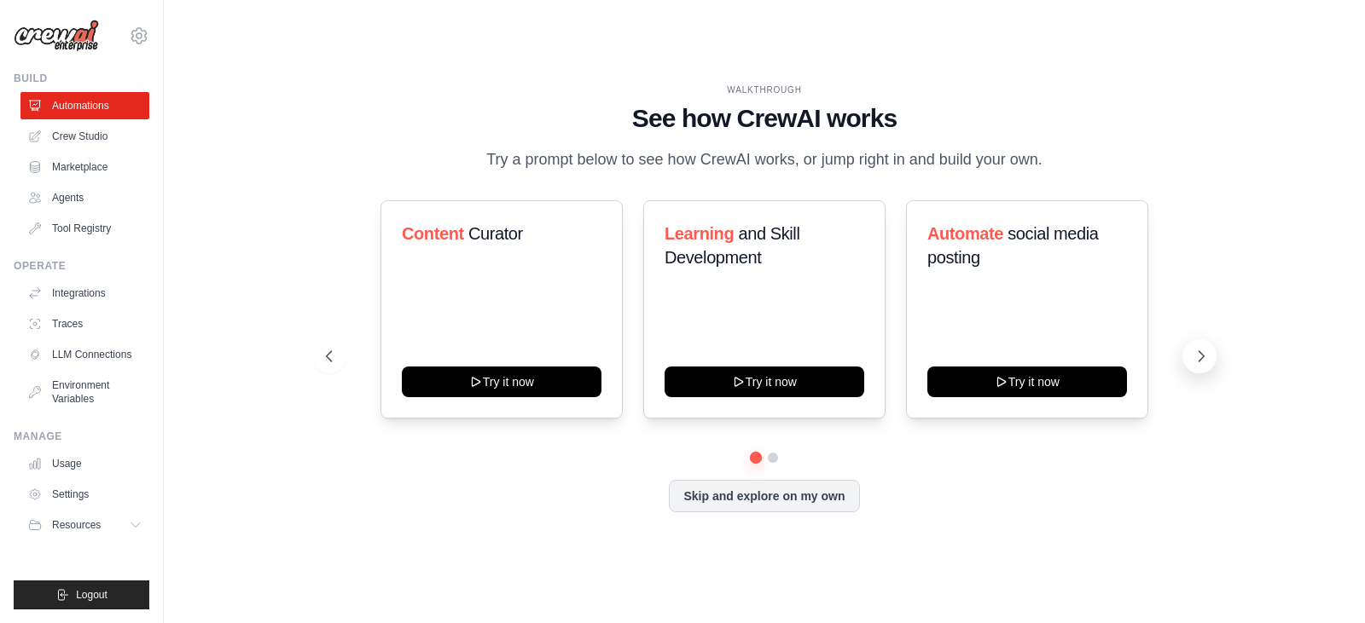
click at [530, 360] on icon at bounding box center [1200, 356] width 17 height 17
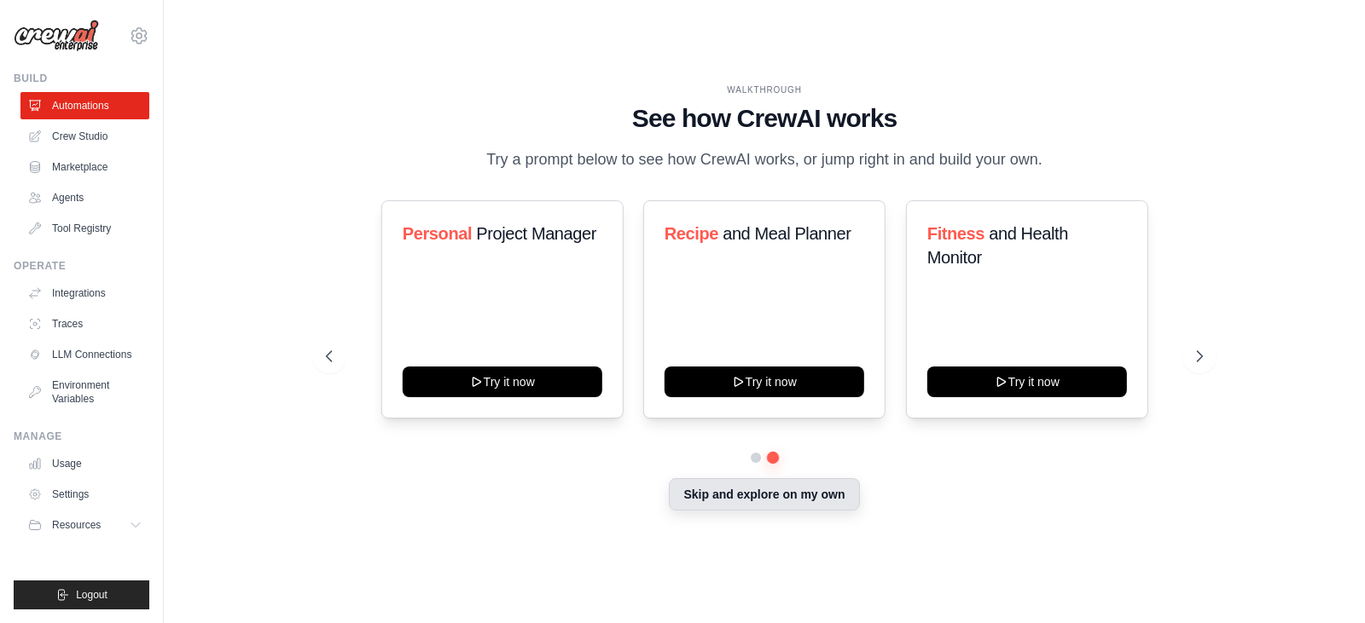
click at [530, 484] on button "Skip and explore on my own" at bounding box center [764, 494] width 190 height 32
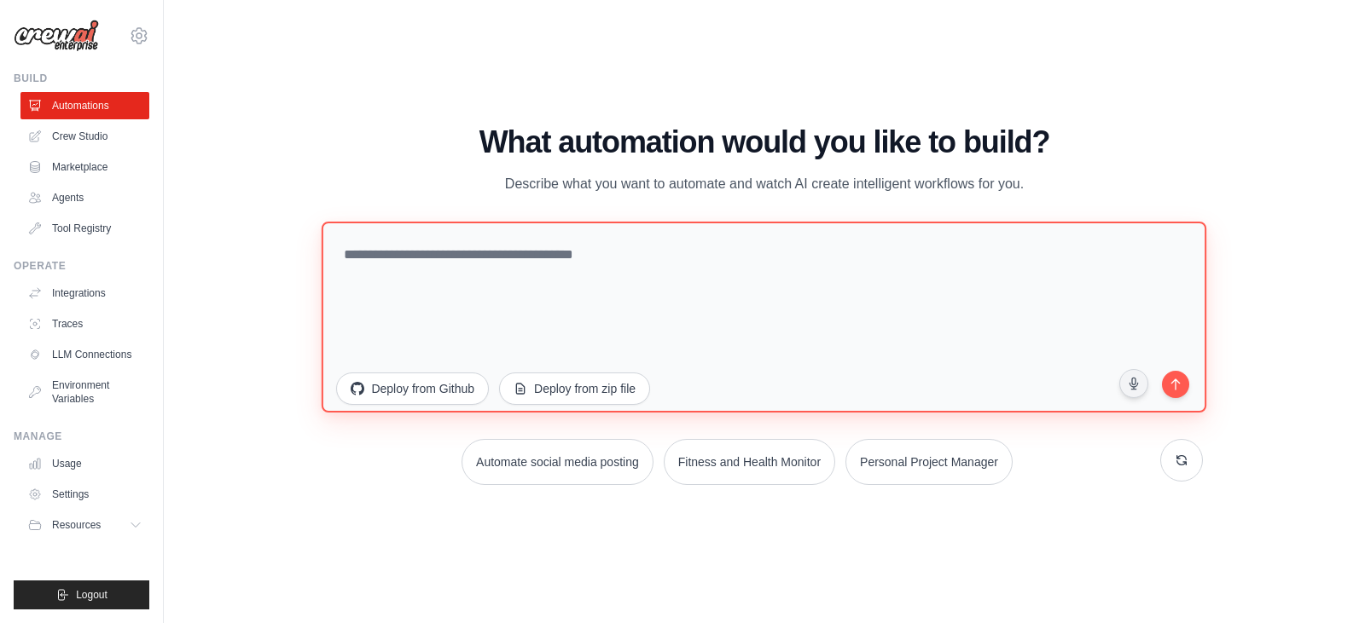
click at [530, 290] on textarea at bounding box center [764, 316] width 884 height 191
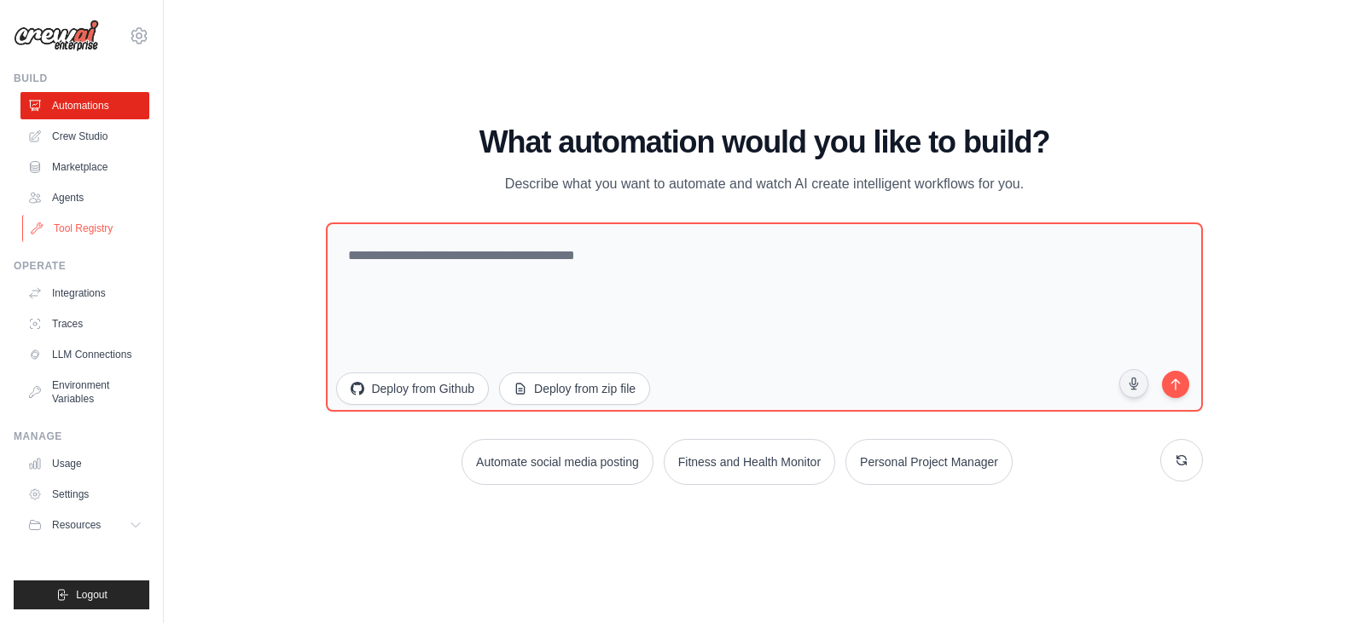
click at [81, 215] on link "Tool Registry" at bounding box center [86, 228] width 129 height 27
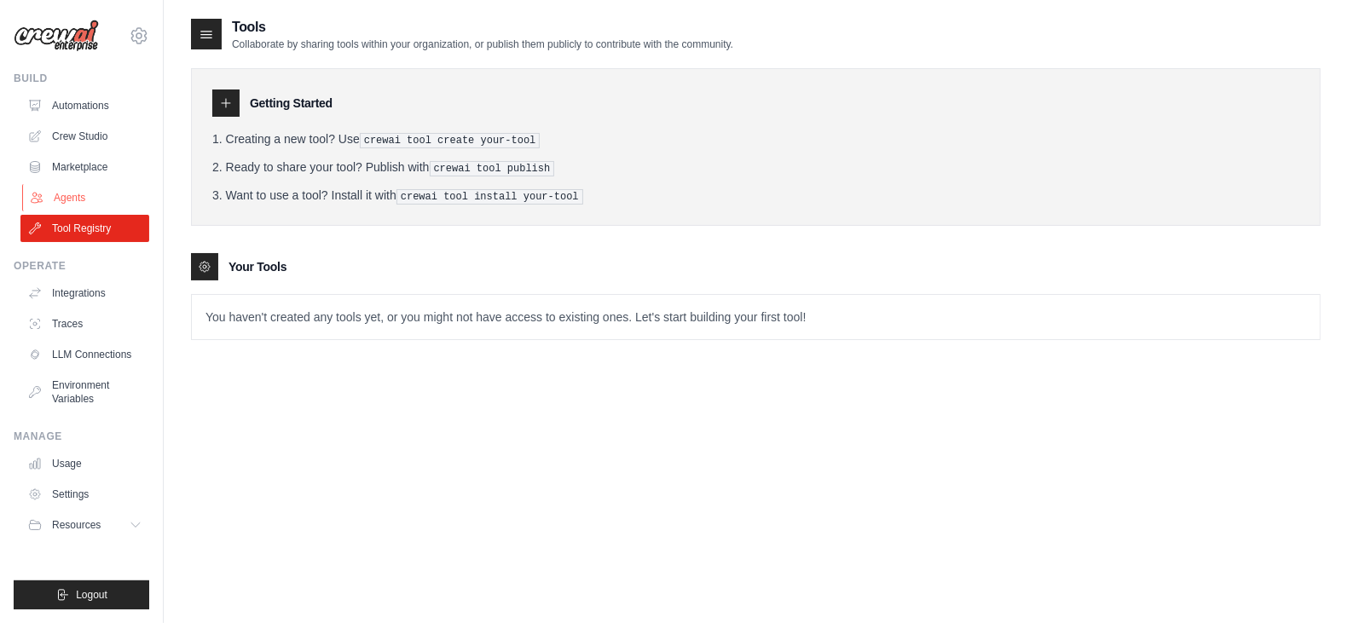
click at [82, 192] on link "Agents" at bounding box center [86, 197] width 129 height 27
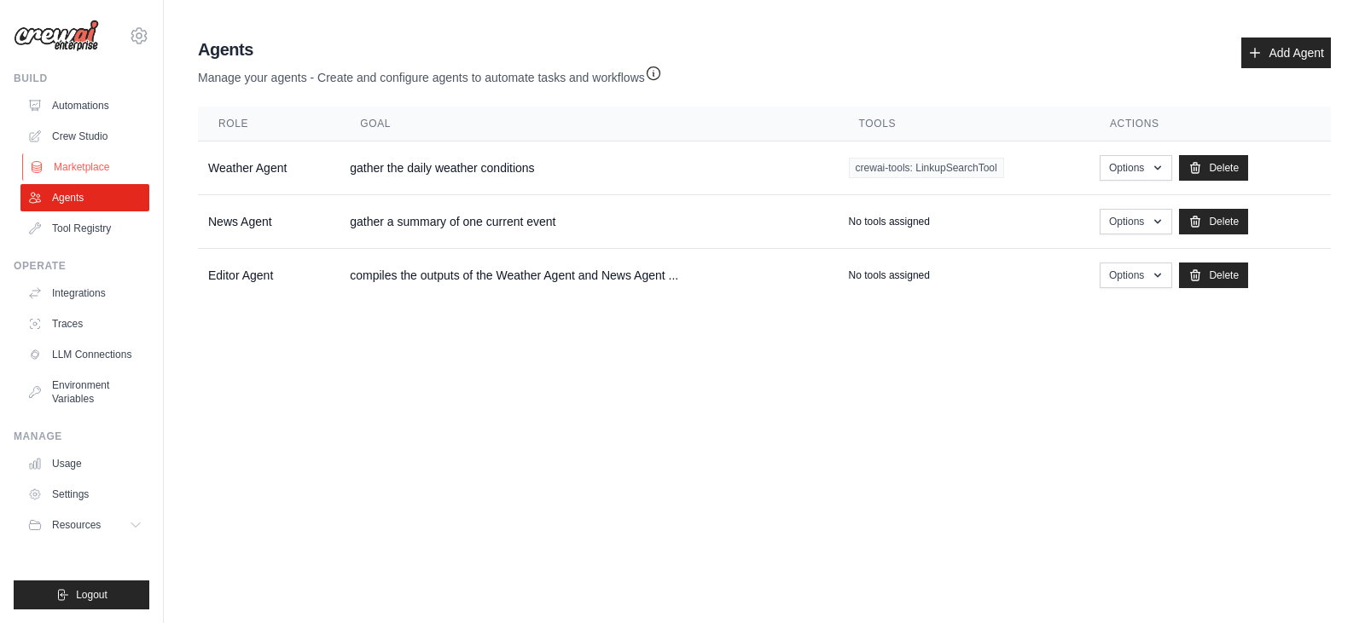
click at [71, 154] on link "Marketplace" at bounding box center [86, 167] width 129 height 27
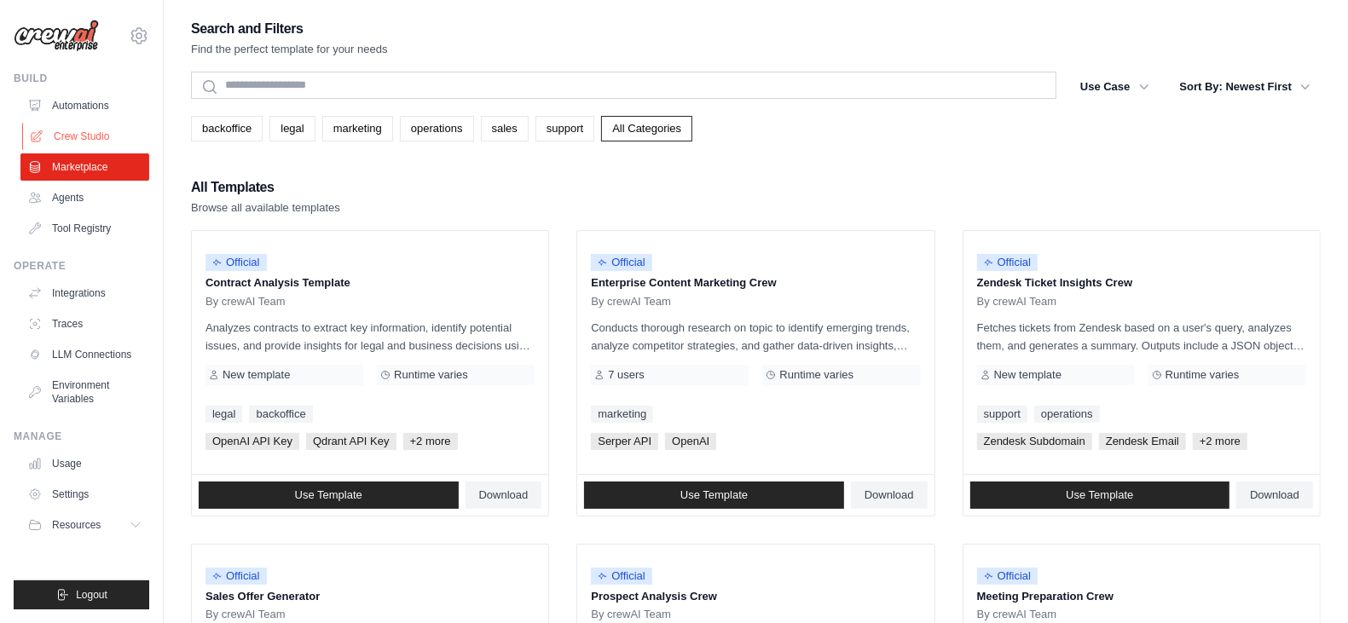
click at [65, 123] on link "Crew Studio" at bounding box center [86, 136] width 129 height 27
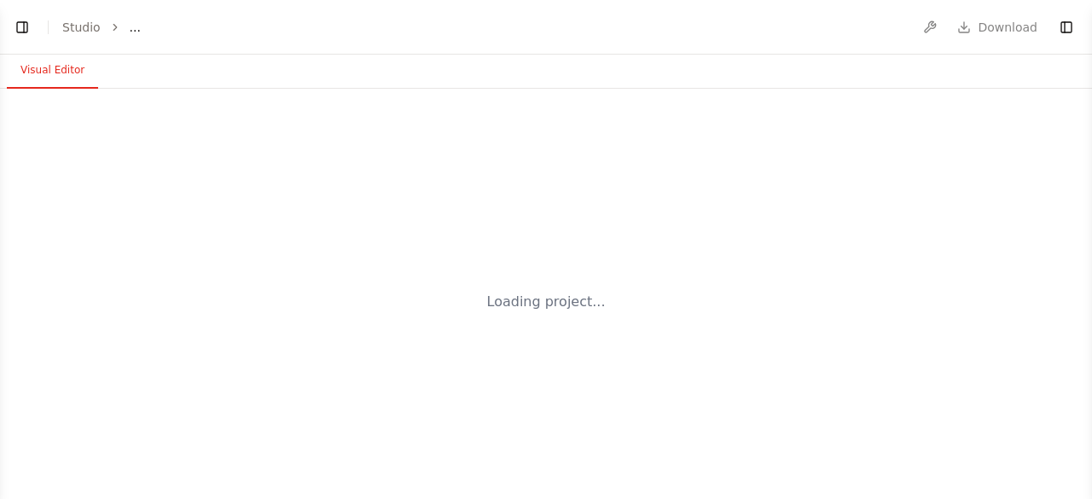
select select "****"
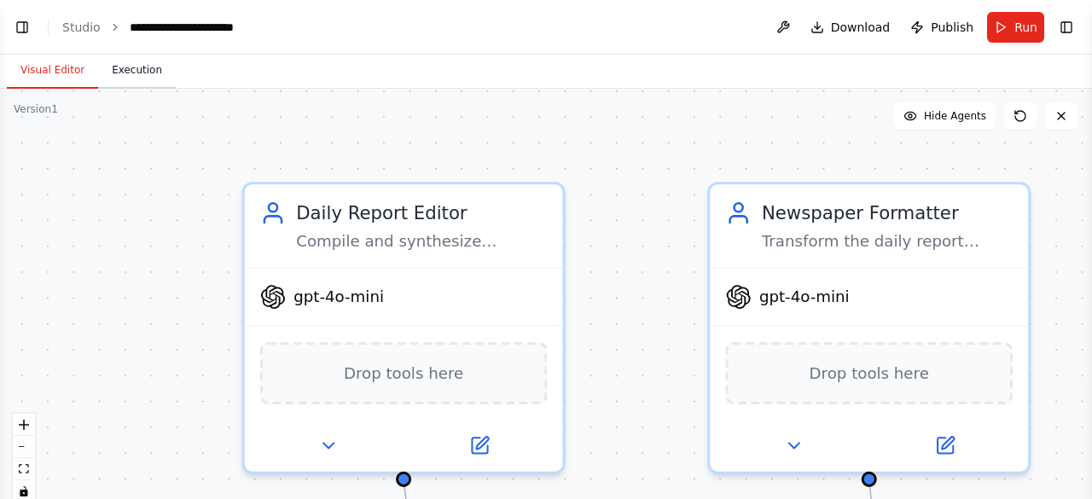
click at [116, 78] on button "Execution" at bounding box center [137, 71] width 78 height 36
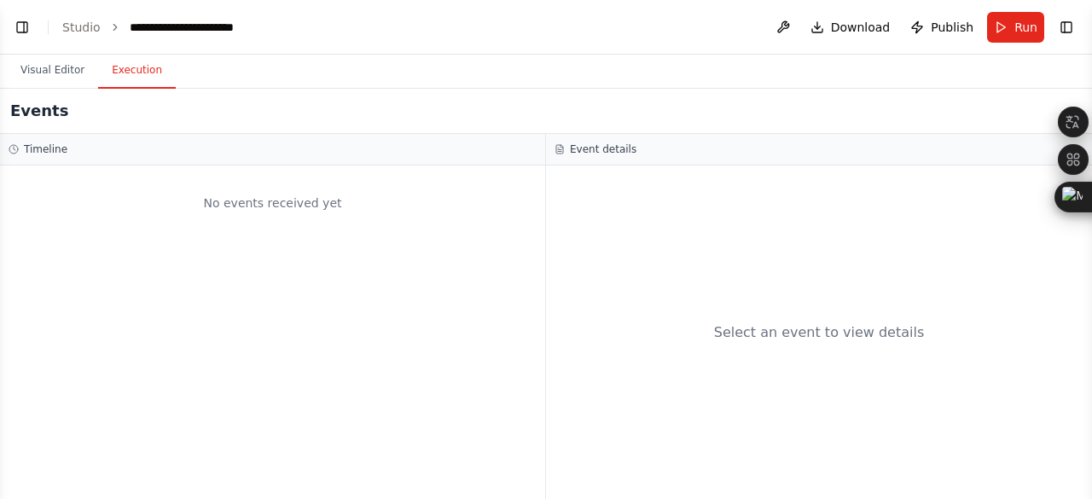
scroll to position [6776, 0]
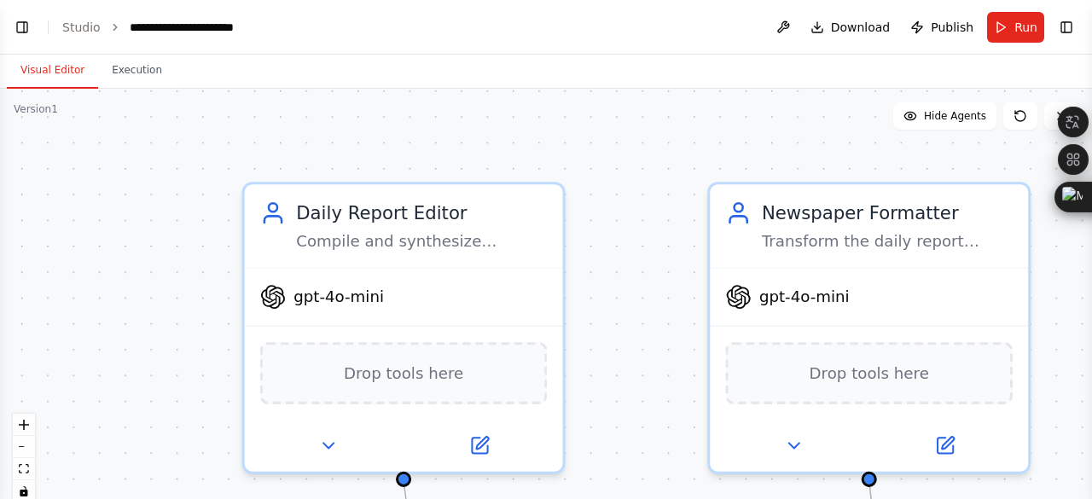
click at [39, 67] on button "Visual Editor" at bounding box center [52, 71] width 91 height 36
click at [1064, 26] on button "Toggle Right Sidebar" at bounding box center [1066, 27] width 24 height 24
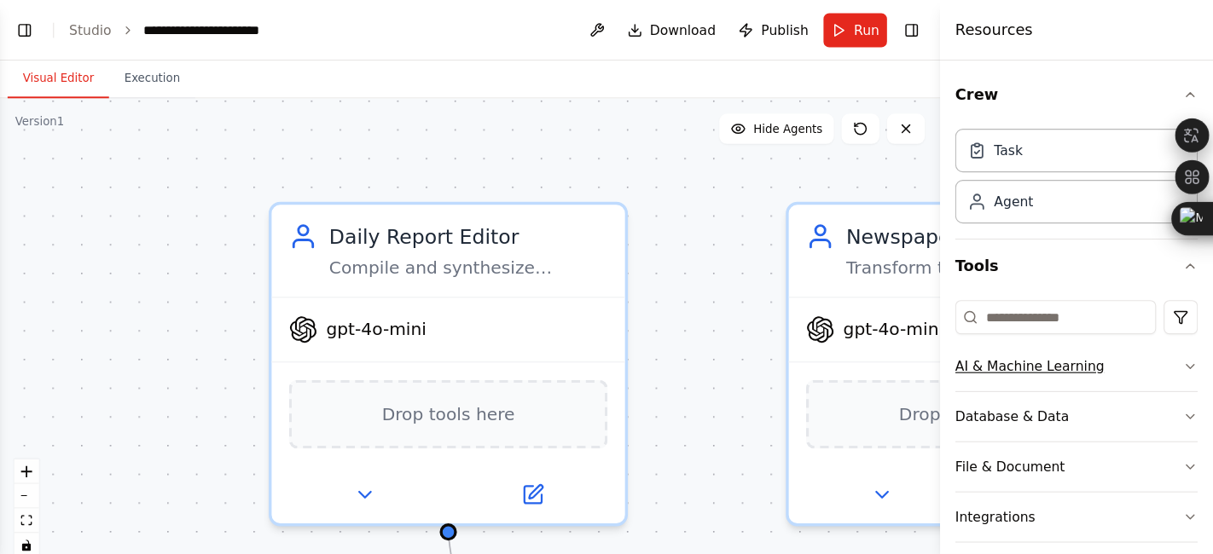
scroll to position [117, 0]
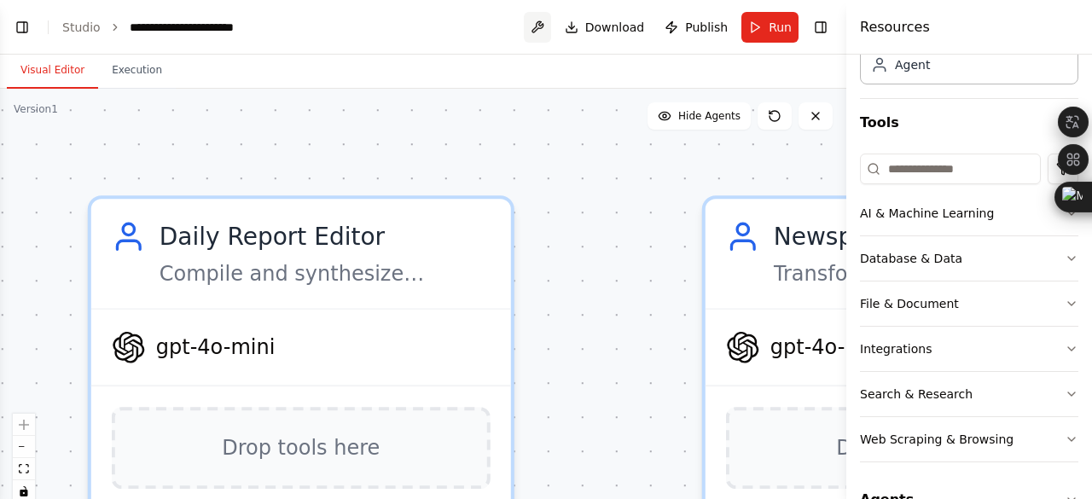
click at [551, 22] on button at bounding box center [537, 27] width 27 height 31
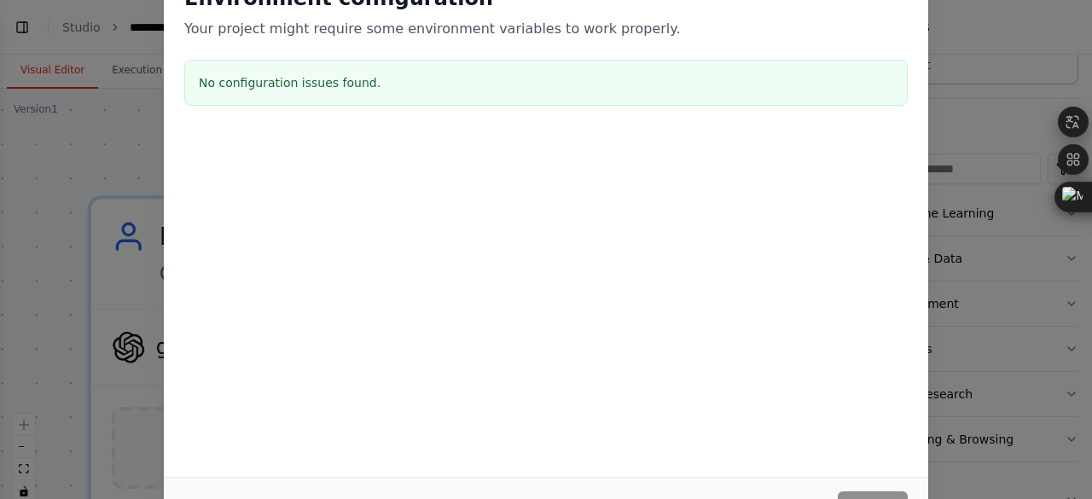
click at [852, 46] on div "Environment configuration Your project might require some environment variables…" at bounding box center [546, 48] width 764 height 169
click at [883, 13] on div "Environment configuration Your project might require some environment variables…" at bounding box center [545, 12] width 723 height 55
click at [907, 6] on div "Environment configuration Your project might require some environment variables…" at bounding box center [546, 249] width 1092 height 499
click at [828, 78] on h3 "No configuration issues found." at bounding box center [546, 82] width 694 height 17
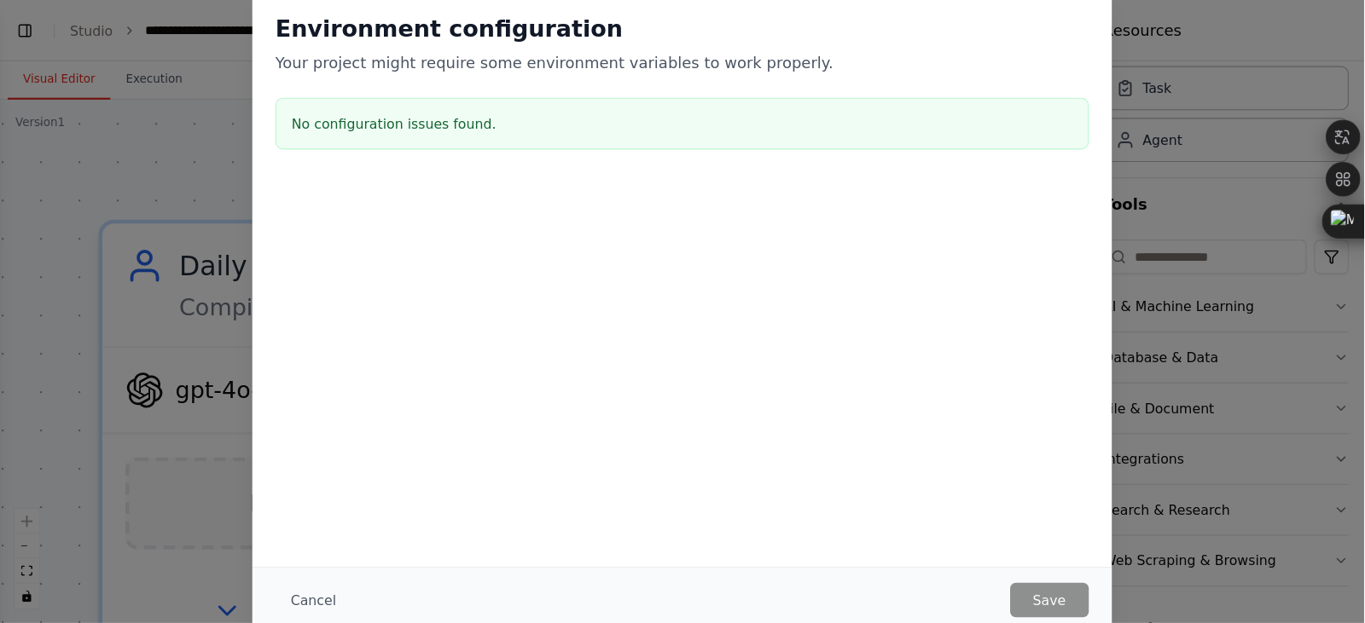
scroll to position [0, 0]
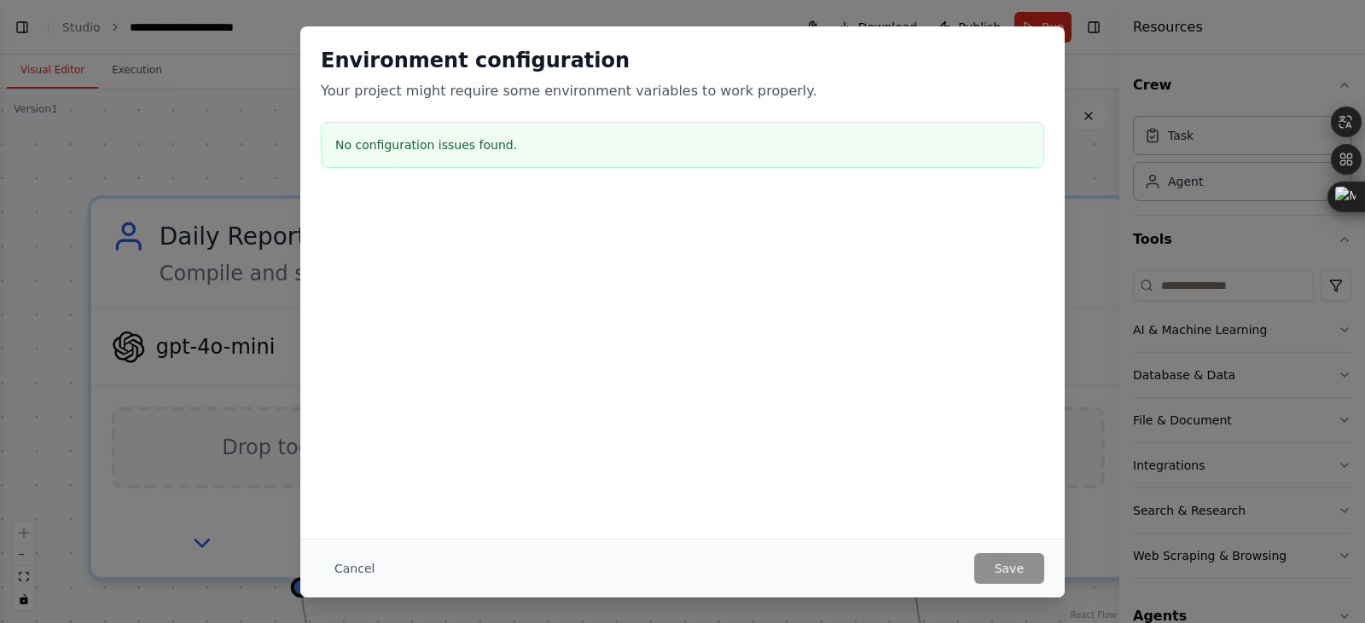
click at [221, 176] on div "Environment configuration Your project might require some environment variables…" at bounding box center [682, 311] width 1365 height 623
click at [388, 498] on button "Cancel" at bounding box center [354, 569] width 67 height 31
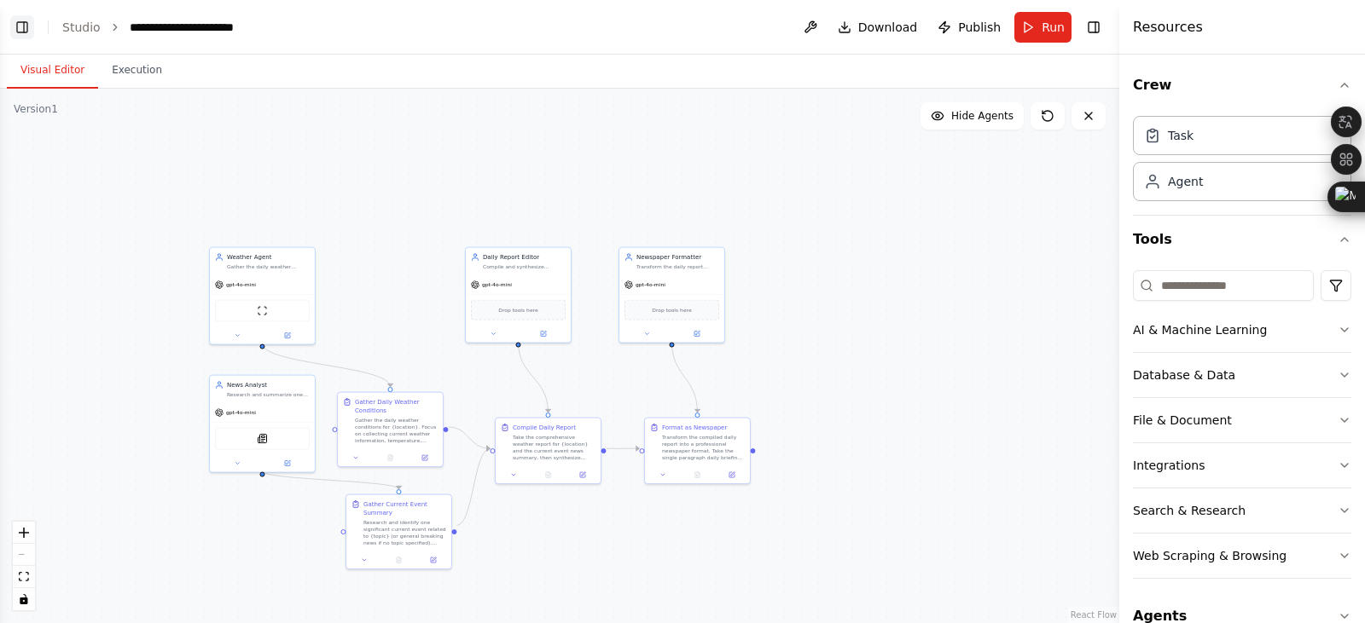
click at [23, 21] on button "Toggle Left Sidebar" at bounding box center [22, 27] width 24 height 24
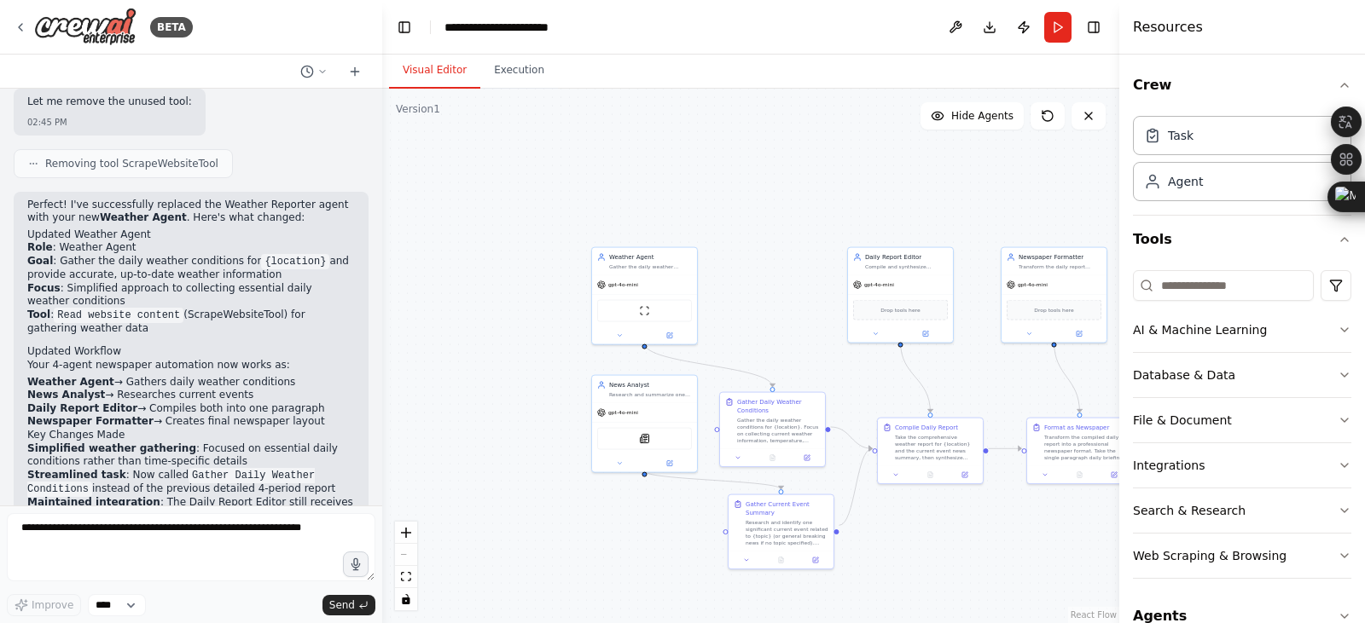
scroll to position [6629, 0]
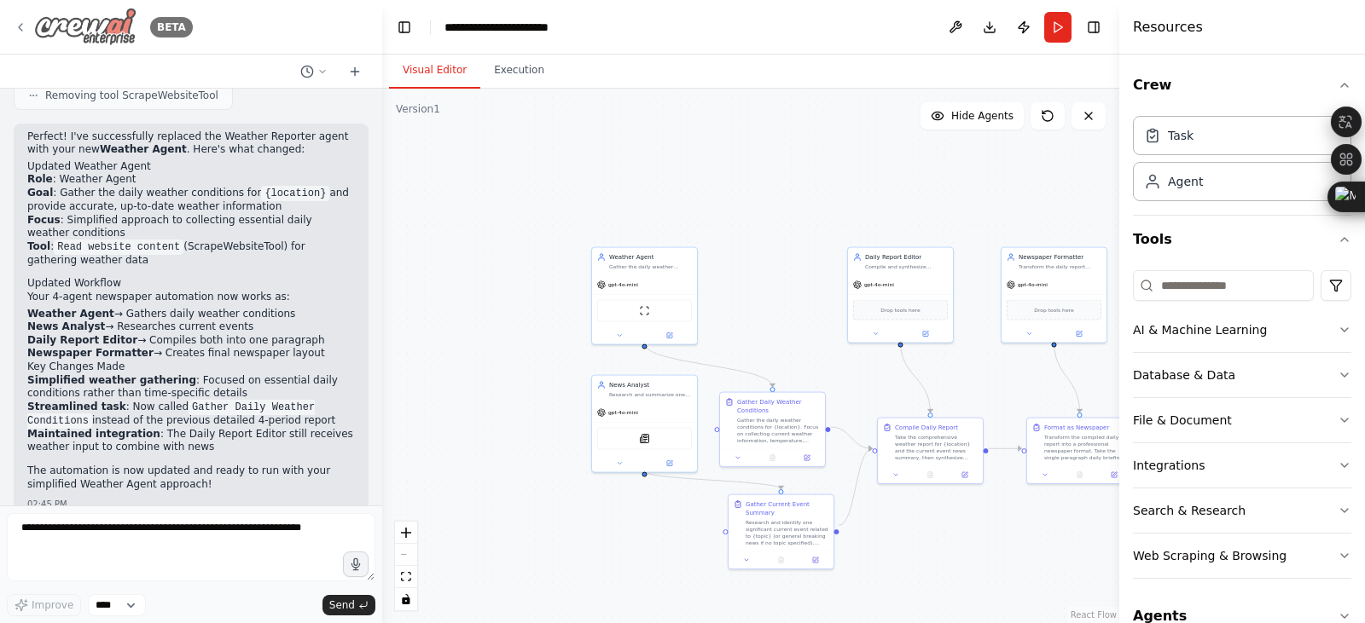
click at [19, 24] on icon at bounding box center [20, 27] width 3 height 7
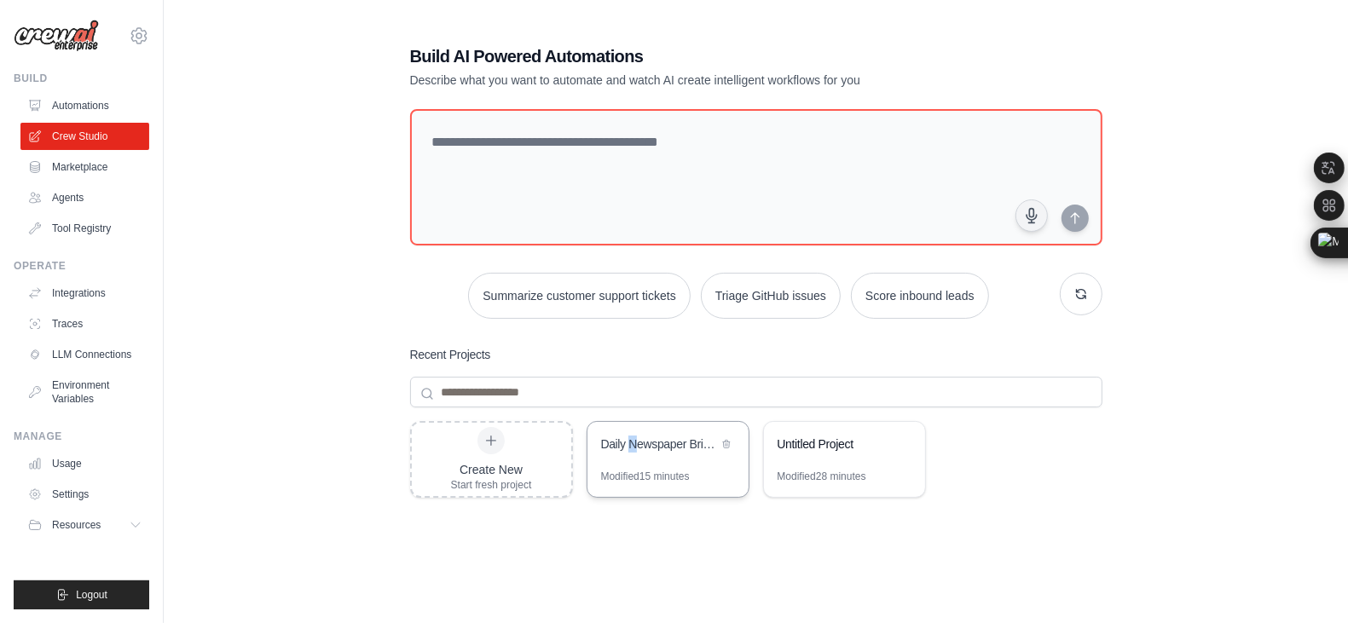
click at [624, 432] on div "Daily Newspaper Briefing" at bounding box center [668, 446] width 161 height 48
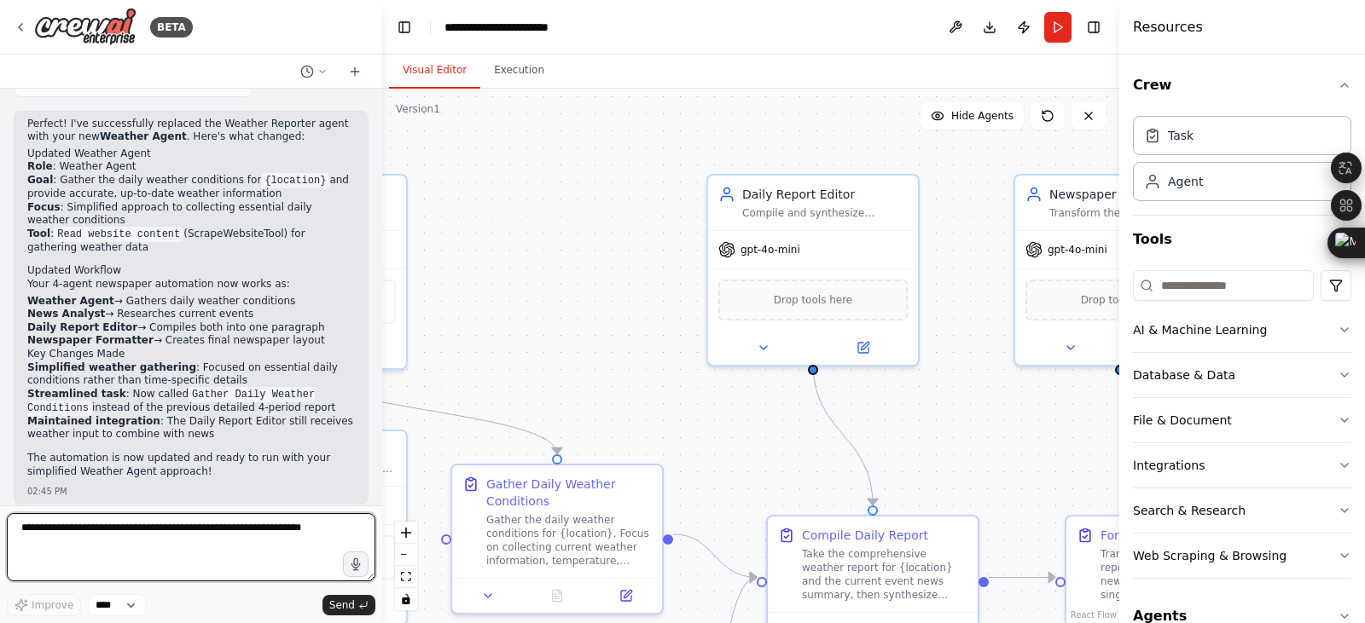
click at [186, 530] on textarea at bounding box center [191, 547] width 368 height 68
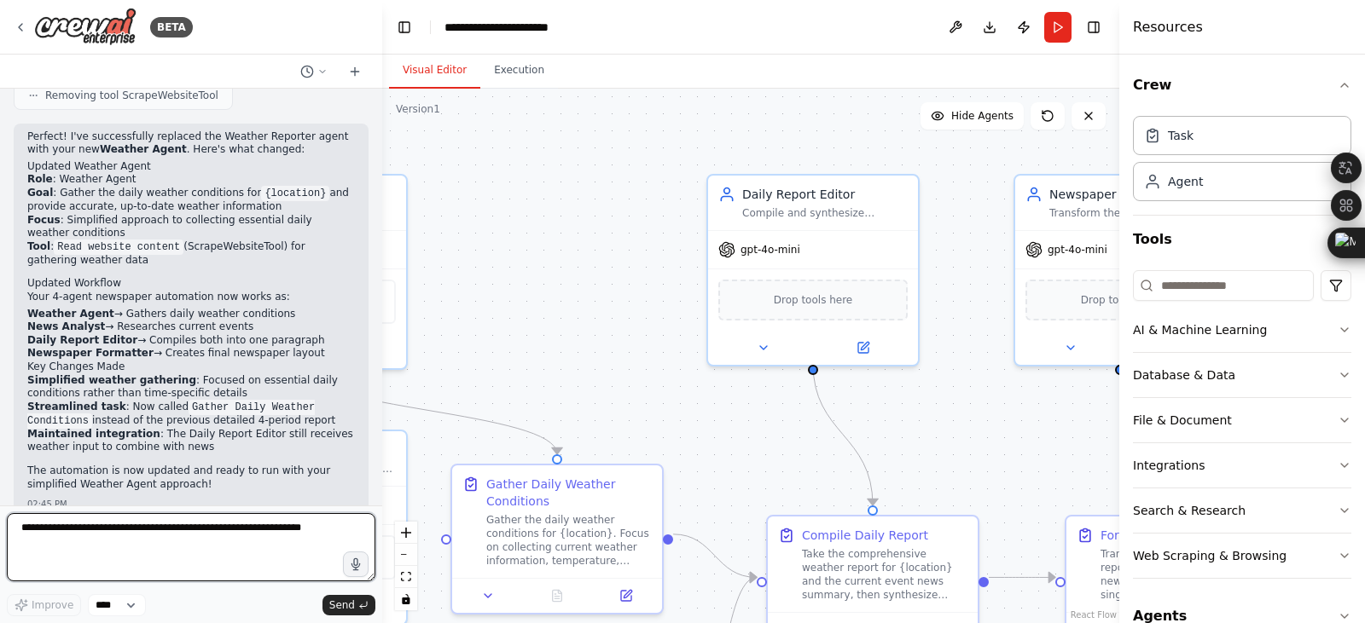
click at [191, 531] on textarea at bounding box center [191, 547] width 368 height 68
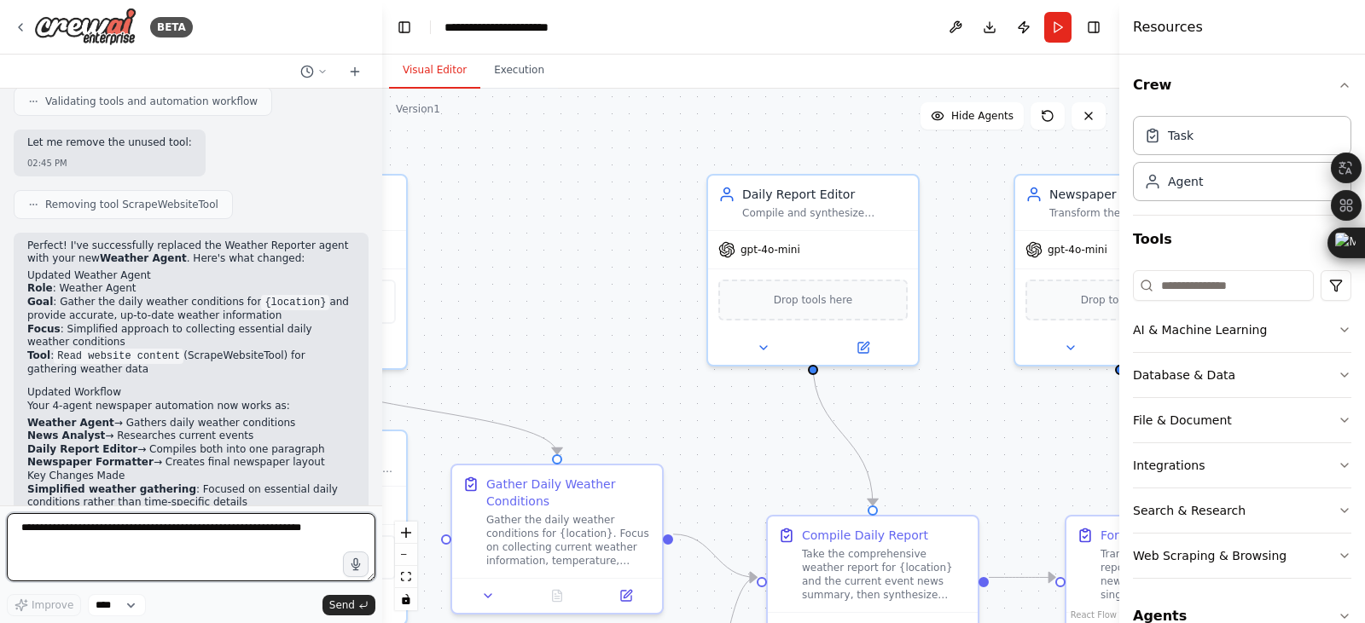
scroll to position [6523, 0]
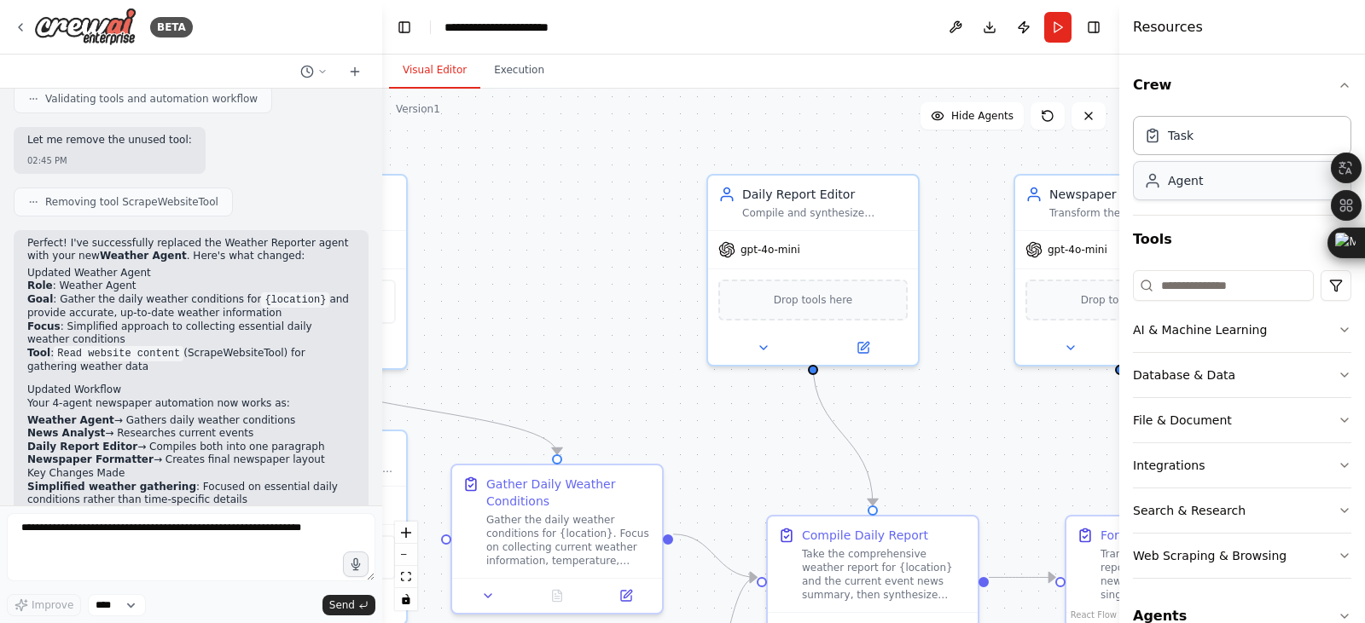
click at [1189, 161] on div "Agent" at bounding box center [1242, 180] width 218 height 39
click at [1188, 115] on div "Task" at bounding box center [1242, 134] width 218 height 39
click at [1057, 21] on button "Run" at bounding box center [1057, 27] width 27 height 31
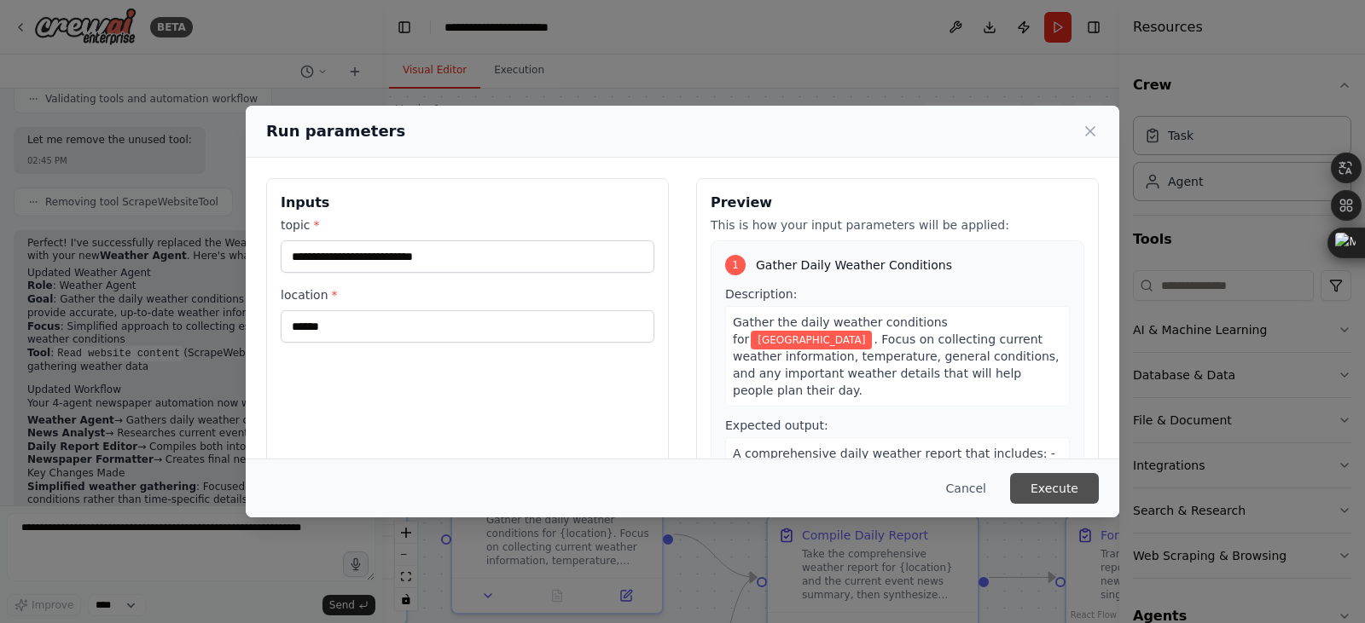
click at [1023, 490] on button "Execute" at bounding box center [1054, 488] width 89 height 31
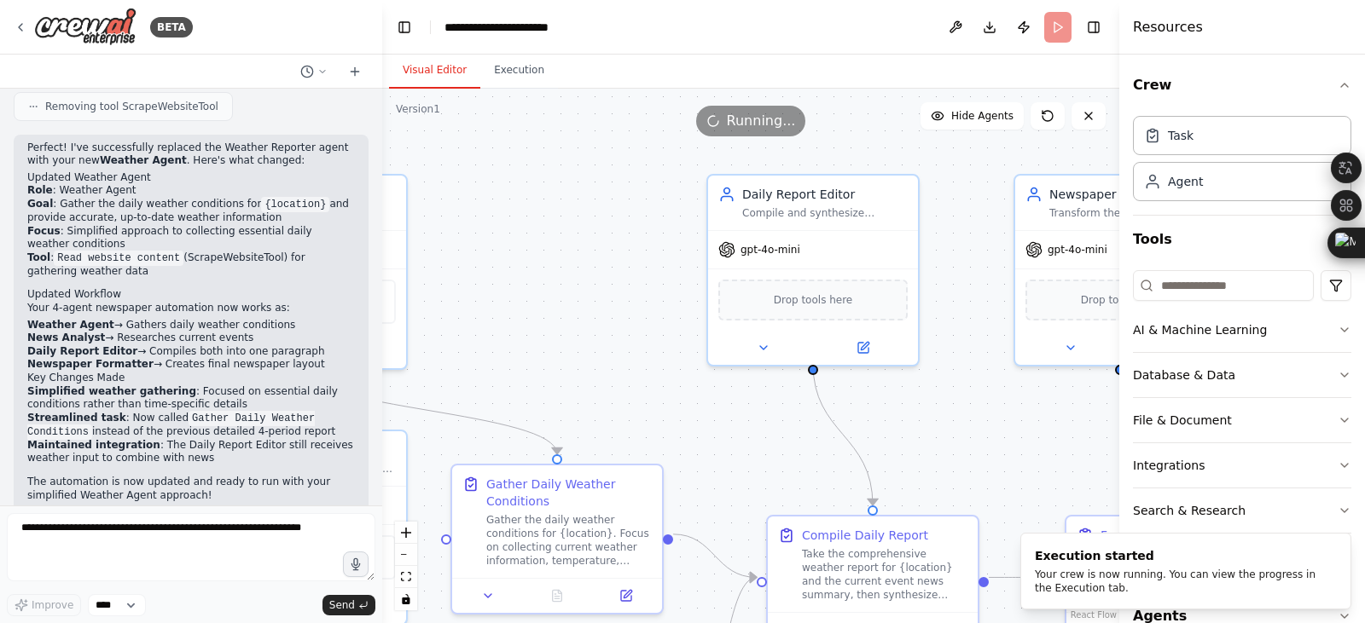
scroll to position [6629, 0]
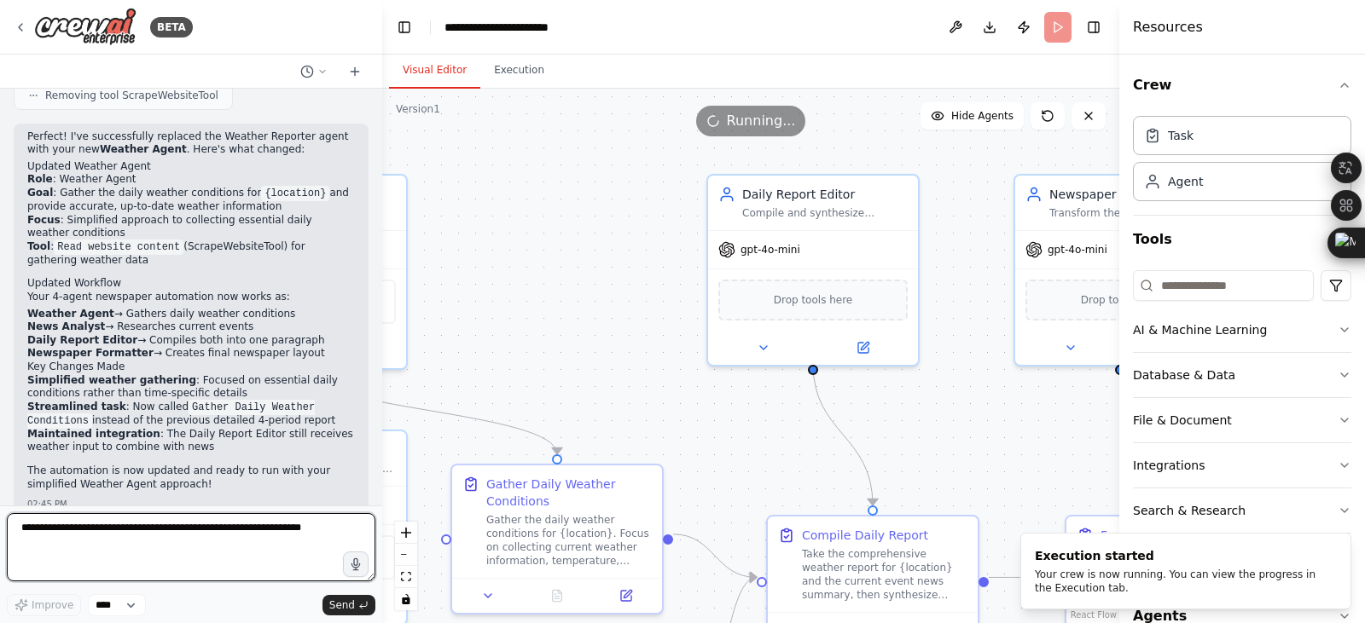
click at [68, 546] on textarea at bounding box center [191, 547] width 368 height 68
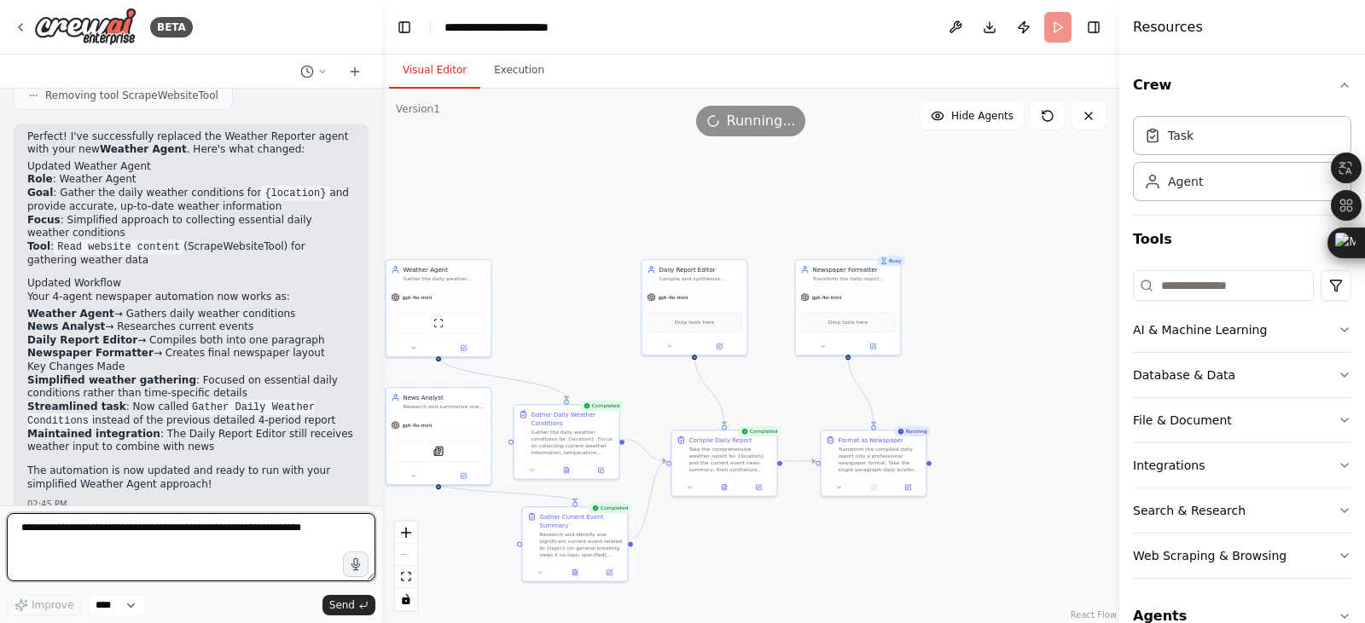
click at [209, 542] on textarea at bounding box center [191, 547] width 368 height 68
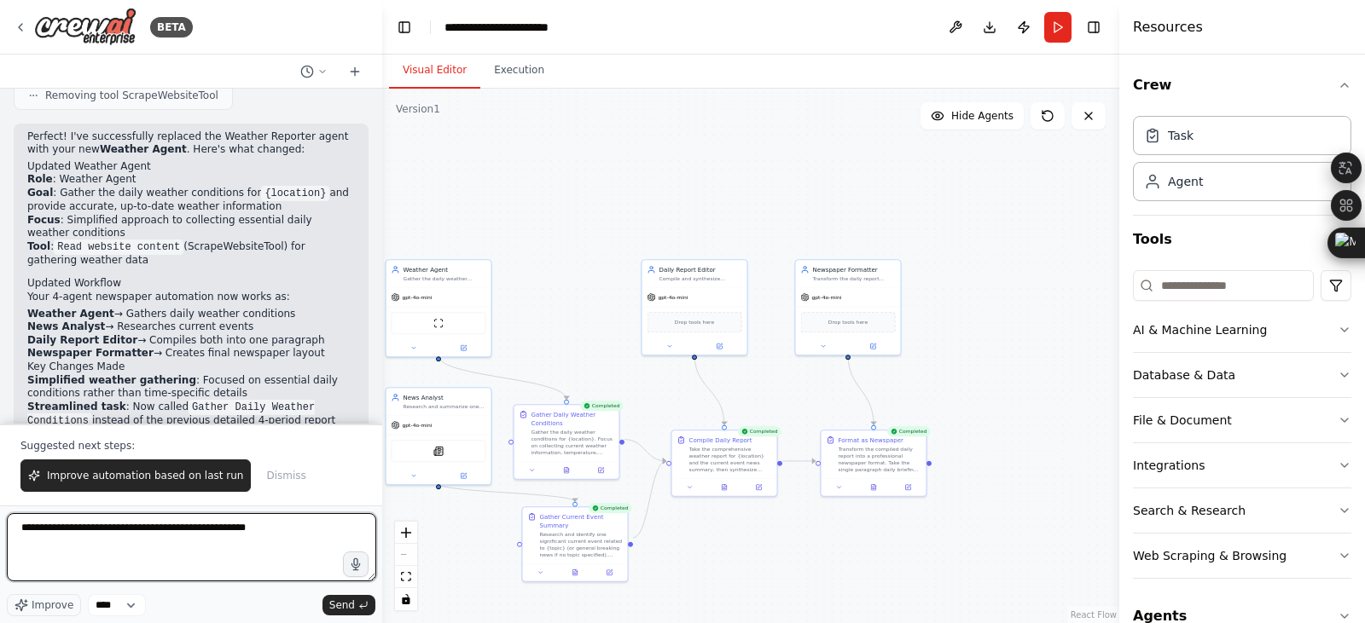
type textarea "**********"
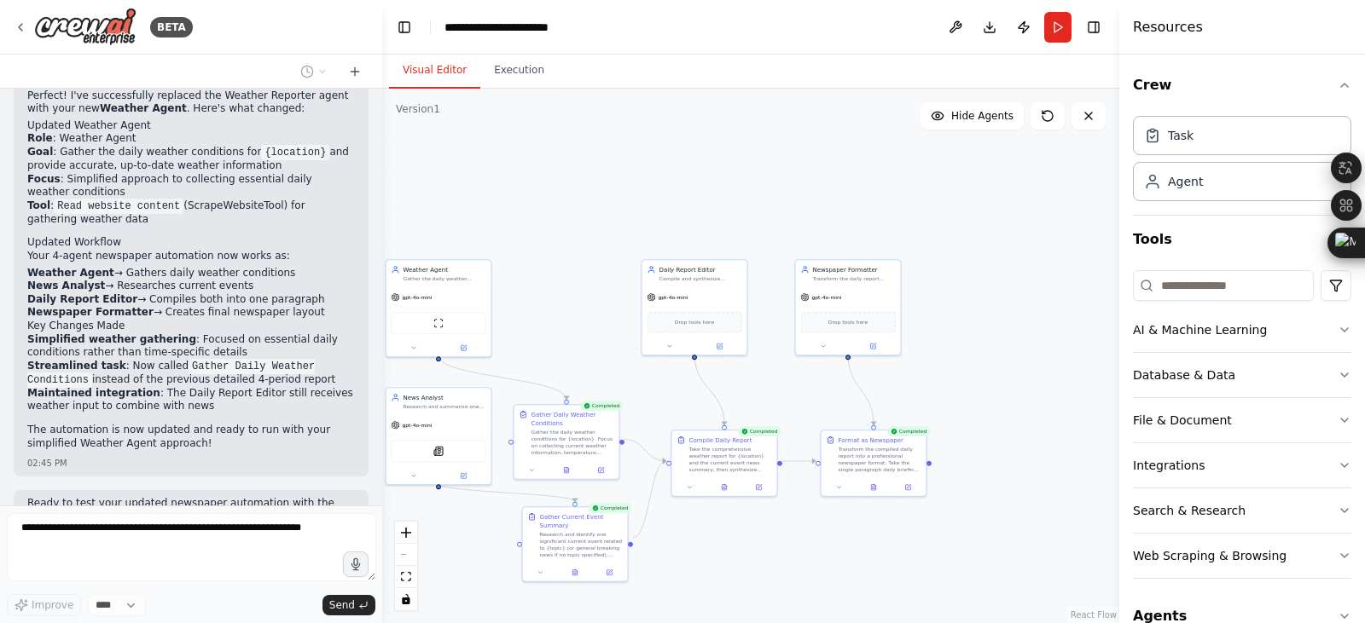
scroll to position [6728, 0]
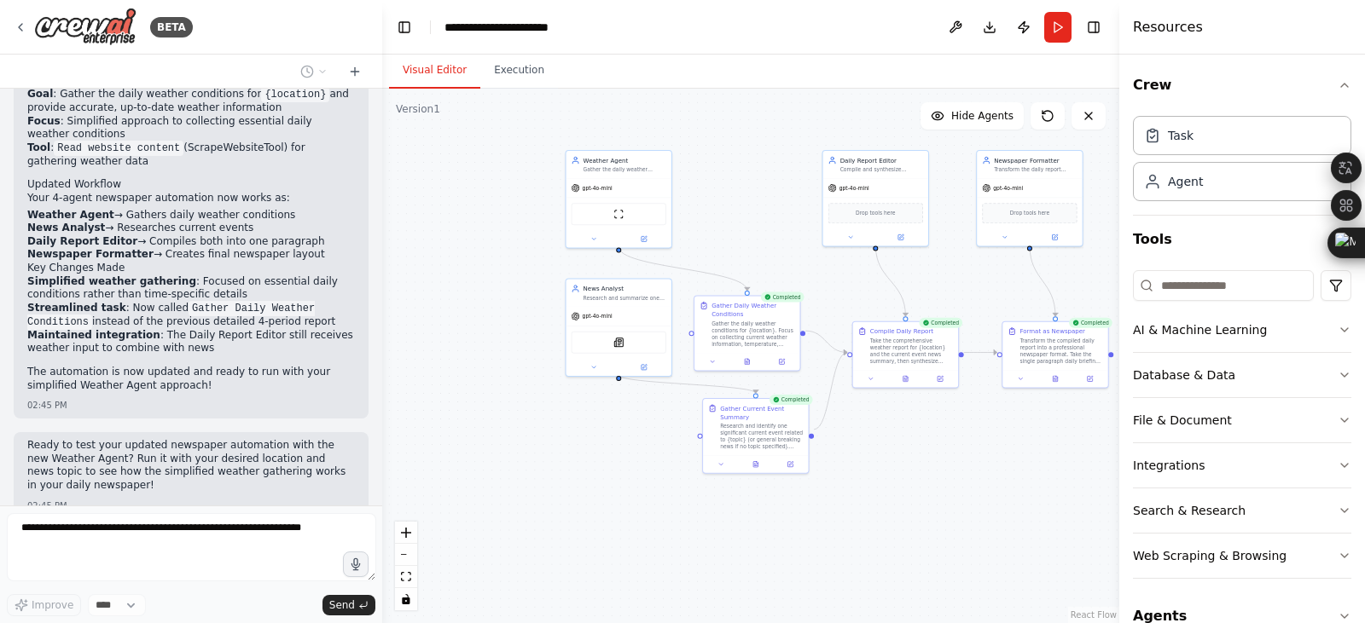
drag, startPoint x: 545, startPoint y: 316, endPoint x: 726, endPoint y: 207, distance: 211.2
click at [726, 207] on div ".deletable-edge-delete-btn { width: 20px; height: 20px; border: 0px solid #ffff…" at bounding box center [750, 356] width 737 height 535
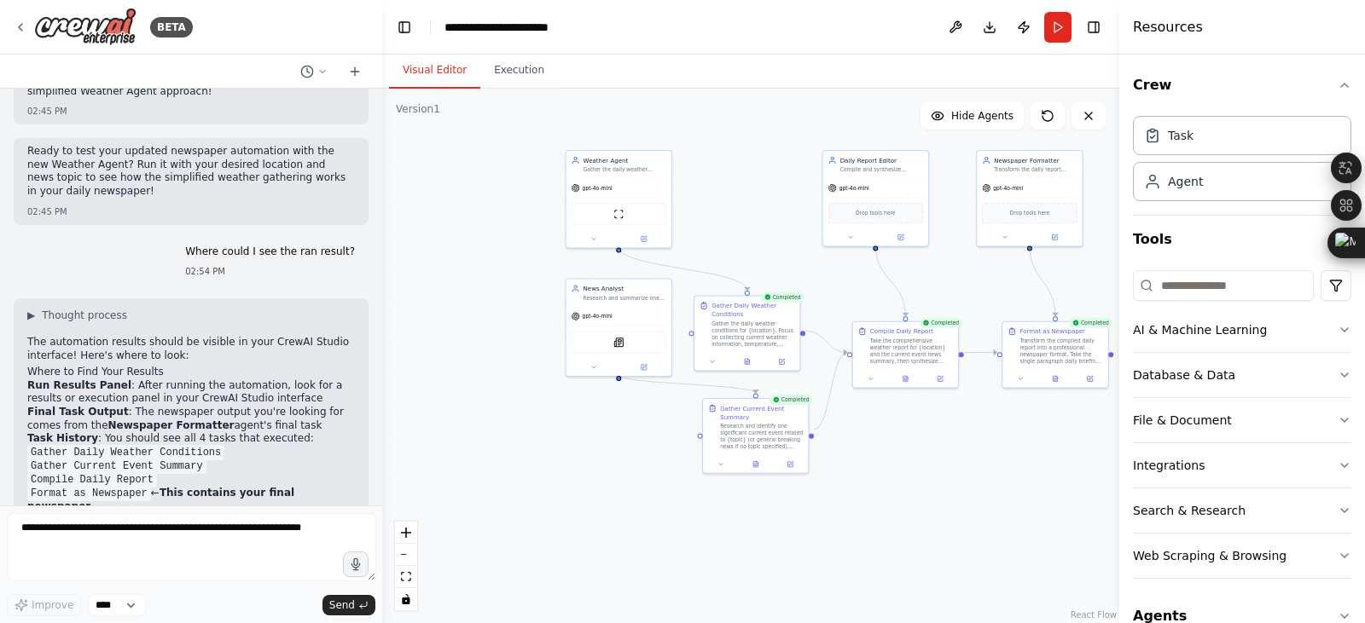
drag, startPoint x: 103, startPoint y: 356, endPoint x: 96, endPoint y: 380, distance: 25.1
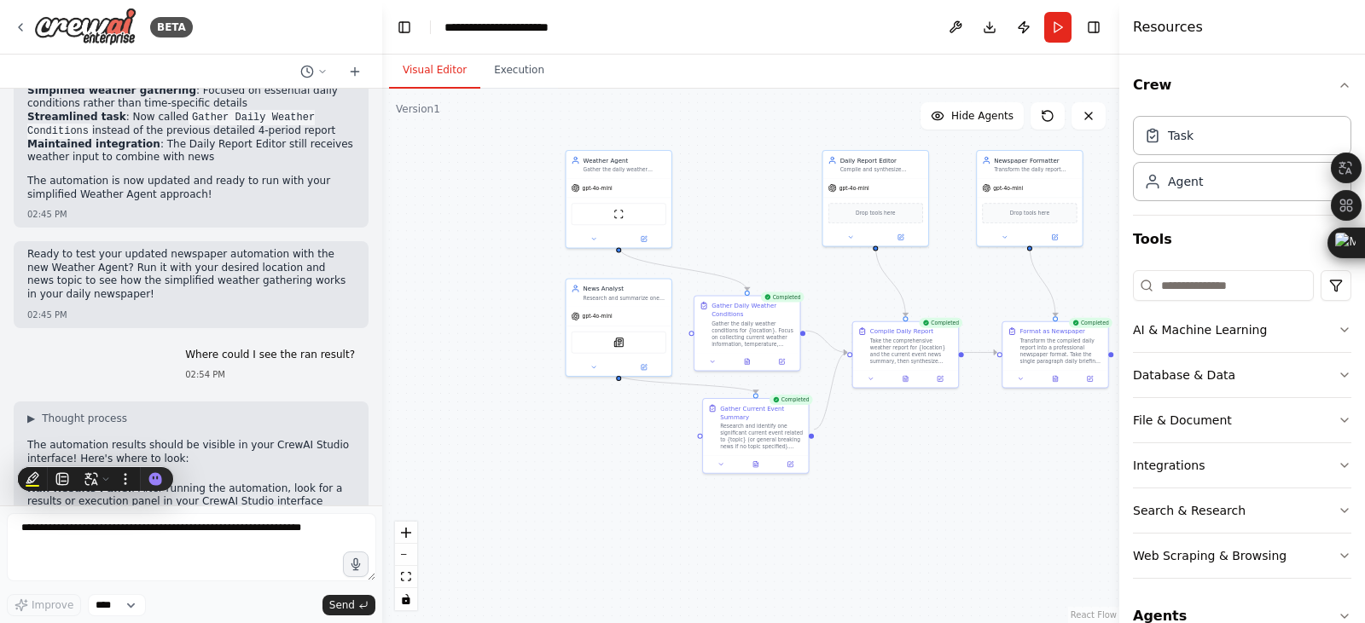
scroll to position [7026, 0]
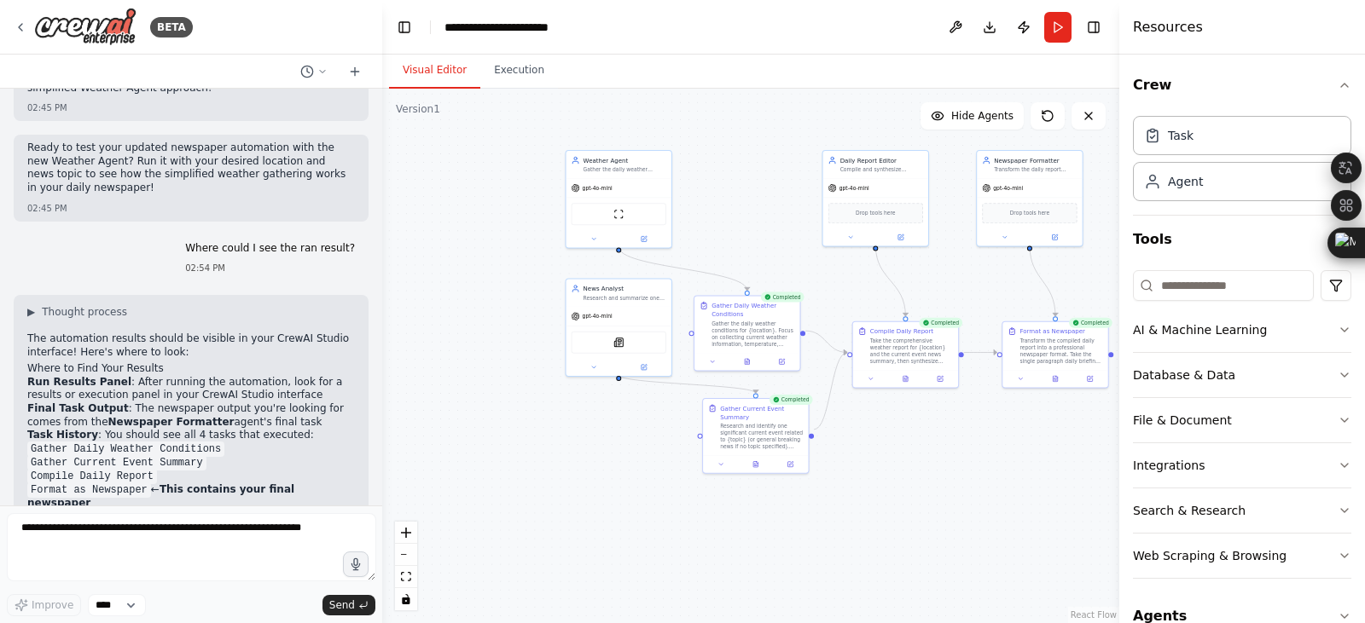
click at [1215, 548] on div "Web Scraping & Browsing" at bounding box center [1210, 556] width 154 height 17
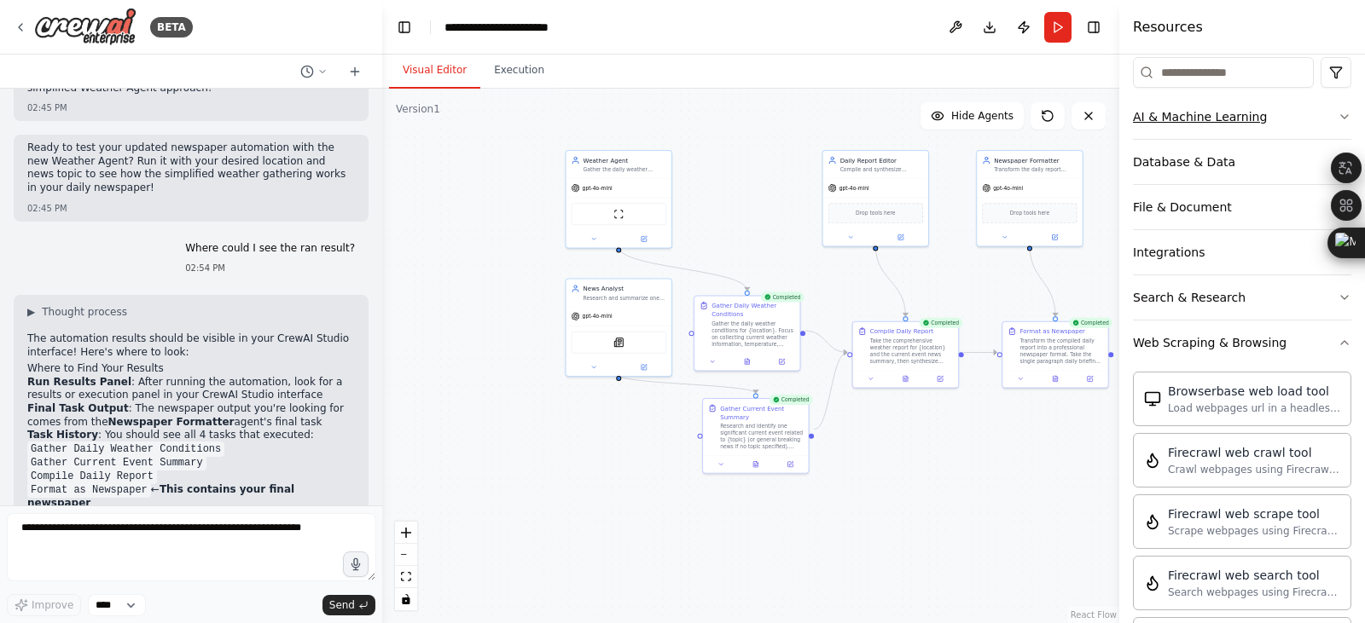
scroll to position [0, 0]
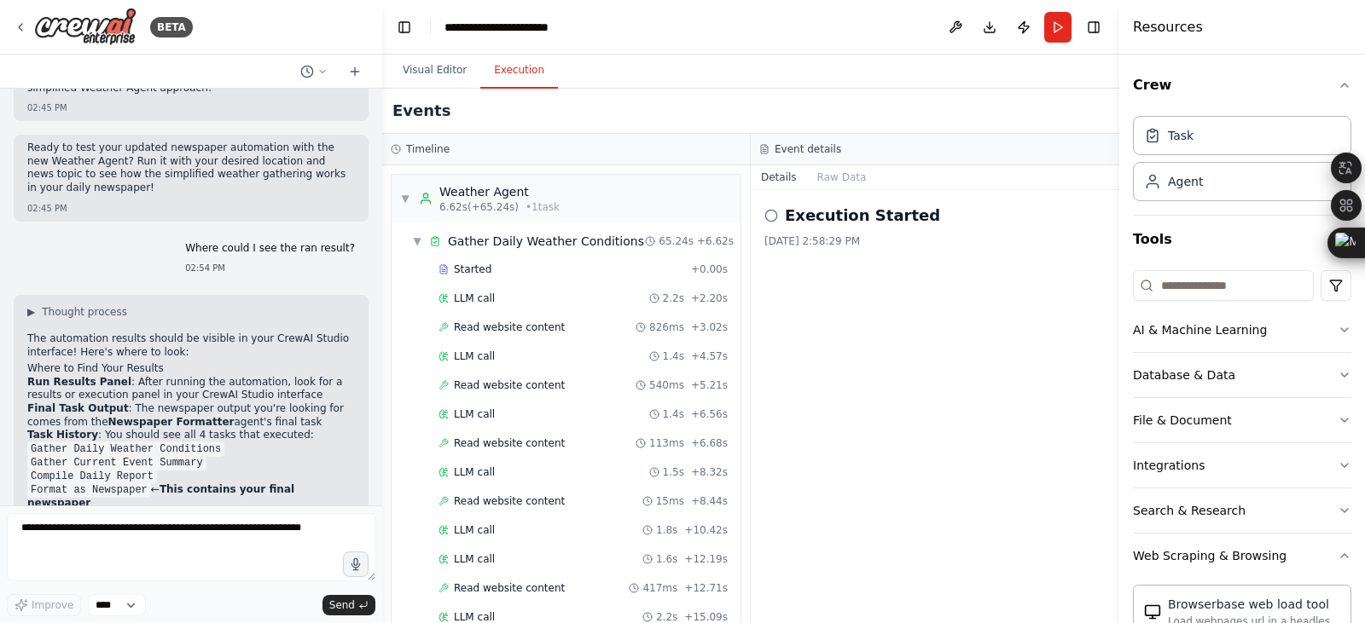
click at [507, 62] on button "Execution" at bounding box center [519, 71] width 78 height 36
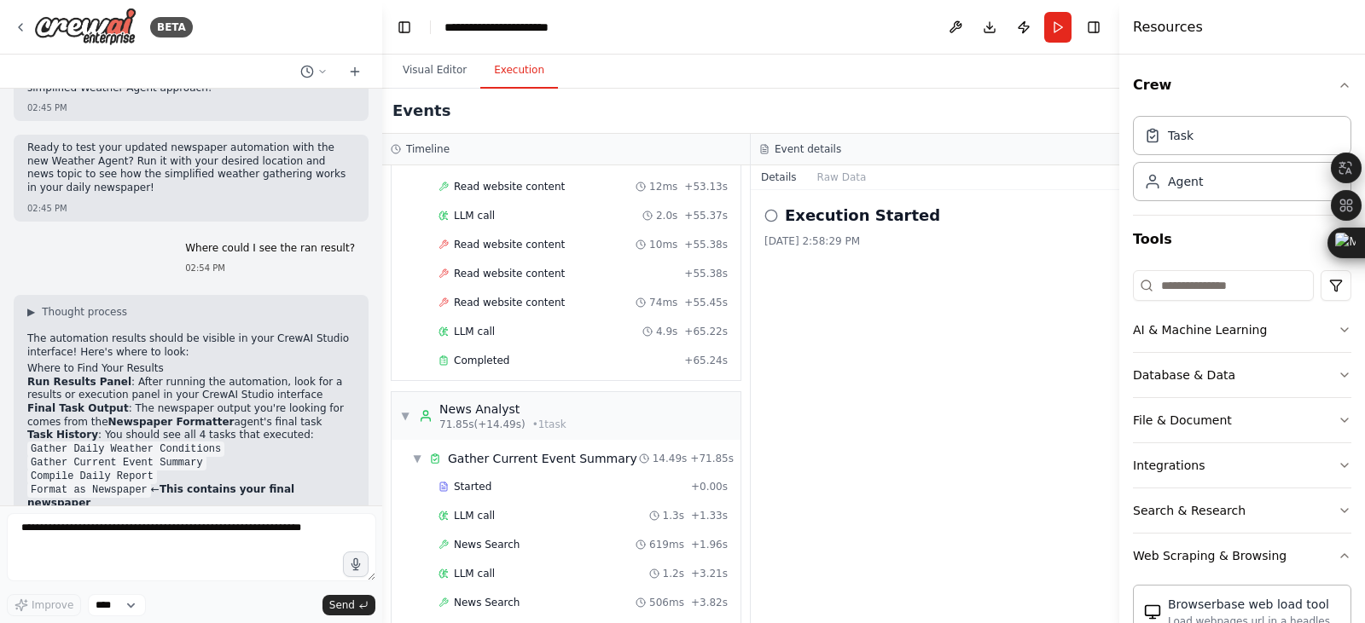
scroll to position [1775, 0]
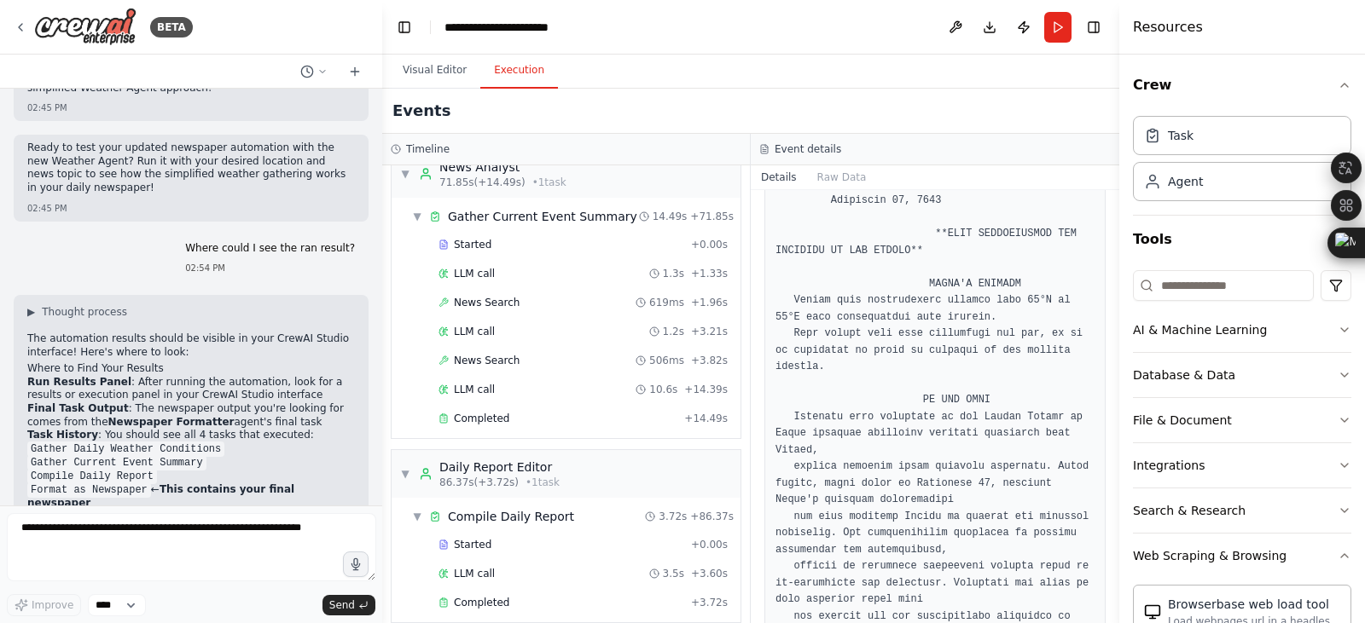
scroll to position [371, 0]
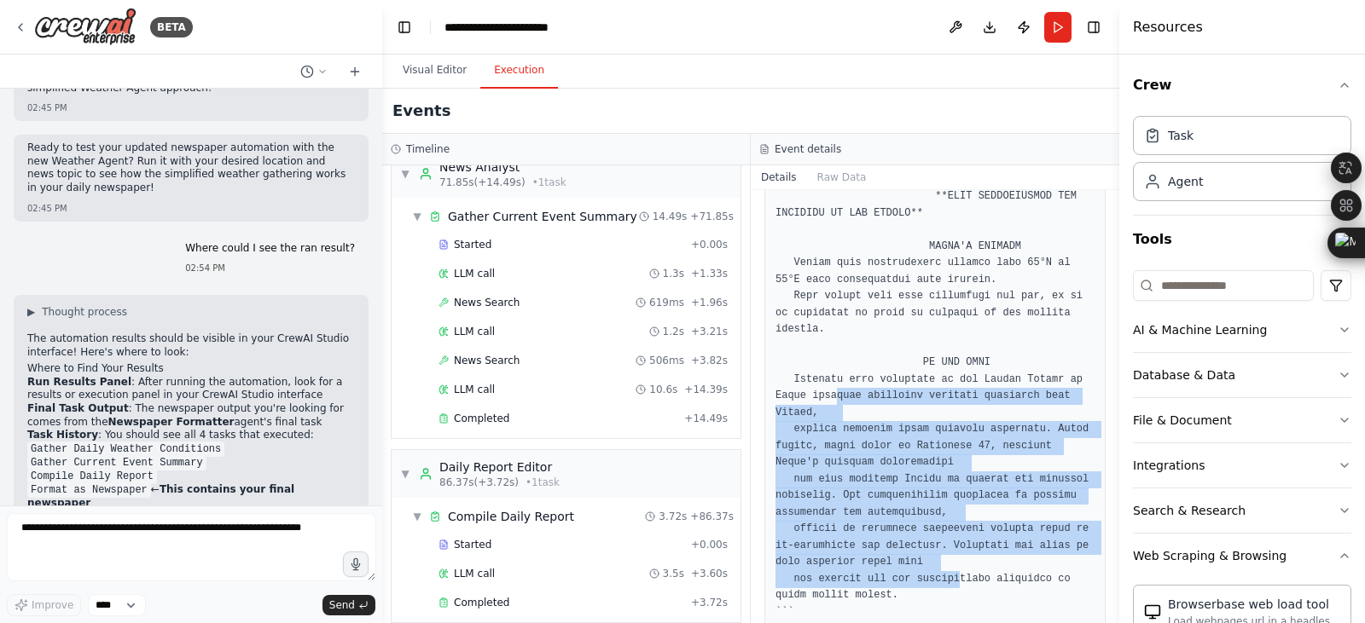
drag, startPoint x: 792, startPoint y: 308, endPoint x: 931, endPoint y: 465, distance: 209.6
click at [931, 465] on pre at bounding box center [934, 405] width 319 height 599
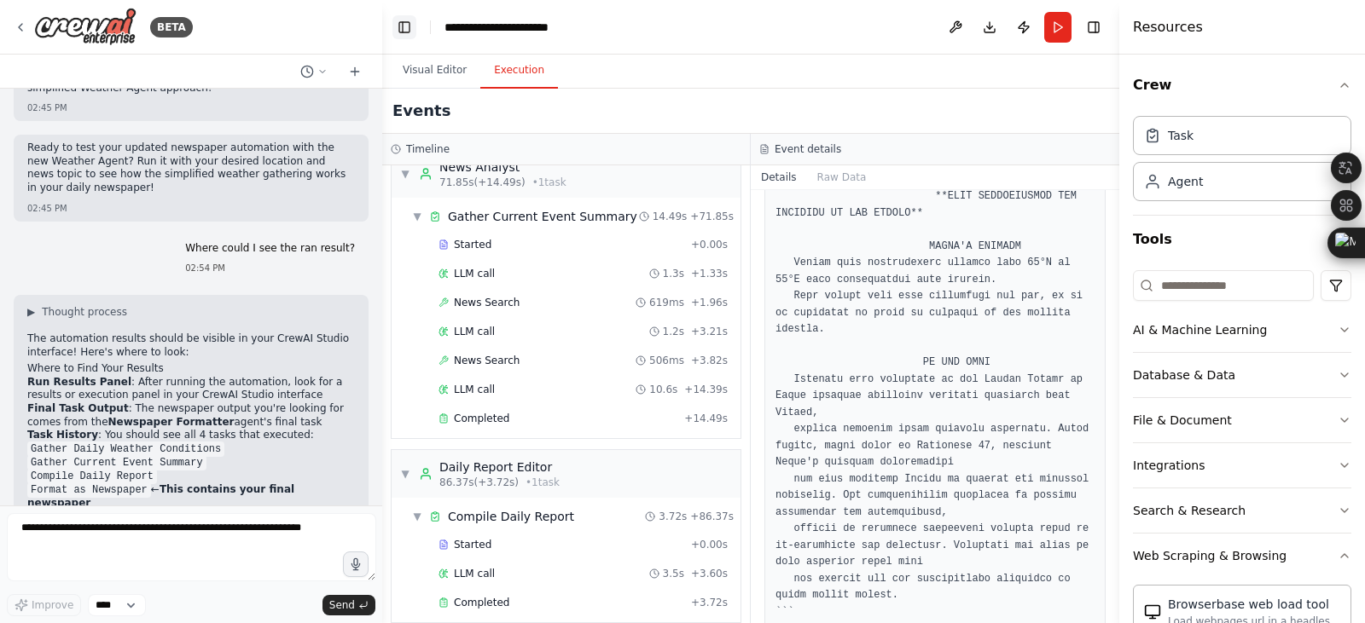
click at [397, 19] on button "Toggle Left Sidebar" at bounding box center [404, 27] width 24 height 24
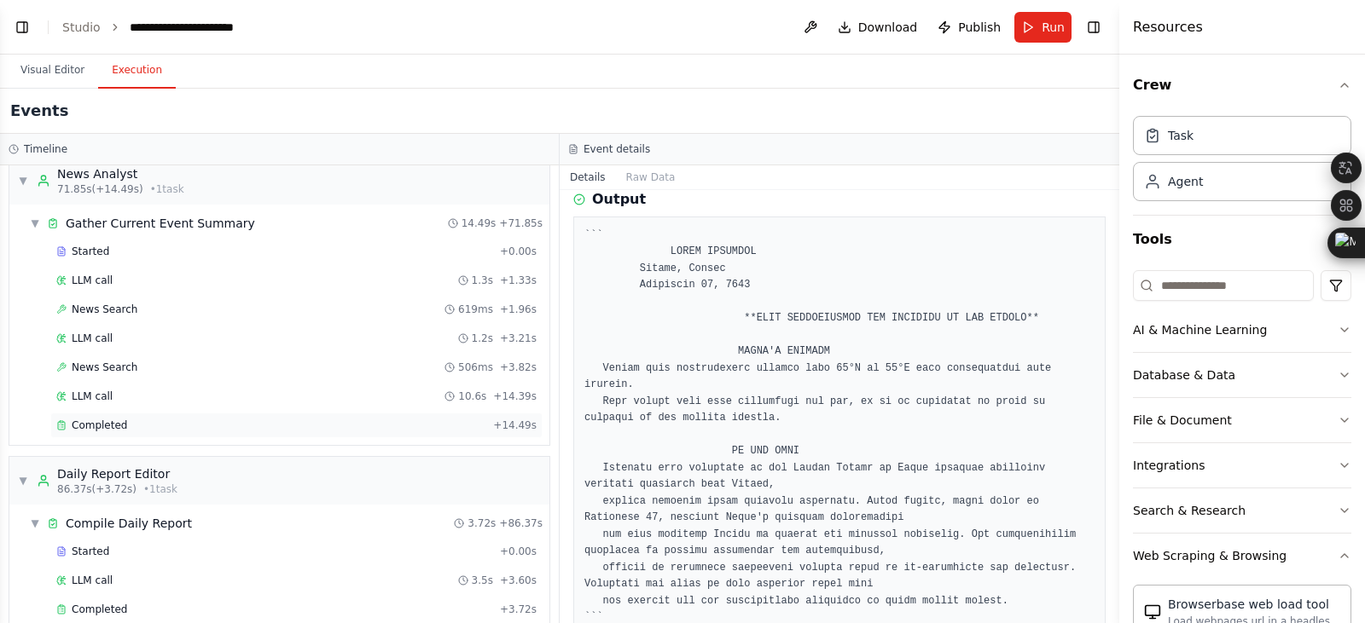
scroll to position [1775, 0]
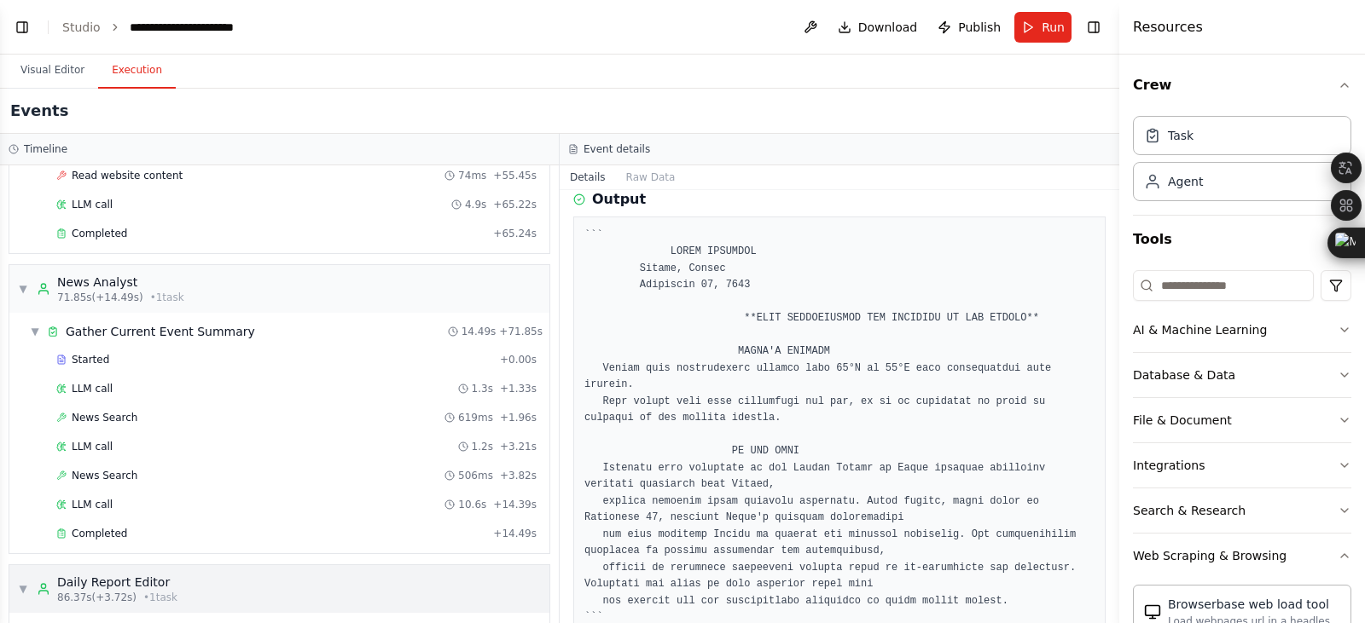
click at [20, 582] on span "▼" at bounding box center [23, 589] width 10 height 14
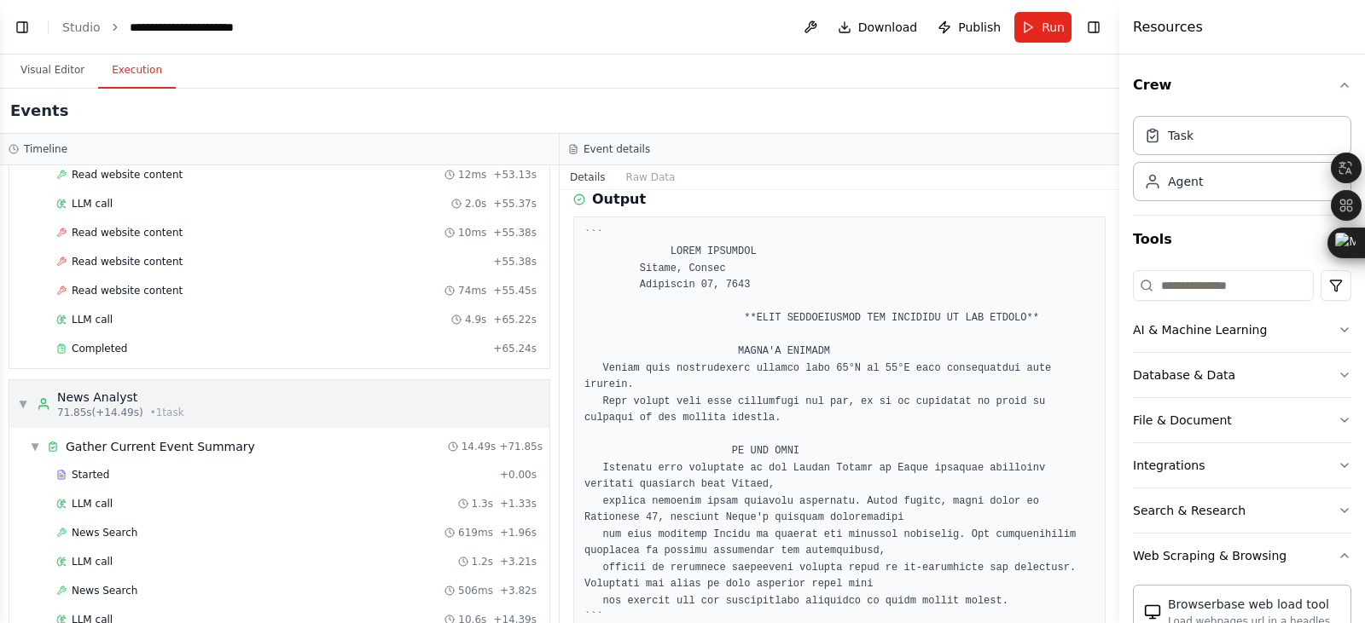
click at [18, 389] on div "▼ News Analyst 71.85s (+14.49s) • 1 task" at bounding box center [101, 404] width 166 height 31
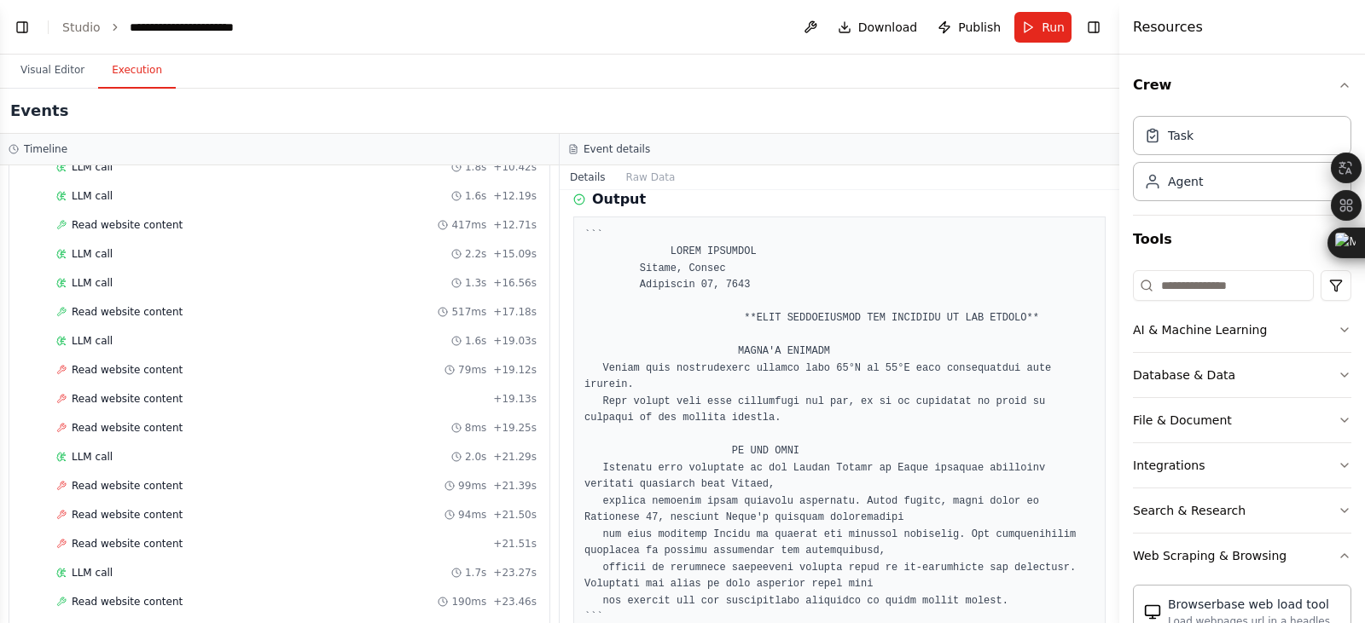
scroll to position [0, 0]
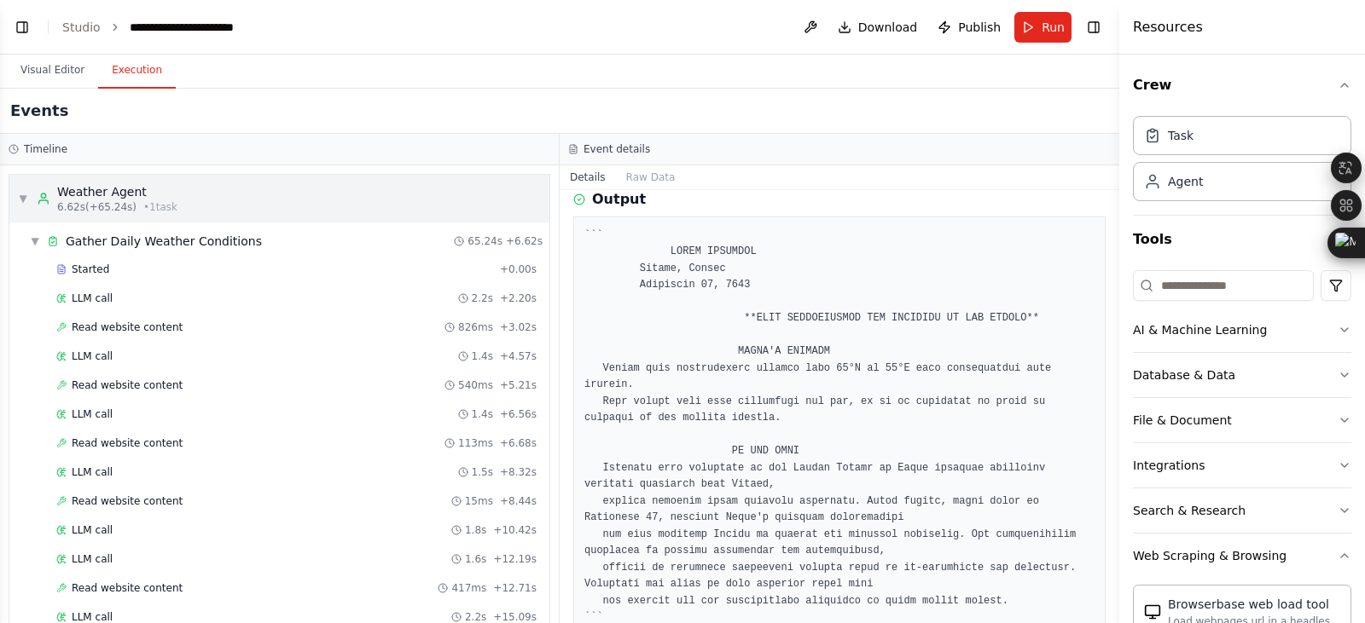
click at [15, 177] on div "▼ Weather Agent 6.62s (+65.24s) • 1 task" at bounding box center [279, 199] width 540 height 48
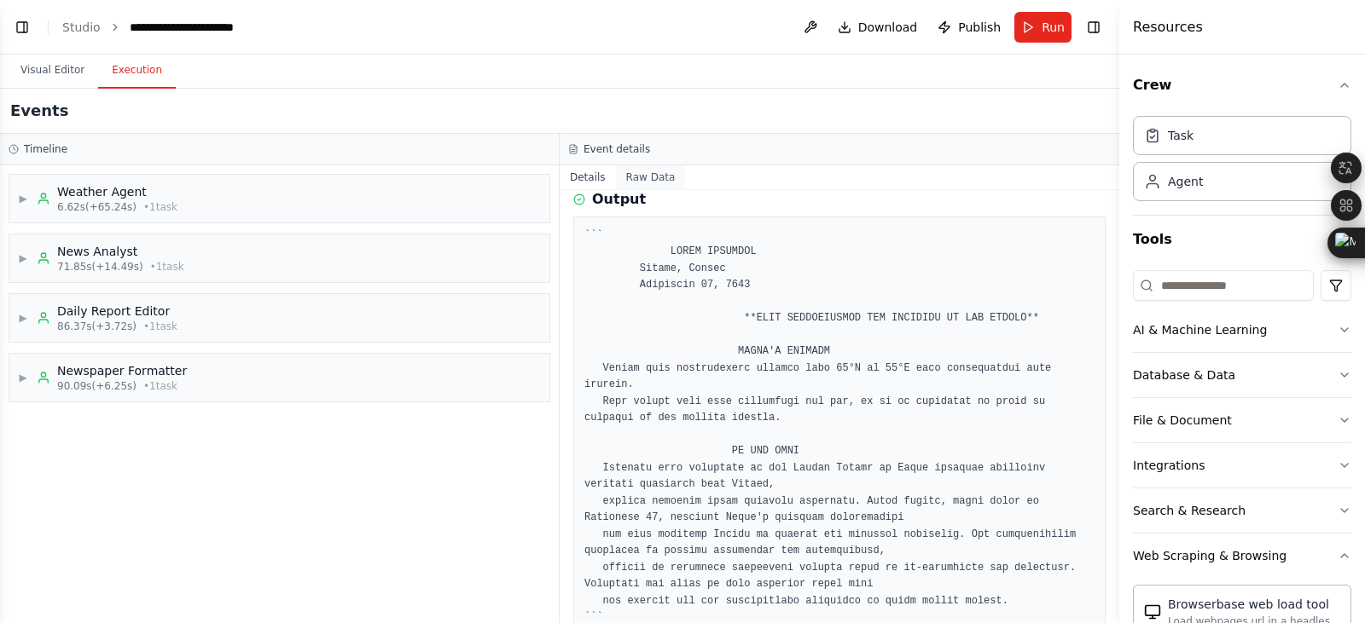
click at [661, 165] on button "Raw Data" at bounding box center [651, 177] width 70 height 24
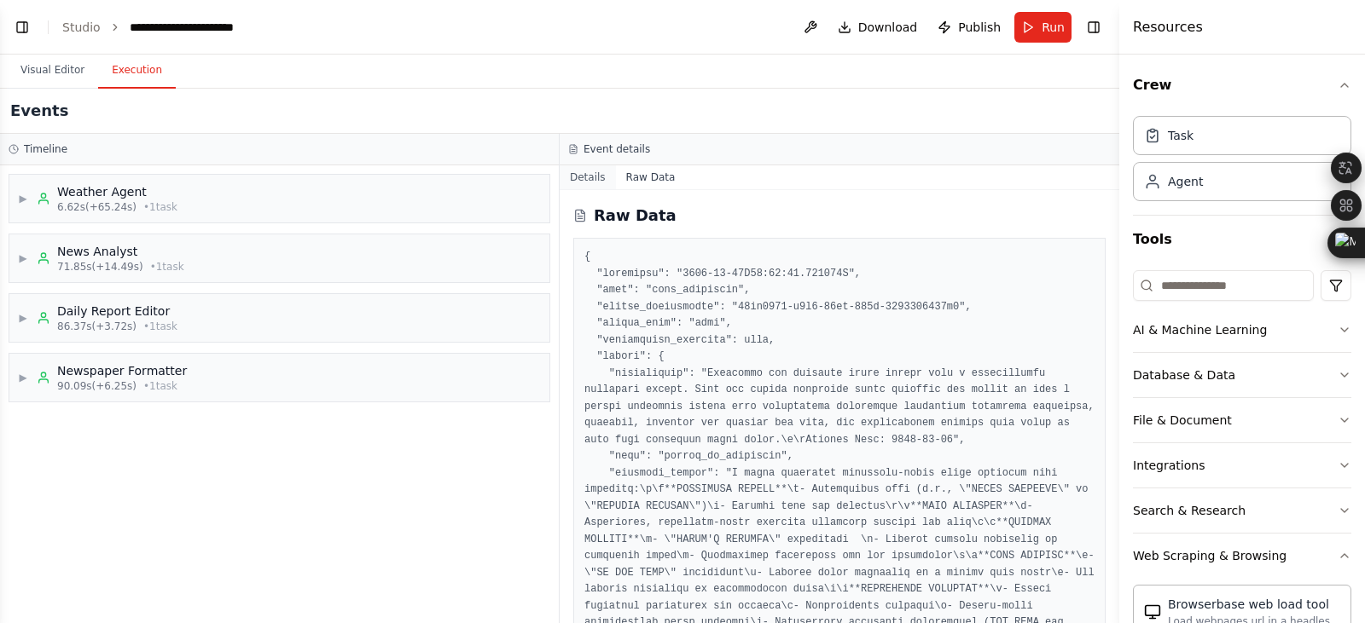
click at [580, 170] on button "Details" at bounding box center [587, 177] width 56 height 24
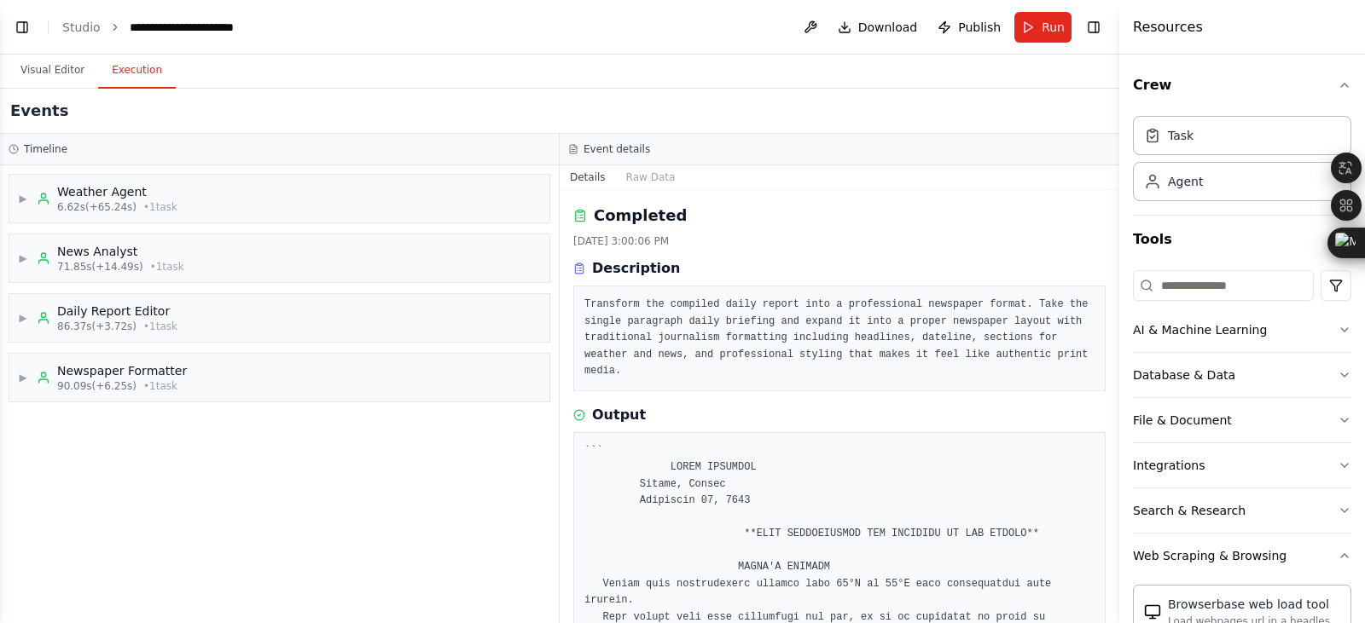
click at [582, 166] on button "Details" at bounding box center [587, 177] width 56 height 24
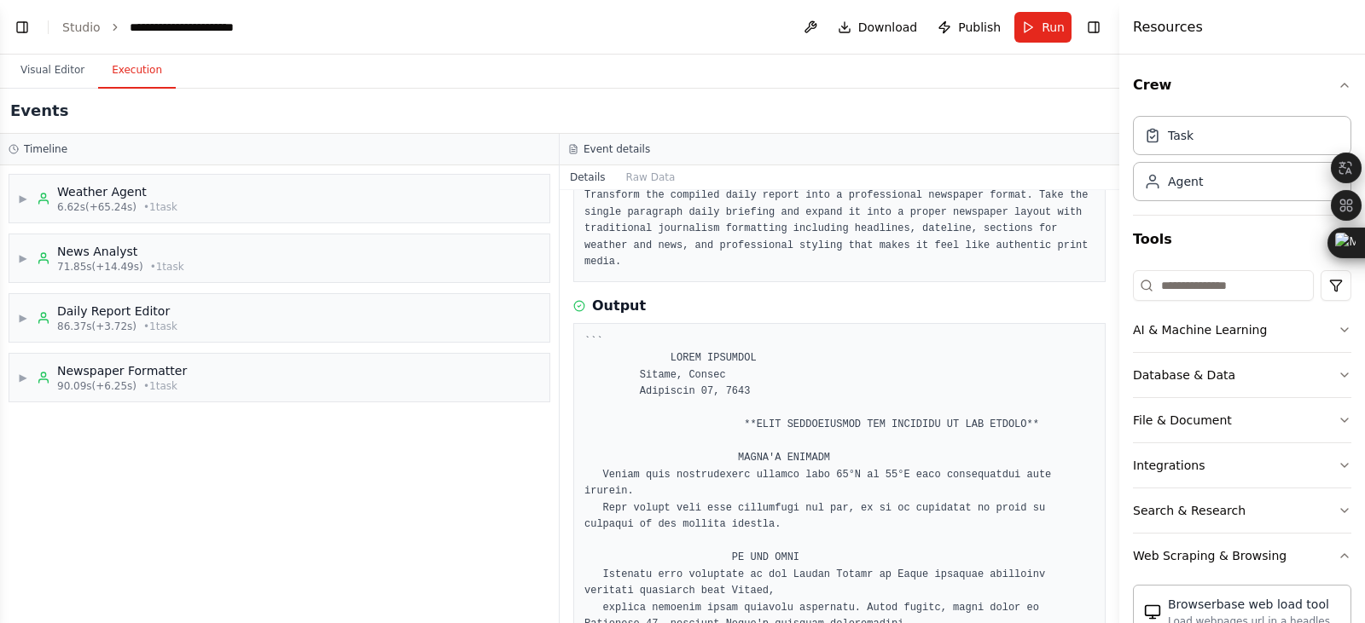
scroll to position [216, 0]
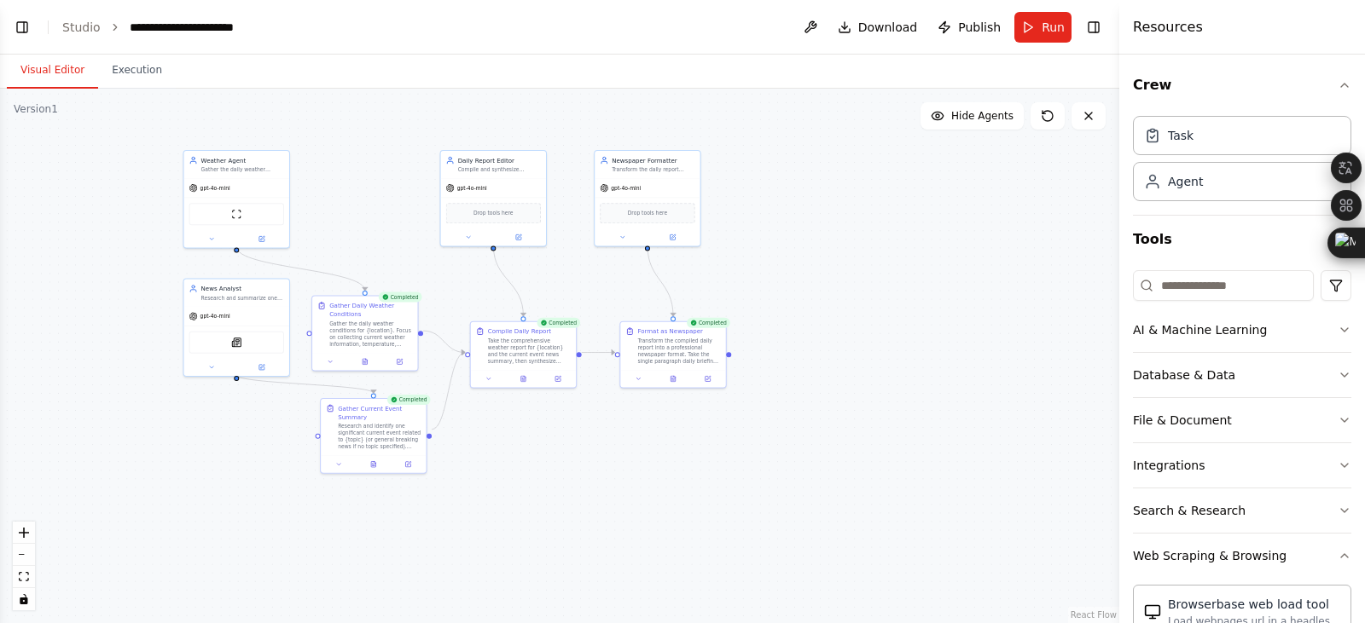
click at [74, 62] on button "Visual Editor" at bounding box center [52, 71] width 91 height 36
